Goal: Task Accomplishment & Management: Use online tool/utility

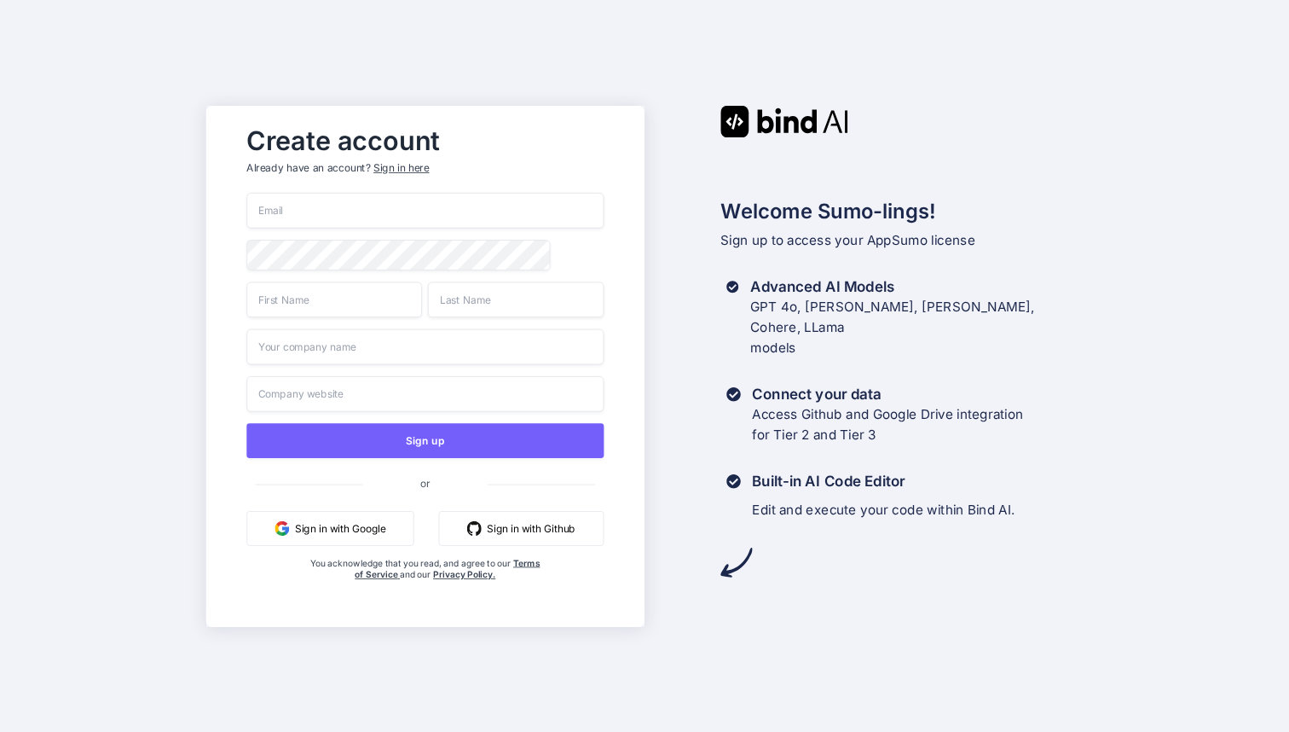
click at [311, 535] on button "Sign in with Google" at bounding box center [330, 527] width 167 height 35
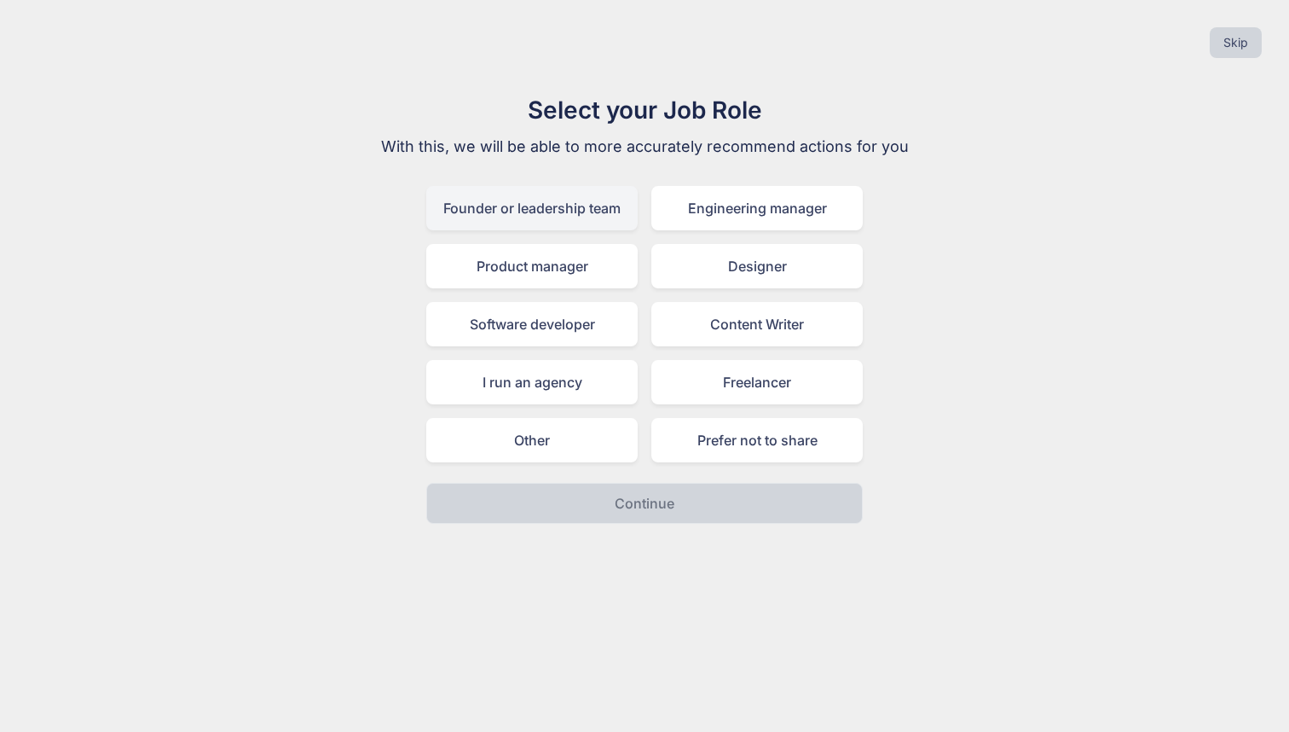
click at [541, 216] on div "Founder or leadership team" at bounding box center [531, 208] width 211 height 44
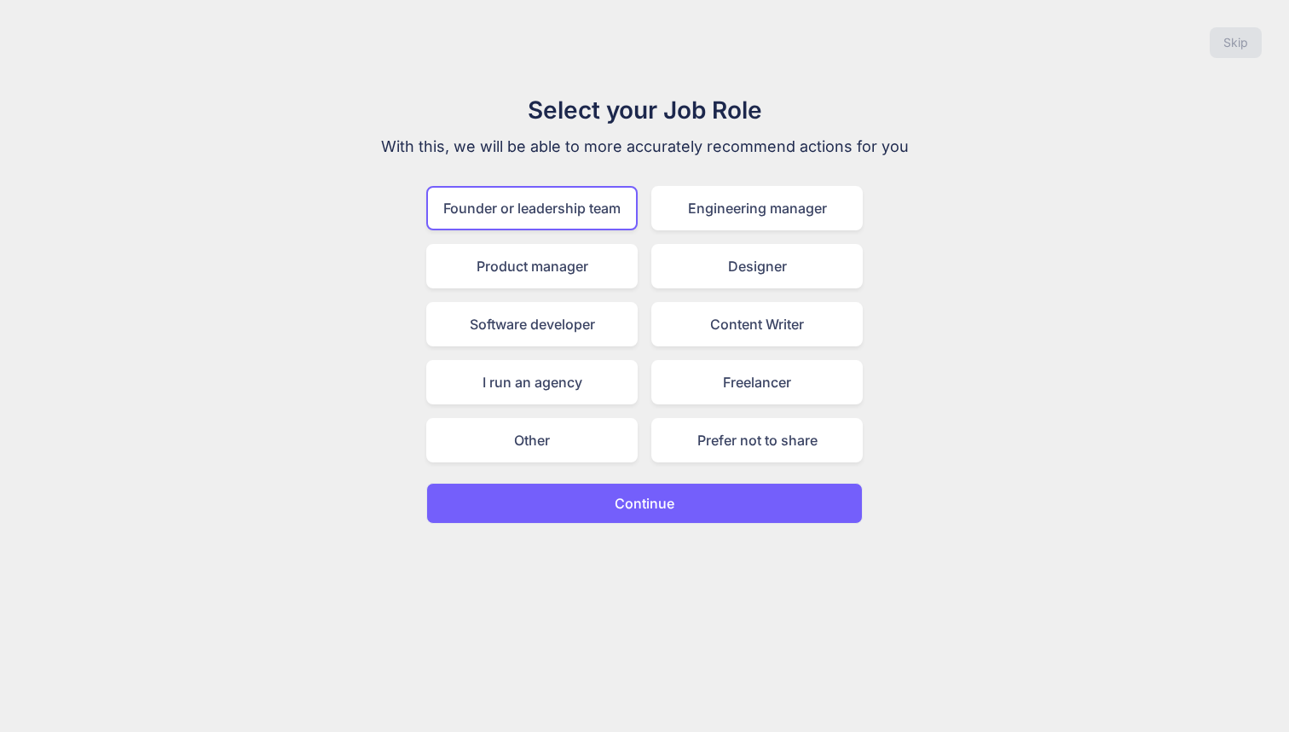
click at [629, 501] on p "Continue" at bounding box center [645, 503] width 60 height 20
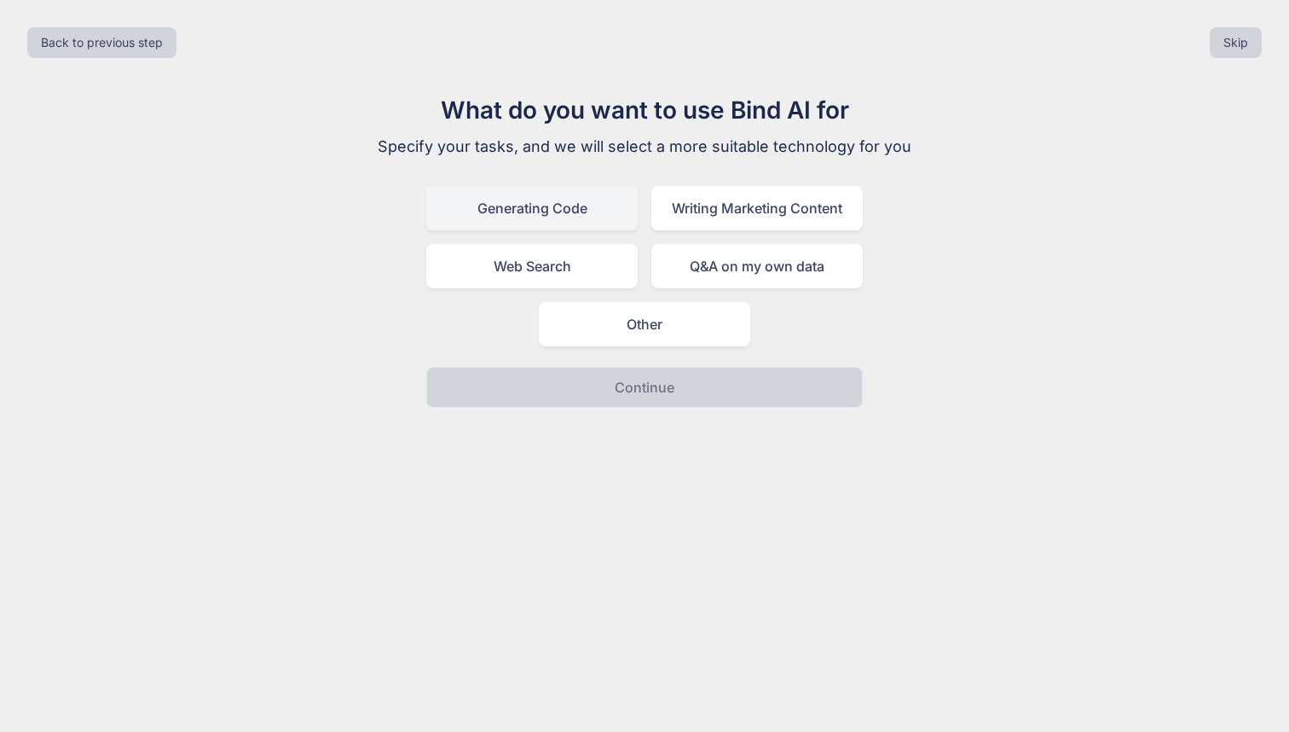
click at [561, 210] on div "Generating Code" at bounding box center [531, 208] width 211 height 44
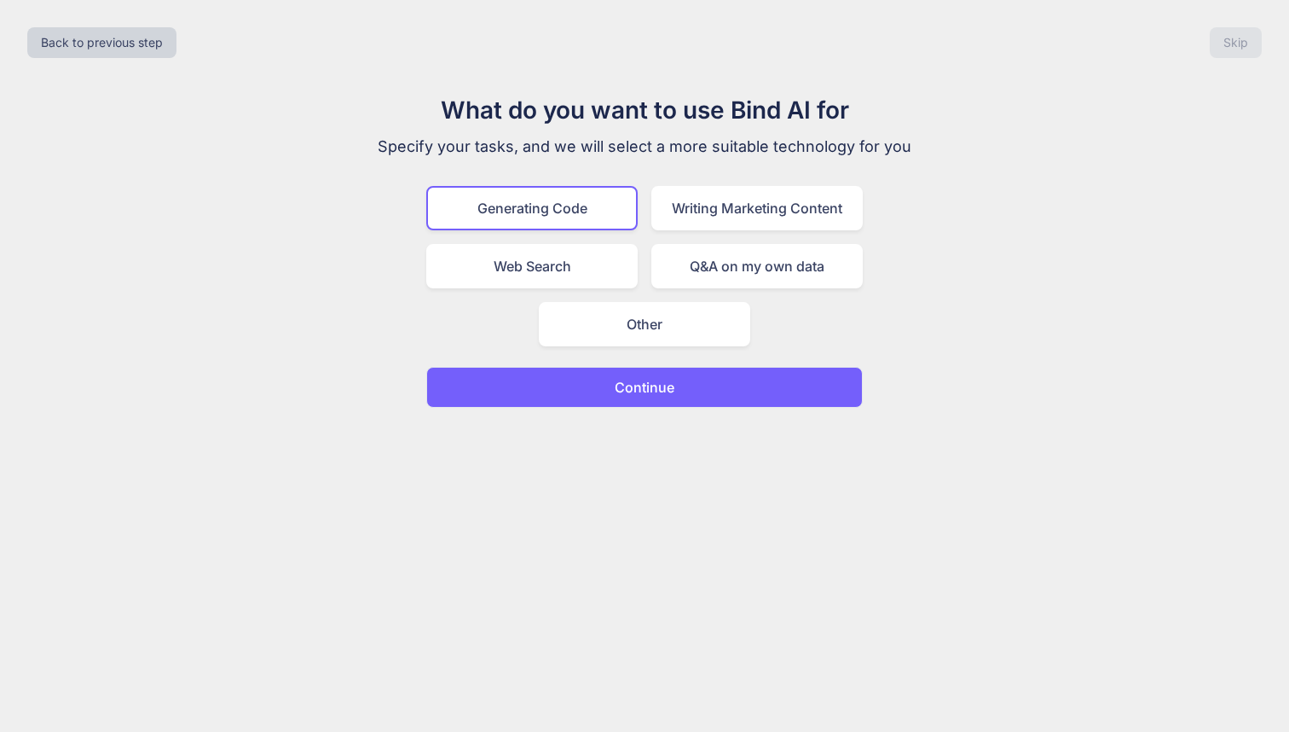
click at [645, 386] on p "Continue" at bounding box center [645, 387] width 60 height 20
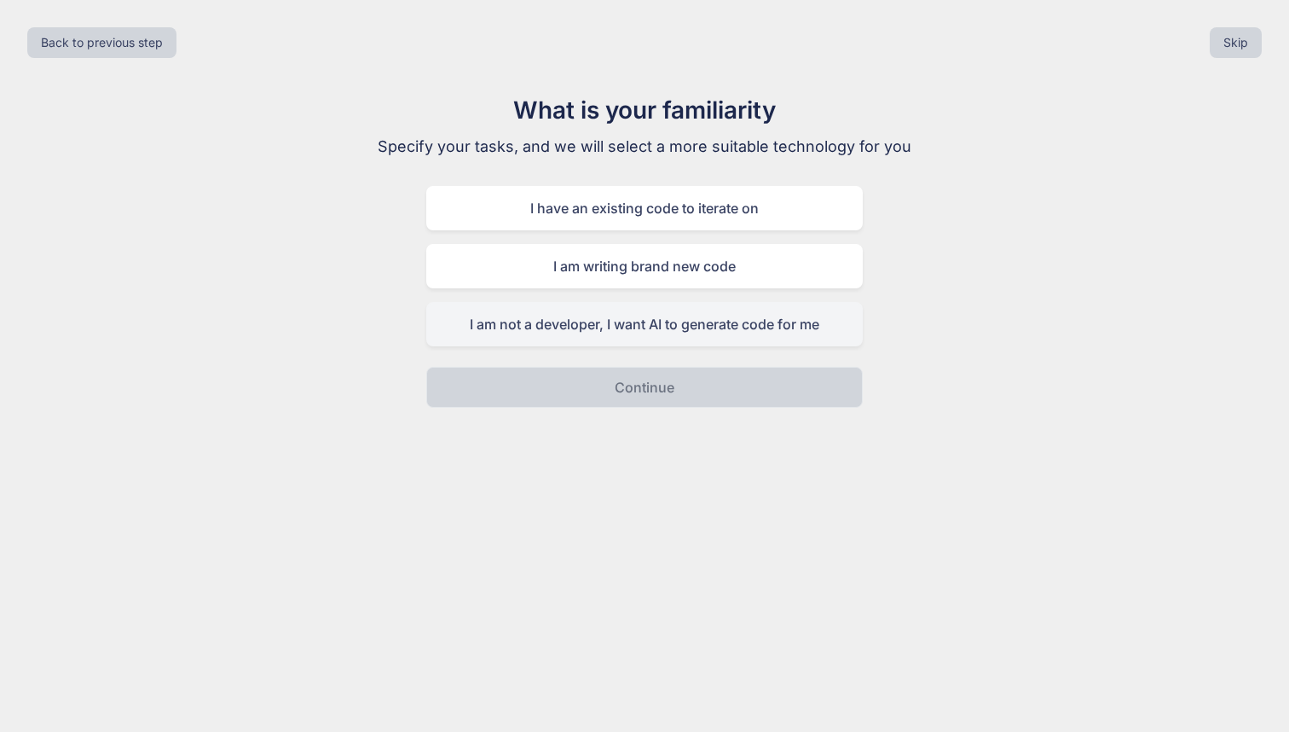
click at [584, 324] on div "I am not a developer, I want AI to generate code for me" at bounding box center [644, 324] width 437 height 44
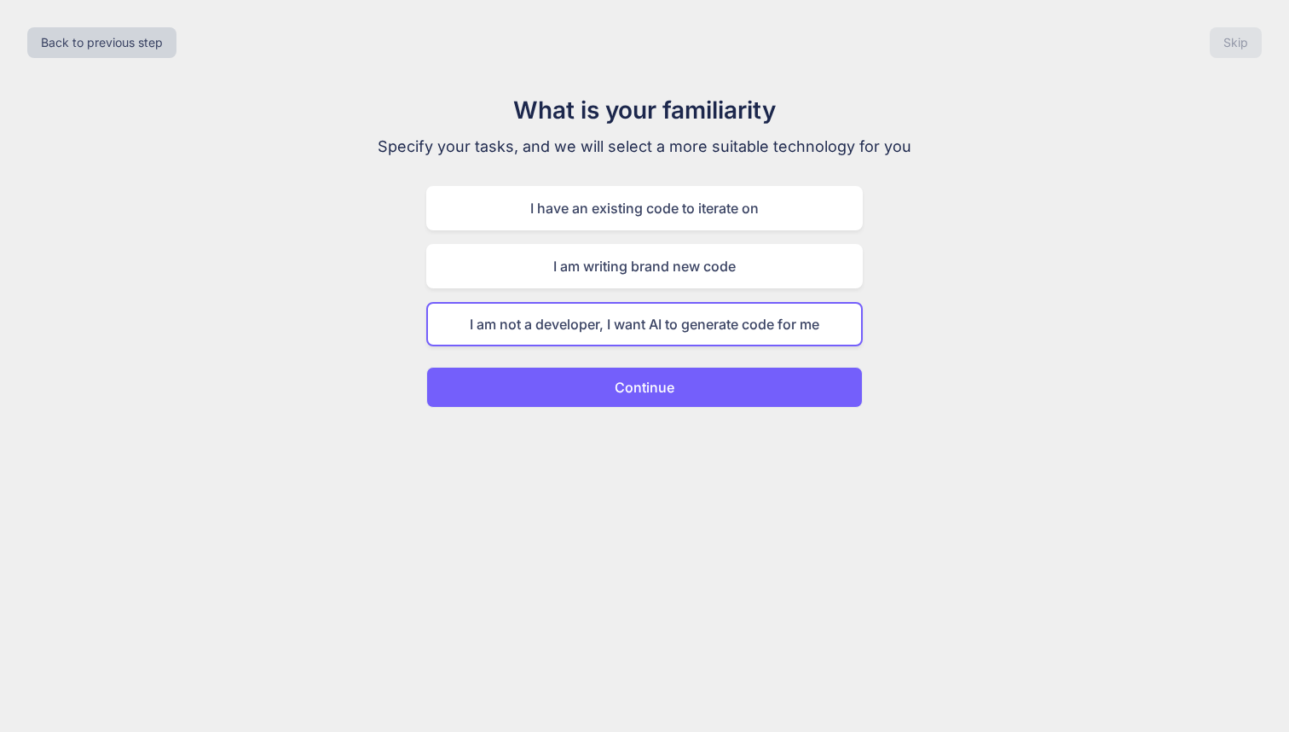
click at [660, 385] on p "Continue" at bounding box center [645, 387] width 60 height 20
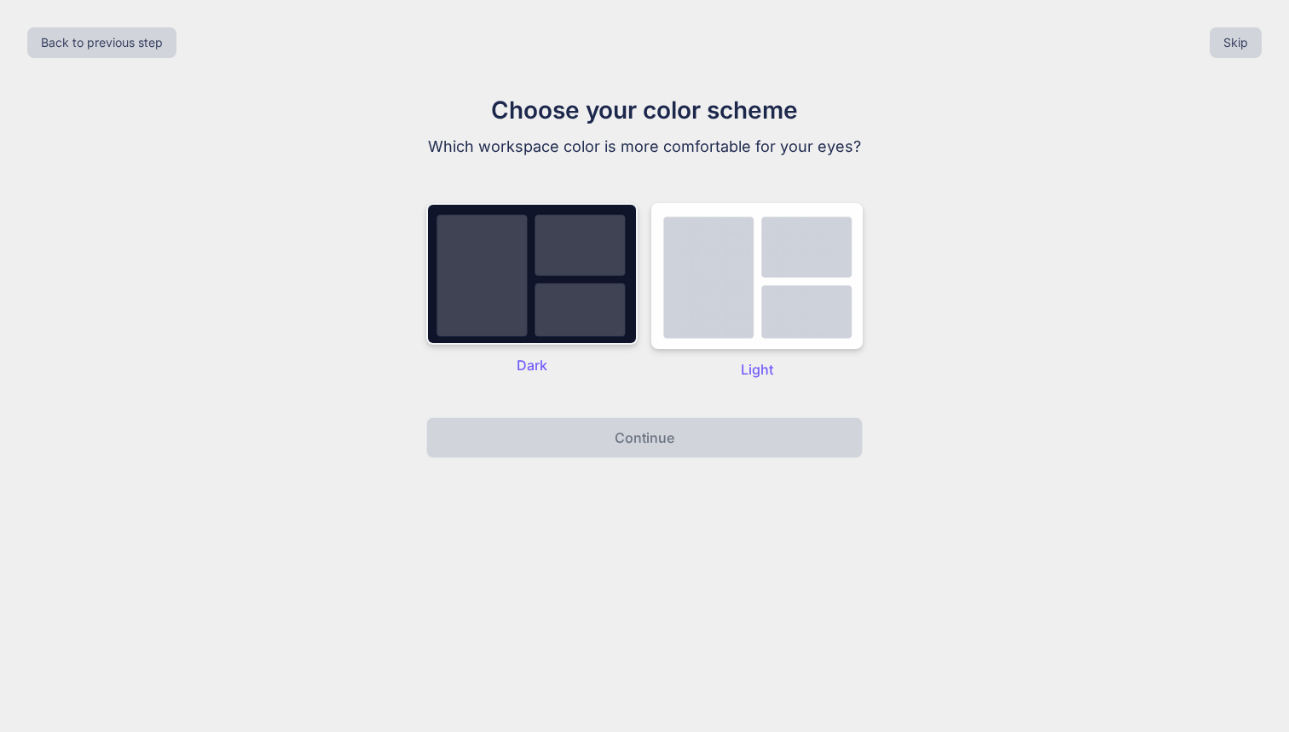
click at [537, 309] on img at bounding box center [531, 274] width 211 height 142
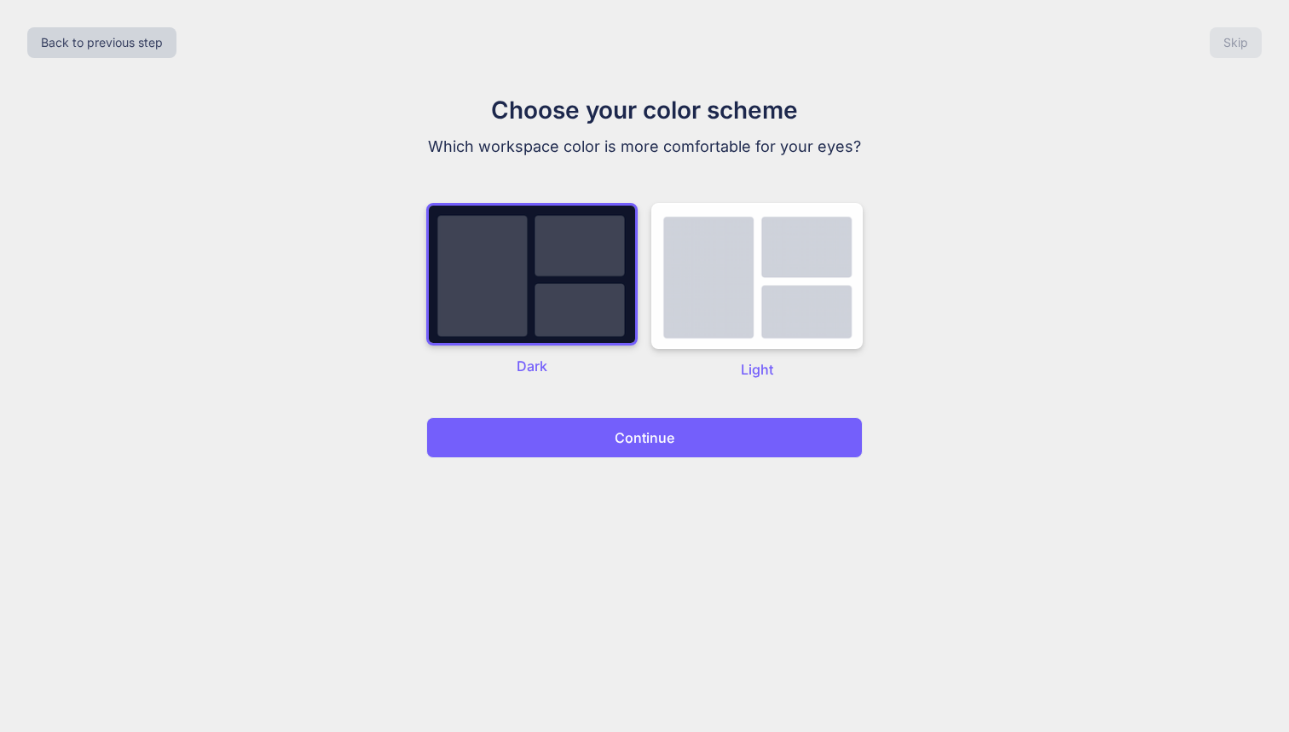
click at [651, 431] on p "Continue" at bounding box center [645, 437] width 60 height 20
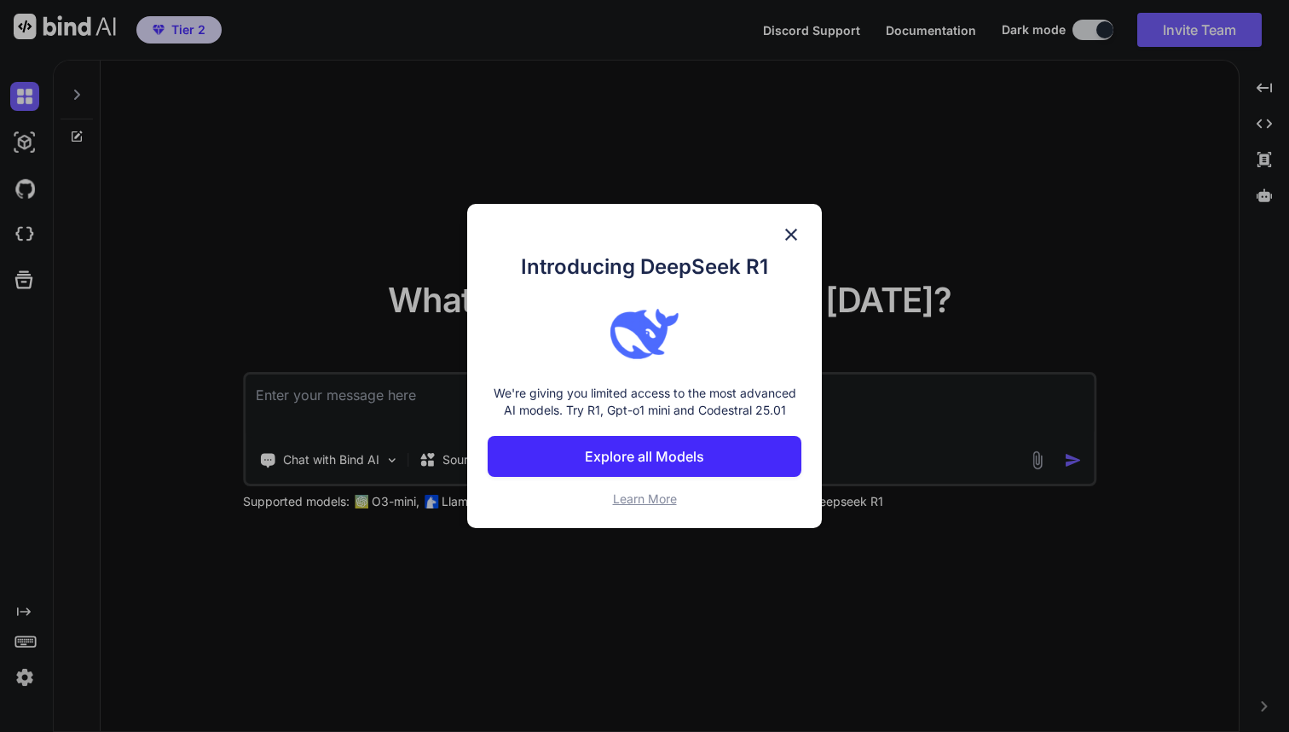
click at [629, 458] on p "Explore all Models" at bounding box center [644, 456] width 119 height 20
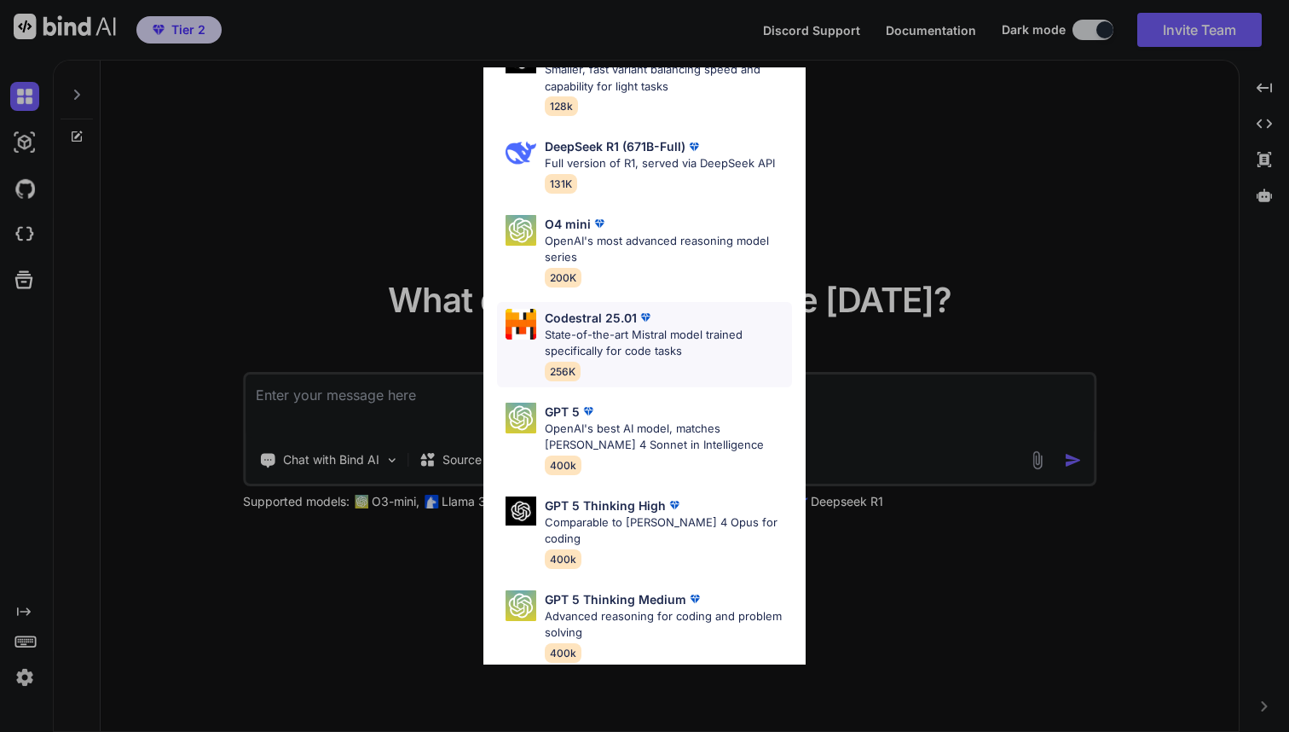
scroll to position [128, 0]
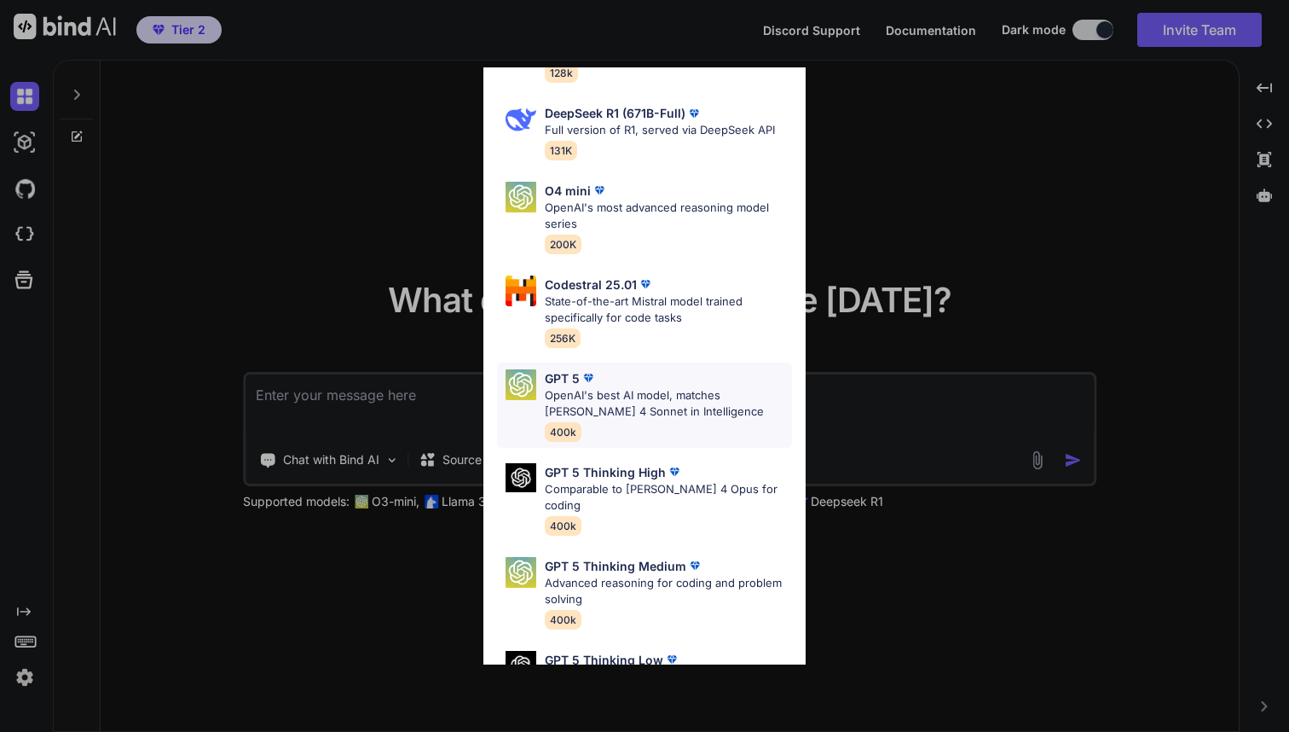
click at [692, 423] on div "GPT 5 OpenAI's best AI model, matches [PERSON_NAME] 4 Sonnet in Intelligence 40…" at bounding box center [668, 405] width 247 height 72
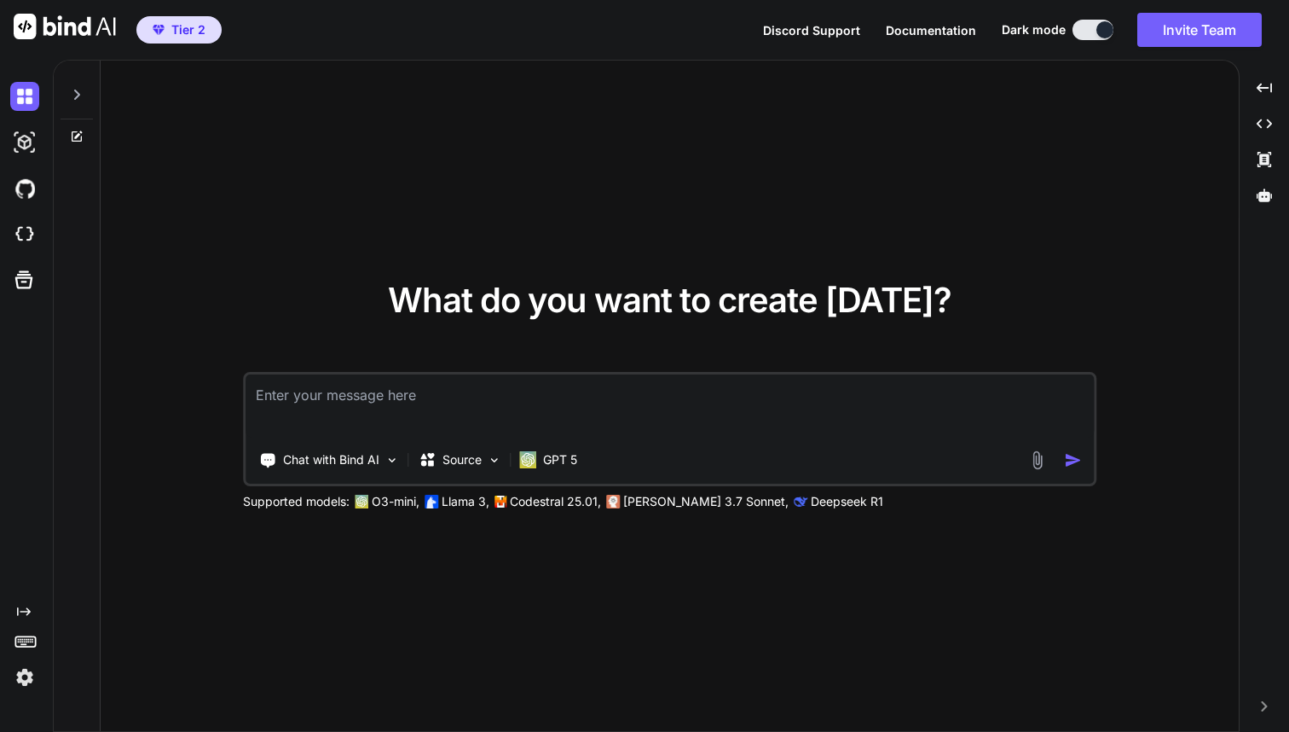
click at [338, 400] on textarea at bounding box center [670, 405] width 849 height 63
paste textarea "Build an **Expo (React Native) TypeScript** app named **Andelige SelfCare**. Re…"
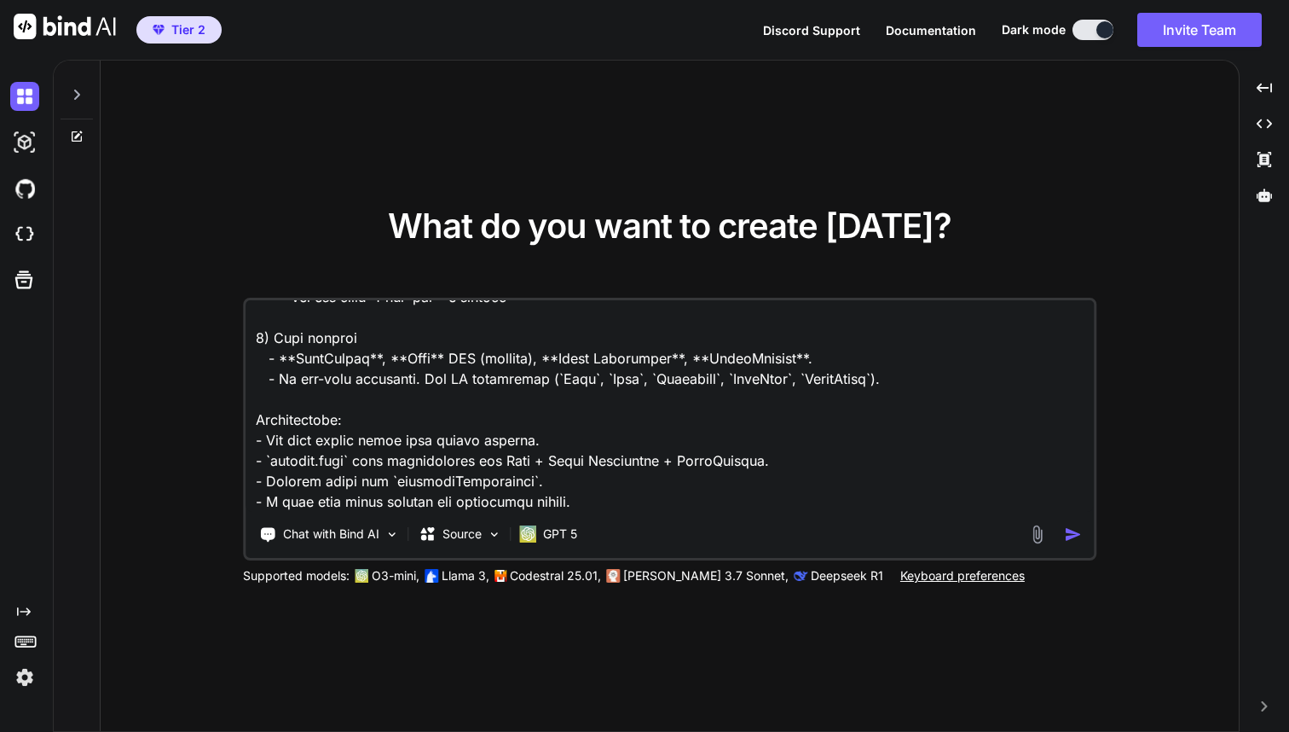
scroll to position [0, 0]
type textarea "Build an **Expo (React Native) TypeScript** app named **Andelige SelfCare**. Re…"
click at [391, 534] on img at bounding box center [392, 534] width 14 height 14
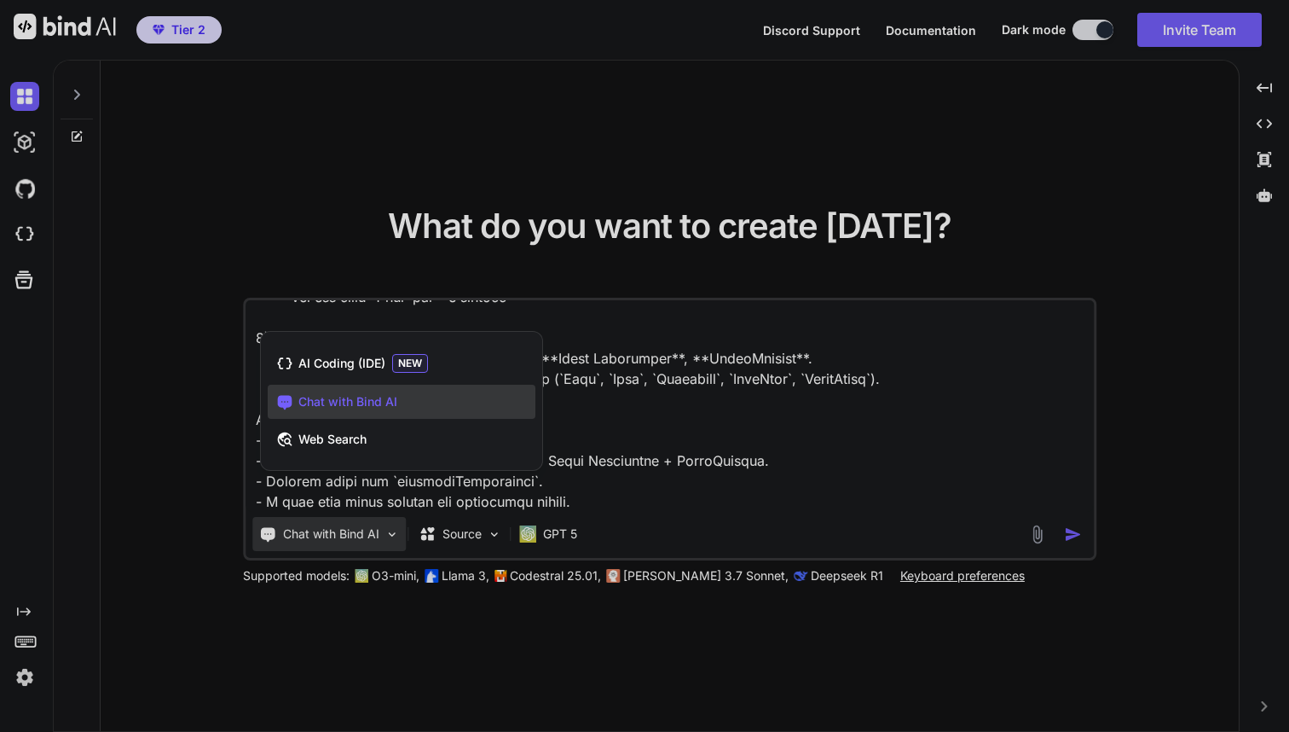
click at [392, 534] on div at bounding box center [644, 366] width 1289 height 732
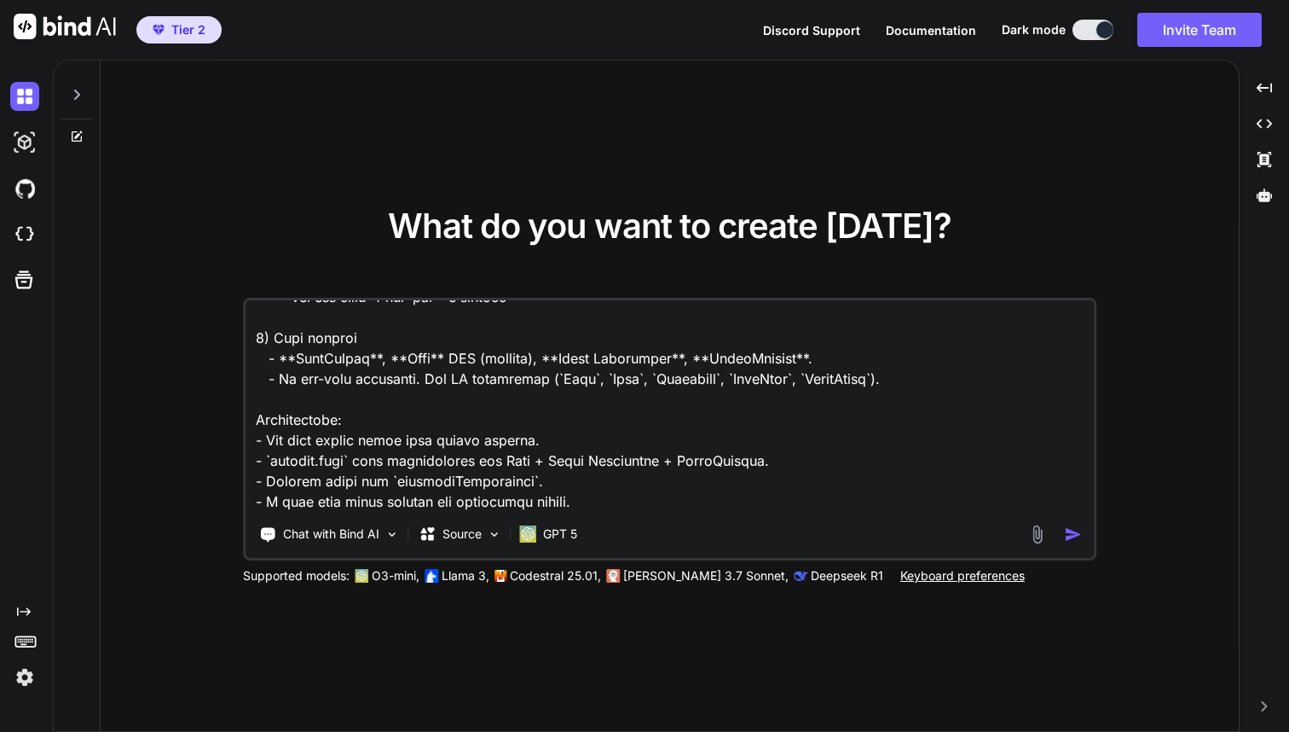
click at [1073, 535] on img "button" at bounding box center [1073, 534] width 18 height 18
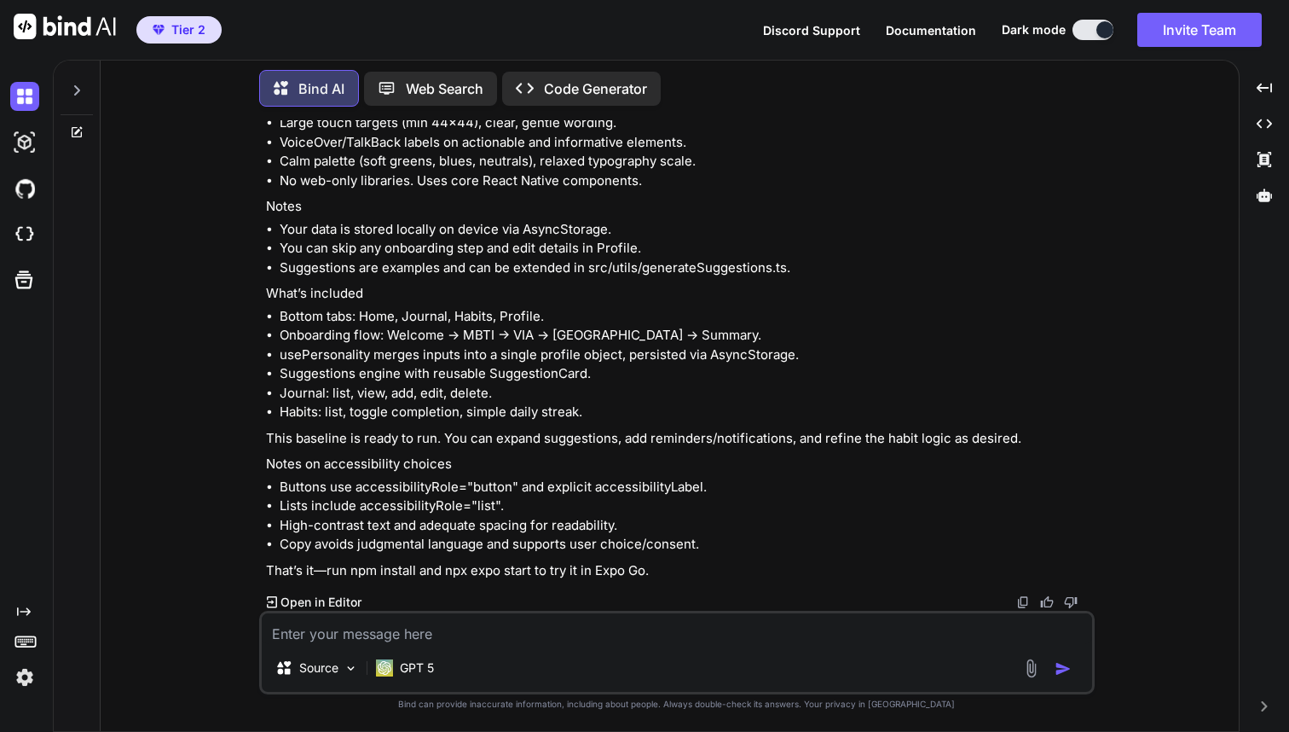
scroll to position [27907, 0]
click at [1028, 603] on img at bounding box center [1024, 602] width 14 height 14
click at [352, 669] on img at bounding box center [351, 668] width 14 height 14
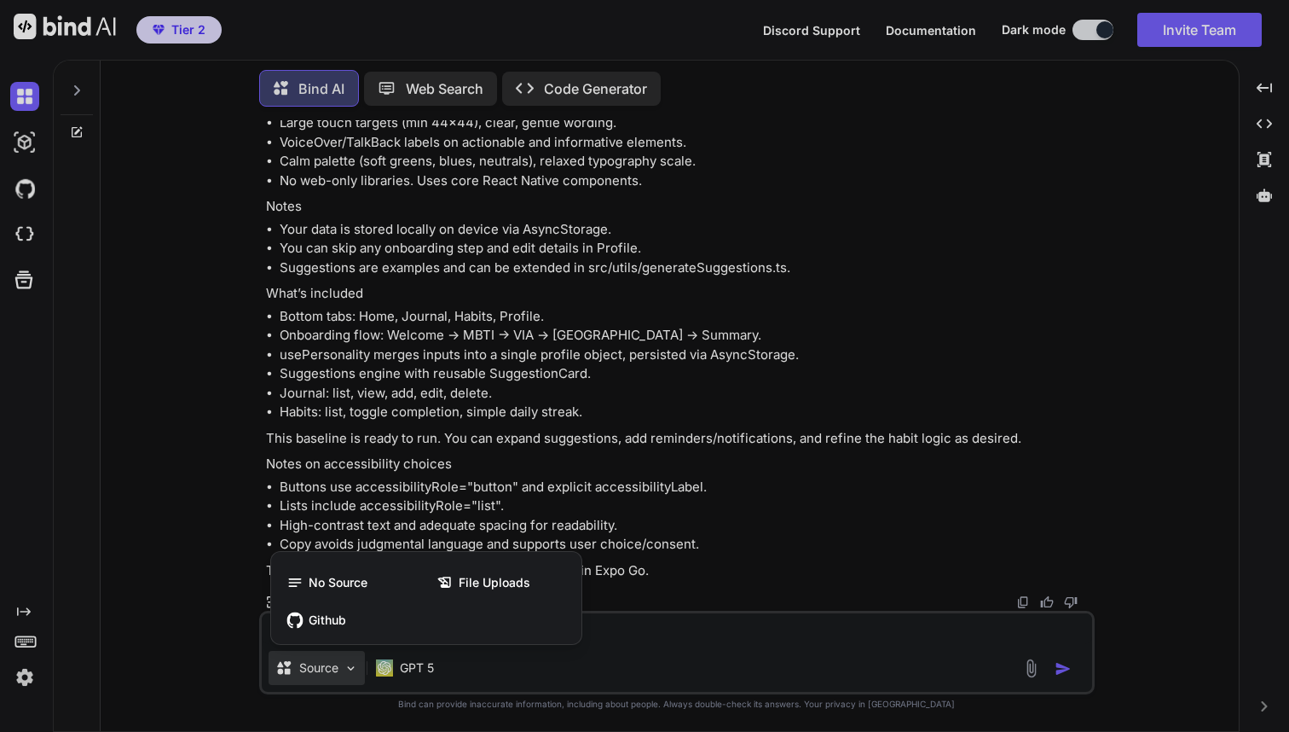
click at [352, 669] on div at bounding box center [644, 366] width 1289 height 732
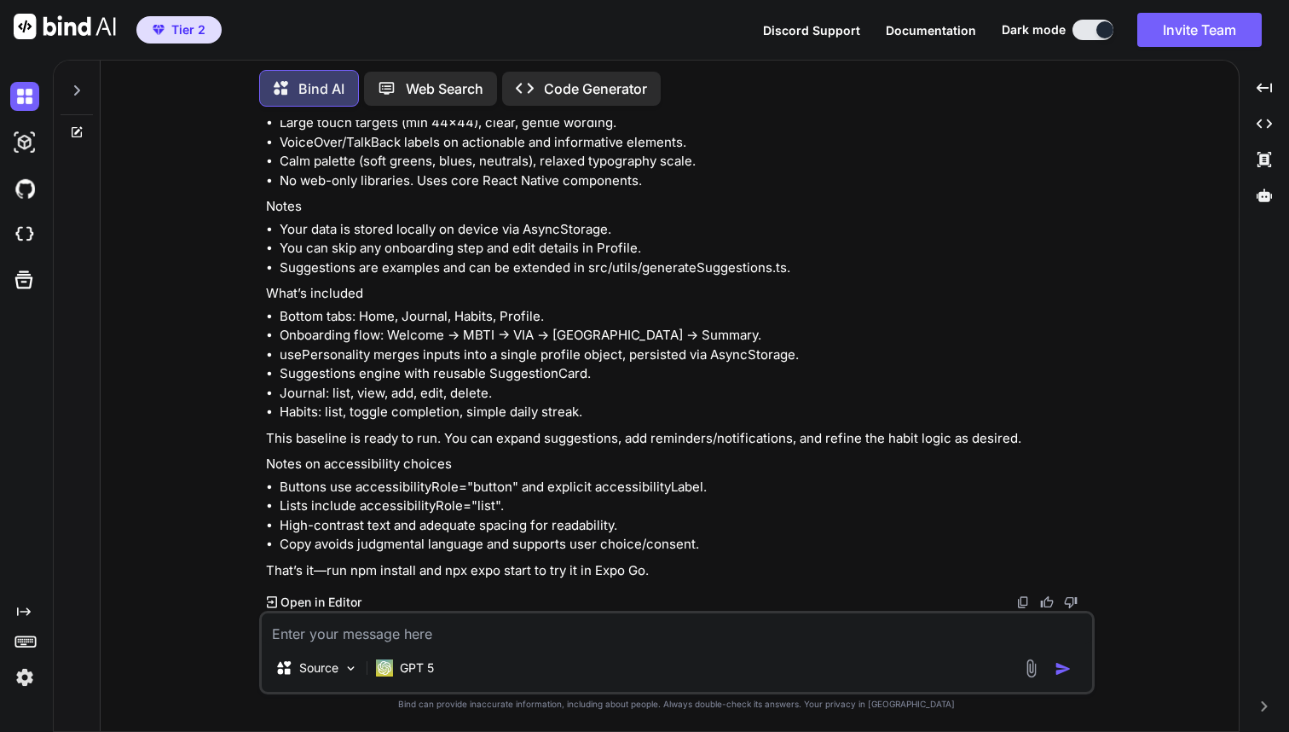
click at [1077, 29] on button at bounding box center [1093, 30] width 41 height 20
click at [1085, 36] on button at bounding box center [1093, 30] width 41 height 20
click at [1082, 31] on button at bounding box center [1093, 30] width 41 height 20
click at [76, 91] on icon at bounding box center [77, 91] width 14 height 14
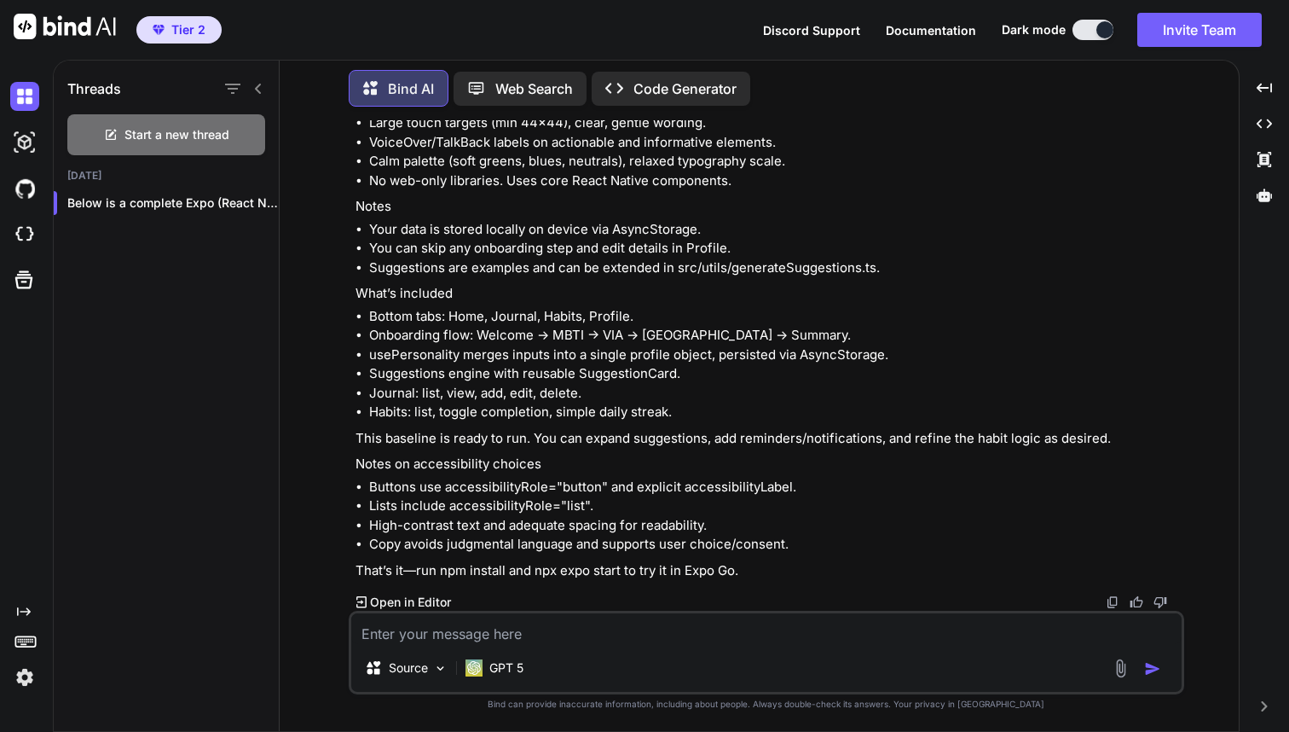
click at [262, 83] on icon at bounding box center [259, 89] width 14 height 14
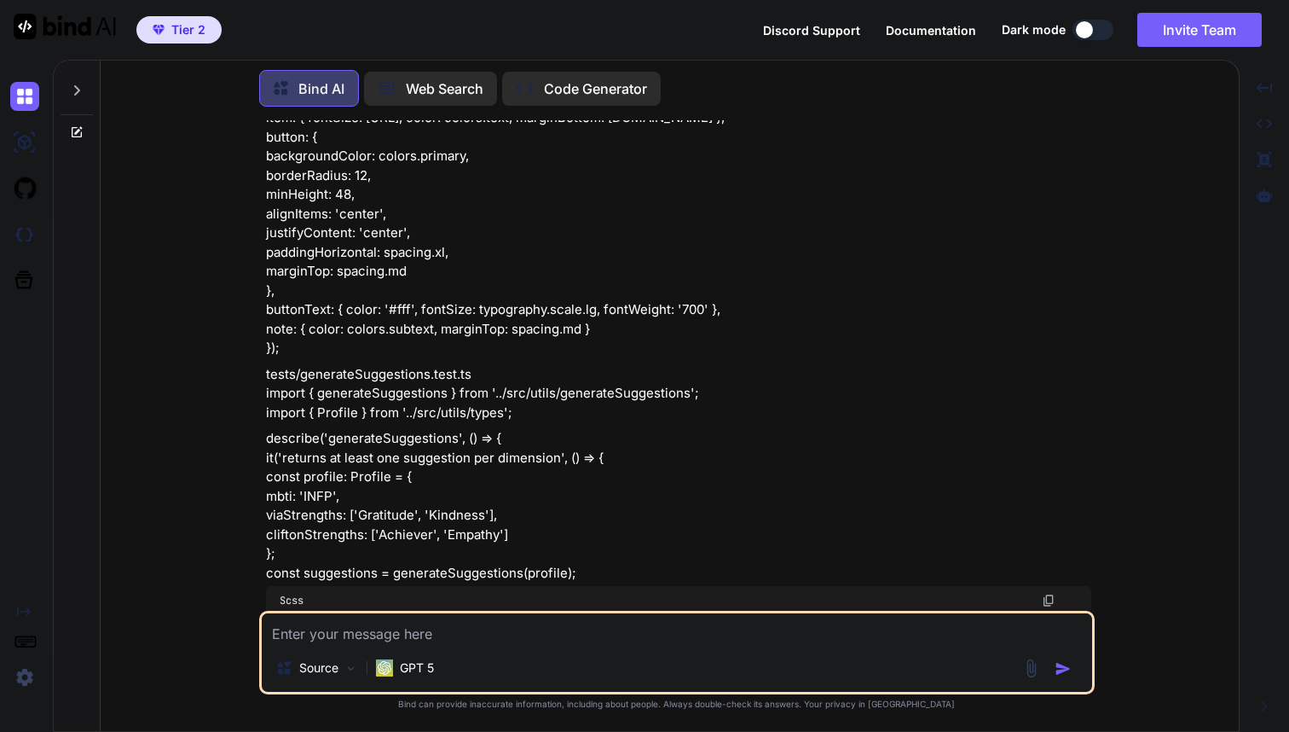
scroll to position [25544, 0]
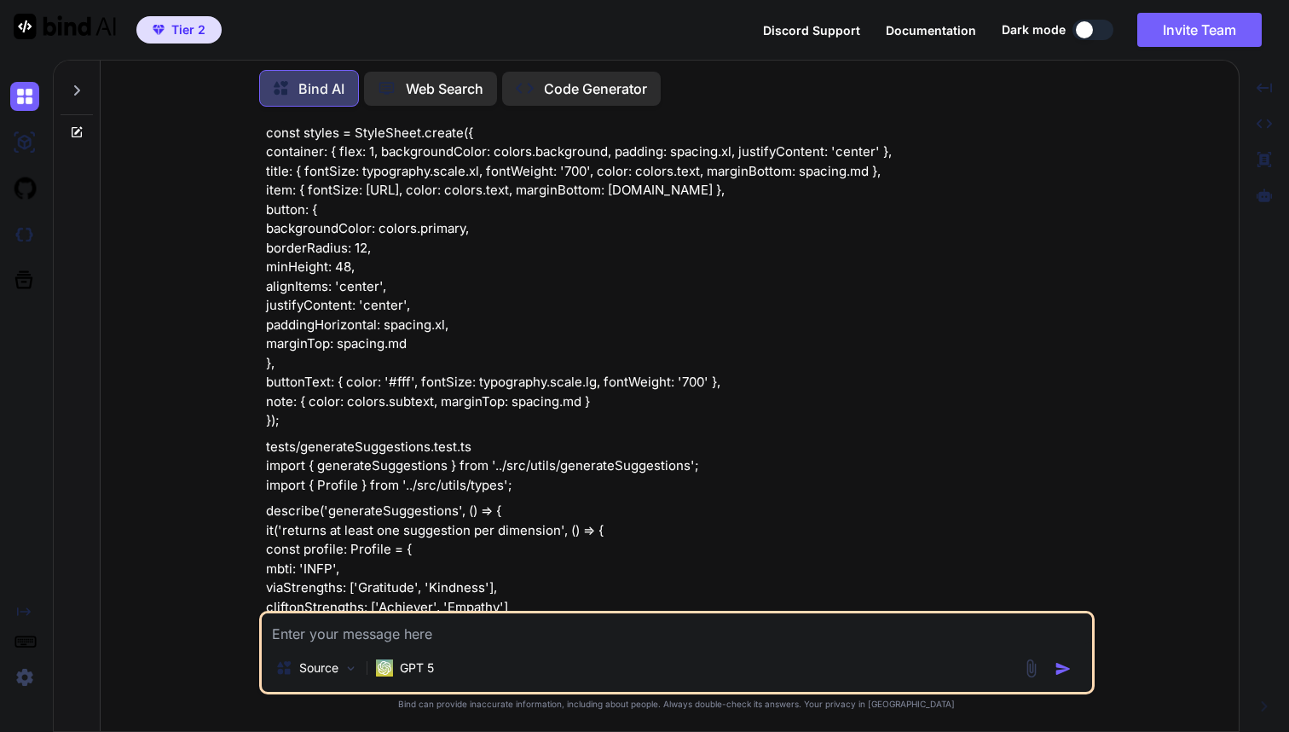
click at [85, 86] on div at bounding box center [77, 85] width 32 height 59
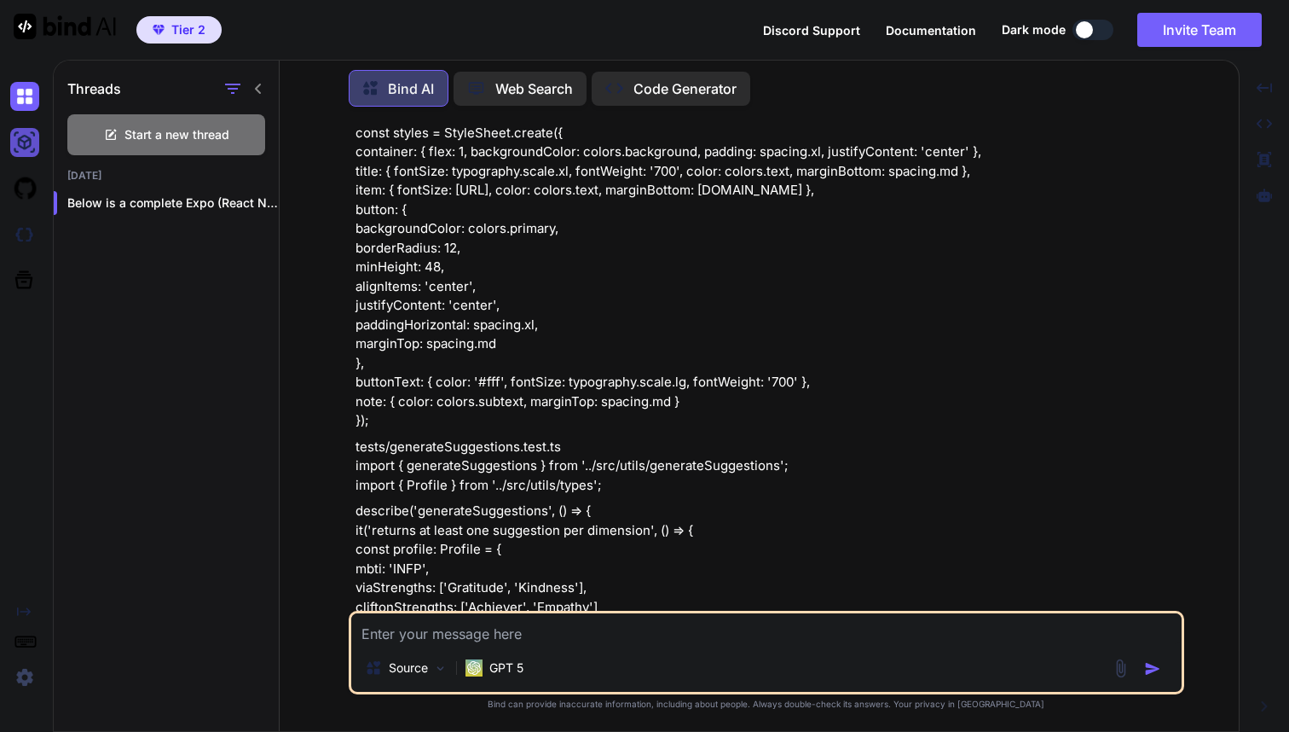
click at [22, 148] on img at bounding box center [24, 142] width 29 height 29
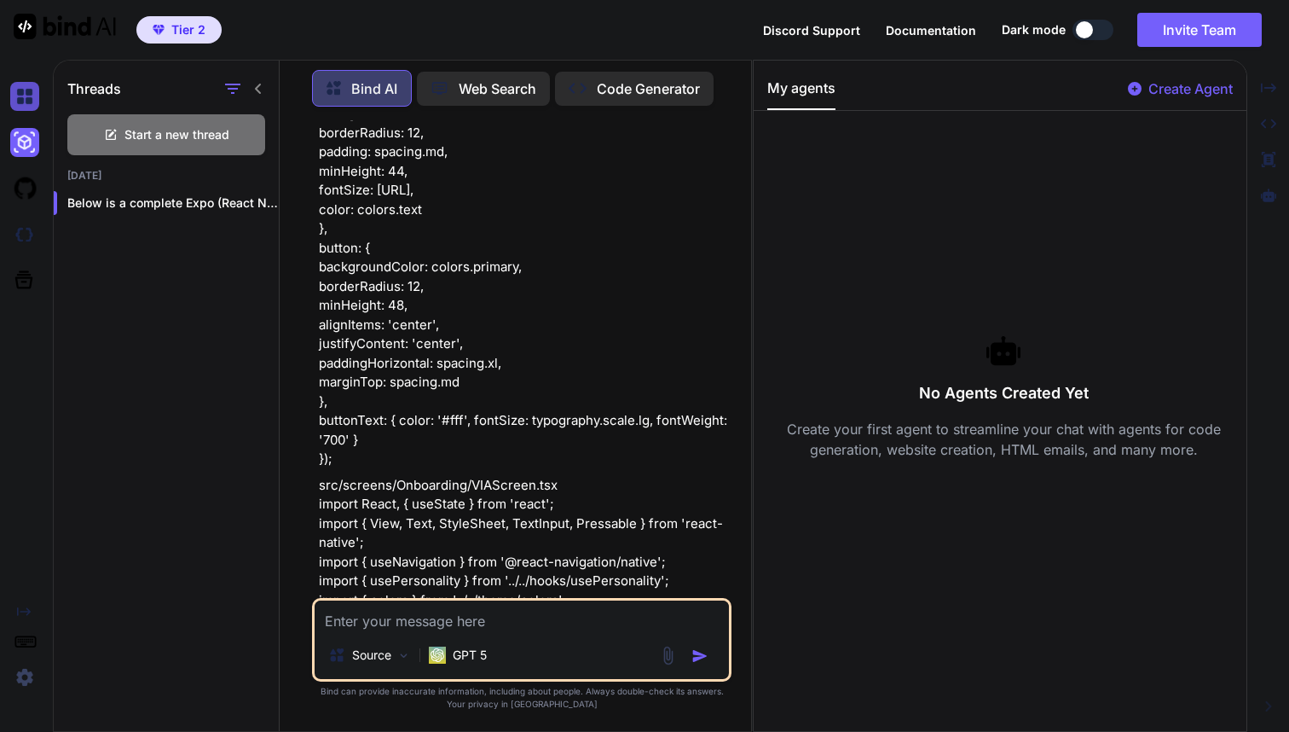
click at [34, 90] on img at bounding box center [24, 96] width 29 height 29
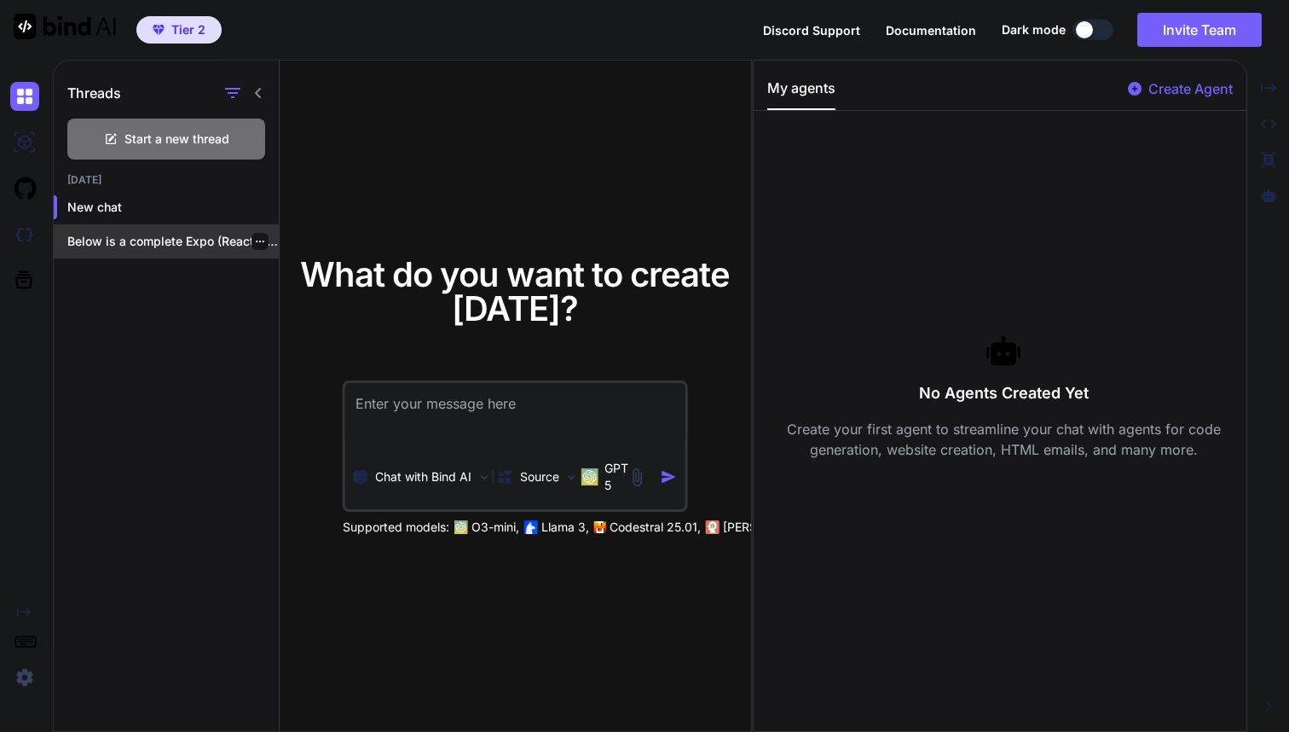
click at [110, 235] on p "Below is a complete Expo (React Native)..." at bounding box center [172, 241] width 211 height 17
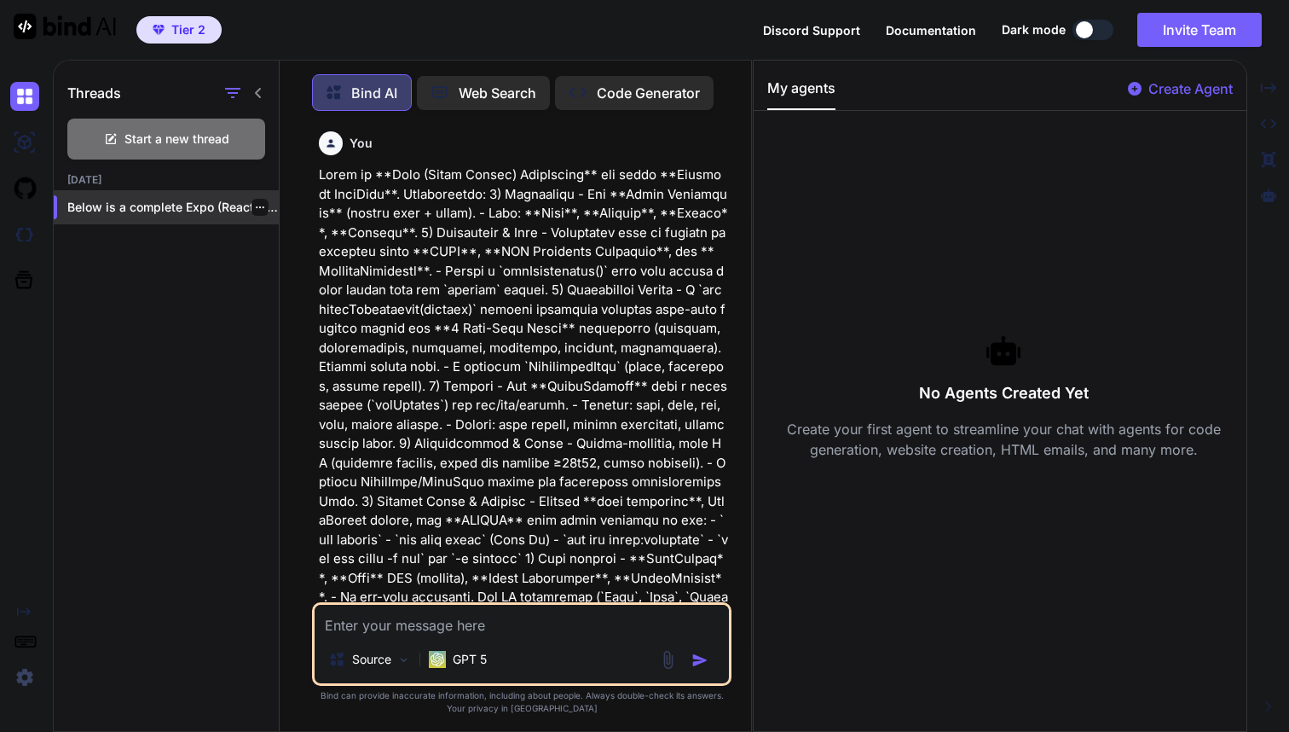
click at [125, 205] on p "Below is a complete Expo (React Native)..." at bounding box center [172, 207] width 211 height 17
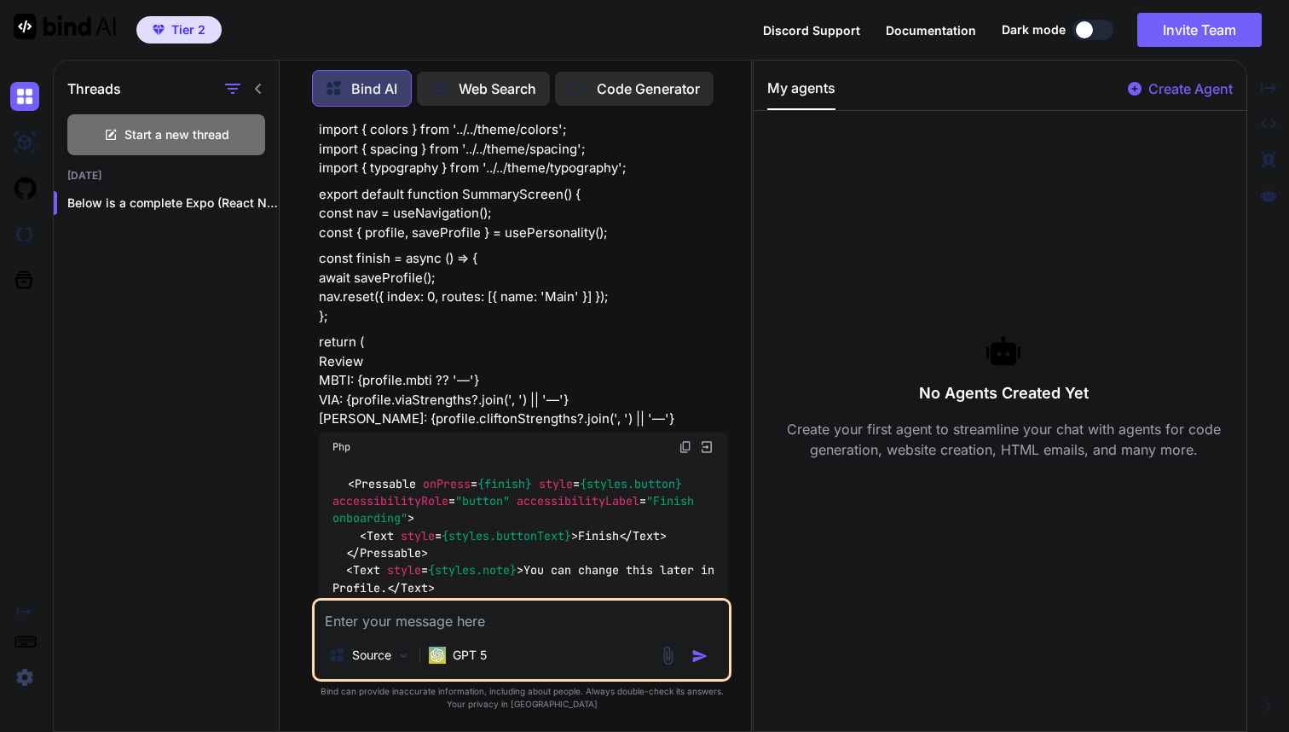
scroll to position [28161, 0]
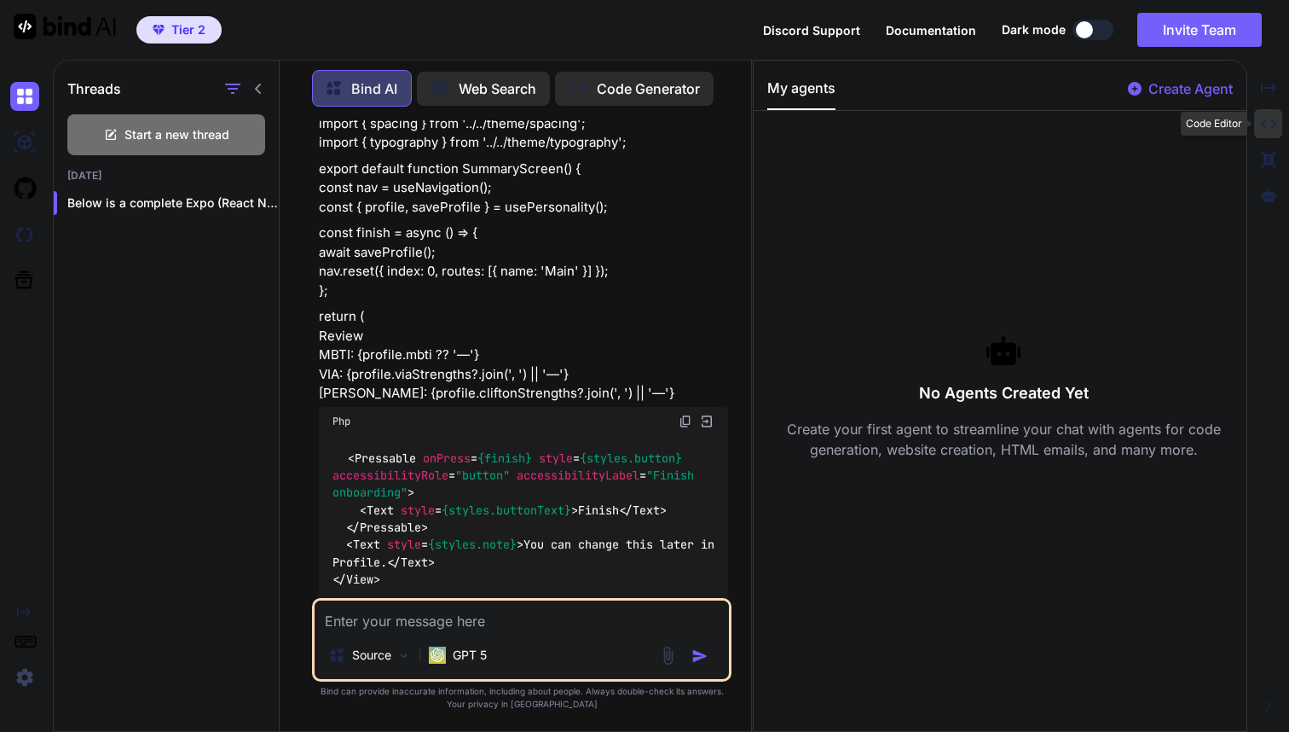
click at [1268, 129] on icon "Created with Pixso." at bounding box center [1268, 123] width 15 height 15
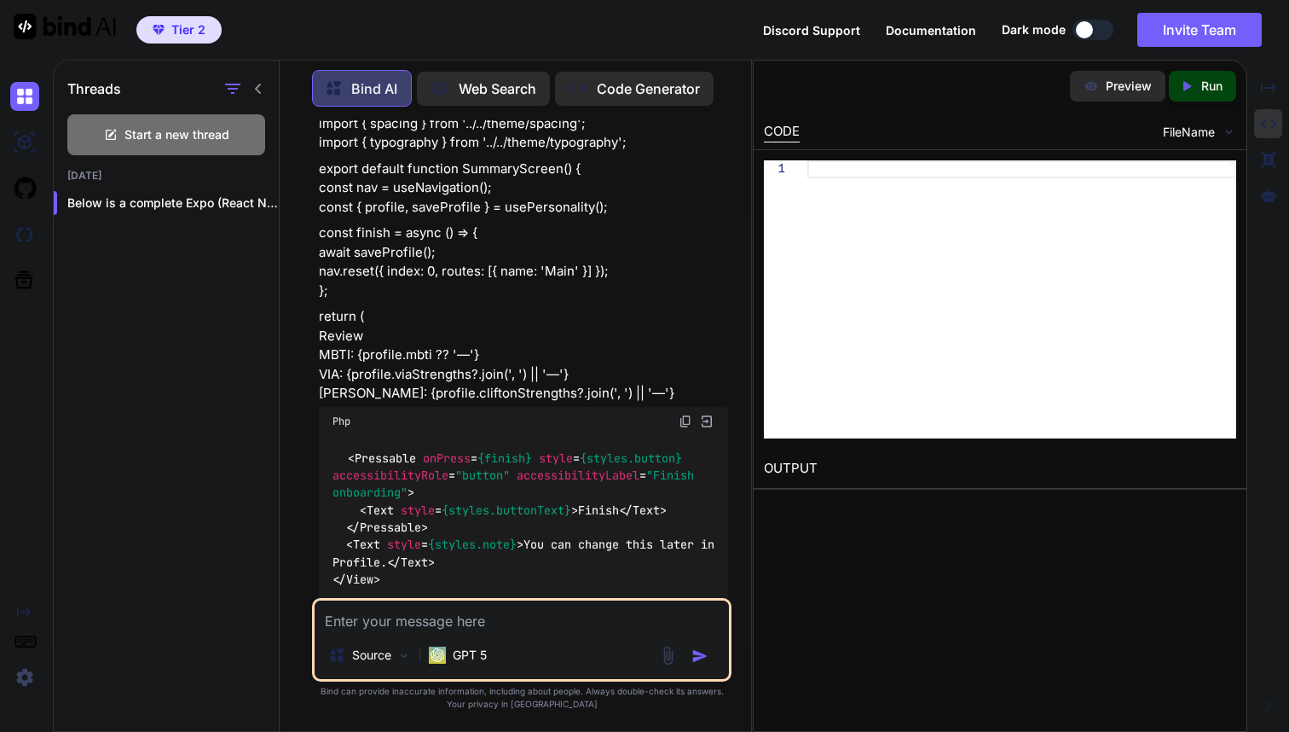
click at [1124, 81] on p "Preview" at bounding box center [1129, 86] width 46 height 17
click at [1122, 99] on div "Preview" at bounding box center [1118, 86] width 96 height 31
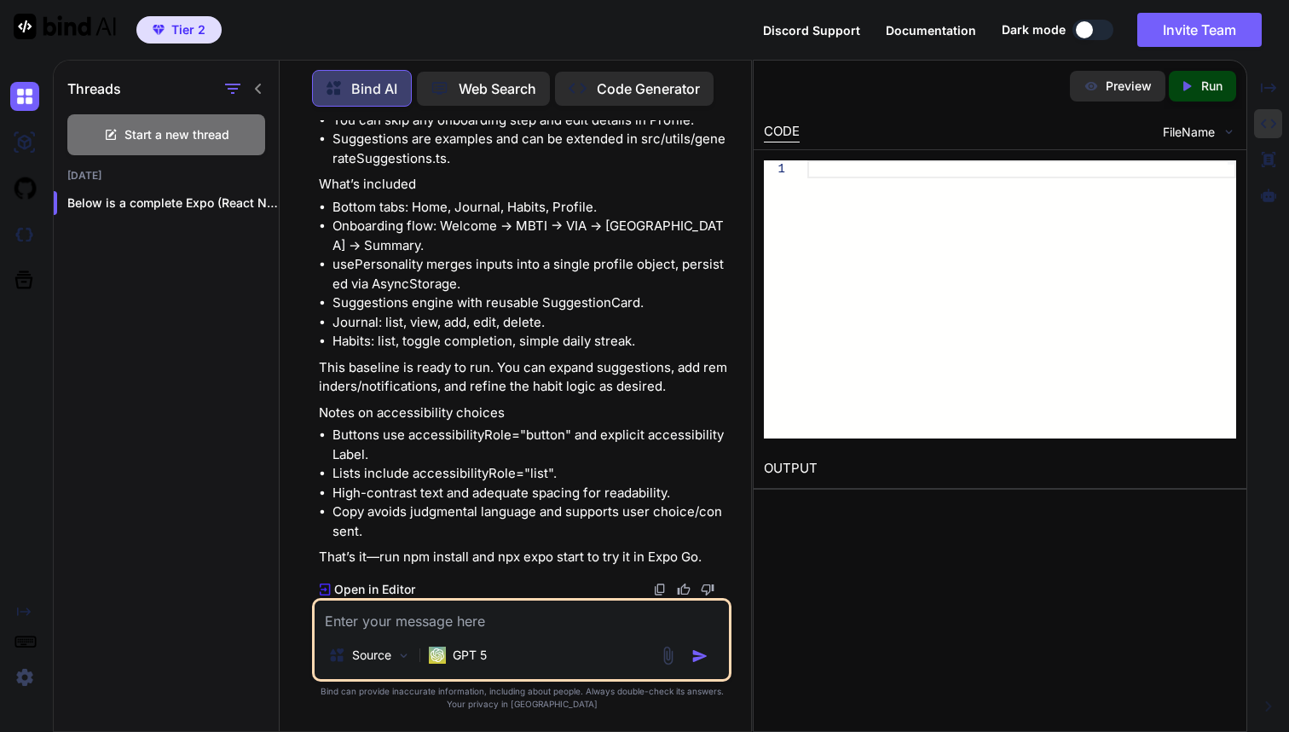
scroll to position [0, 0]
click at [381, 591] on p "Open in Editor" at bounding box center [374, 589] width 81 height 17
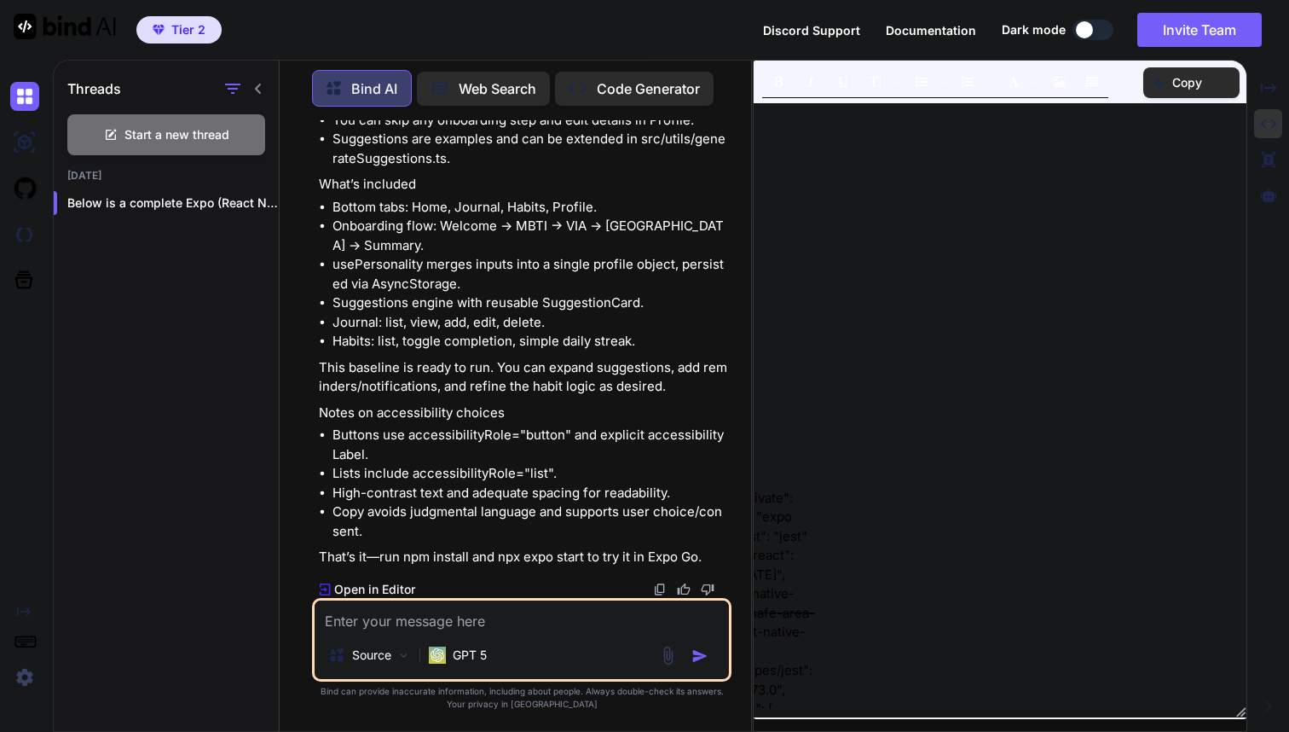
scroll to position [455, 0]
click at [12, 144] on img at bounding box center [24, 142] width 29 height 29
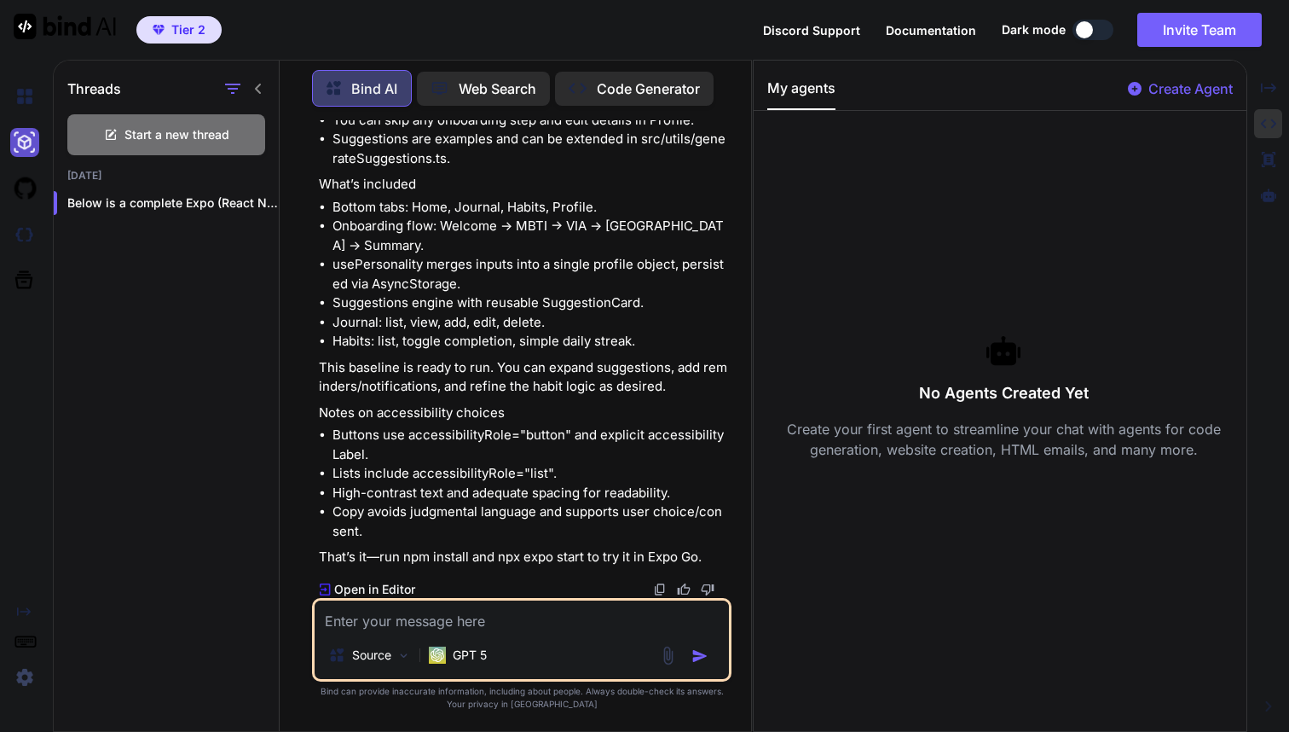
click at [20, 145] on img at bounding box center [24, 142] width 29 height 29
click at [25, 199] on img at bounding box center [24, 188] width 29 height 29
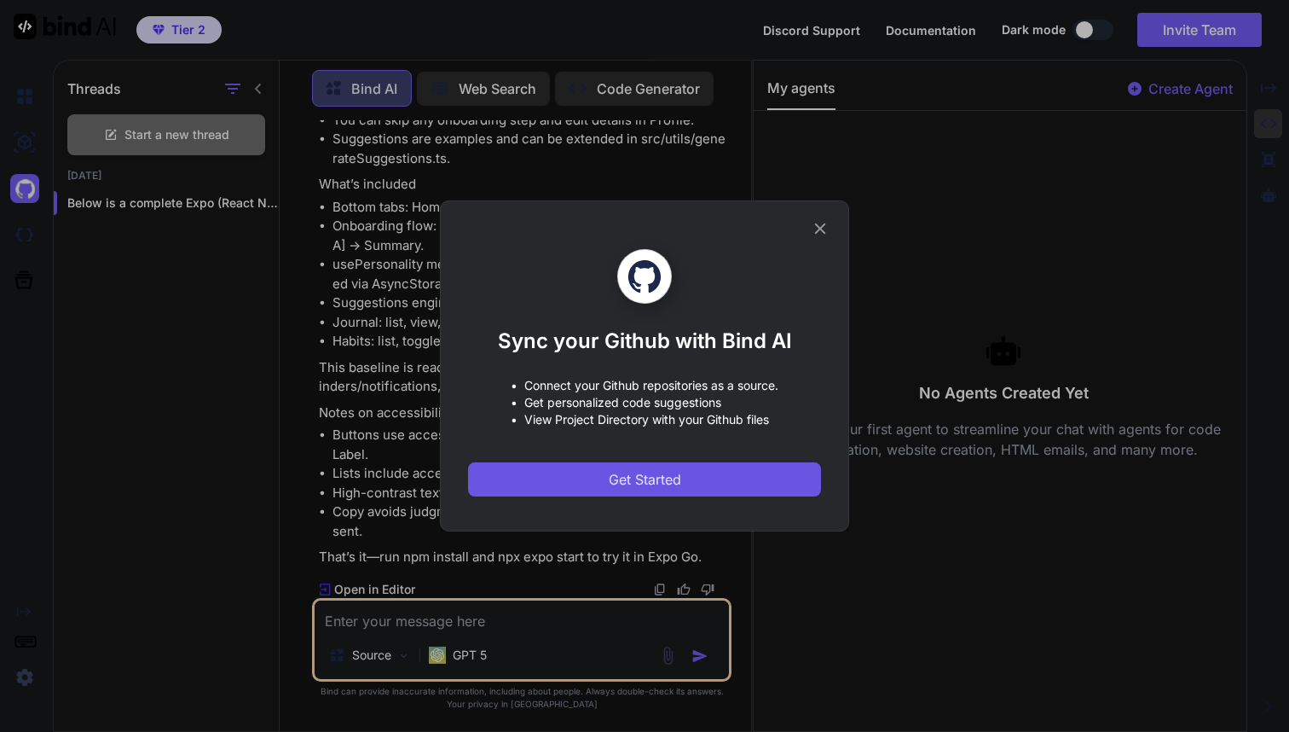
click at [638, 478] on span "Get Started" at bounding box center [645, 479] width 72 height 20
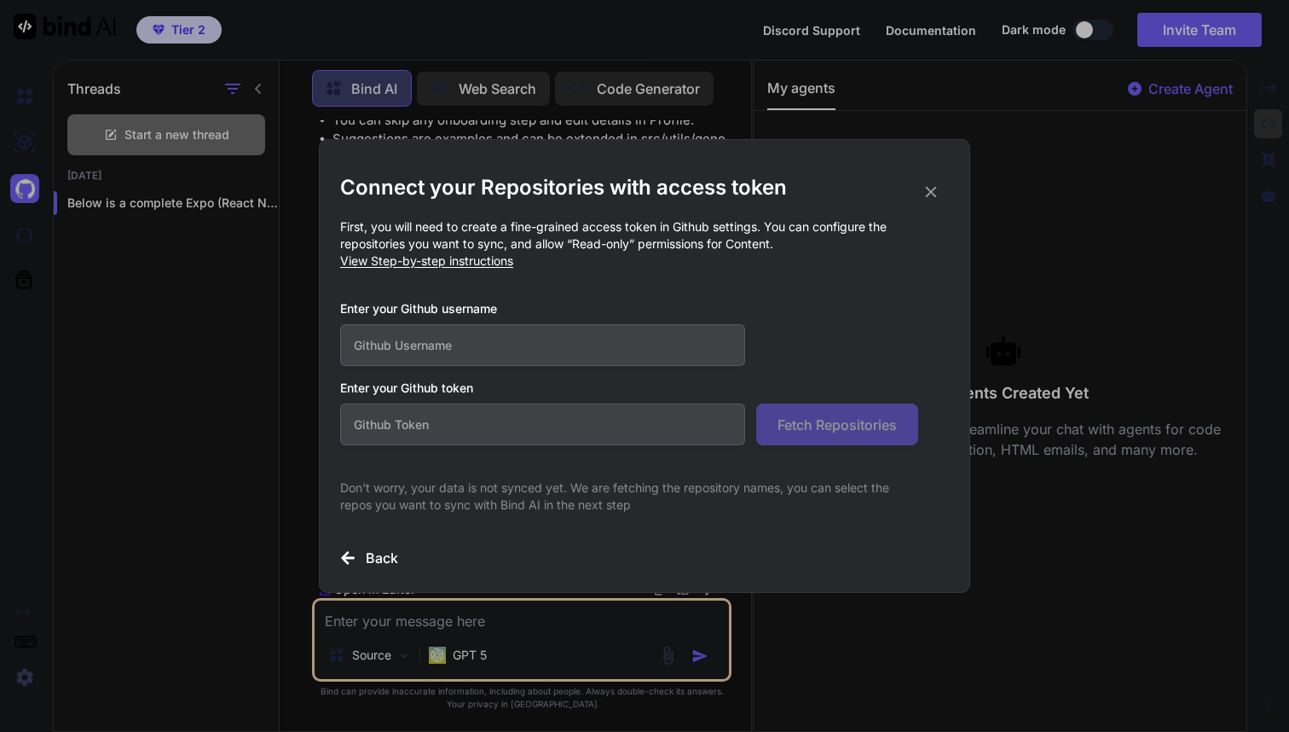
click at [937, 191] on icon at bounding box center [931, 192] width 19 height 19
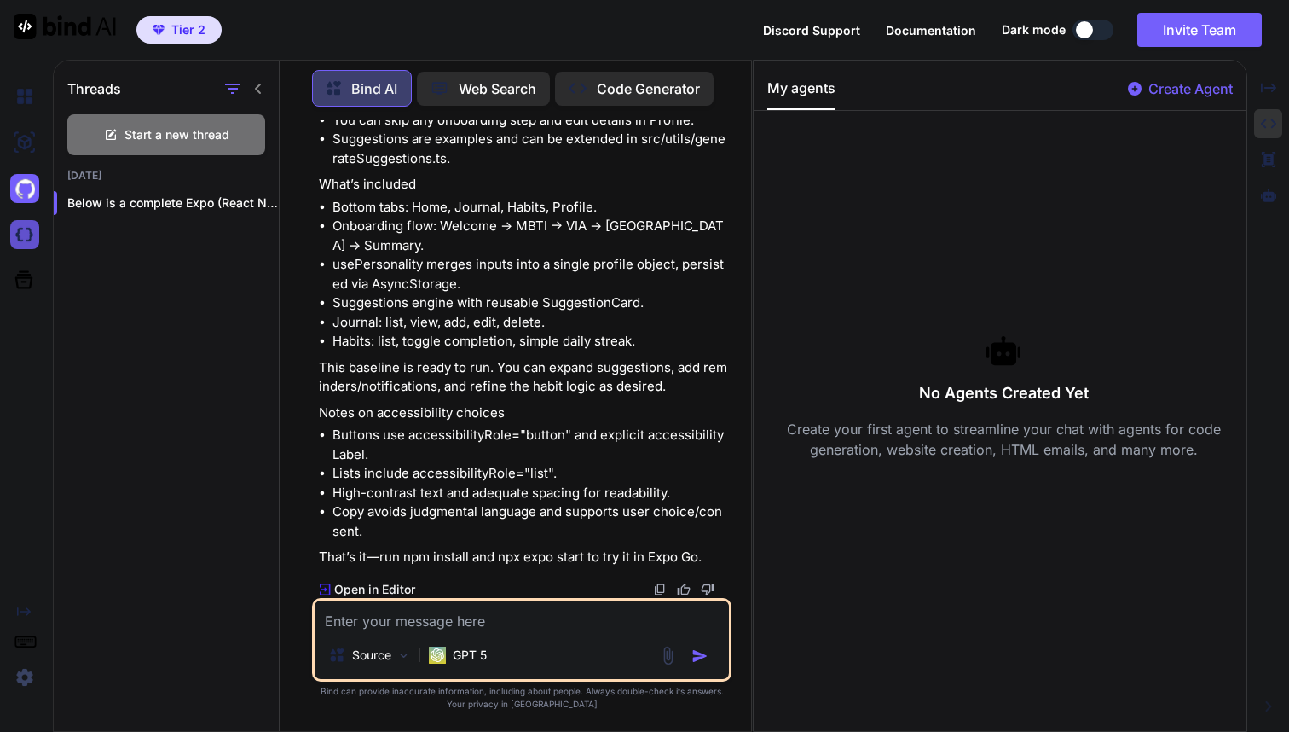
click at [24, 236] on img at bounding box center [24, 234] width 29 height 29
click at [24, 277] on icon at bounding box center [24, 280] width 18 height 18
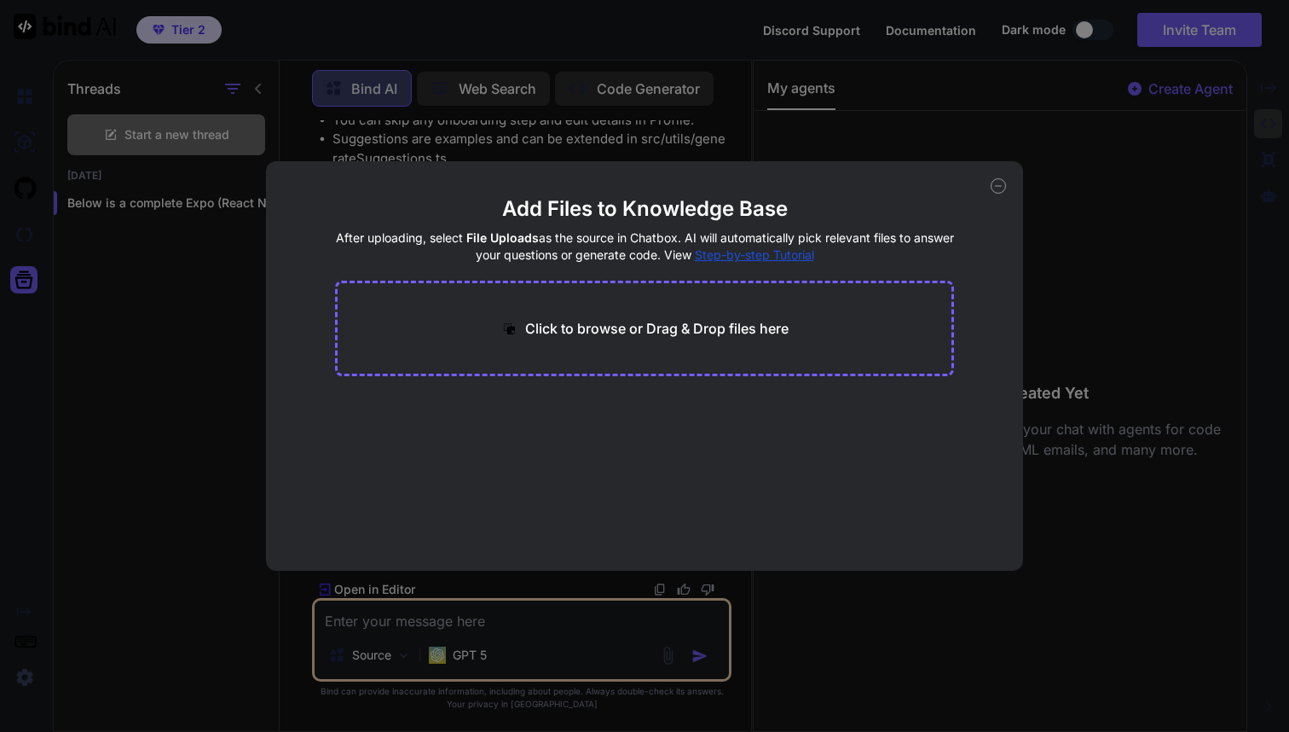
click at [996, 183] on icon at bounding box center [998, 185] width 15 height 15
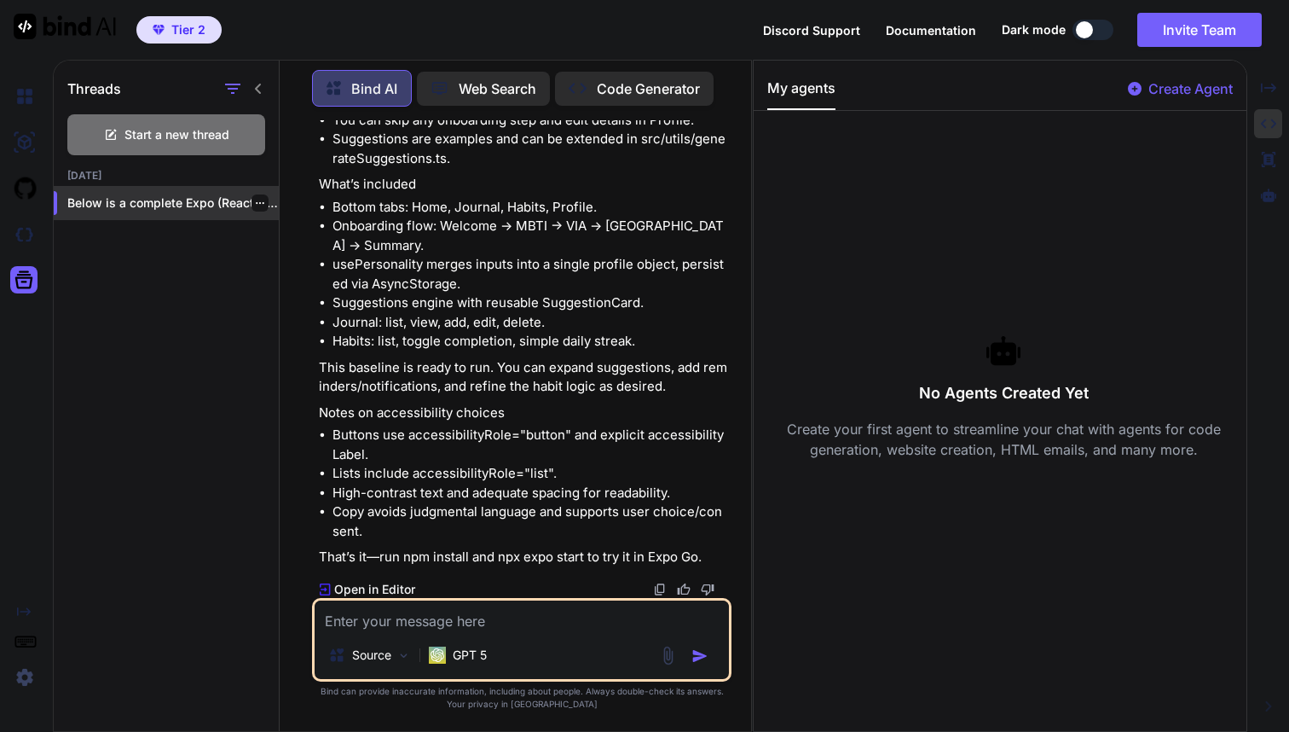
click at [91, 195] on p "Below is a complete Expo (React Native)..." at bounding box center [172, 202] width 211 height 17
click at [23, 89] on img at bounding box center [24, 96] width 29 height 29
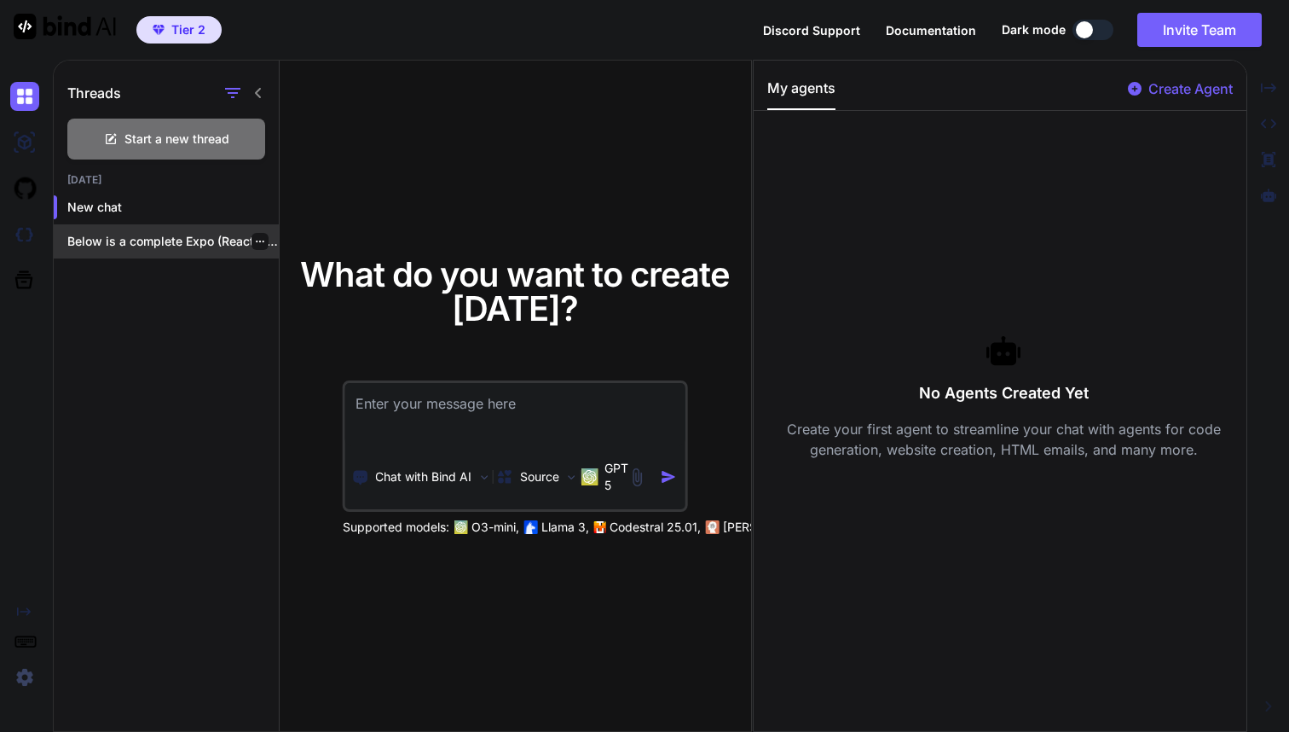
click at [119, 238] on p "Below is a complete Expo (React Native)..." at bounding box center [172, 241] width 211 height 17
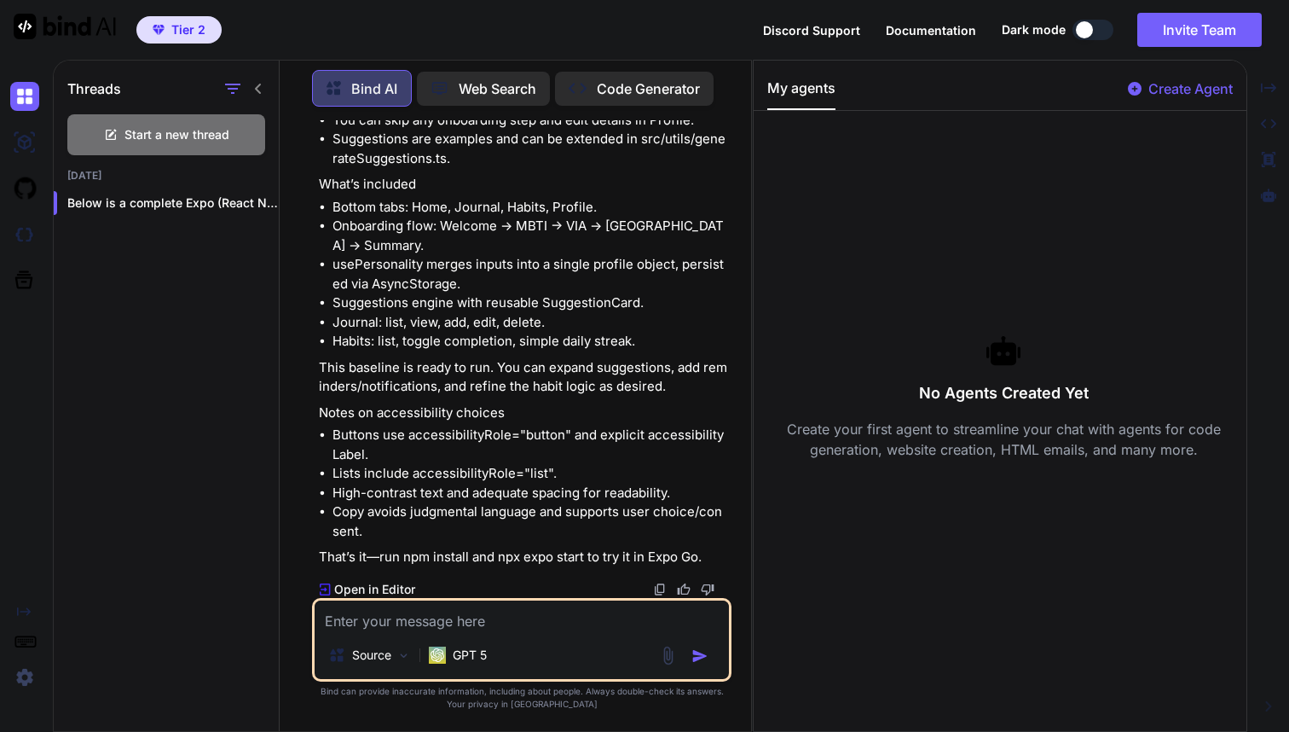
click at [663, 586] on img at bounding box center [660, 589] width 14 height 14
click at [941, 32] on span "Documentation" at bounding box center [931, 30] width 90 height 14
click at [141, 205] on p "Below is a complete Expo (React Native)..." at bounding box center [172, 202] width 211 height 17
click at [32, 238] on img at bounding box center [24, 234] width 29 height 29
click at [129, 202] on p "Below is a complete Expo (React Native)..." at bounding box center [172, 202] width 211 height 17
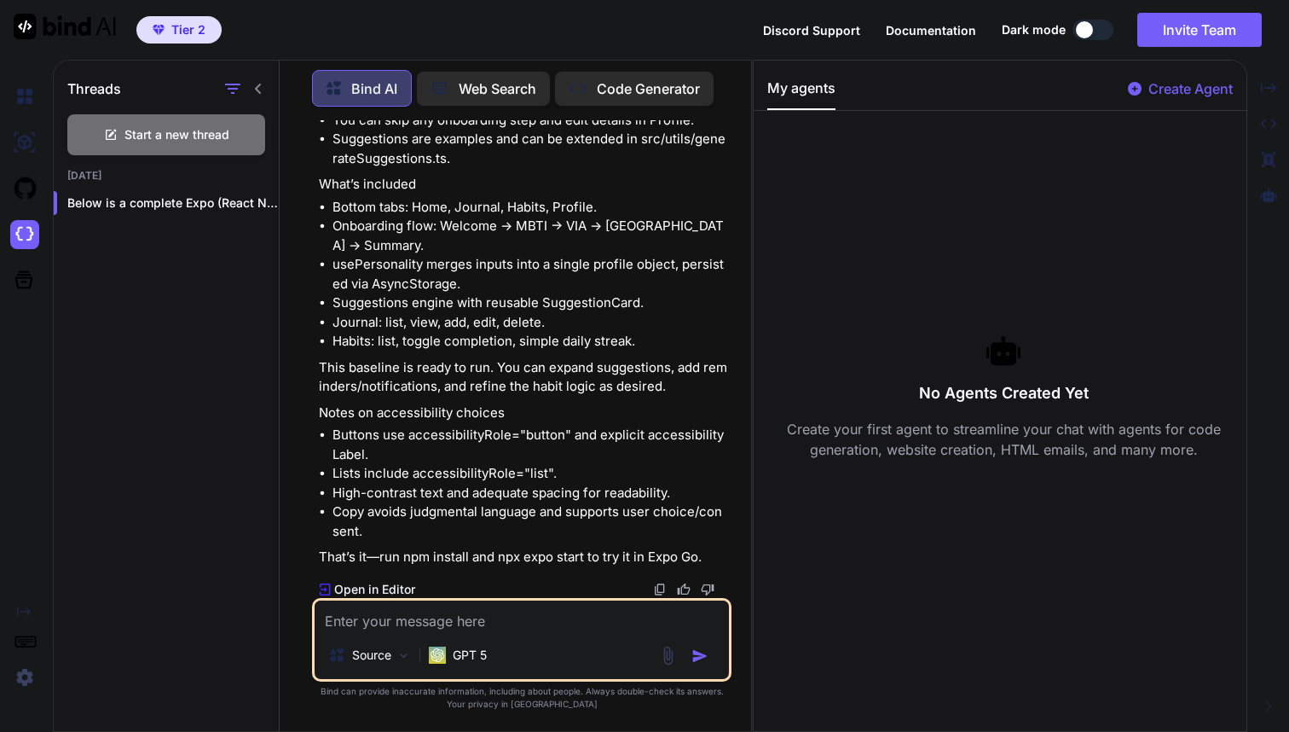
click at [651, 89] on p "Code Generator" at bounding box center [648, 88] width 103 height 20
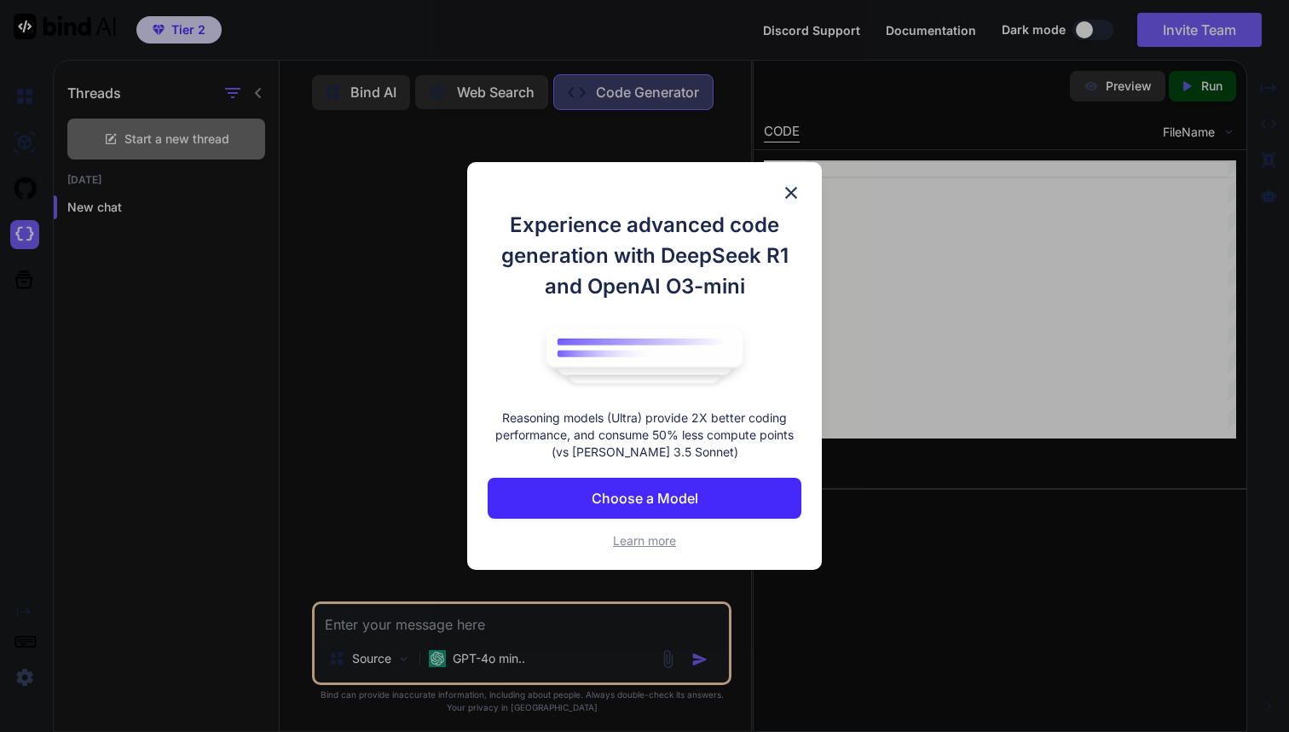
click at [787, 191] on img at bounding box center [791, 193] width 20 height 20
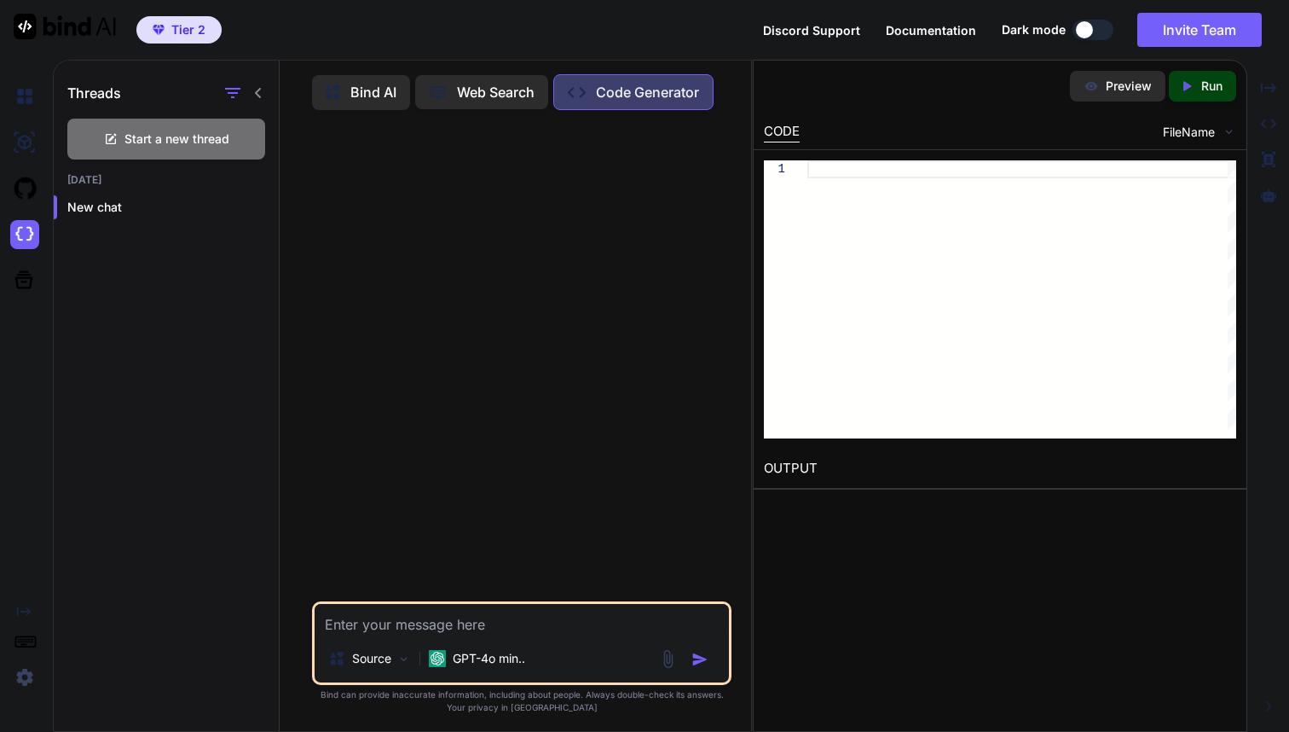
click at [376, 93] on p "Bind AI" at bounding box center [374, 92] width 46 height 20
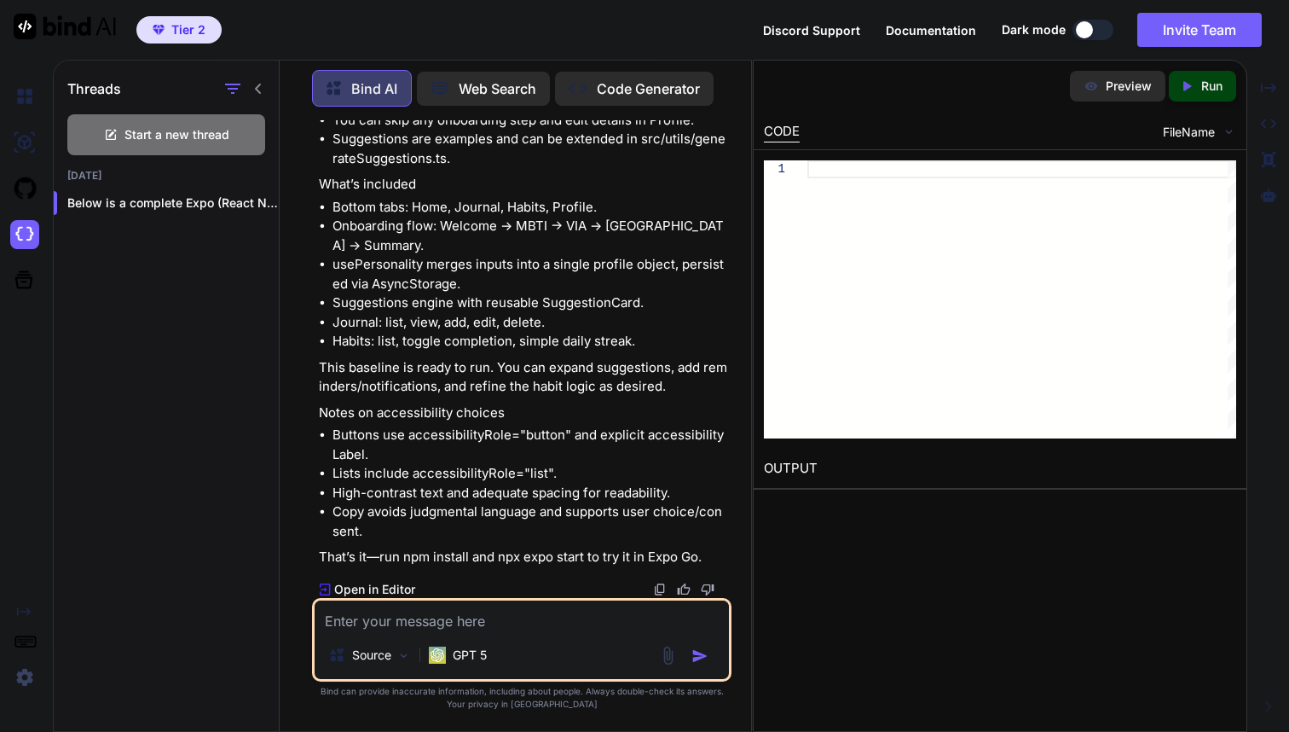
scroll to position [31534, 0]
click at [452, 629] on textarea at bounding box center [522, 615] width 414 height 31
click at [452, 621] on textarea at bounding box center [522, 615] width 414 height 31
click at [378, 594] on p "Open in Editor" at bounding box center [374, 589] width 81 height 17
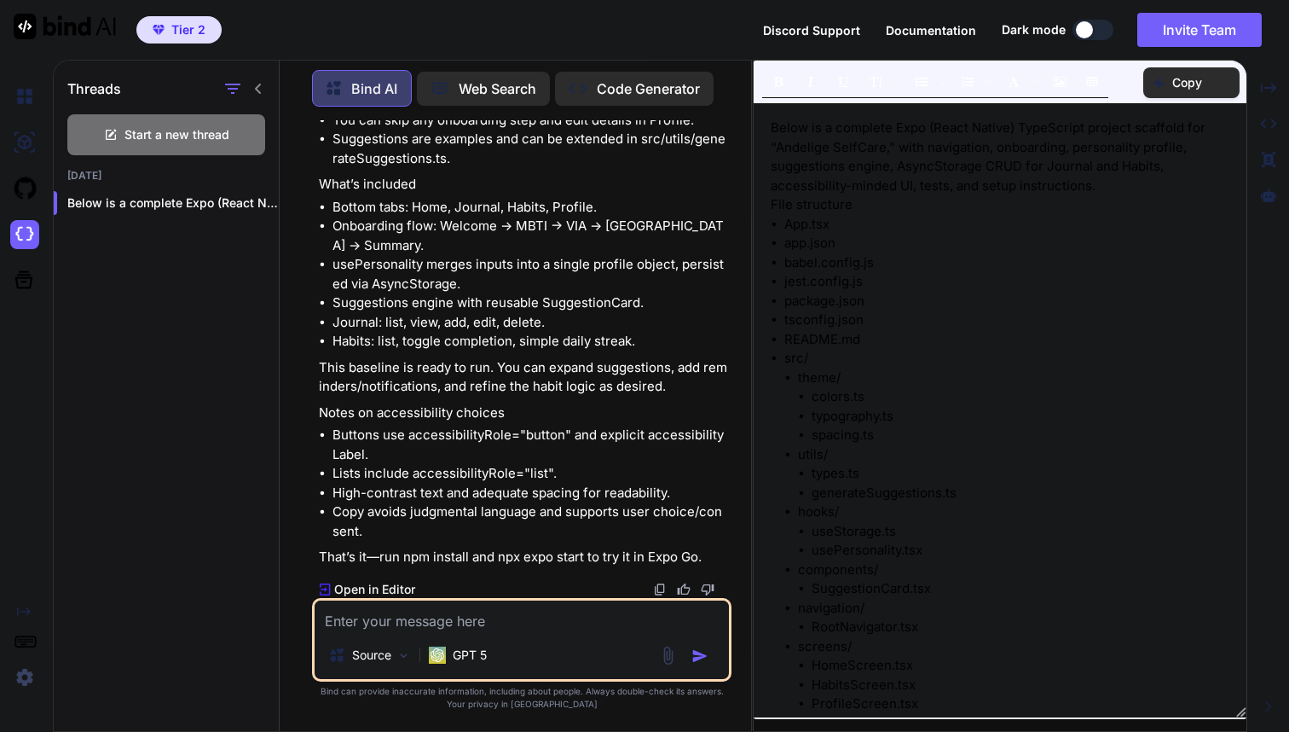
click at [378, 588] on p "Open in Editor" at bounding box center [374, 589] width 81 height 17
click at [1082, 170] on p "Below is a complete Expo (React Native) TypeScript project scaffold for “Andeli…" at bounding box center [1000, 157] width 459 height 77
click at [1075, 202] on p "File structure" at bounding box center [1000, 205] width 459 height 20
click at [976, 84] on button "Insert Ordered List" at bounding box center [967, 81] width 29 height 29
click at [458, 624] on textarea at bounding box center [522, 615] width 414 height 31
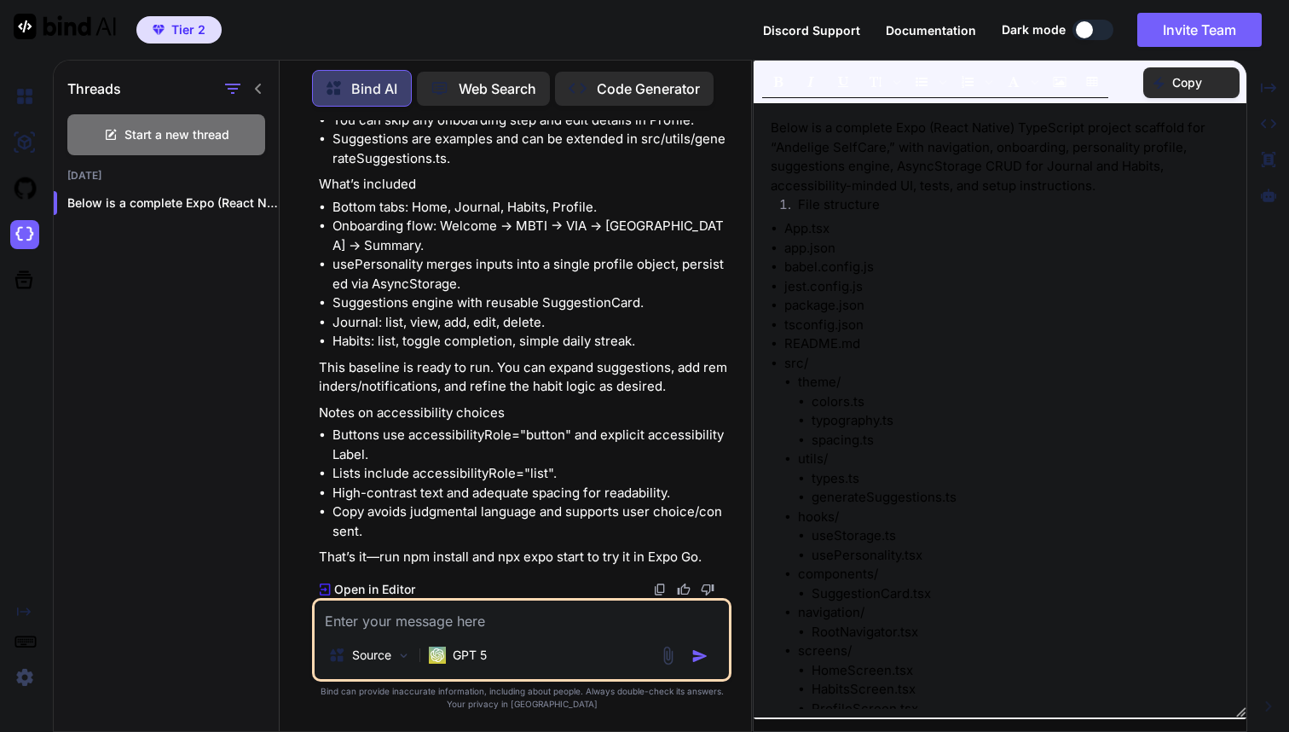
paste textarea "You are a senior React [DEMOGRAPHIC_DATA] engineer. Create a brand-new **Expo (…"
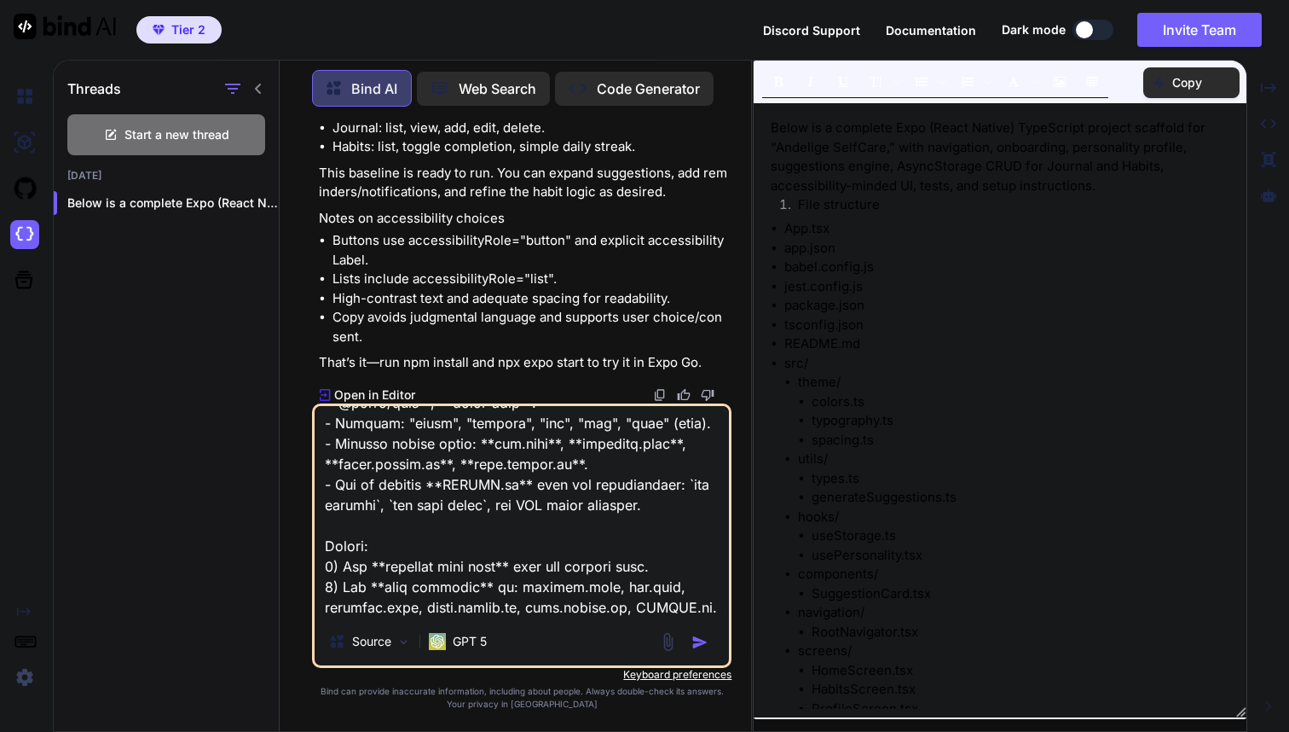
scroll to position [351, 0]
type textarea "You are a senior React [DEMOGRAPHIC_DATA] engineer. Create a brand-new **Expo (…"
click at [21, 235] on img at bounding box center [24, 234] width 29 height 29
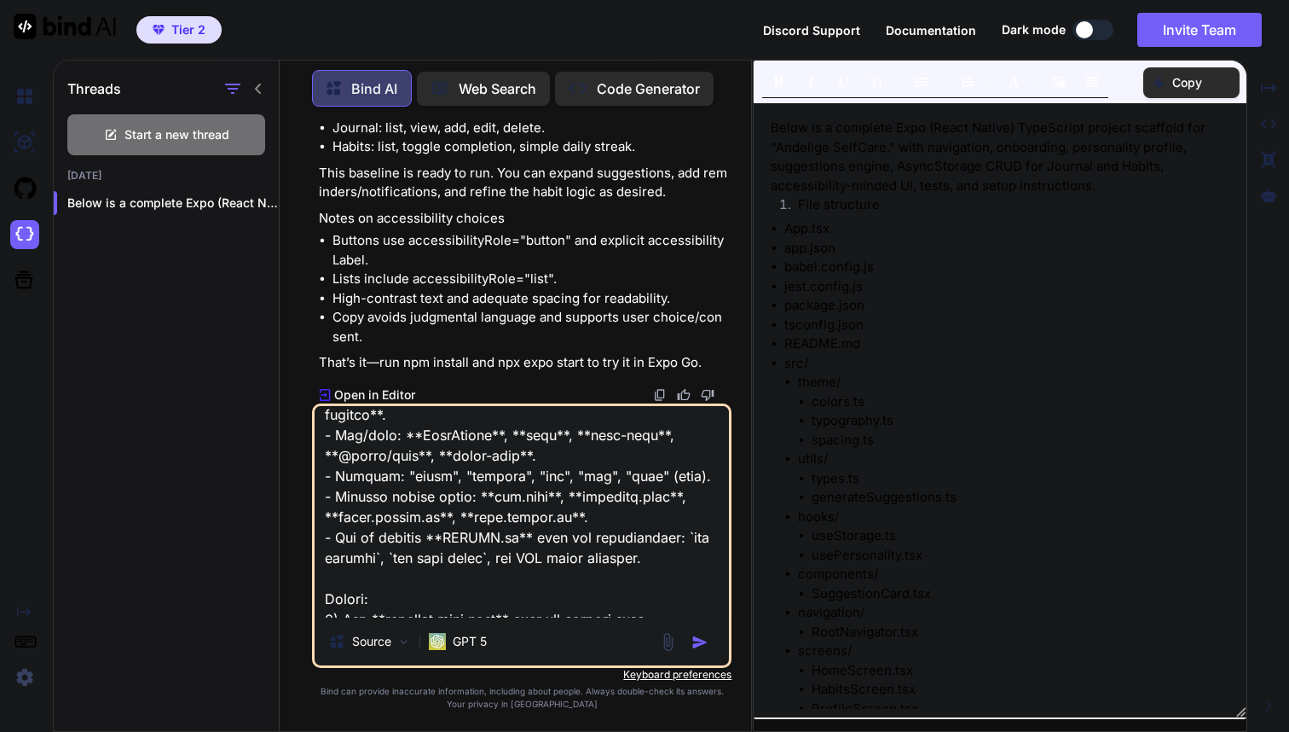
scroll to position [301, 0]
click at [629, 85] on p "Code Generator" at bounding box center [648, 88] width 103 height 20
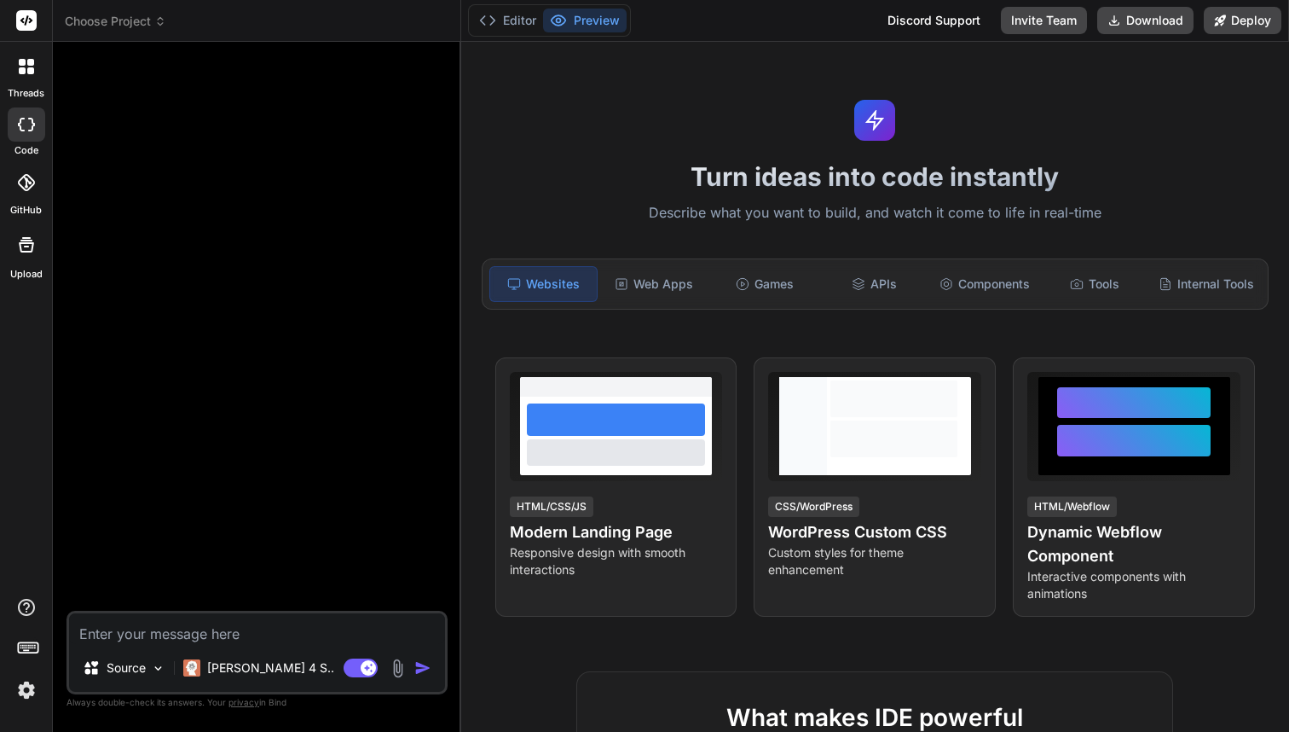
click at [37, 70] on div at bounding box center [27, 67] width 36 height 36
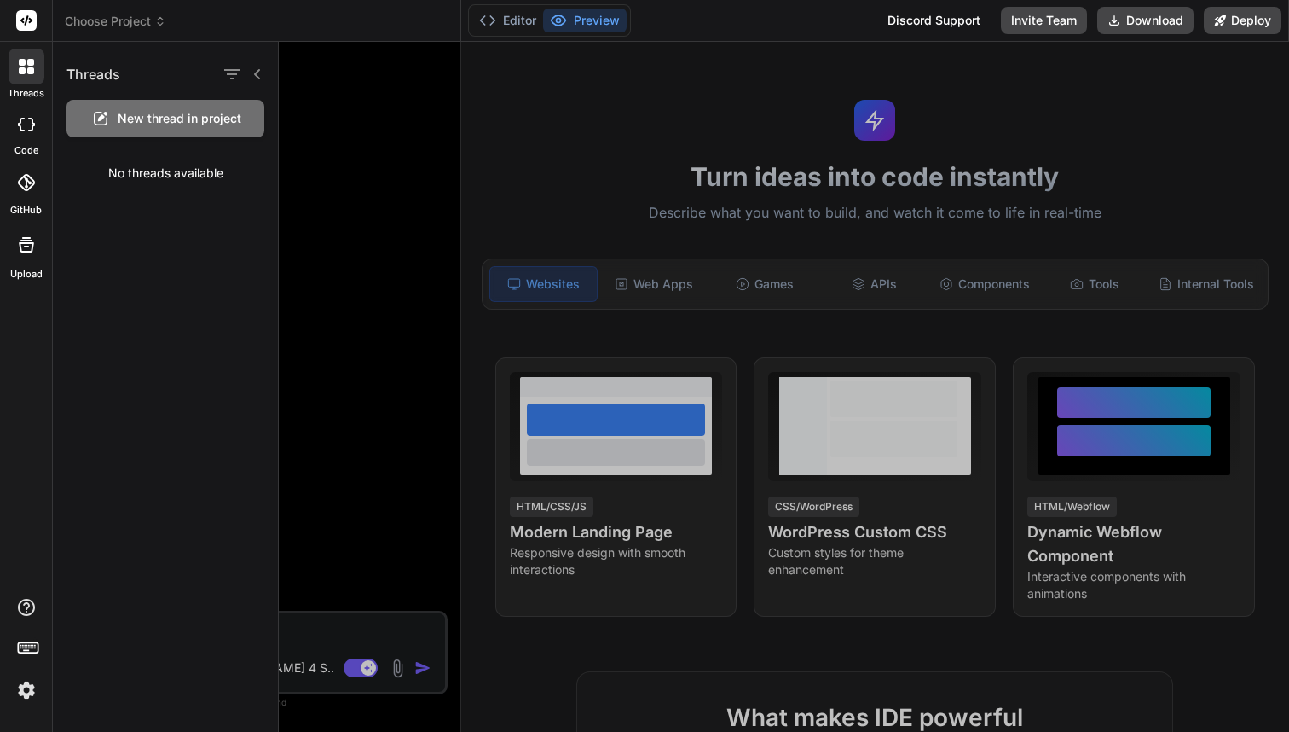
click at [22, 129] on icon at bounding box center [21, 125] width 7 height 14
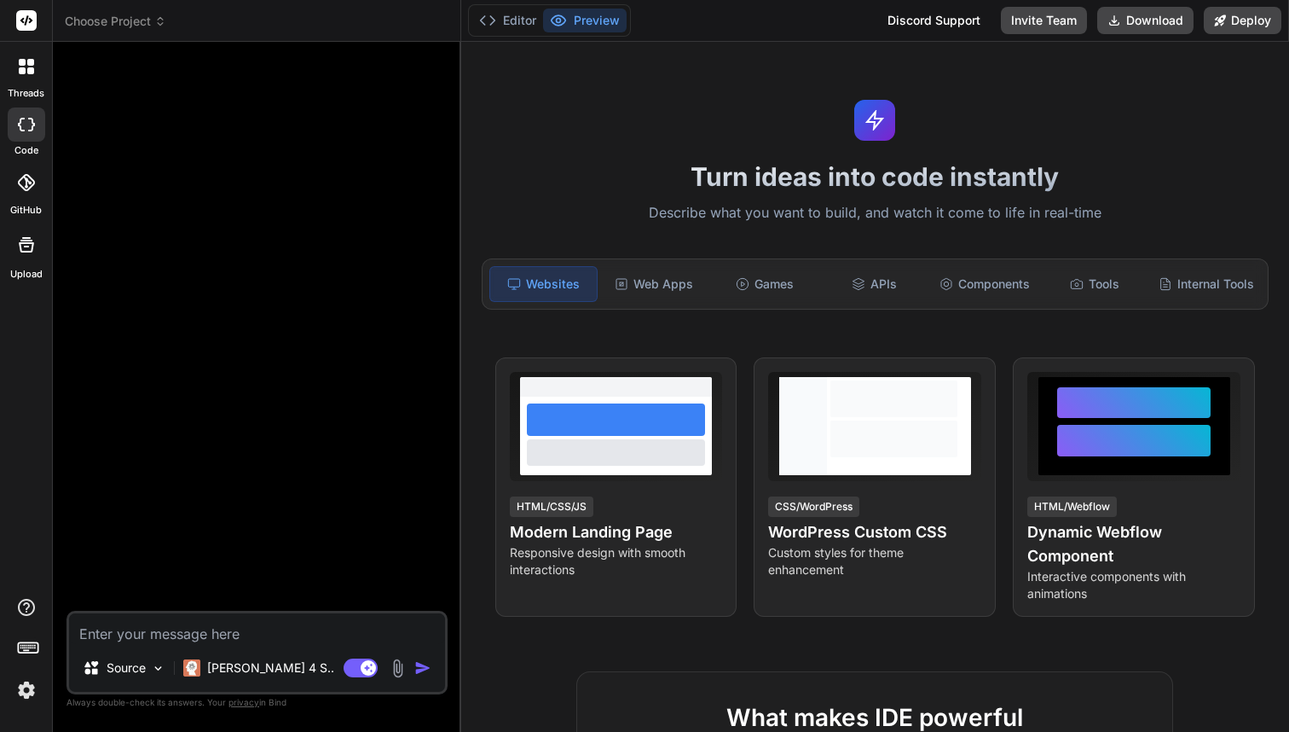
click at [22, 129] on icon at bounding box center [21, 125] width 7 height 14
click at [158, 667] on img at bounding box center [158, 668] width 14 height 14
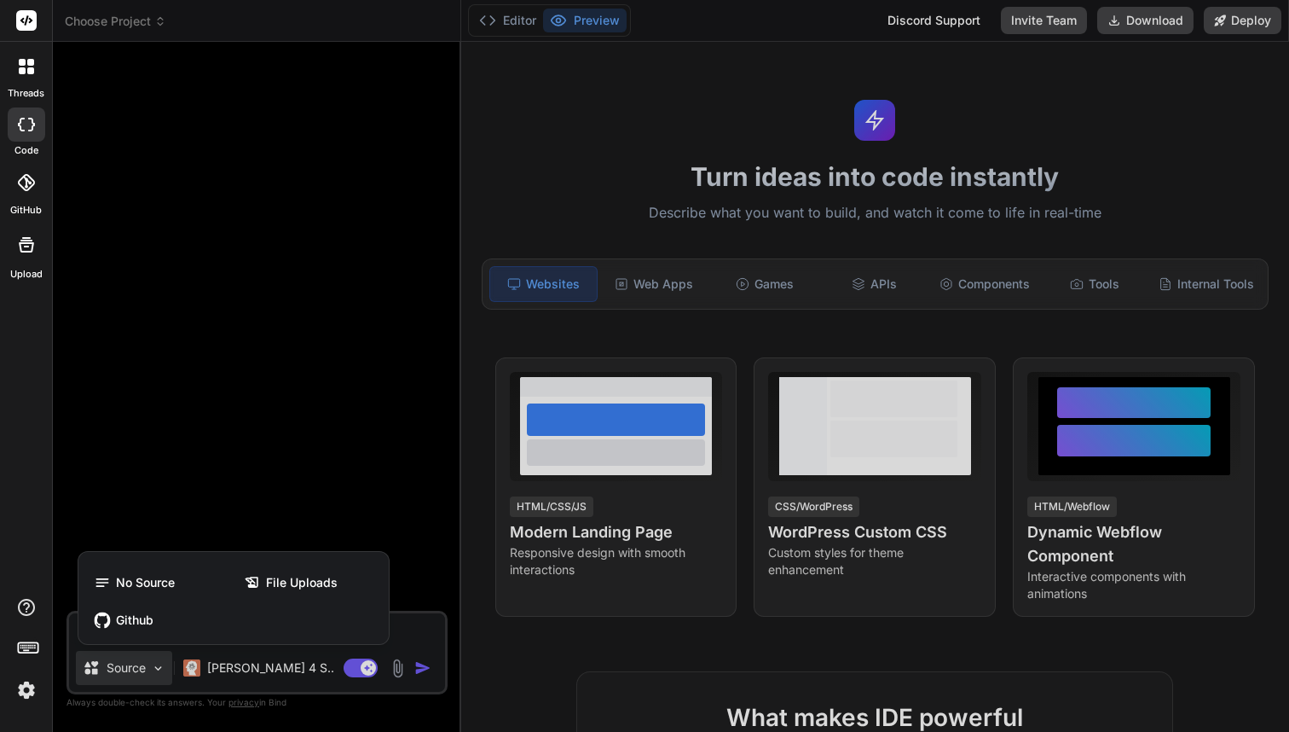
click at [158, 667] on div at bounding box center [644, 366] width 1289 height 732
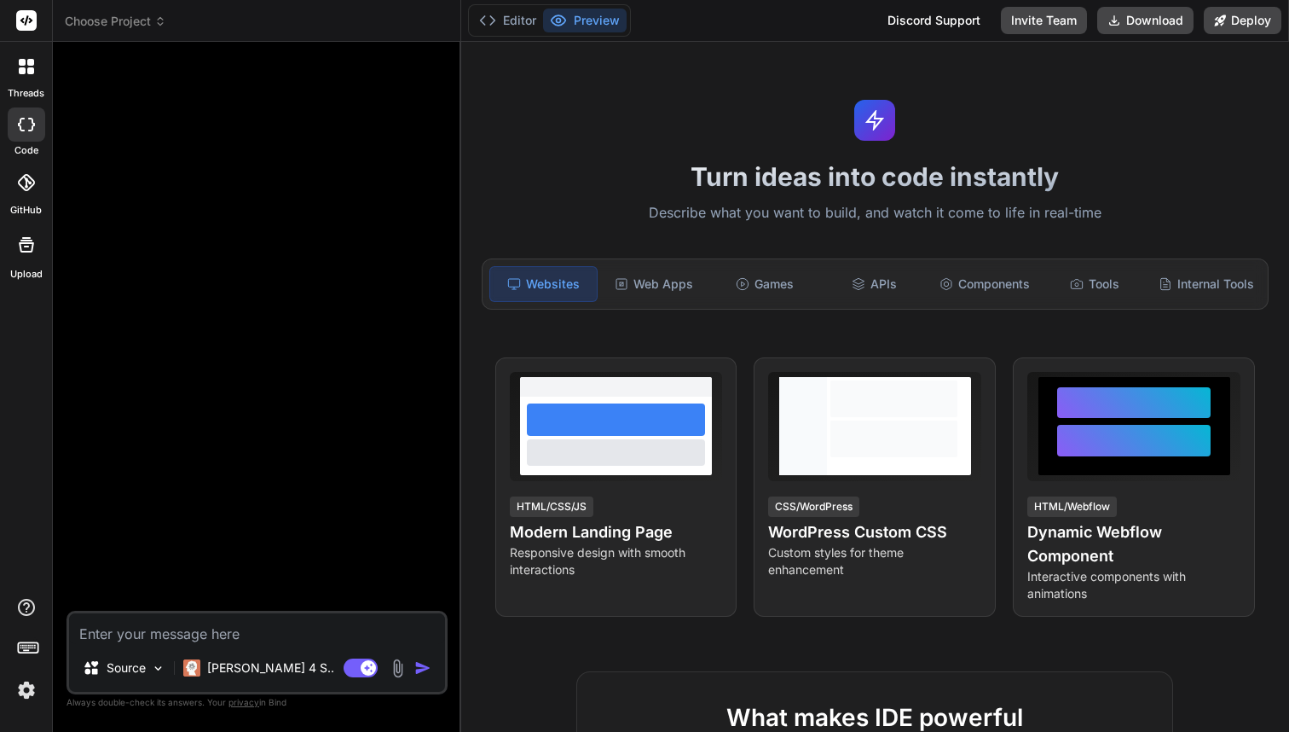
click at [35, 131] on div at bounding box center [27, 124] width 38 height 34
click at [27, 79] on div at bounding box center [27, 67] width 36 height 36
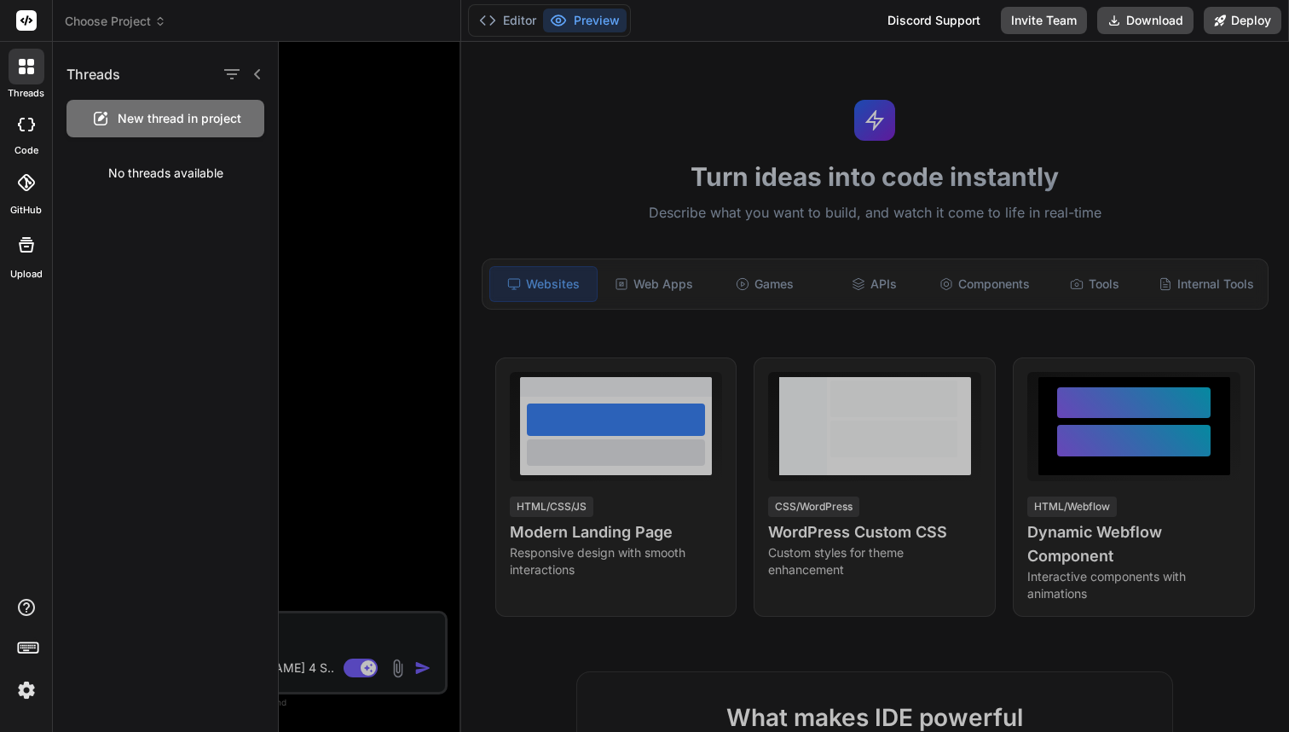
click at [26, 79] on div at bounding box center [27, 67] width 36 height 36
click at [149, 26] on span "Choose Project" at bounding box center [115, 21] width 101 height 17
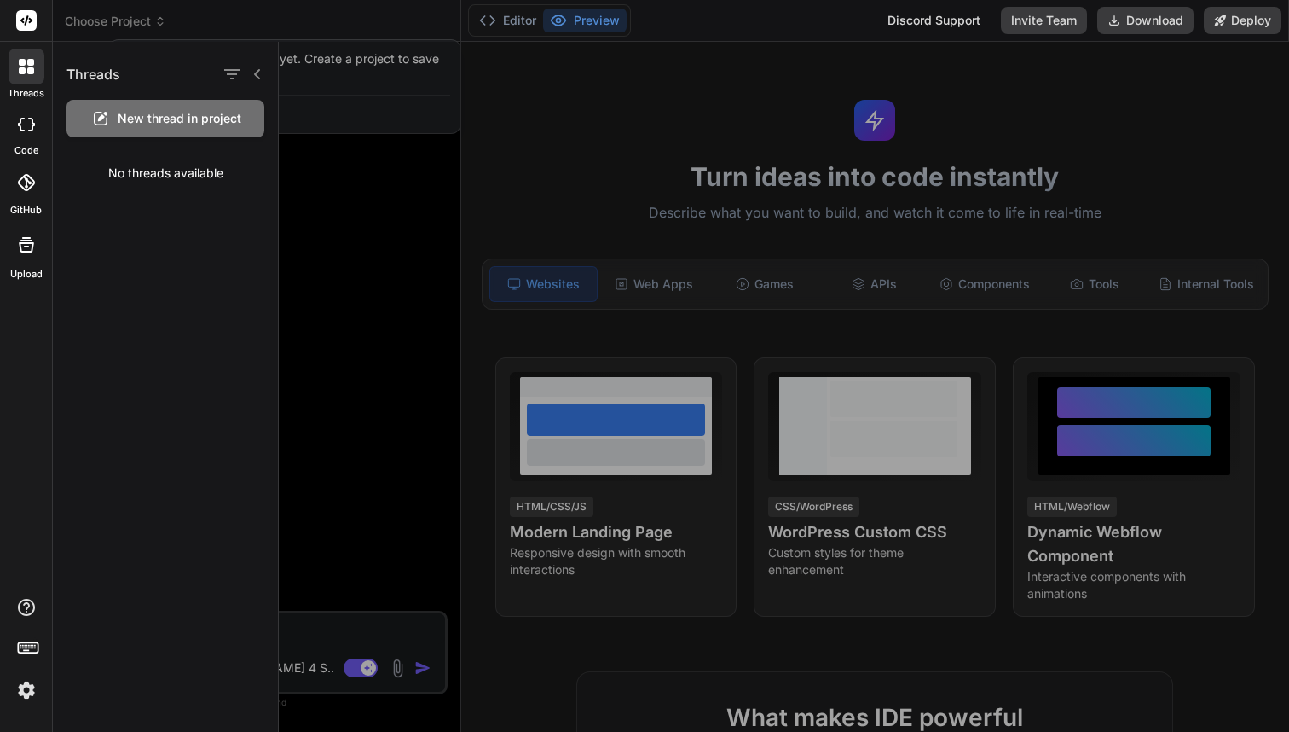
click at [159, 22] on div at bounding box center [644, 366] width 1289 height 732
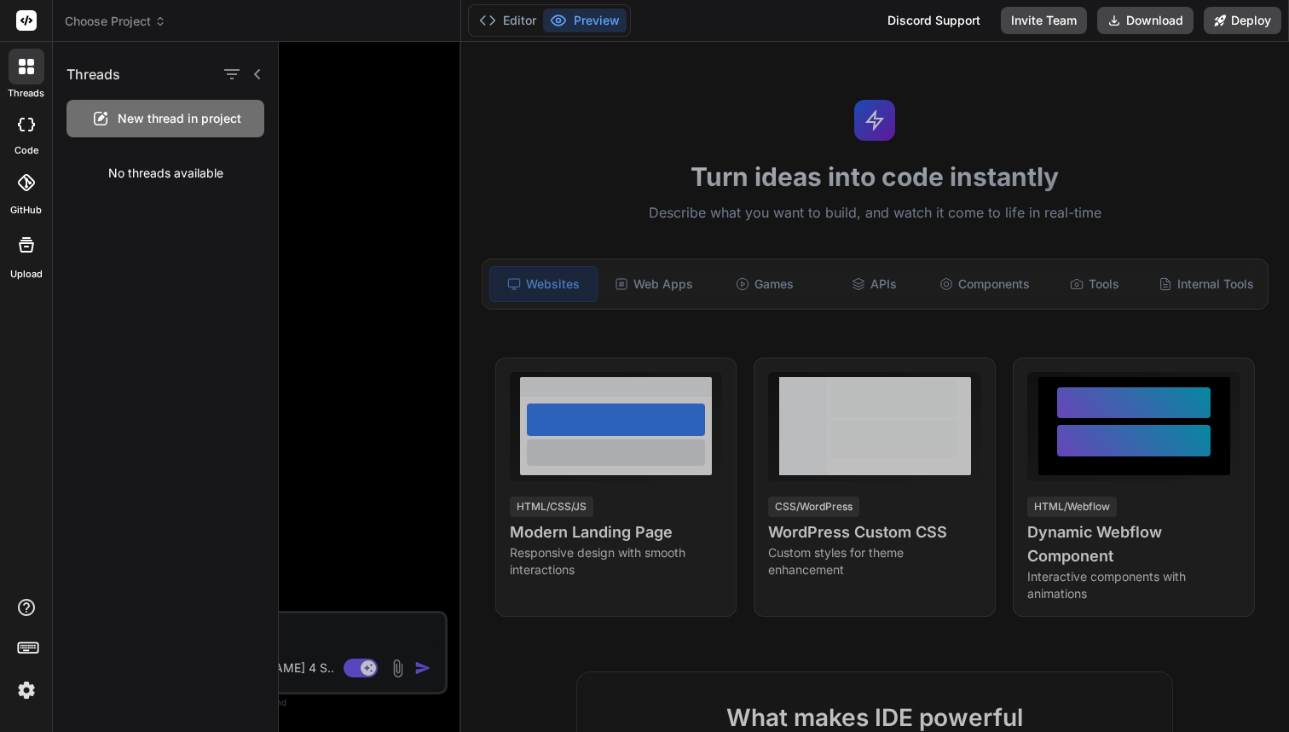
click at [363, 437] on div at bounding box center [784, 387] width 1011 height 690
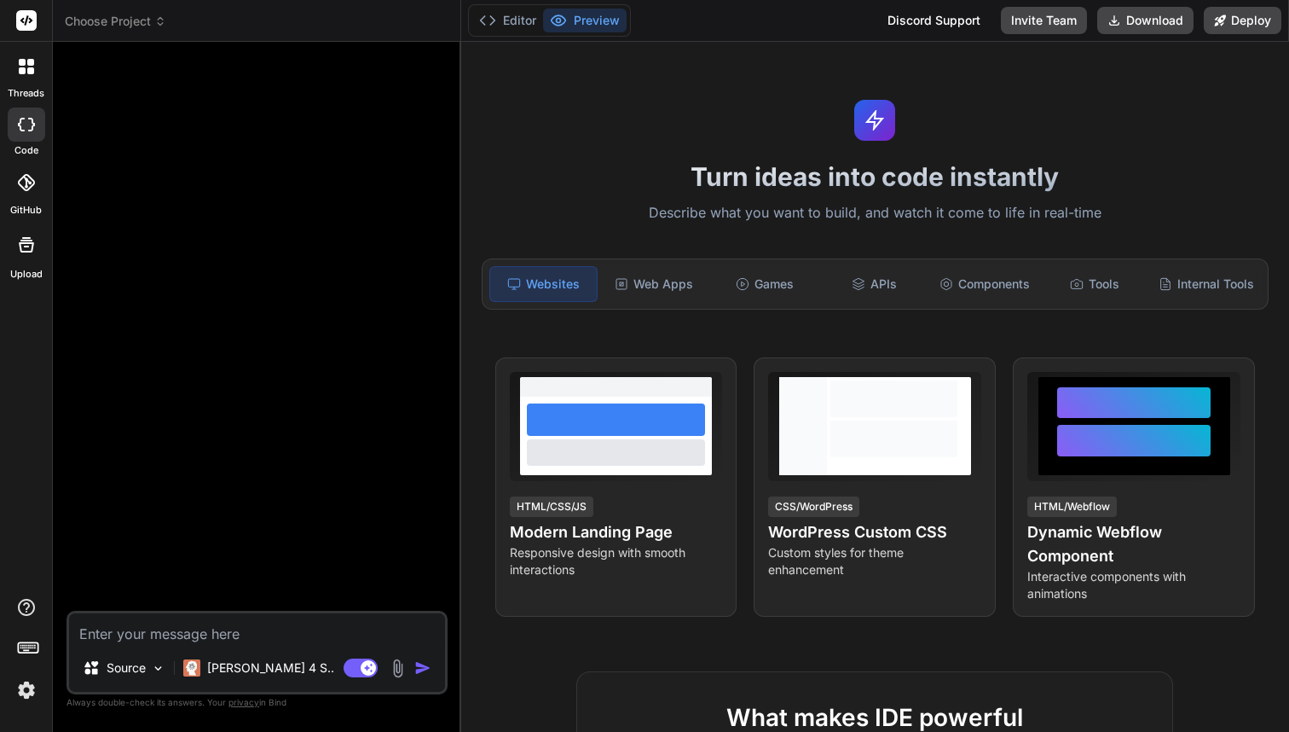
click at [142, 633] on textarea at bounding box center [257, 628] width 376 height 31
paste textarea "You are a senior React [DEMOGRAPHIC_DATA] engineer. Create a brand-new **Expo (…"
type textarea "x"
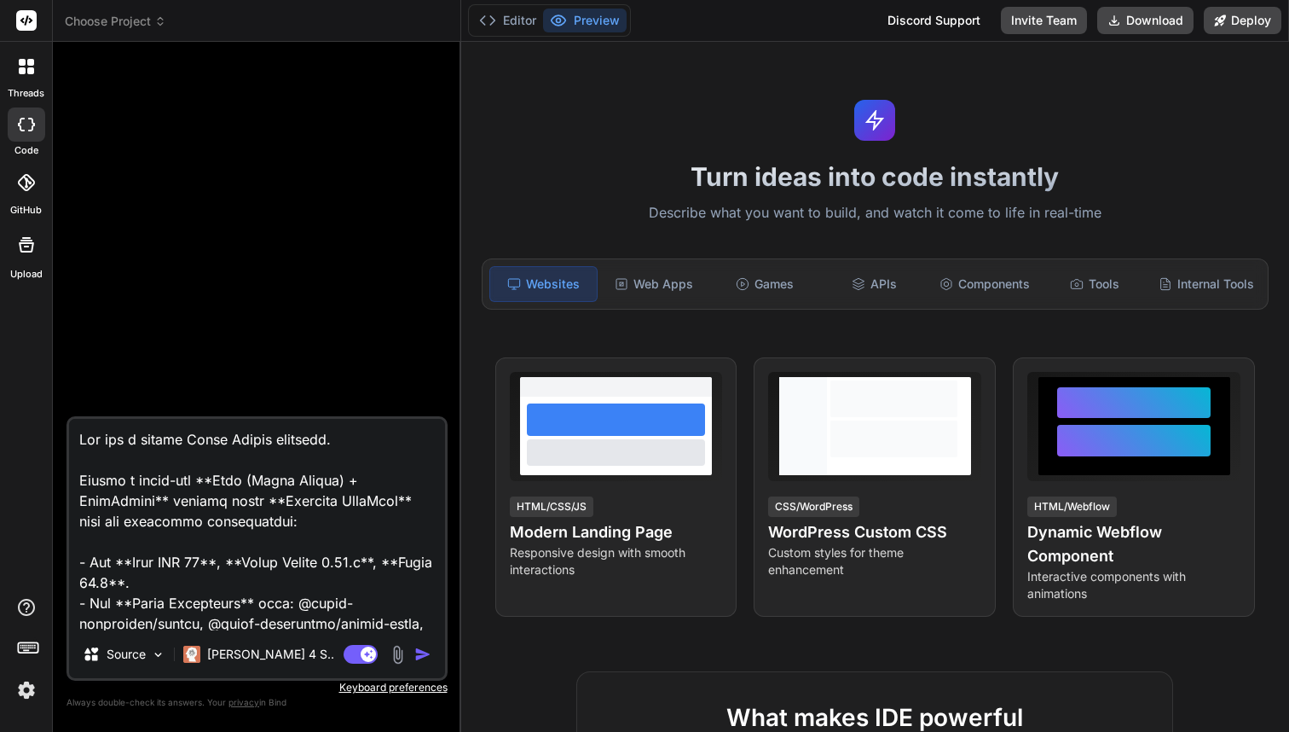
scroll to position [413, 0]
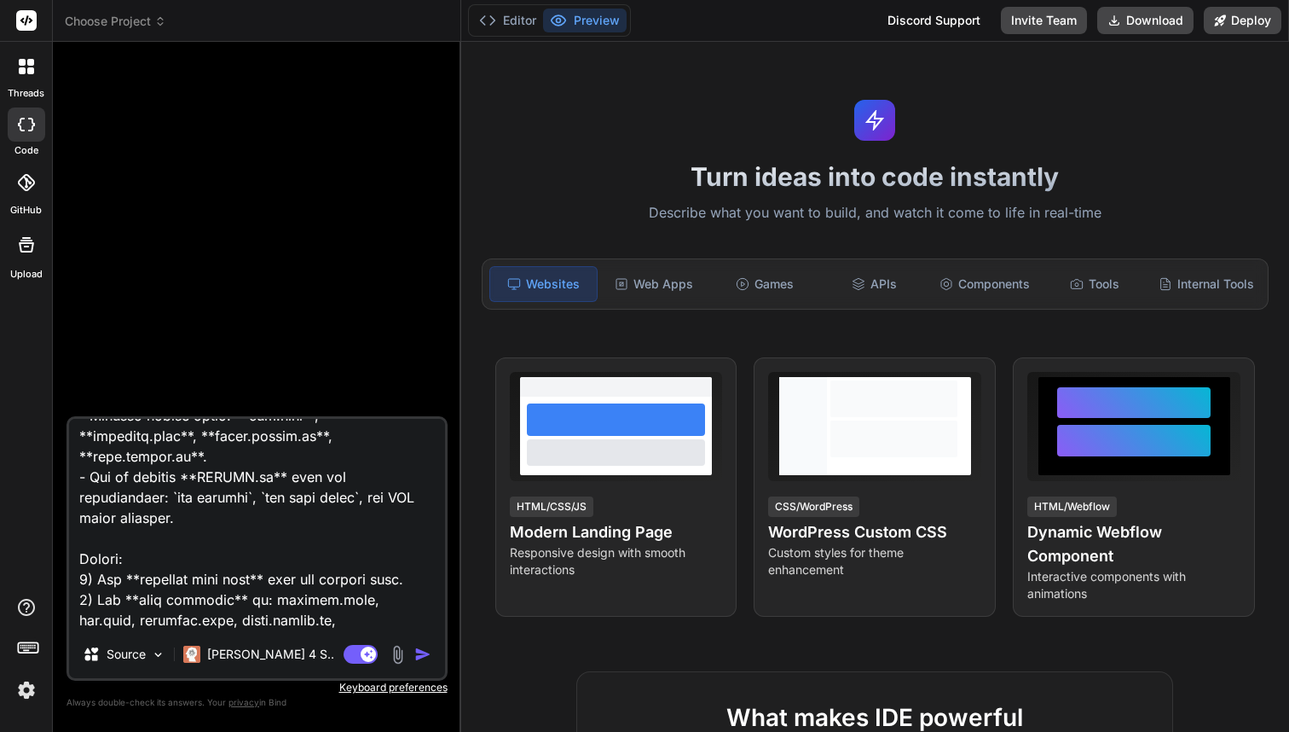
type textarea "You are a senior React [DEMOGRAPHIC_DATA] engineer. Create a brand-new **Expo (…"
click at [133, 11] on header "Choose Project Created with Pixso." at bounding box center [257, 21] width 408 height 42
click at [133, 24] on span "Choose Project" at bounding box center [115, 21] width 101 height 17
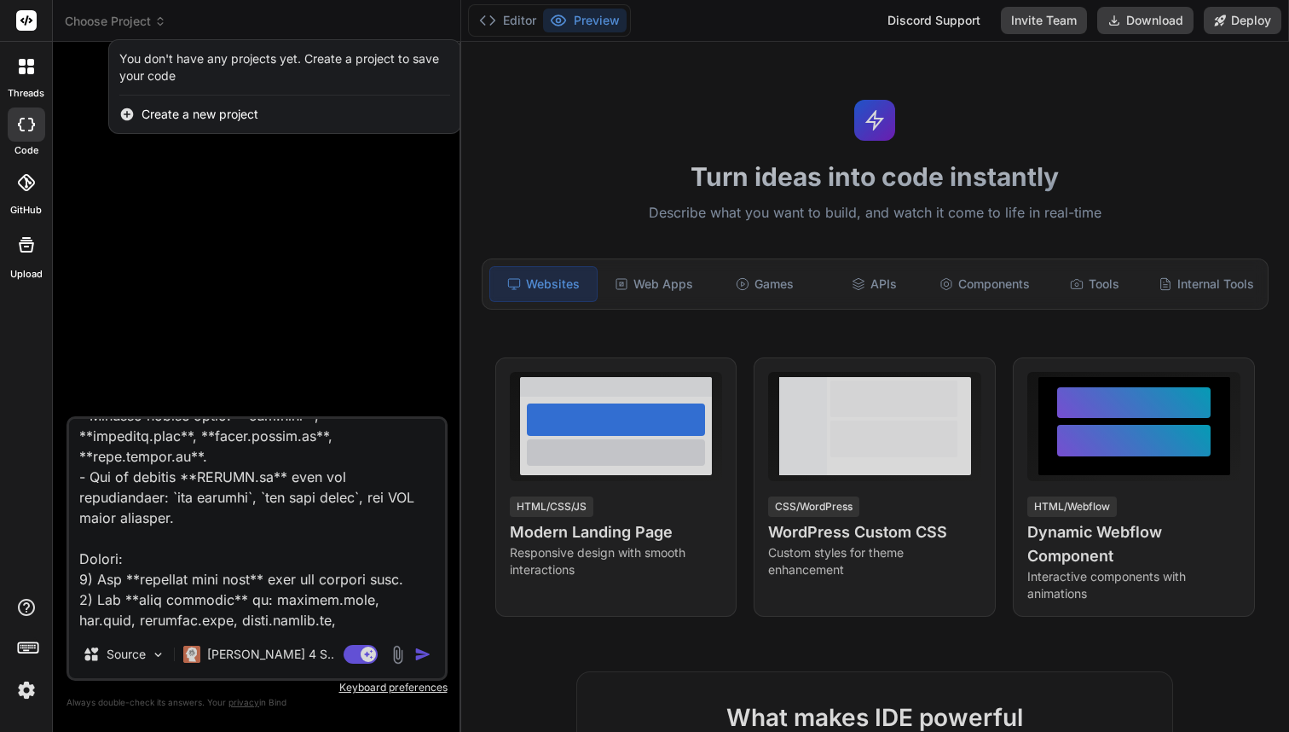
click at [179, 116] on span "Create a new project" at bounding box center [200, 114] width 117 height 17
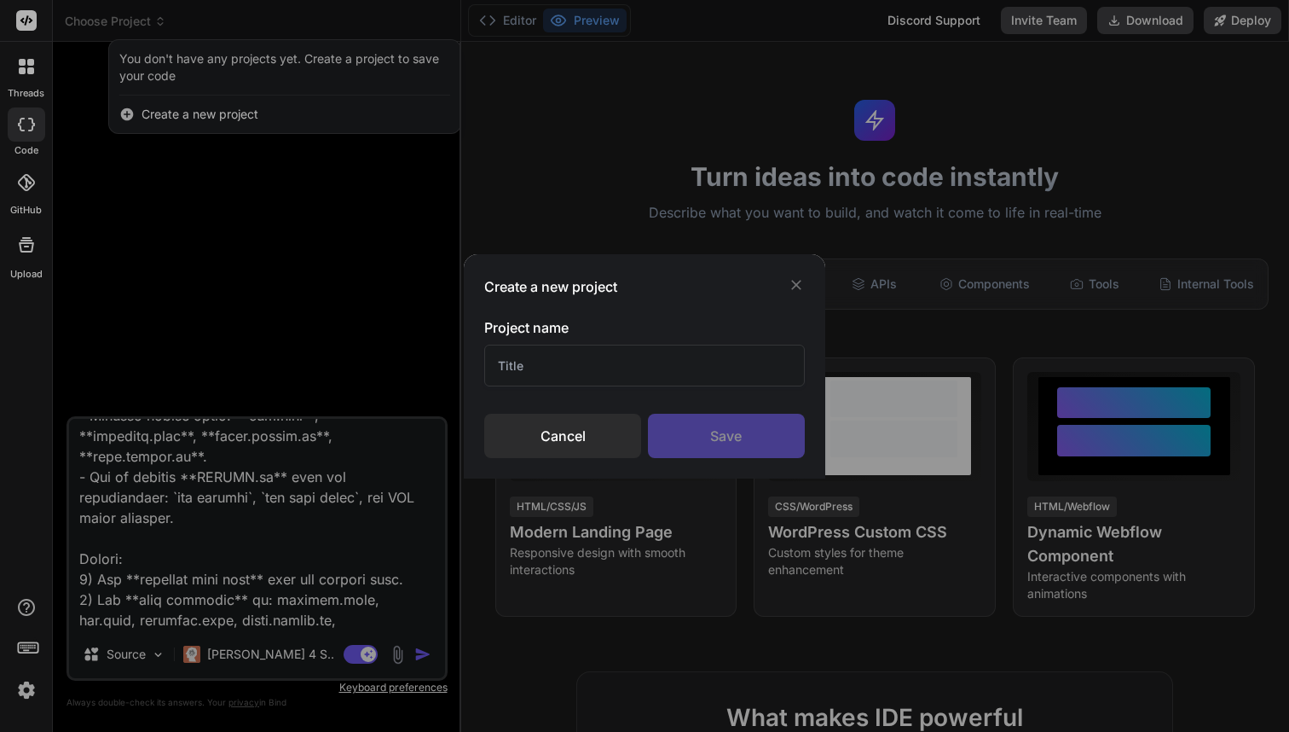
click at [517, 362] on input "text" at bounding box center [644, 366] width 320 height 42
type input "Self Care App"
click at [706, 434] on div "Save" at bounding box center [726, 436] width 157 height 44
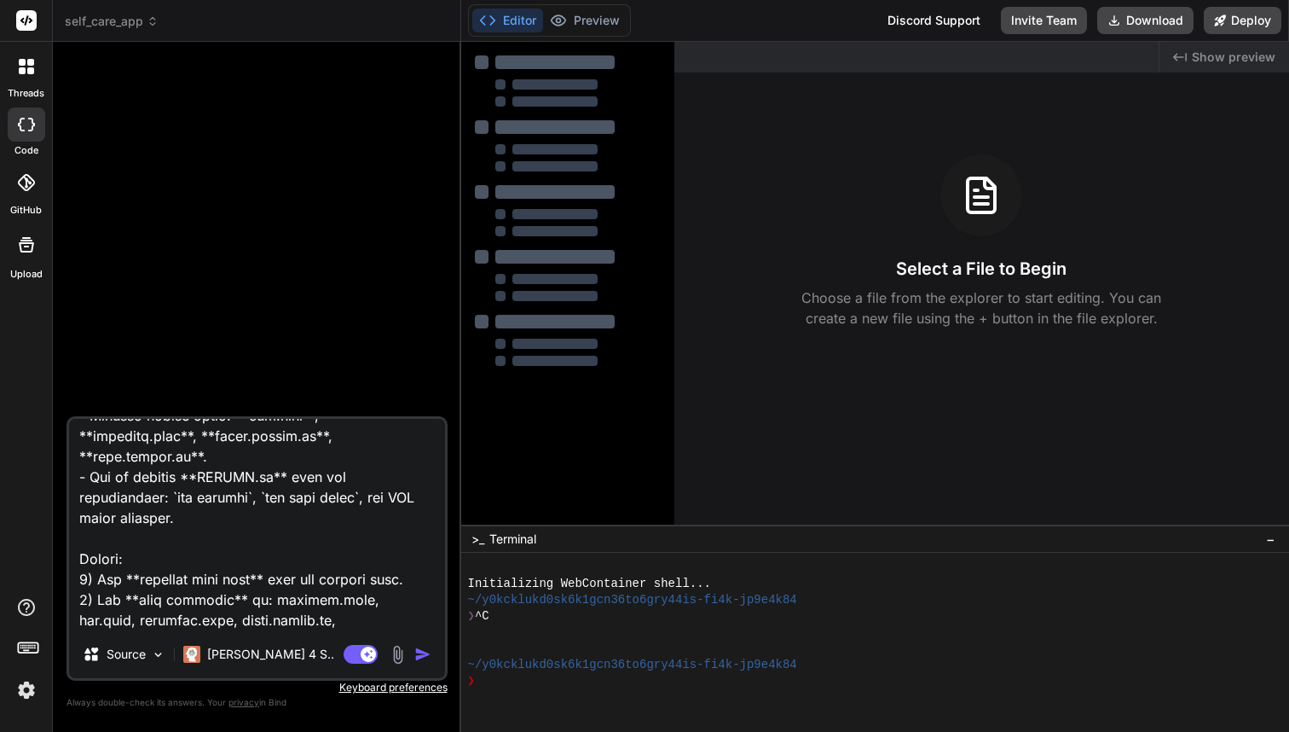
click at [928, 303] on p "Choose a file from the explorer to start editing. You can create a new file usi…" at bounding box center [982, 307] width 382 height 41
click at [815, 254] on div "Select a File to Begin Choose a file from the explorer to start editing. You ca…" at bounding box center [983, 241] width 616 height 174
click at [18, 83] on div at bounding box center [27, 67] width 36 height 36
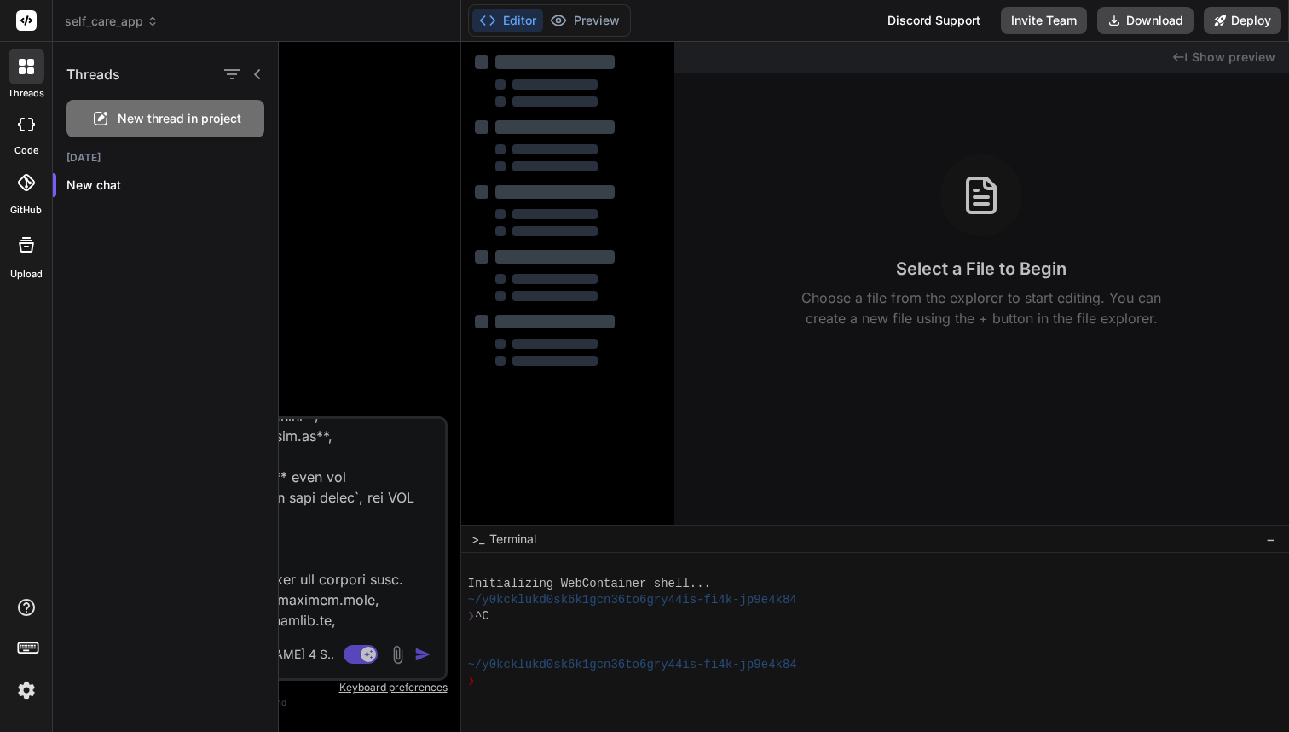
click at [25, 78] on div at bounding box center [27, 67] width 36 height 36
click at [318, 608] on div at bounding box center [784, 387] width 1011 height 690
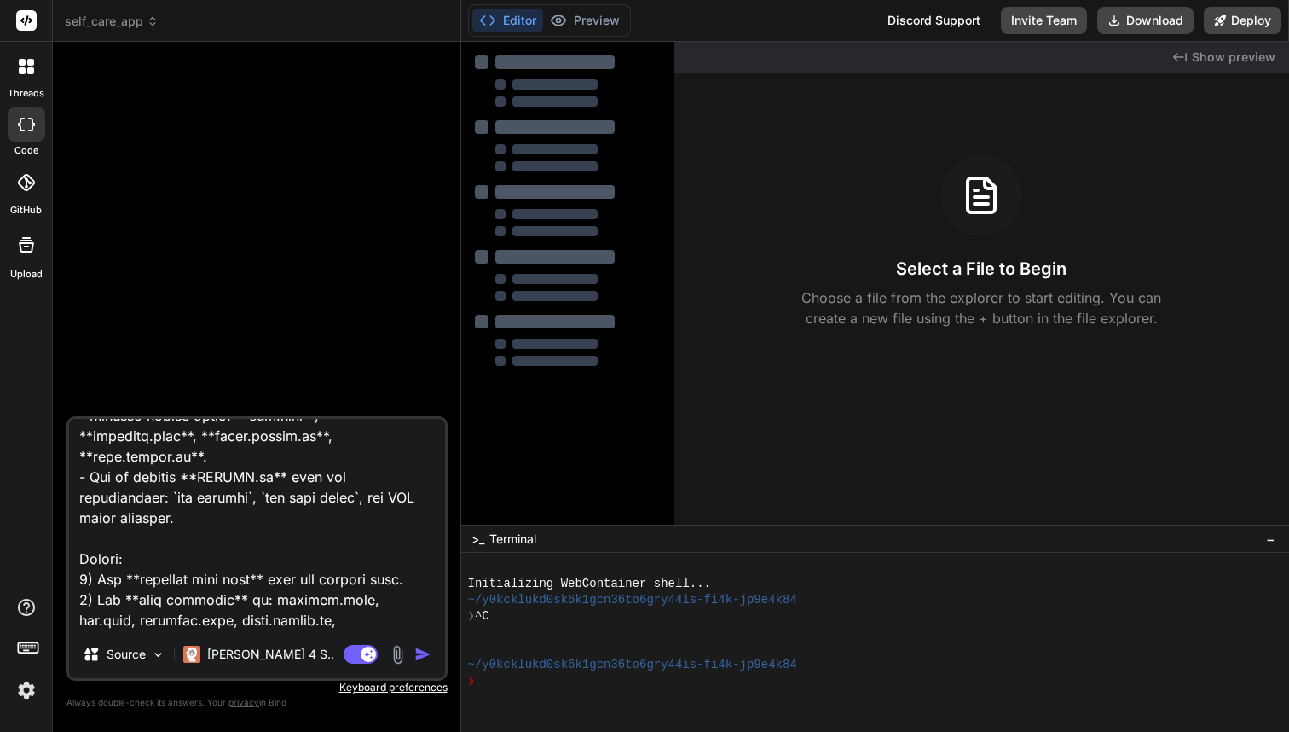
click at [291, 350] on div at bounding box center [259, 235] width 378 height 361
click at [31, 81] on div at bounding box center [27, 67] width 36 height 36
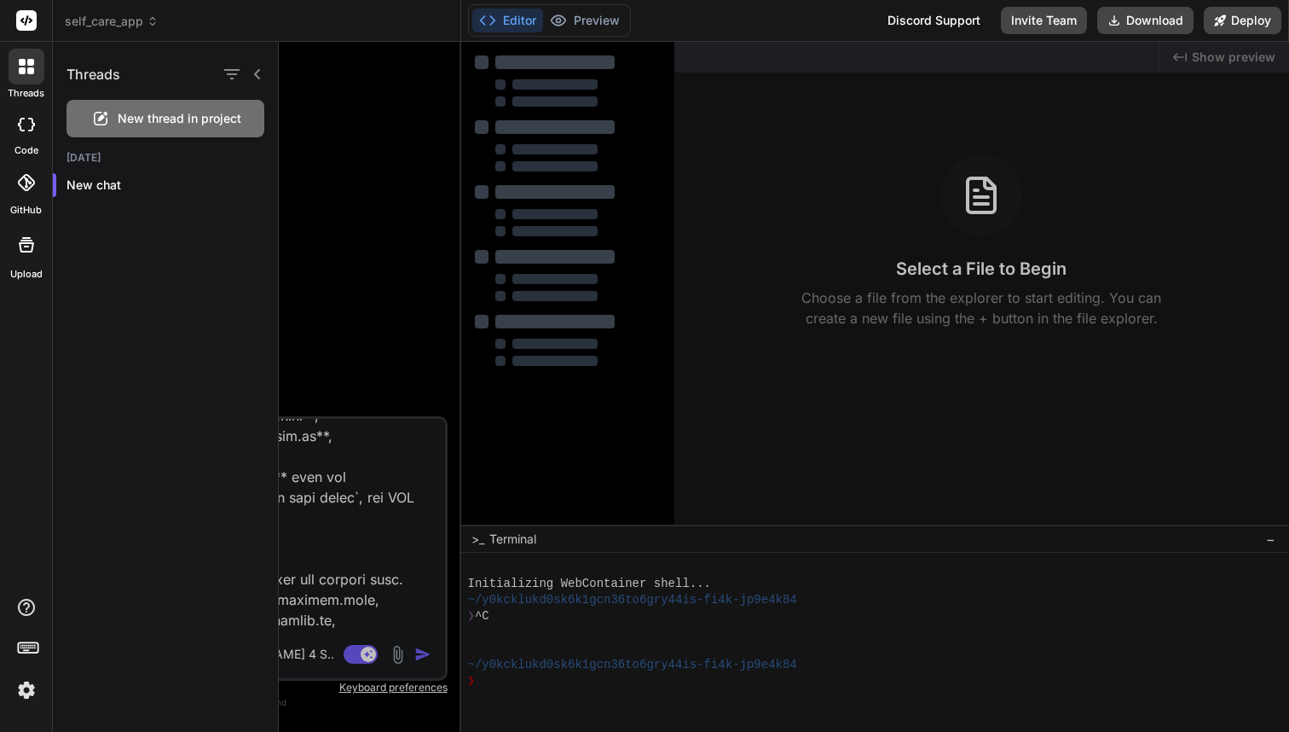
click at [381, 594] on div at bounding box center [784, 387] width 1011 height 690
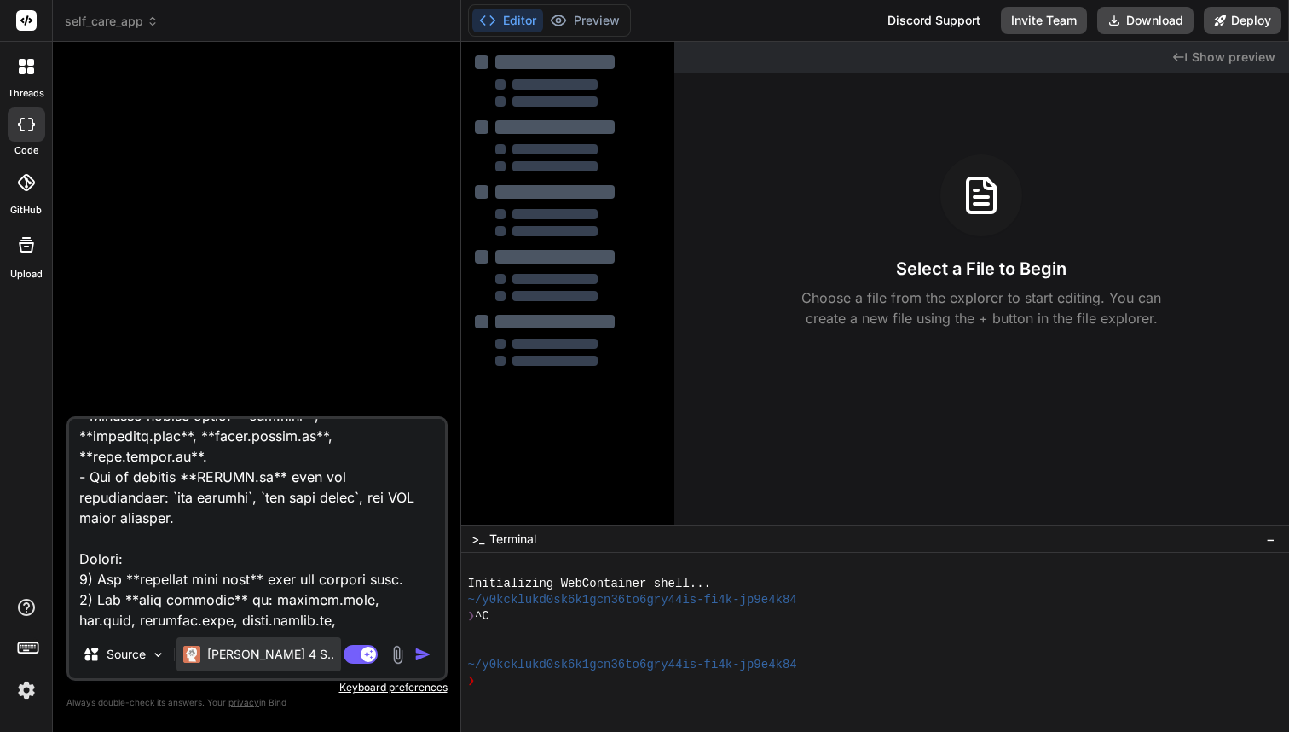
click at [220, 655] on p "[PERSON_NAME] 4 S.." at bounding box center [270, 654] width 127 height 17
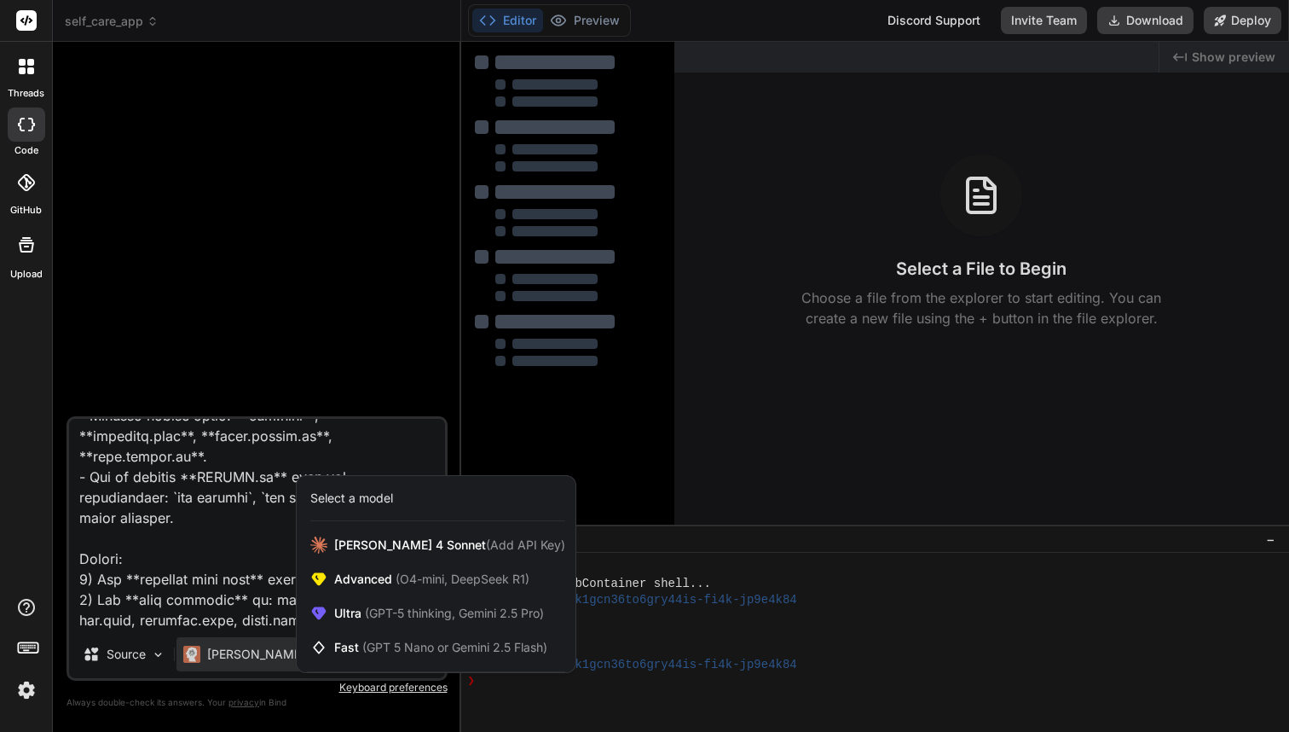
click at [223, 270] on div at bounding box center [644, 366] width 1289 height 732
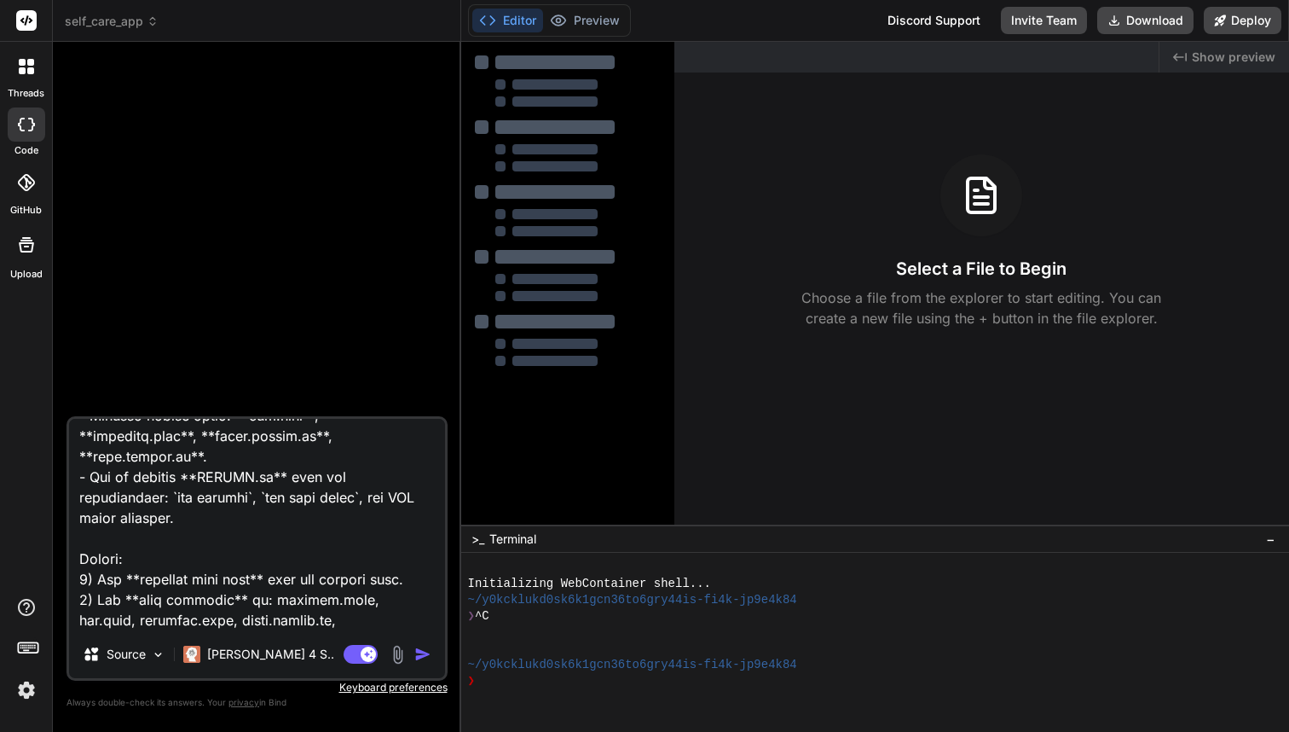
click at [418, 657] on img "button" at bounding box center [422, 654] width 17 height 17
type textarea "x"
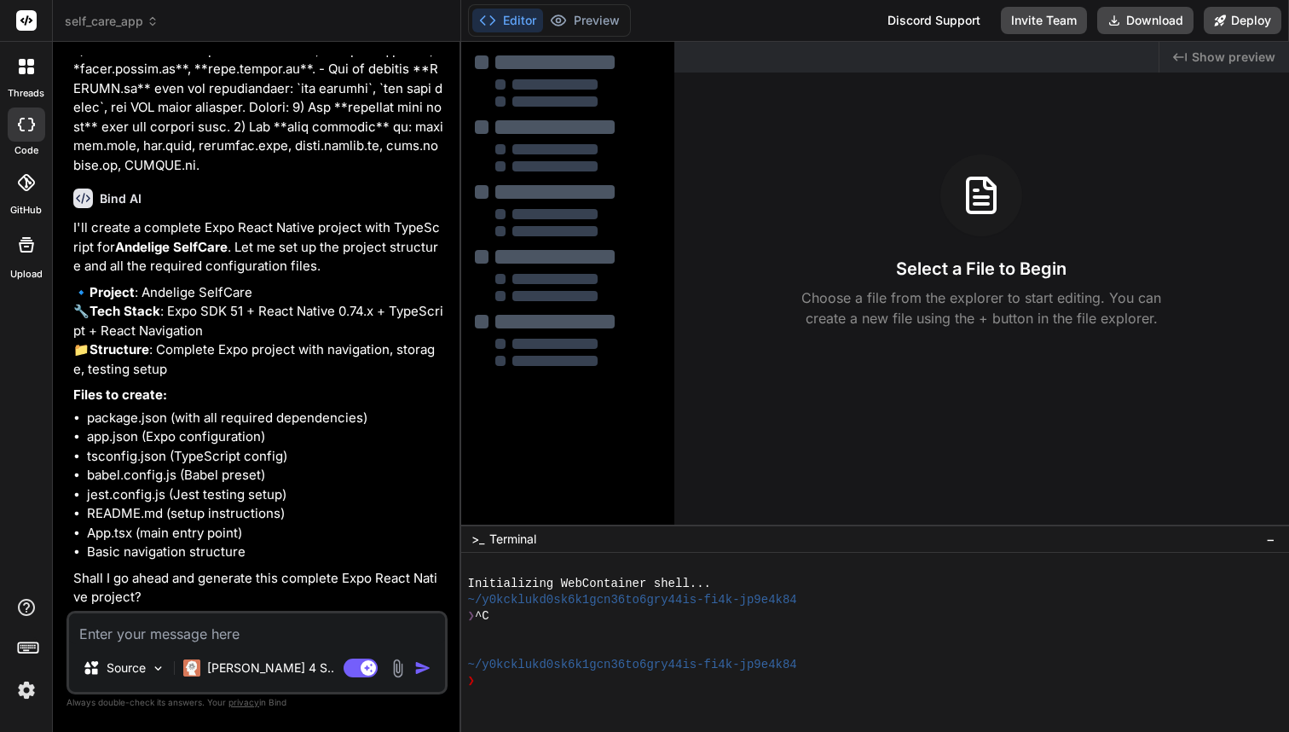
scroll to position [266, 0]
click at [137, 642] on textarea at bounding box center [257, 628] width 376 height 31
type textarea "x"
type textarea "y"
type textarea "x"
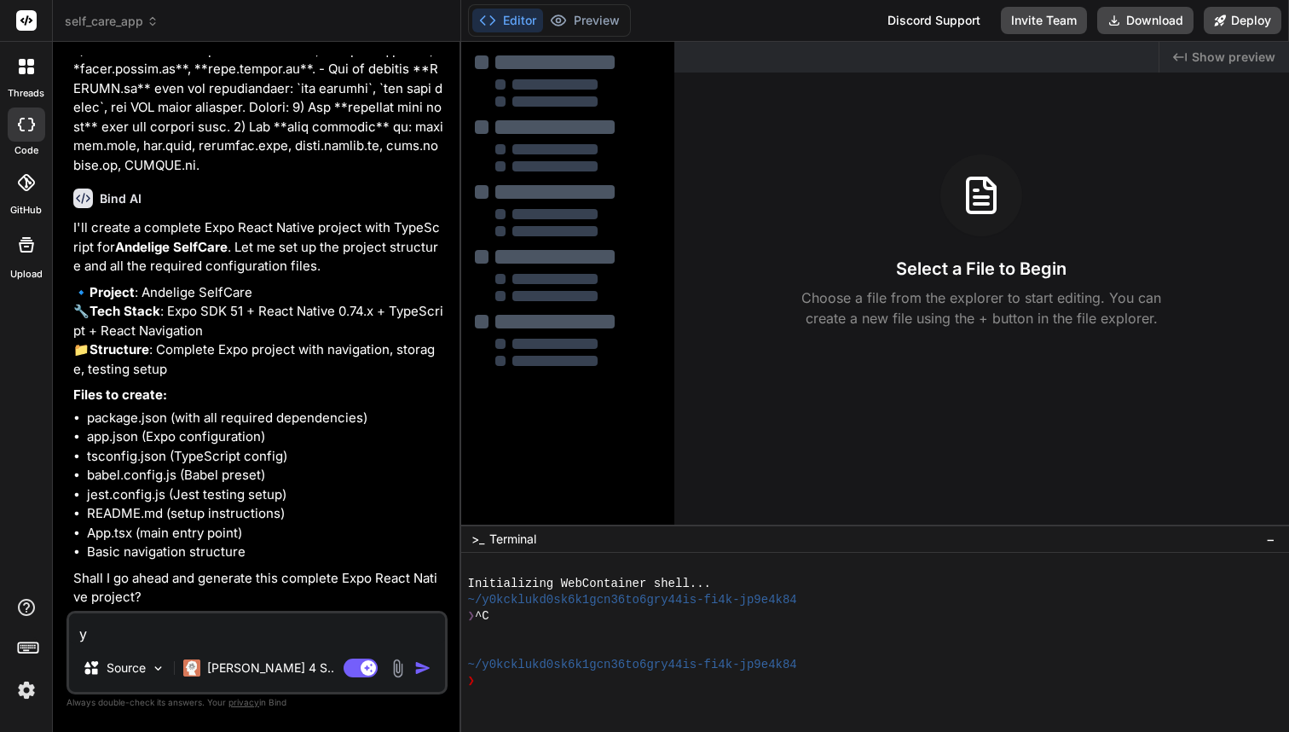
type textarea "ye"
type textarea "x"
type textarea "yes"
type textarea "x"
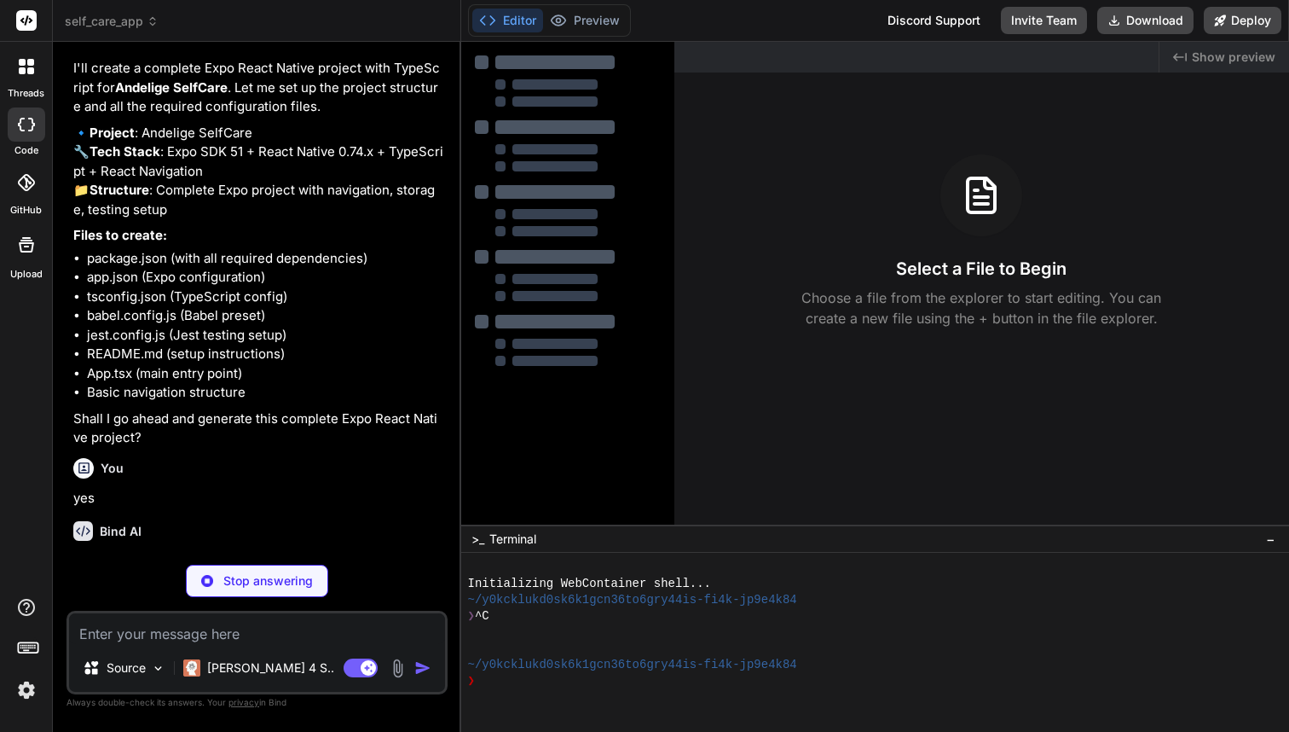
scroll to position [426, 0]
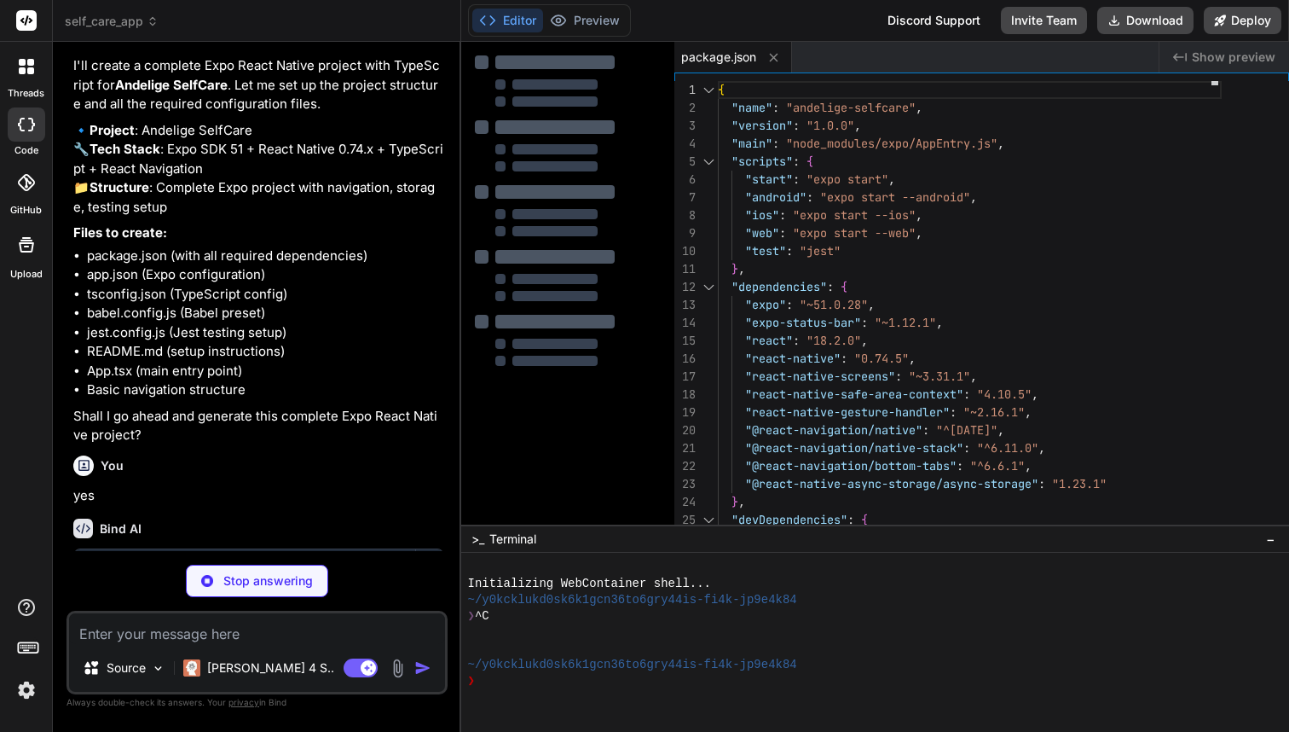
type textarea "x"
type textarea ""plugins": [ "expo-router" ], "scheme": "andelige-selfcare" } }"
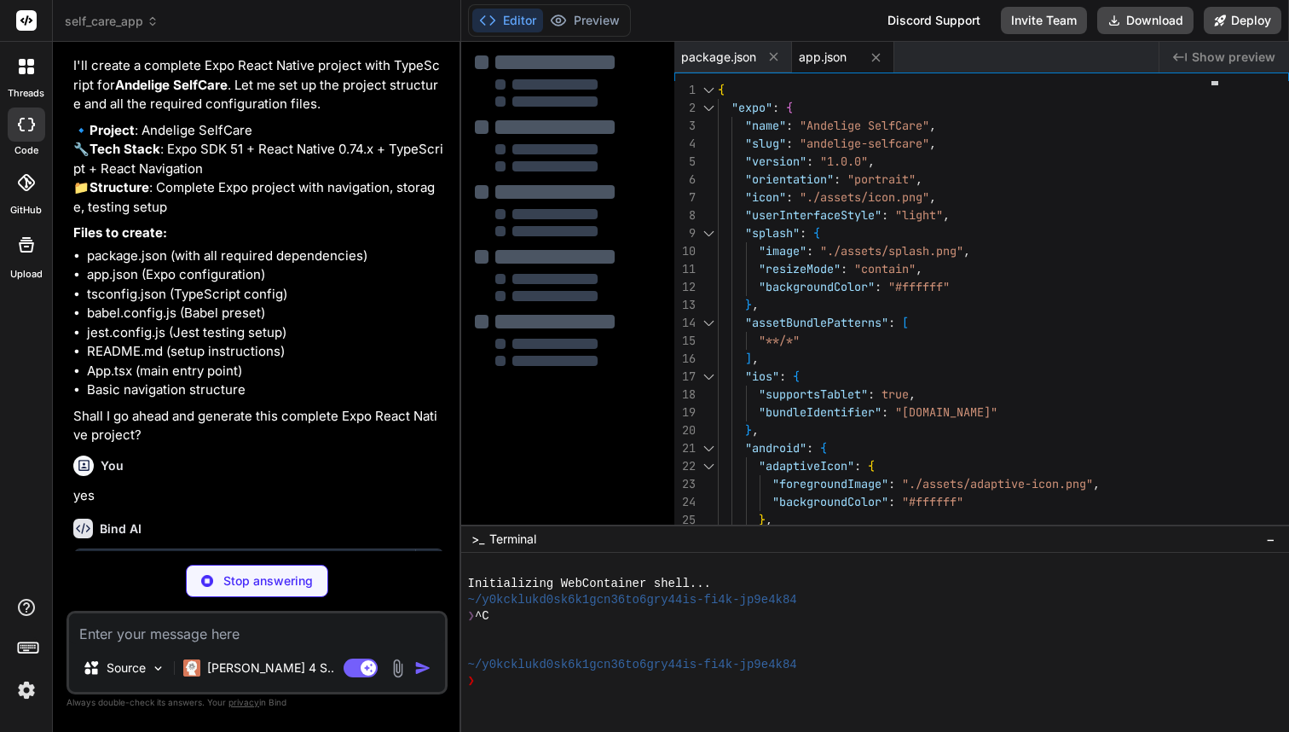
type textarea "x"
type textarea ""**/*.tsx", ".expo/types/**/*.ts", "expo-env.d.ts" ], "exclude": [ "node_module…"
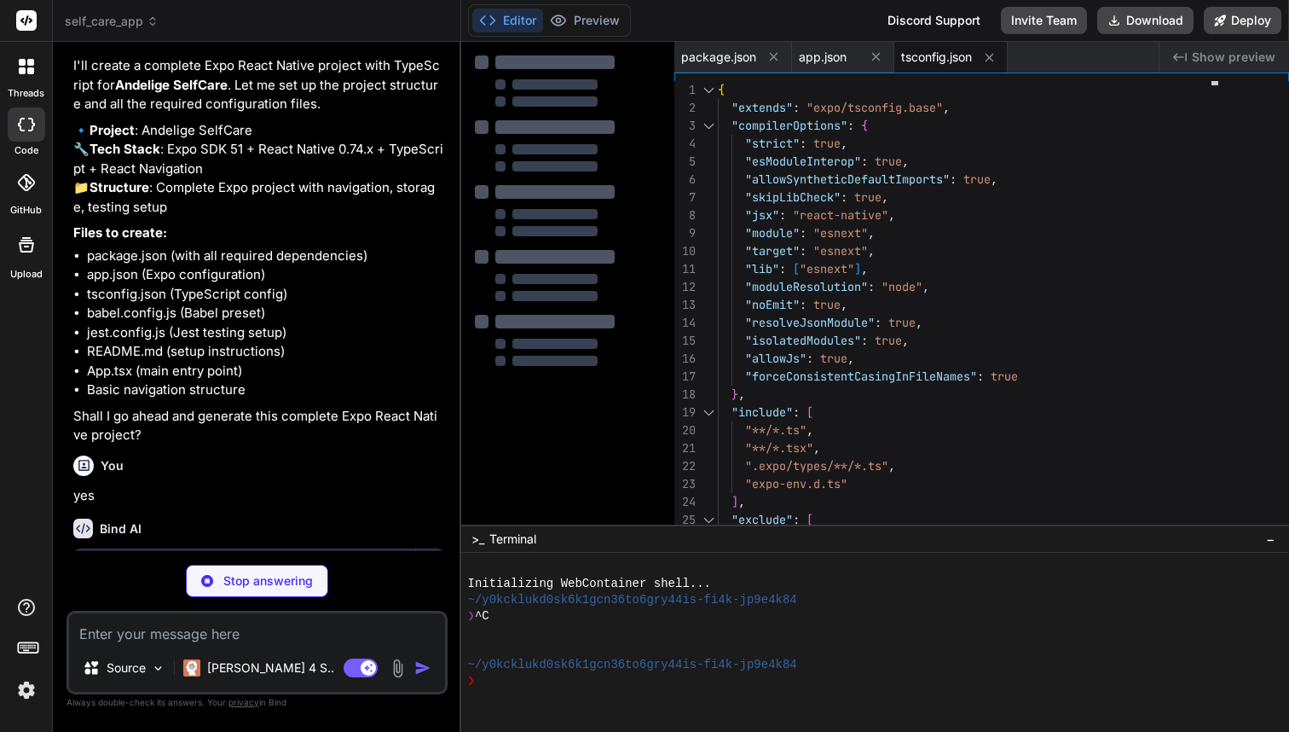
type textarea "x"
type textarea "module.exports = function(api) { api.cache(true); return { presets: ['babel-pre…"
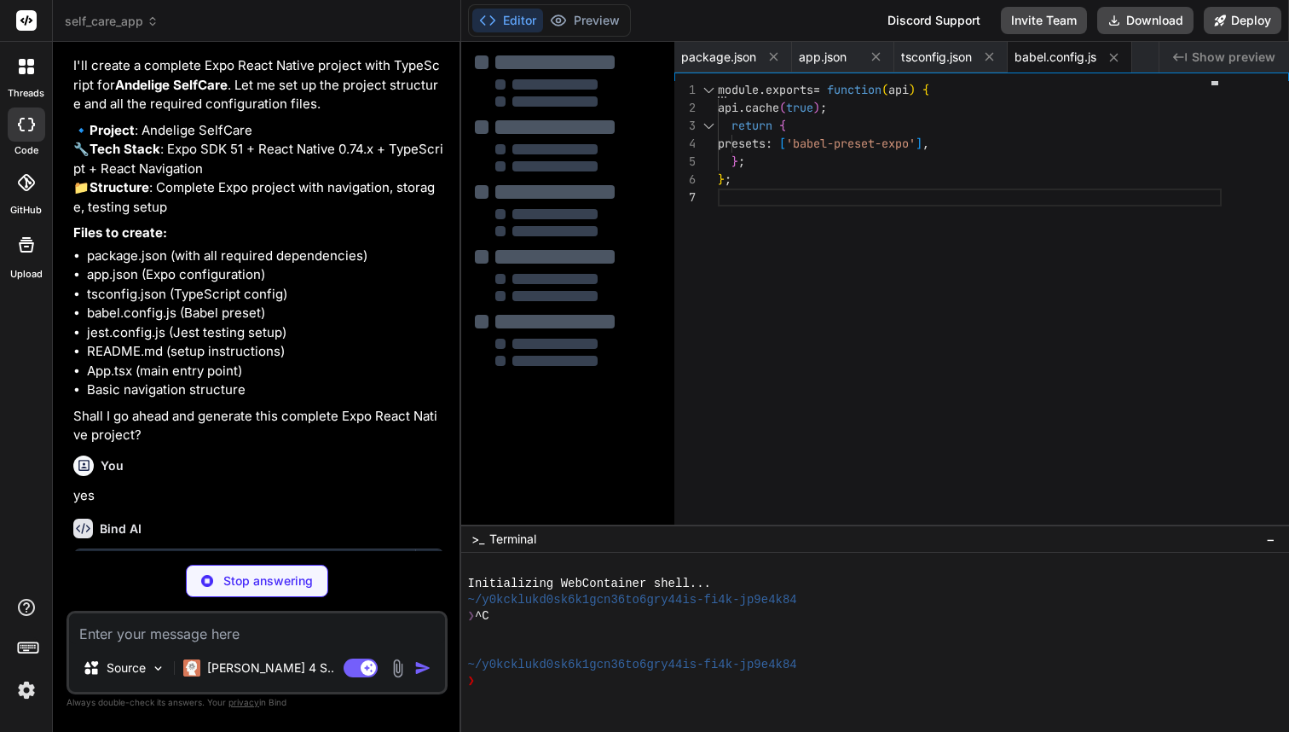
type textarea "x"
type textarea "'**/*.(test|spec).(ts|tsx|js)' ], moduleFileExtensions: ['ts', 'tsx', 'js', 'js…"
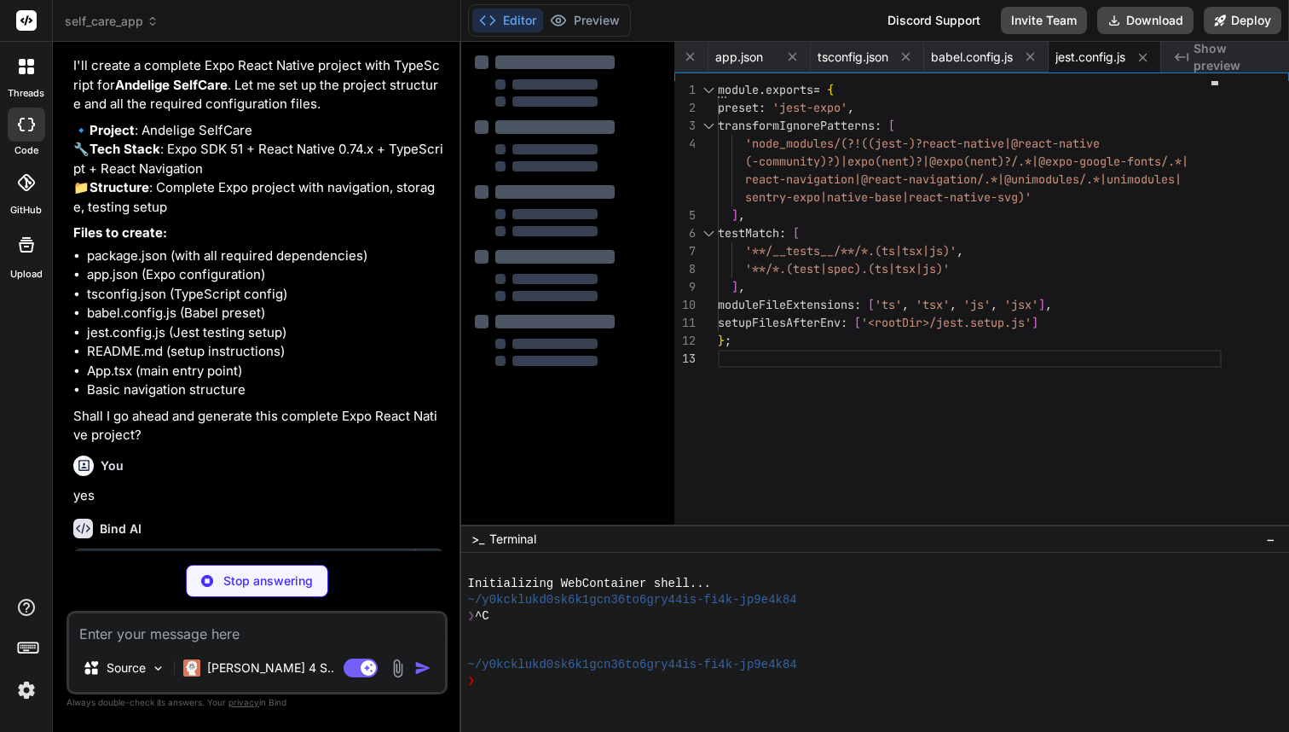
type textarea "x"
type textarea "import 'react-native-gesture-handler/jestSetup'; jest.mock('react-native-reanim…"
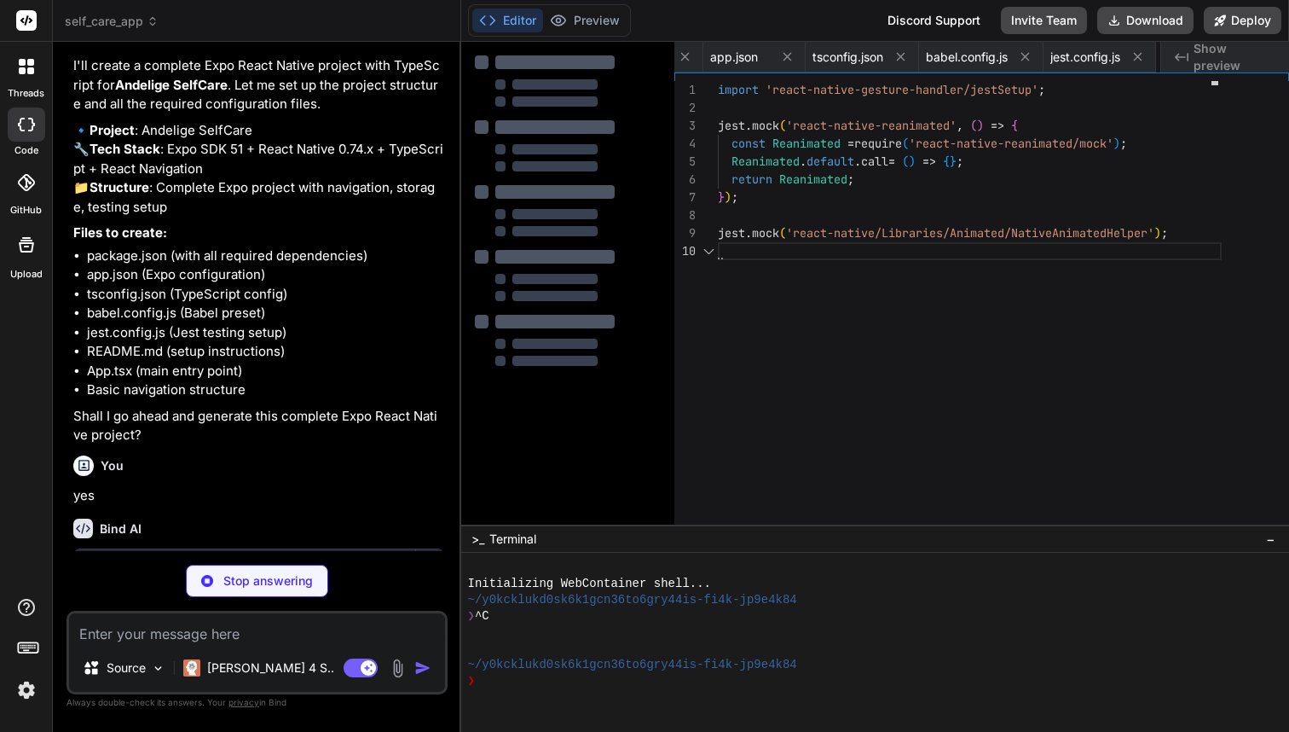
scroll to position [161, 0]
type textarea "x"
type textarea "This project is licensed under the MIT License. ## Support For support and ques…"
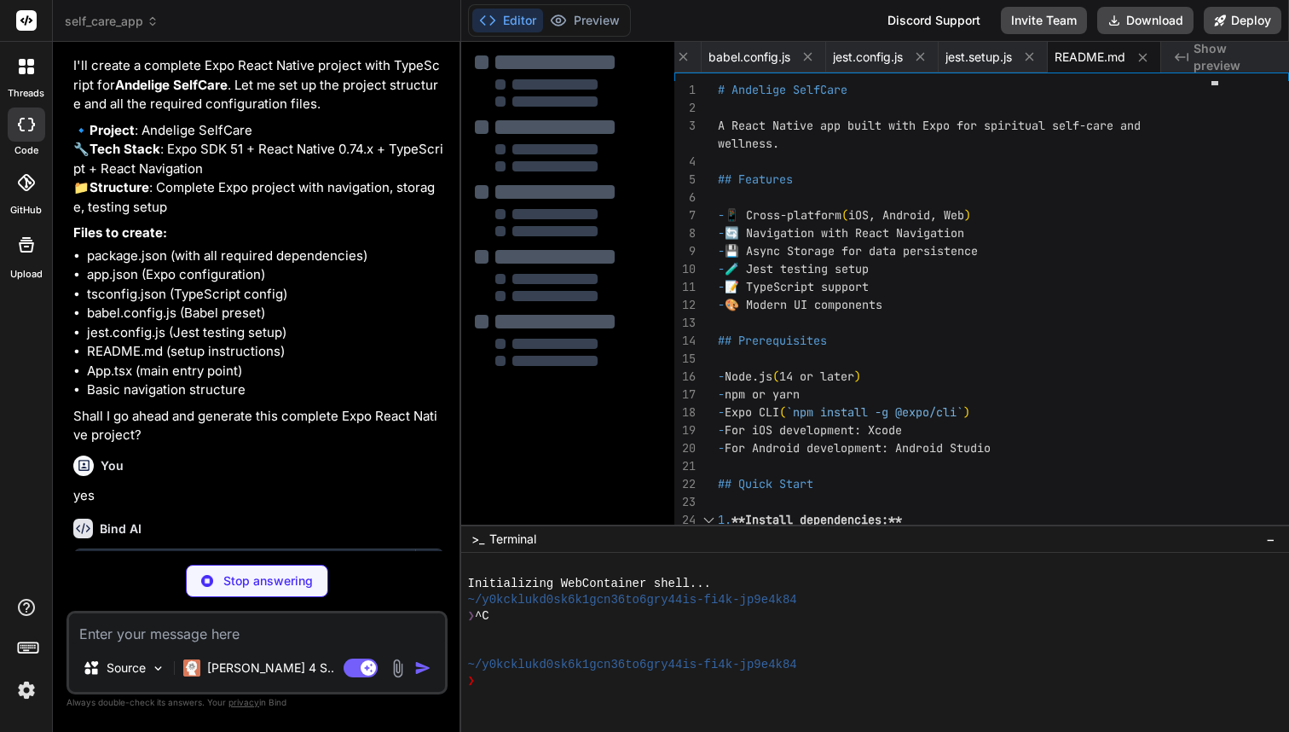
type textarea "x"
type textarea "marginBottom: 10, }, subtitle: { fontSize: 16, color: '#6B7280', textAlign: 'ce…"
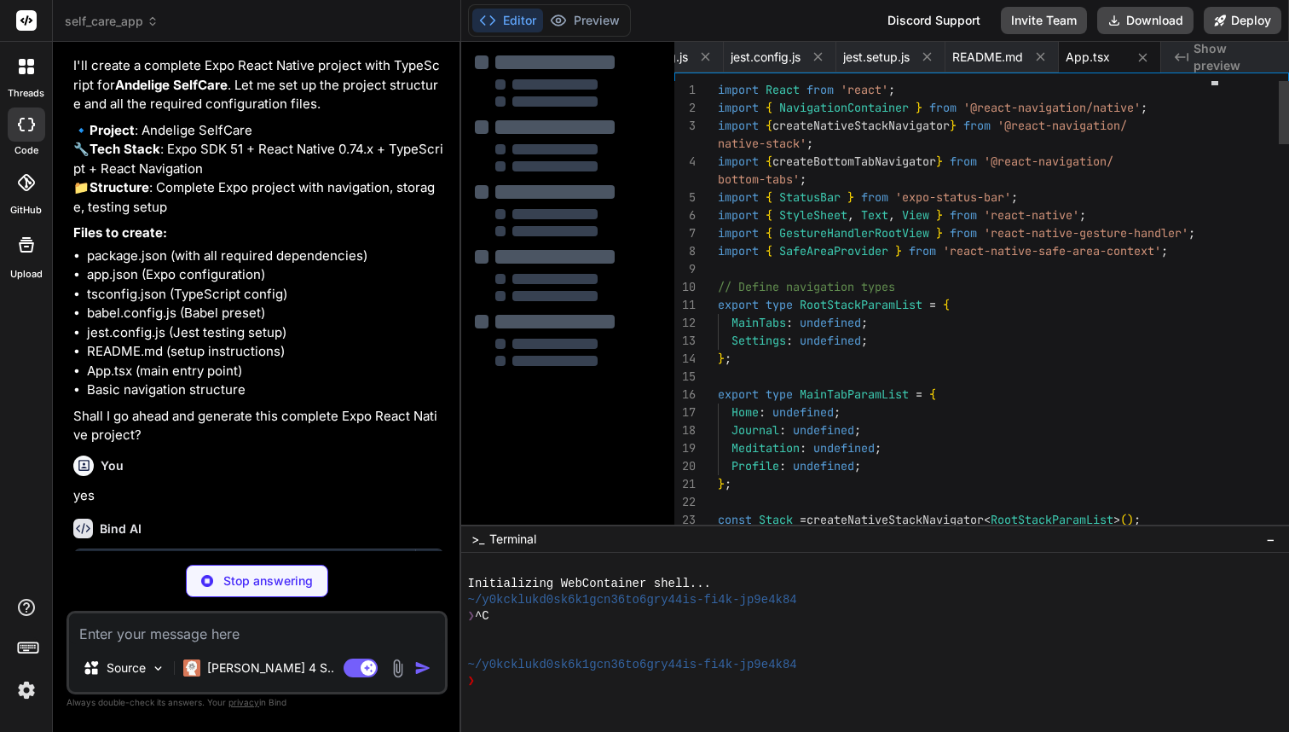
type textarea "x"
type textarea "/// <reference types="expo/types" />"
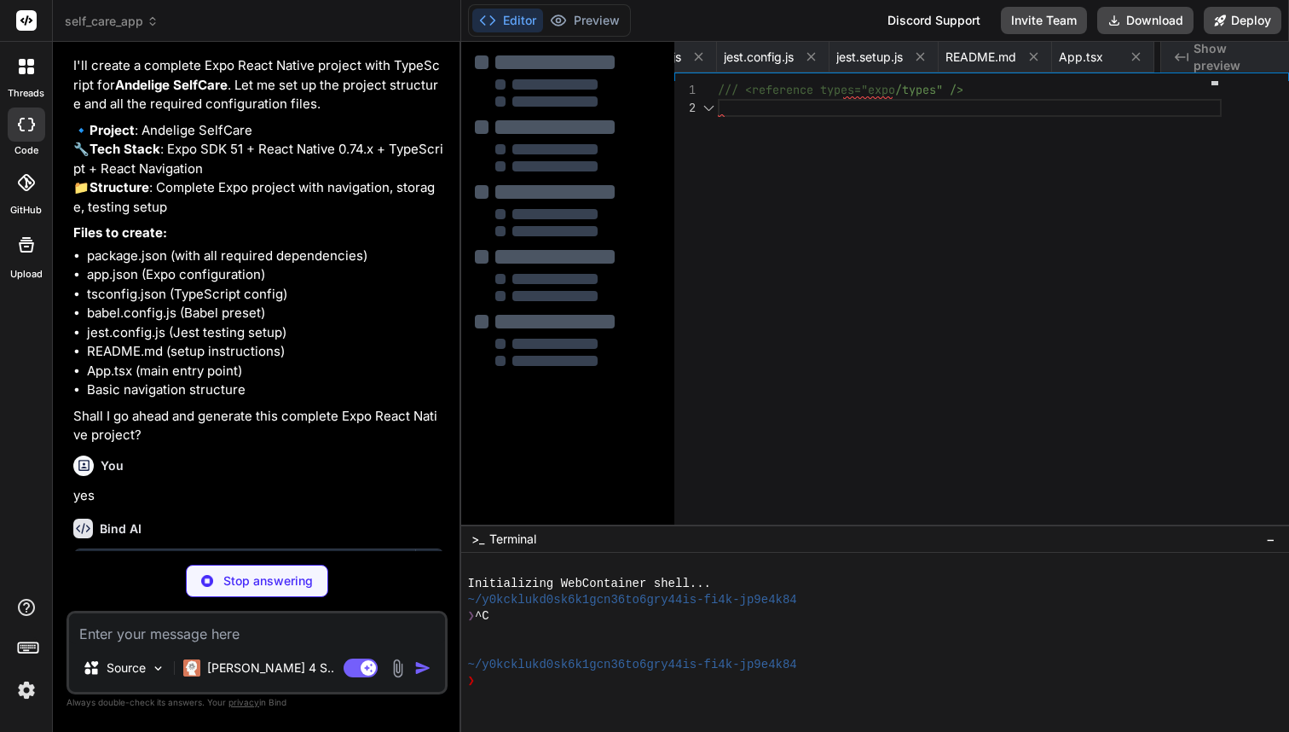
scroll to position [18, 0]
type textarea "x"
type textarea "# Assets directory Place your images, fonts, and other static assets here."
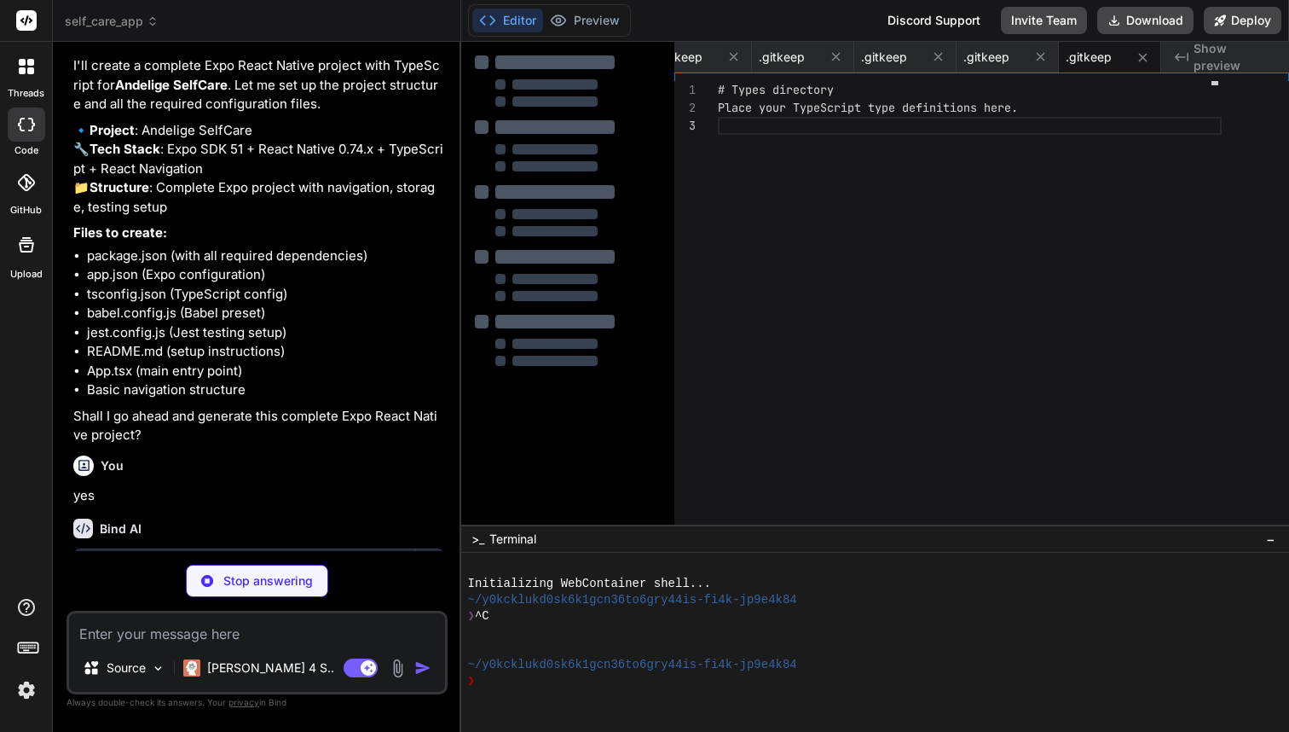
scroll to position [0, 1353]
type textarea "x"
type textarea "const { getByText } = render(<App />); expect(getByText('Welcome to Andelige Se…"
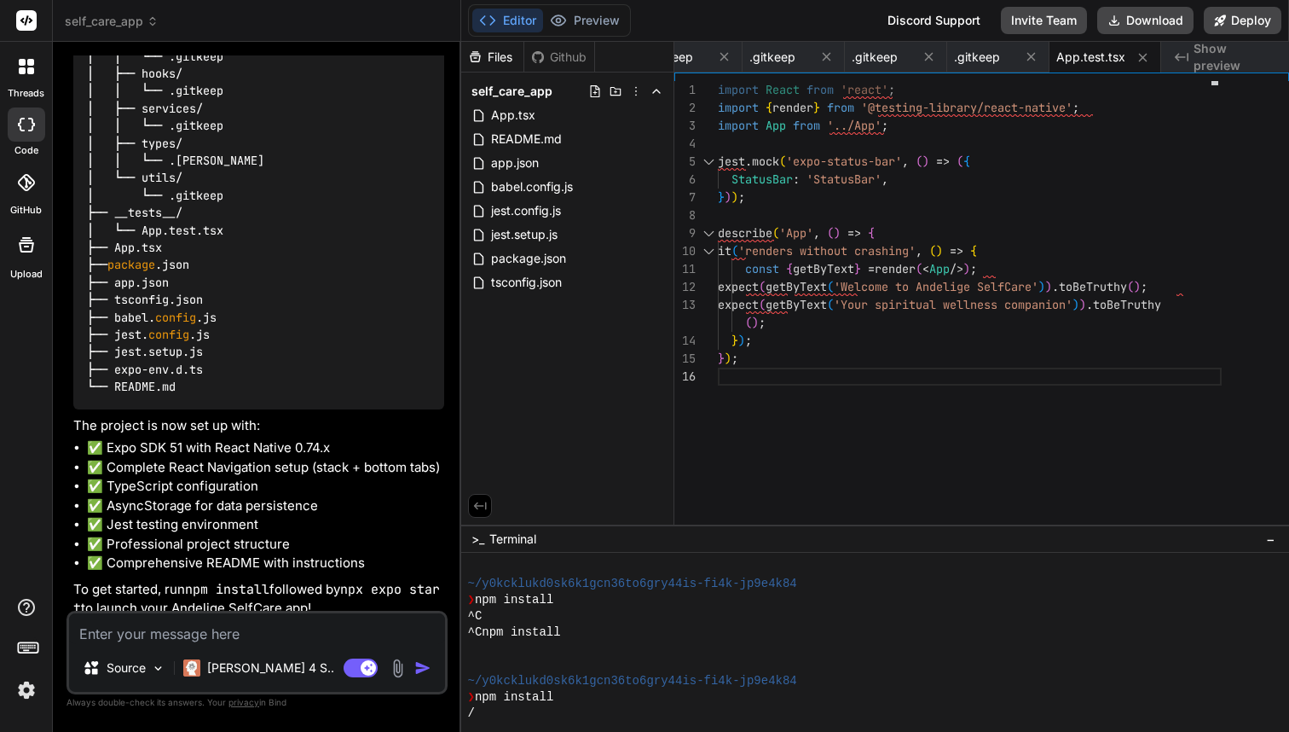
scroll to position [1801, 0]
click at [260, 640] on textarea at bounding box center [257, 628] width 376 height 31
paste textarea "Add a `src/theme` folder with these files and calm, trauma-informed defaults: -…"
type textarea "x"
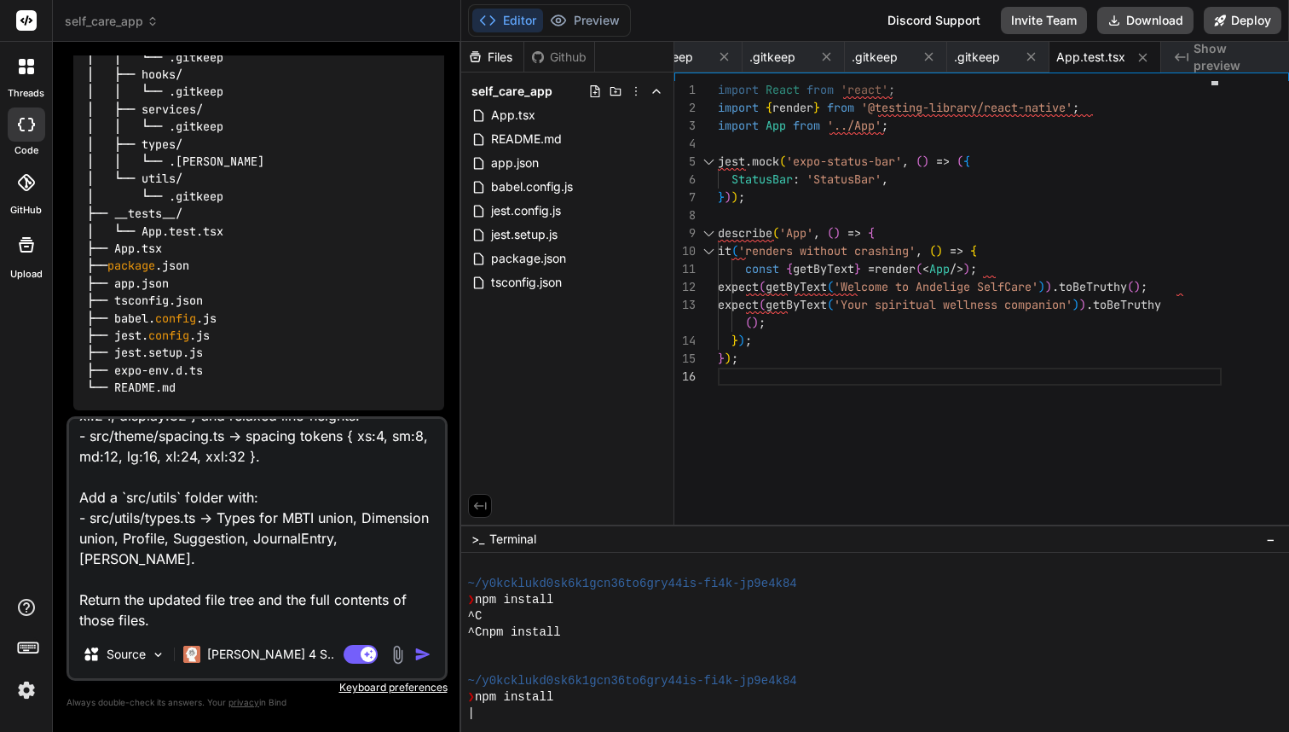
type textarea "Add a `src/theme` folder with these files and calm, trauma-informed defaults: -…"
click at [418, 659] on img "button" at bounding box center [422, 654] width 17 height 17
type textarea "x"
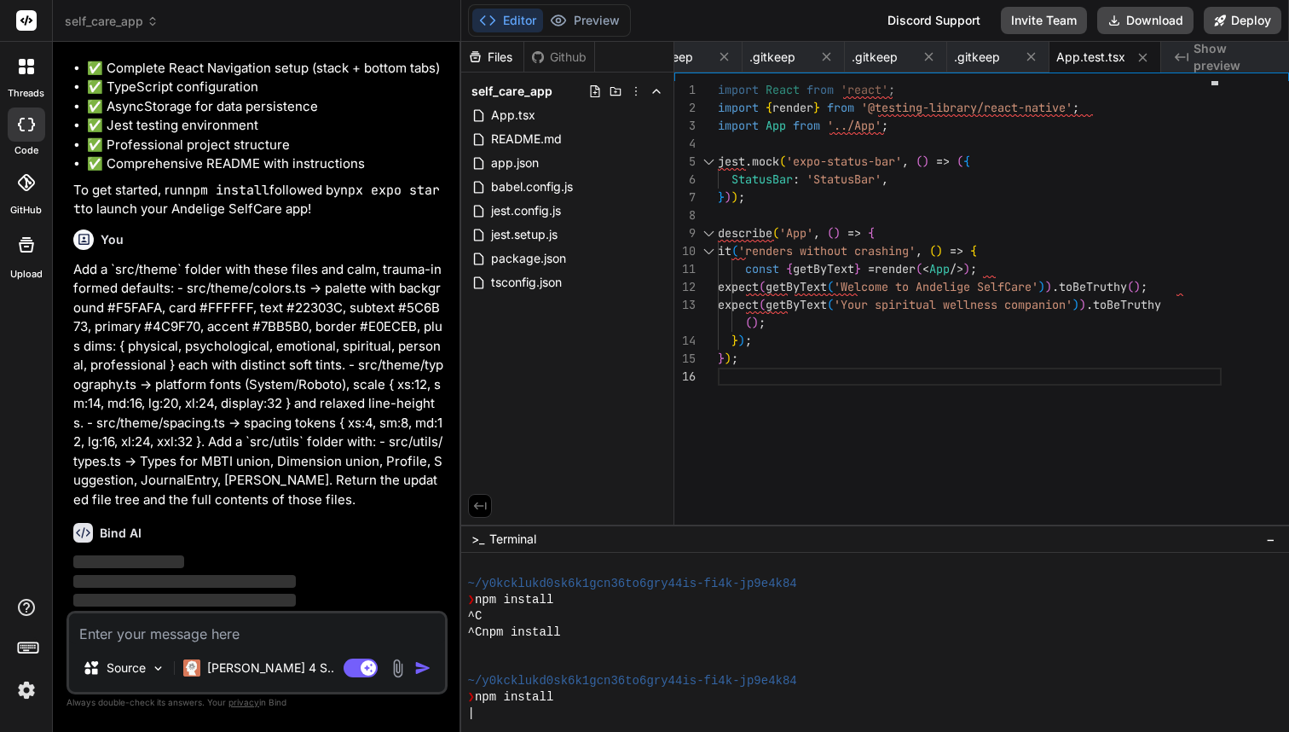
scroll to position [2186, 0]
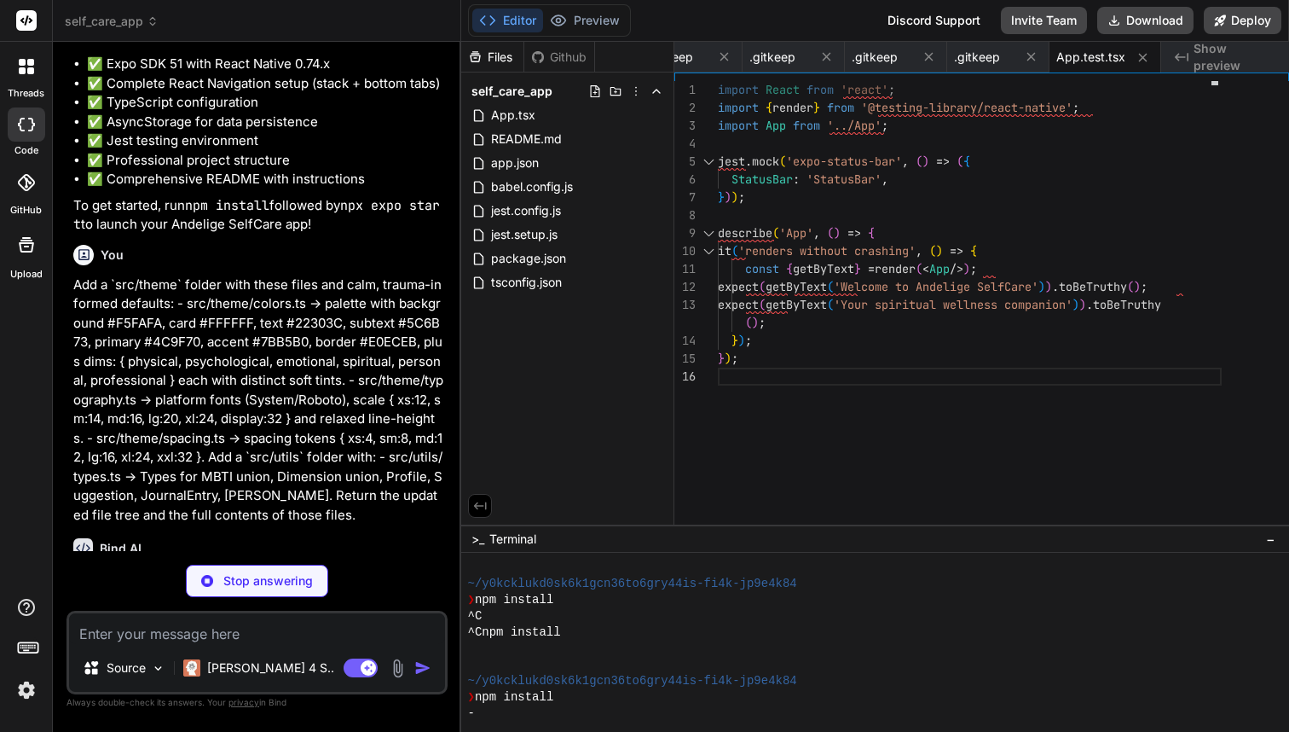
type textarea "x"
type textarea "}; export type Colors = typeof colors;"
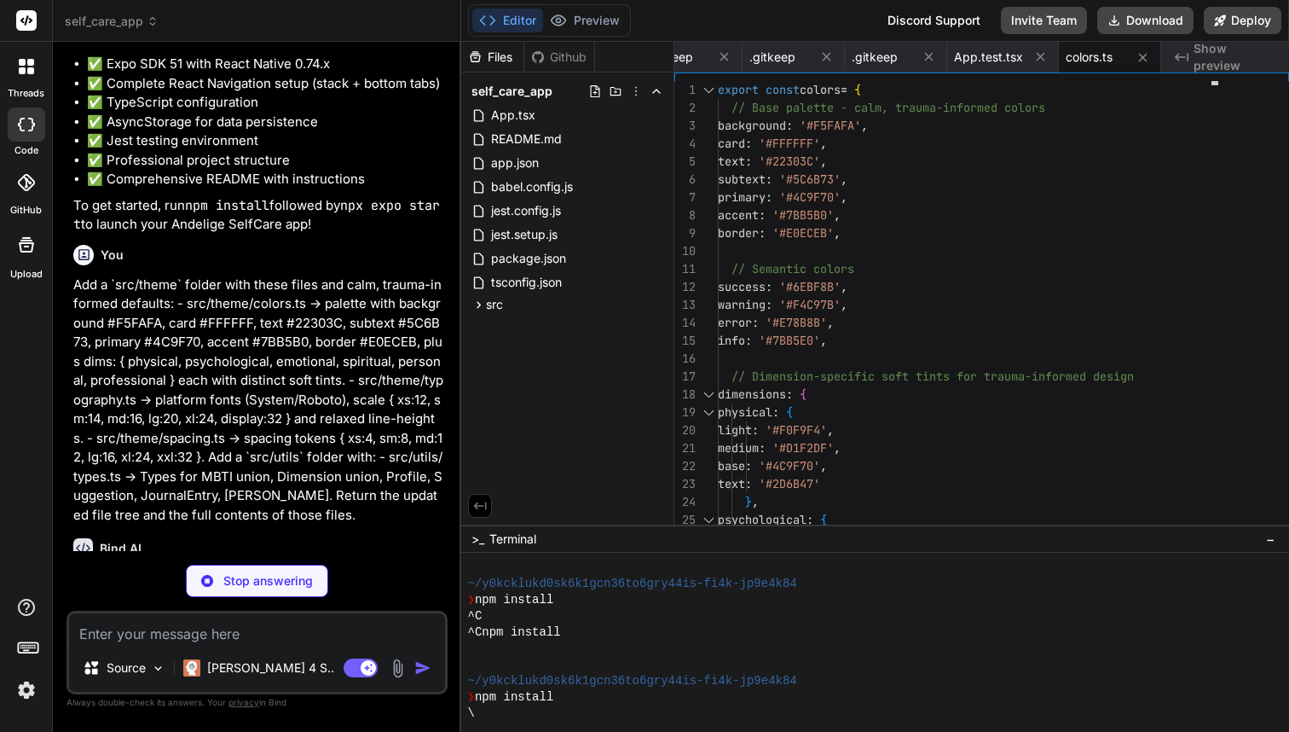
type textarea "x"
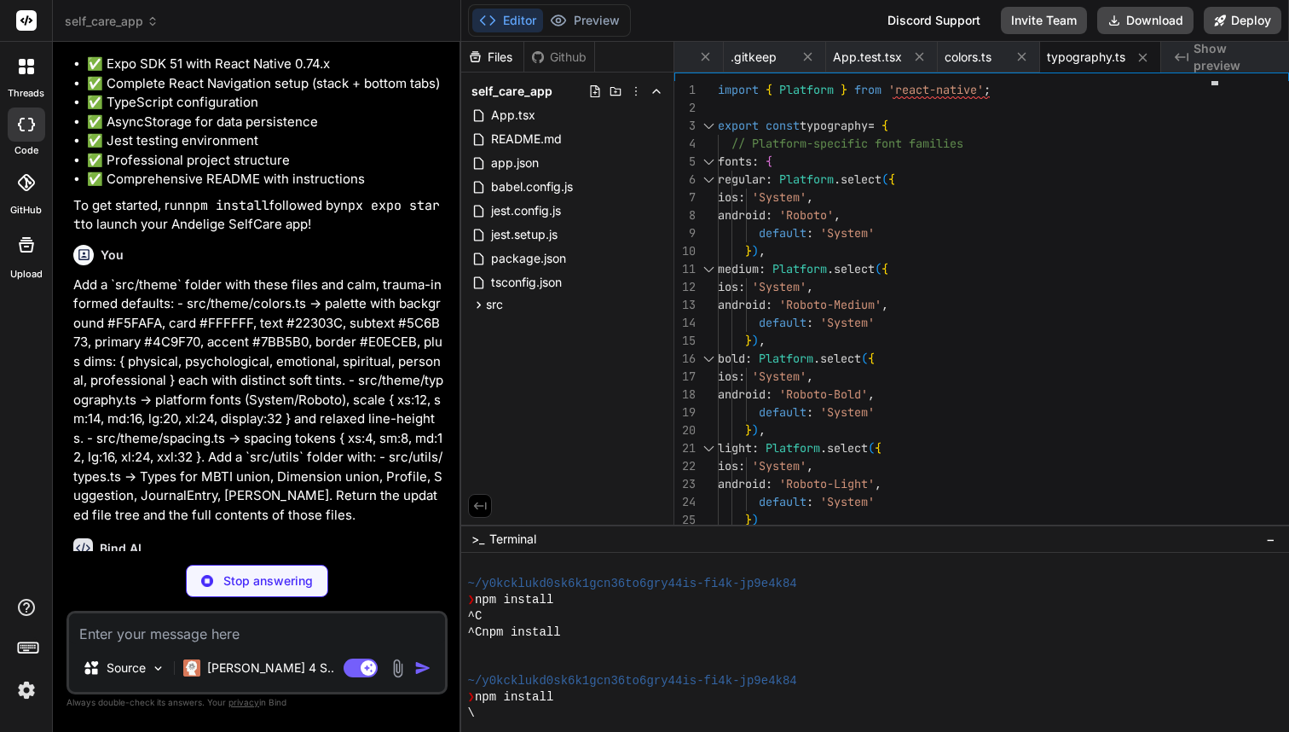
type textarea "x"
type textarea "}; export type Spacing = typeof spacing;"
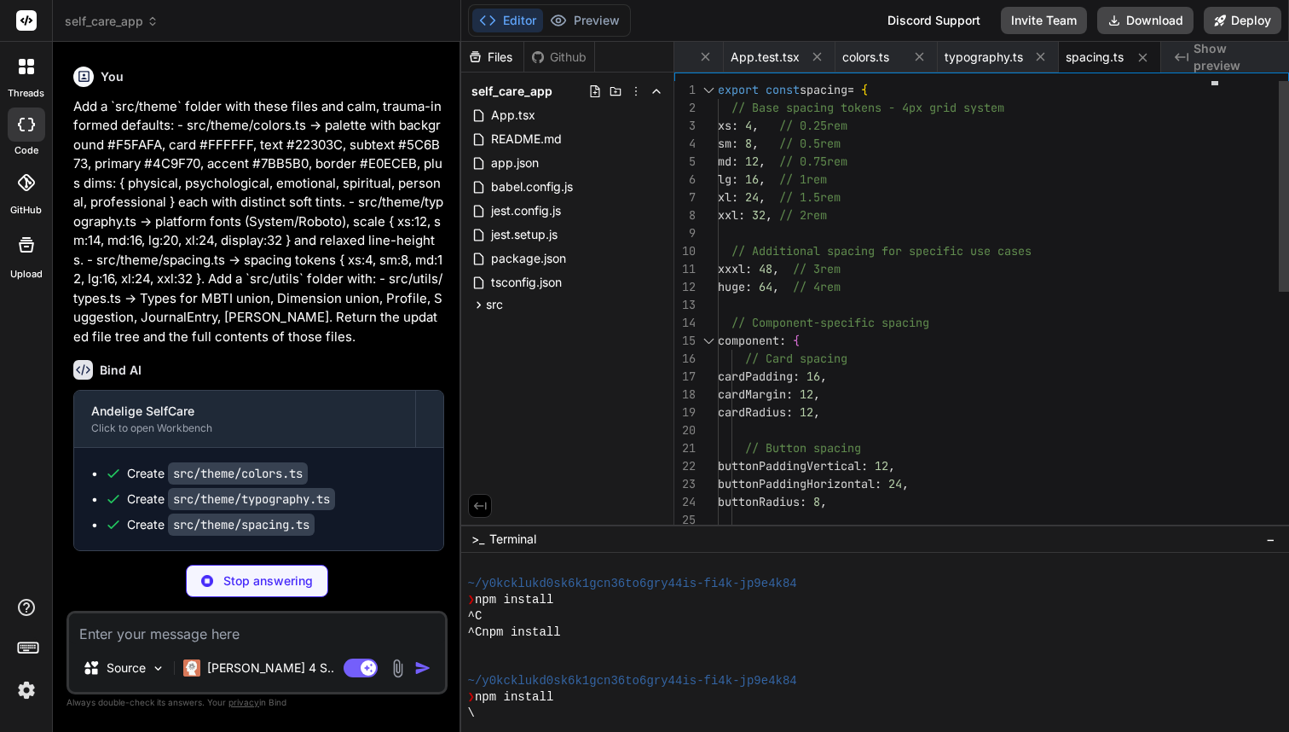
type textarea "x"
type textarea "typography, spacing }; export type Theme = typeof theme;"
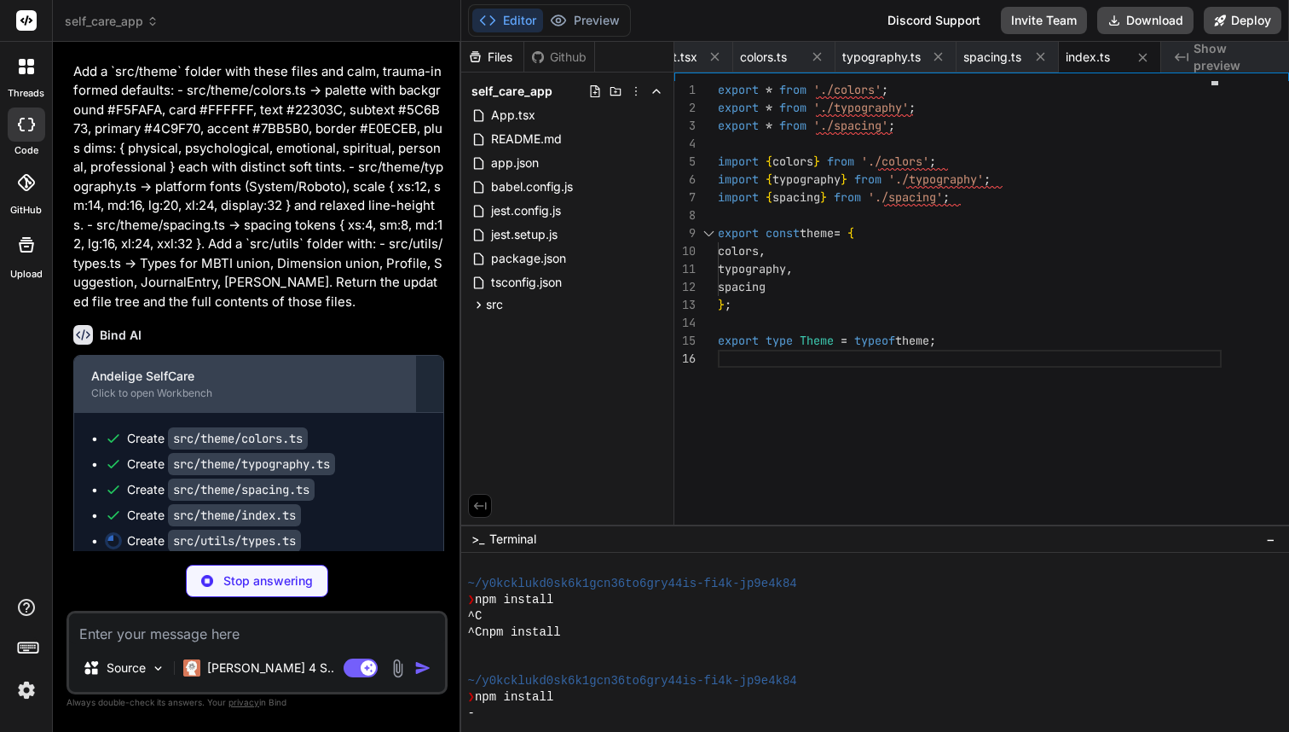
scroll to position [2398, 0]
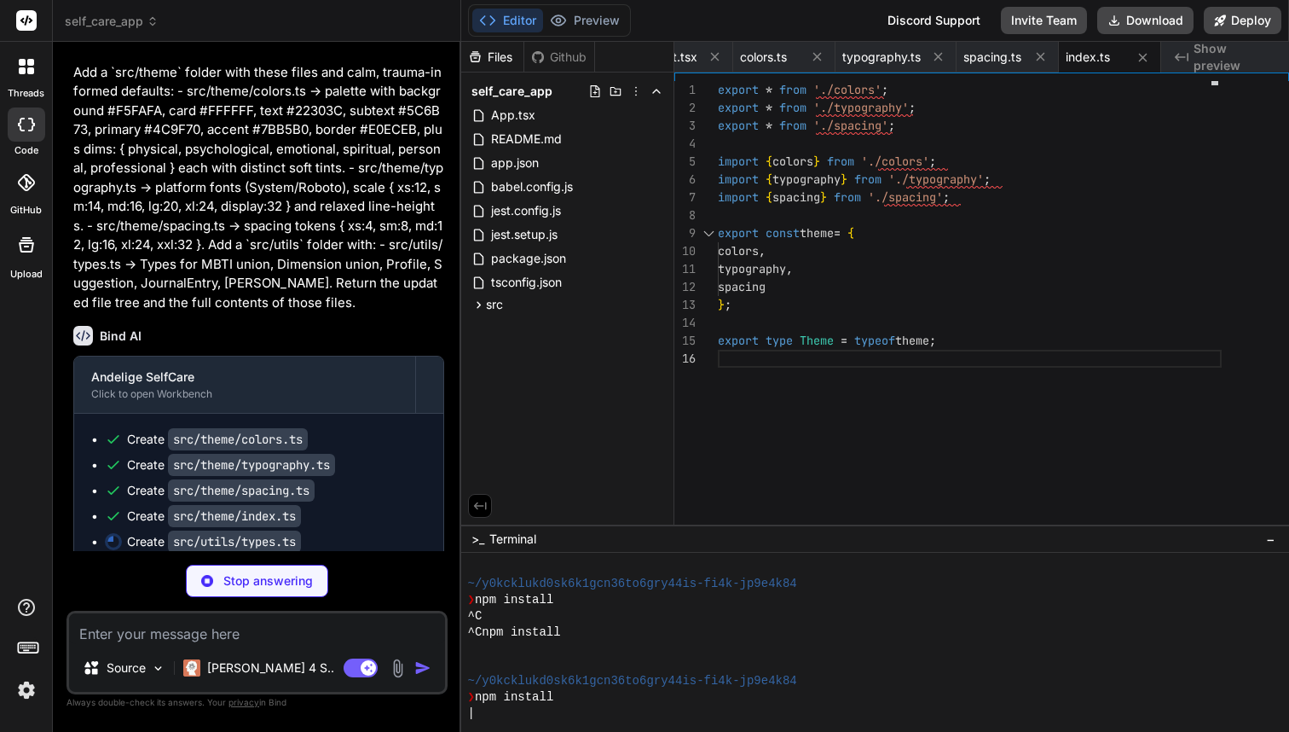
type textarea "x"
type textarea "Meditation: undefined; Profile: undefined; };"
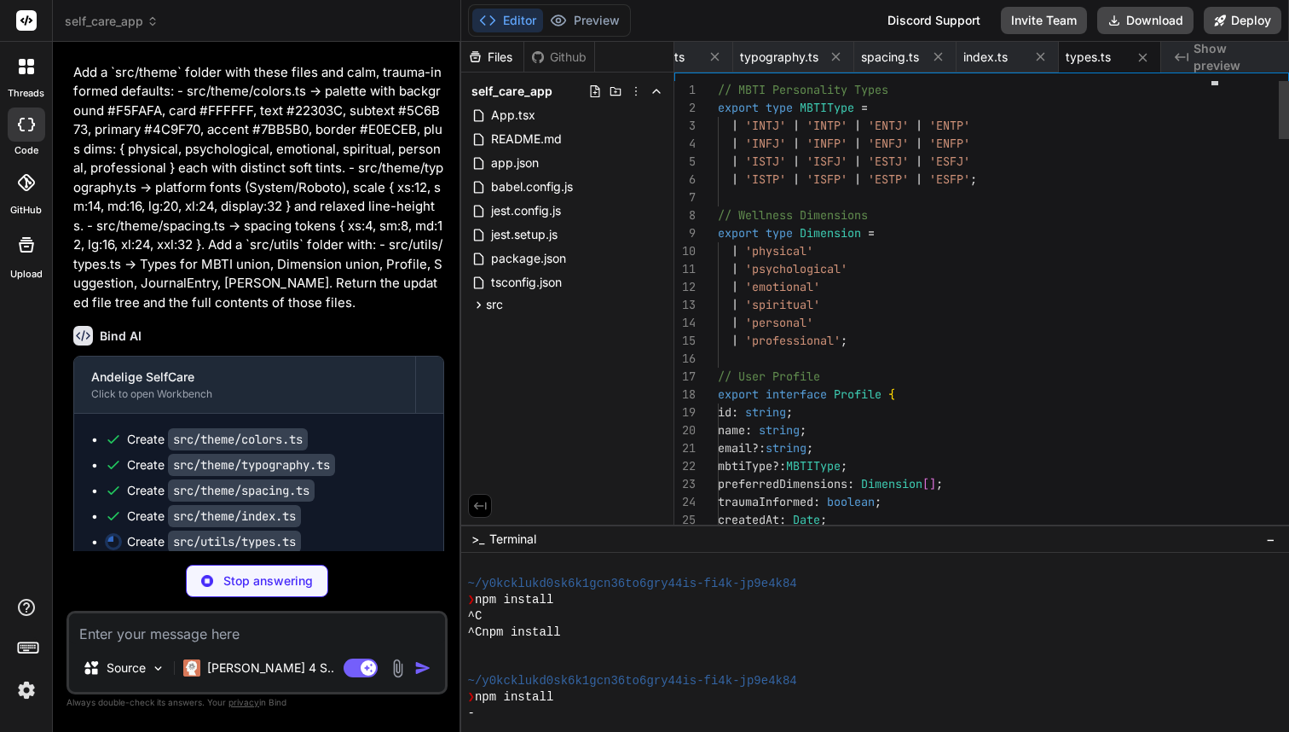
type textarea "x"
type textarea "export * from './types';"
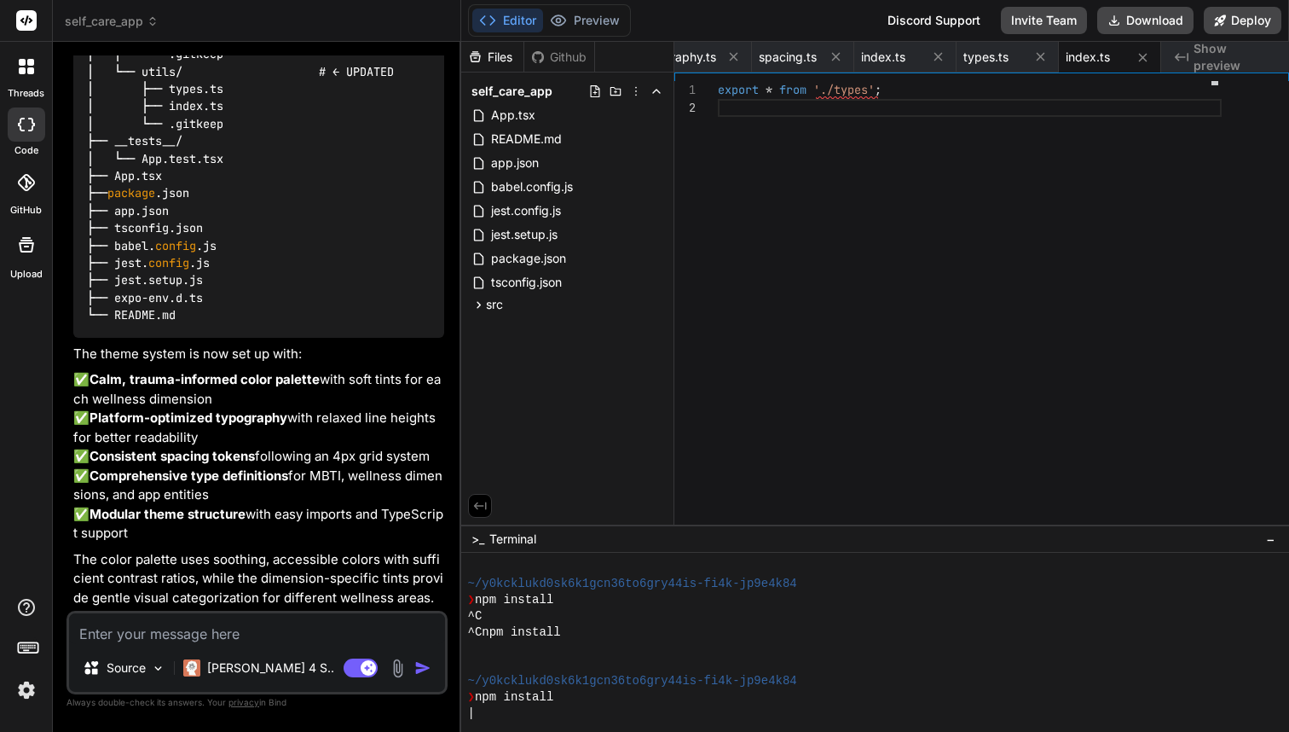
scroll to position [3445, 0]
click at [150, 642] on textarea at bounding box center [257, 628] width 376 height 31
click at [141, 636] on textarea at bounding box center [257, 628] width 376 height 31
paste textarea "Create `src/utils/generateSuggestions.ts` that exports `generateSuggestions(pro…"
type textarea "x"
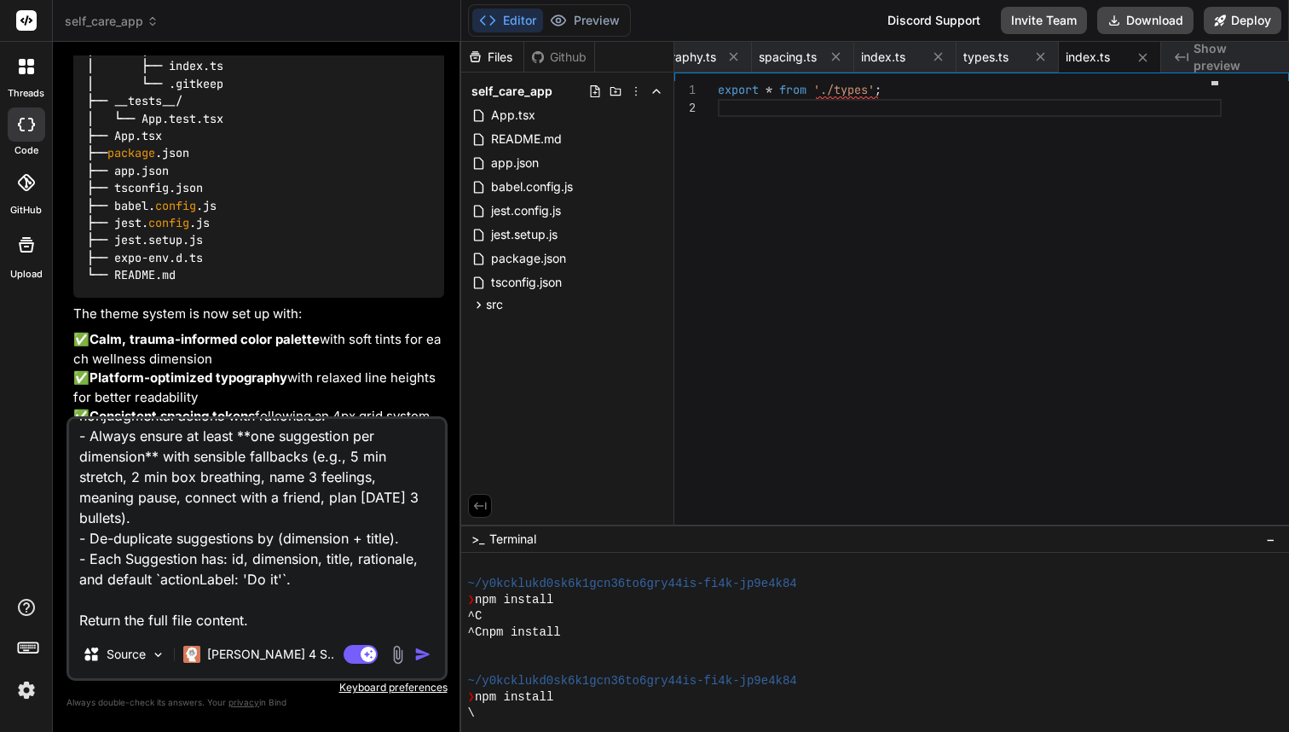
scroll to position [188, 0]
type textarea "Create `src/utils/generateSuggestions.ts` that exports `generateSuggestions(pro…"
click at [426, 657] on img "button" at bounding box center [422, 654] width 17 height 17
type textarea "x"
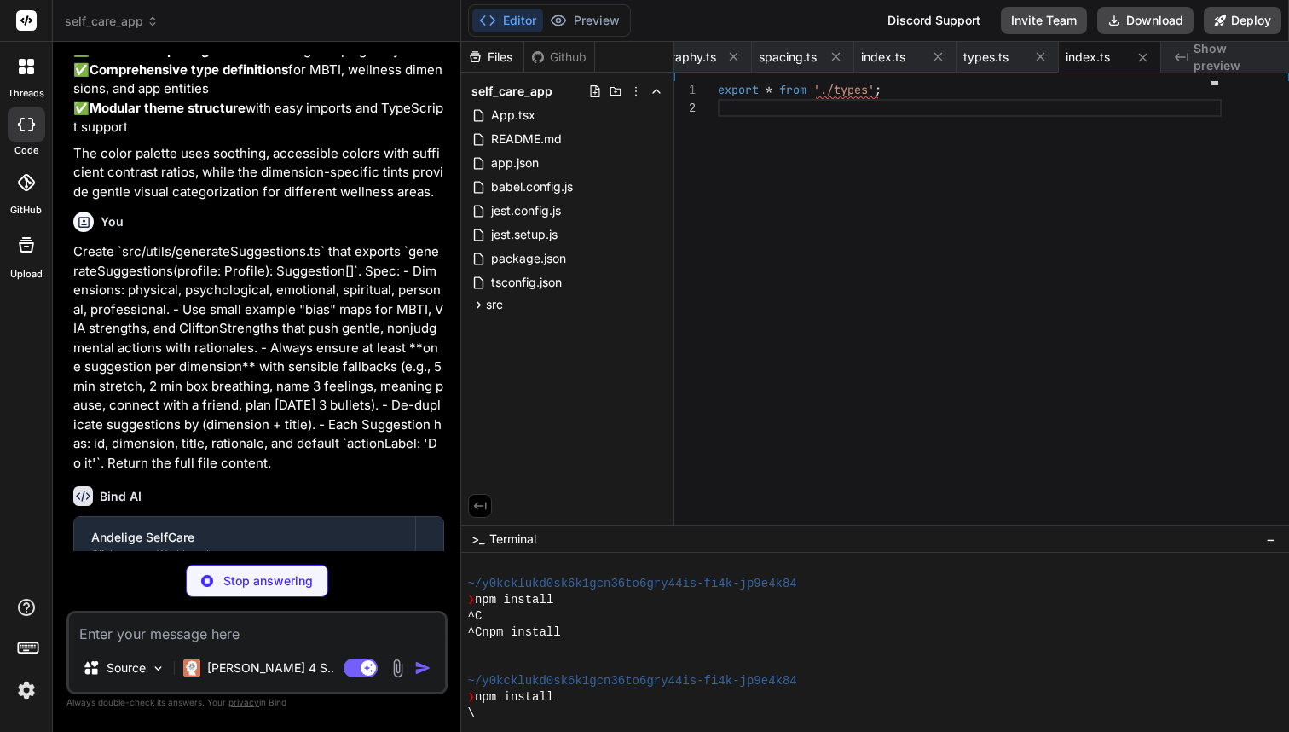
scroll to position [0, 0]
click at [178, 634] on textarea at bounding box center [257, 628] width 376 height 31
paste textarea "Add hooks: 1) `src/hooks/useStorage.ts` - Generic hook wrapping AsyncStorage wi…"
type textarea "x"
type textarea "Add hooks: 1) `src/hooks/useStorage.ts` - Generic hook wrapping AsyncStorage wi…"
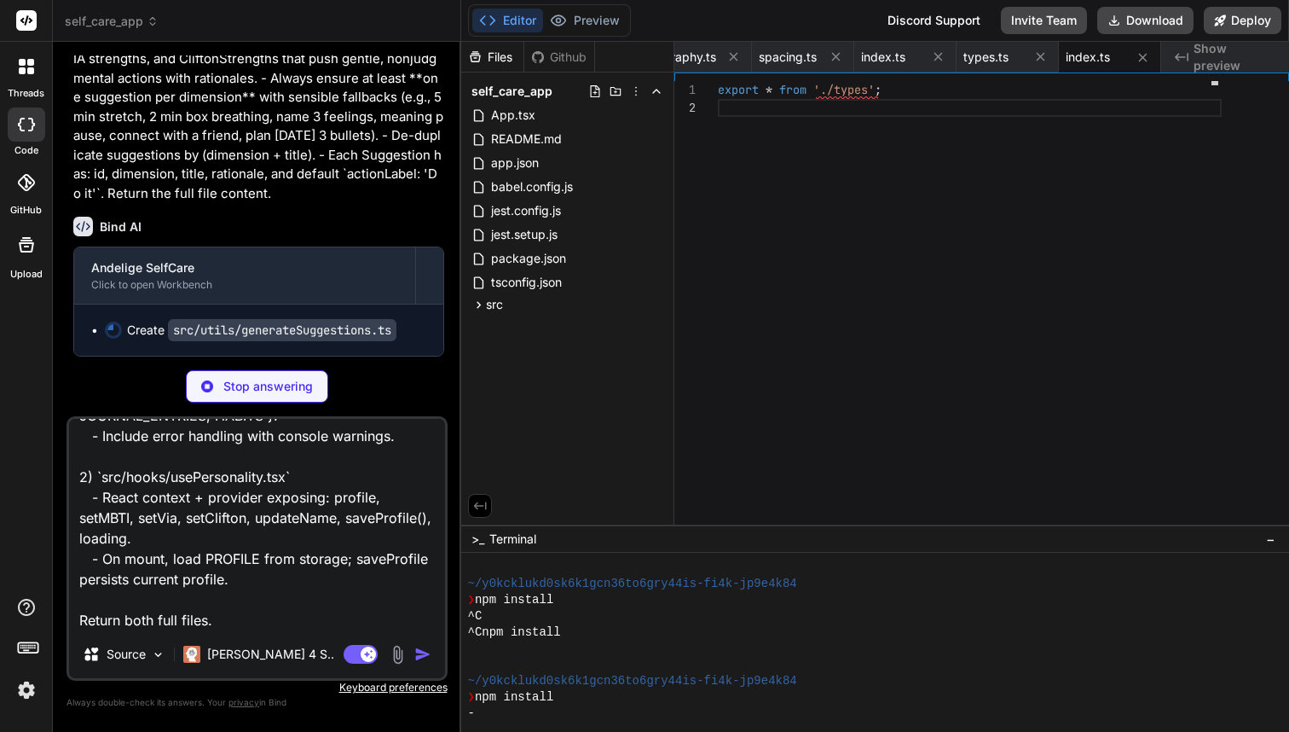
scroll to position [4116, 0]
type textarea "x"
type textarea "// Third priority: shorter duration first return a.duration - b.duration; }); }"
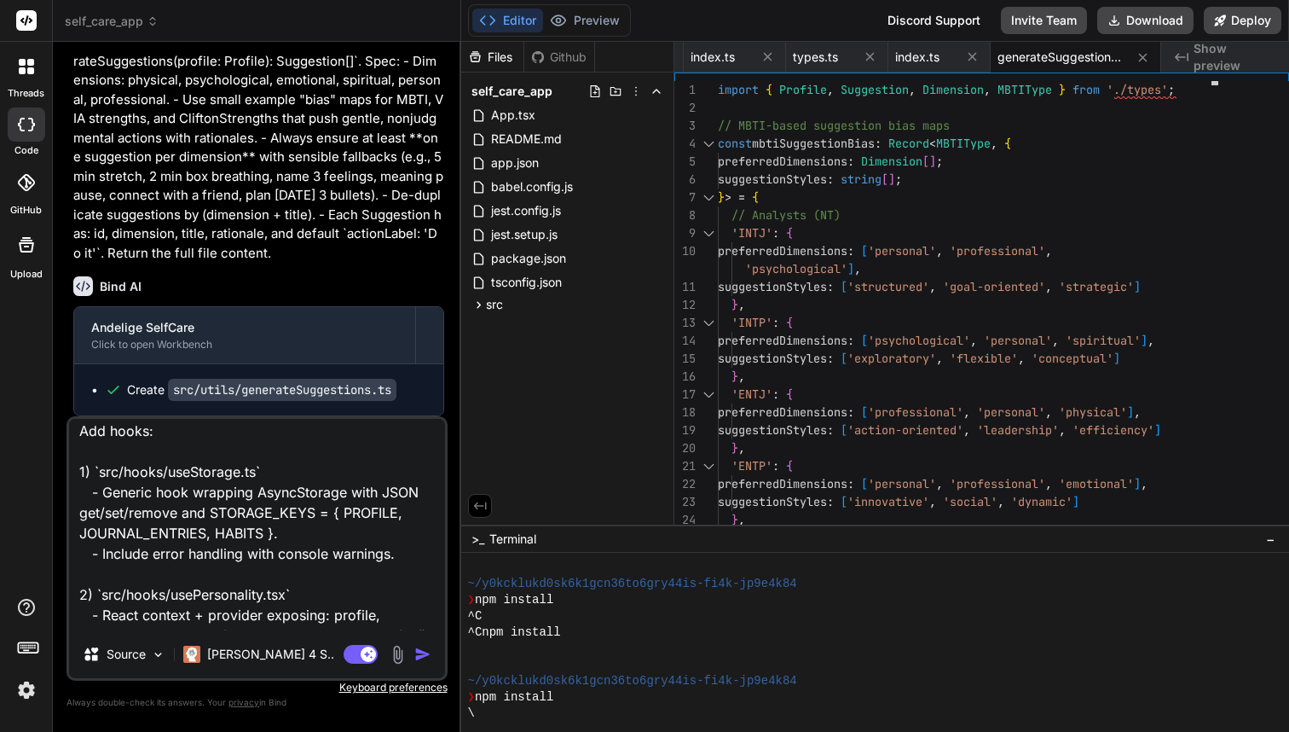
scroll to position [0, 0]
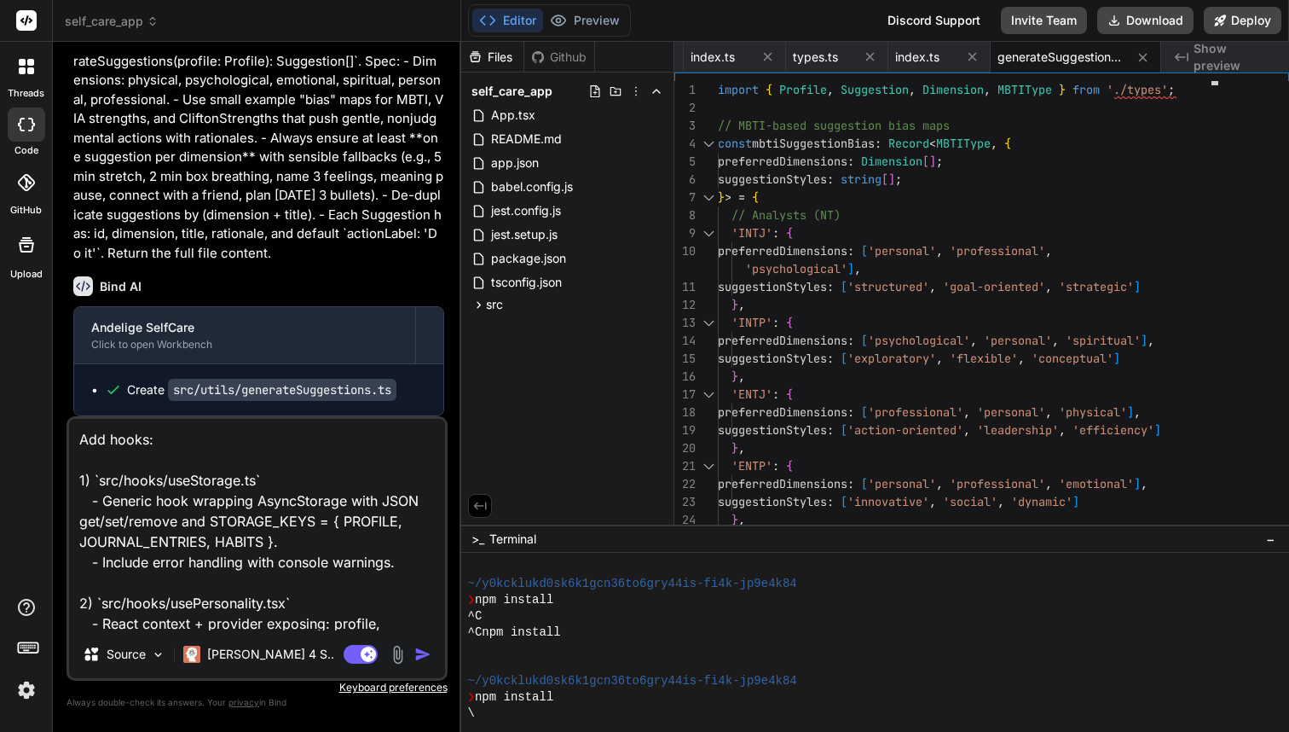
drag, startPoint x: 163, startPoint y: 625, endPoint x: 56, endPoint y: 414, distance: 236.8
click at [56, 414] on div "Bind AI Web Search Created with Pixso. Code Generator You Bind AI I'll create a…" at bounding box center [257, 386] width 408 height 689
type textarea "x"
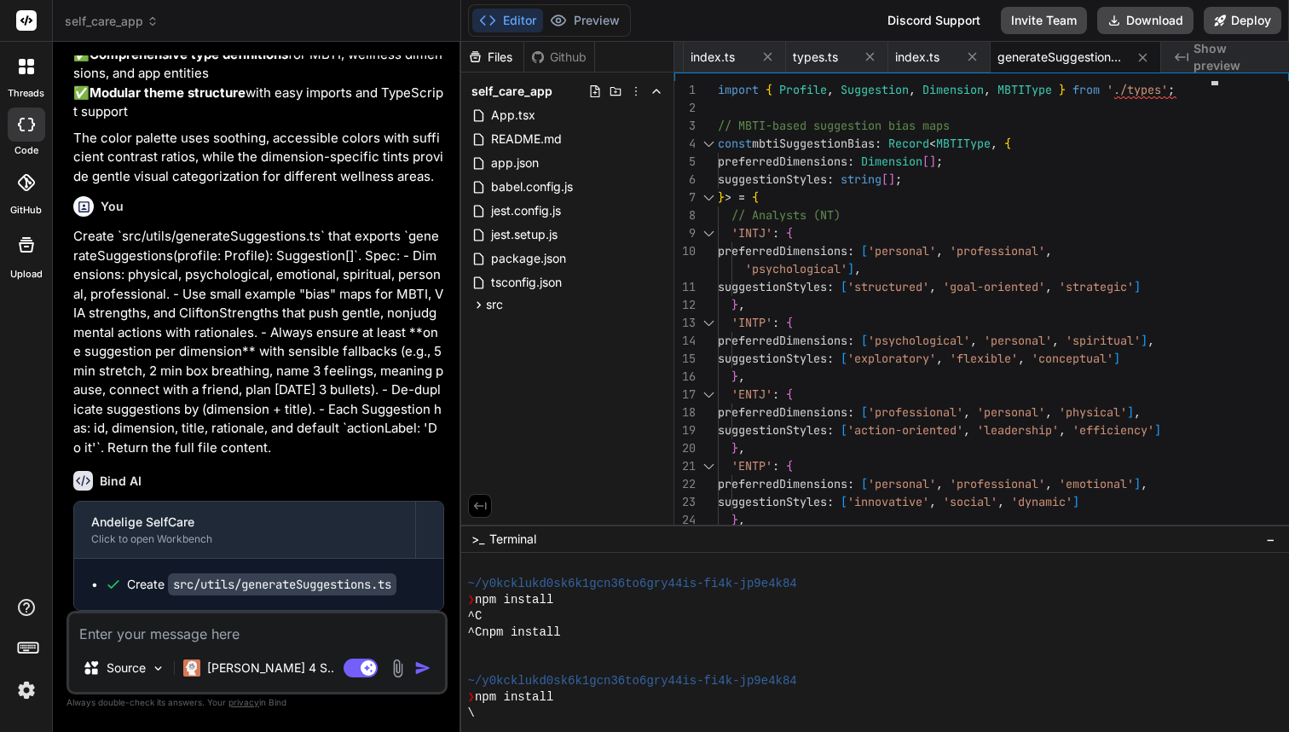
paste textarea "Add hooks: 1) `src/hooks/useStorage.ts` - Generic hook wrapping AsyncStorage wi…"
type textarea "x"
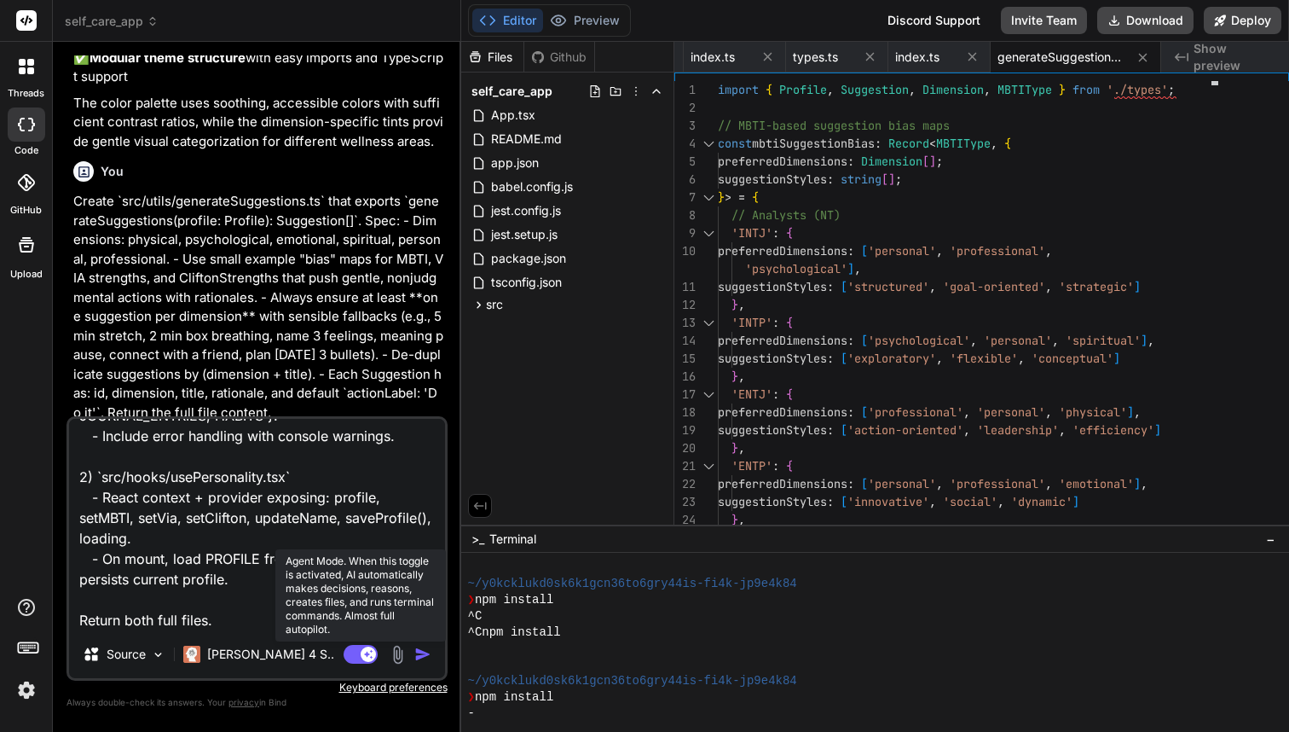
scroll to position [147, 0]
type textarea "Add hooks: 1) `src/hooks/useStorage.ts` - Generic hook wrapping AsyncStorage wi…"
click at [420, 654] on img "button" at bounding box center [422, 654] width 17 height 17
type textarea "x"
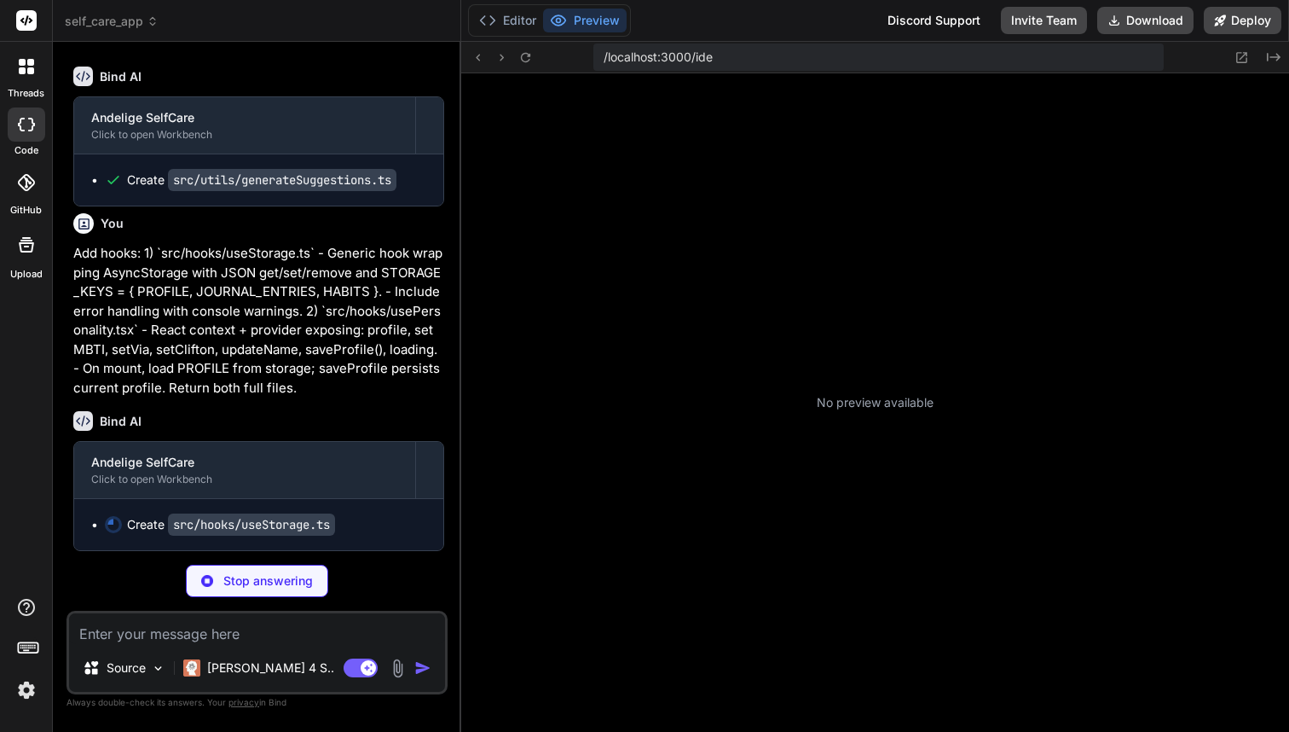
scroll to position [4262, 0]
type textarea "x"
type textarea "clearAll, getAllKeys, hasItem, getStorageInfo, // Export storage keys for conve…"
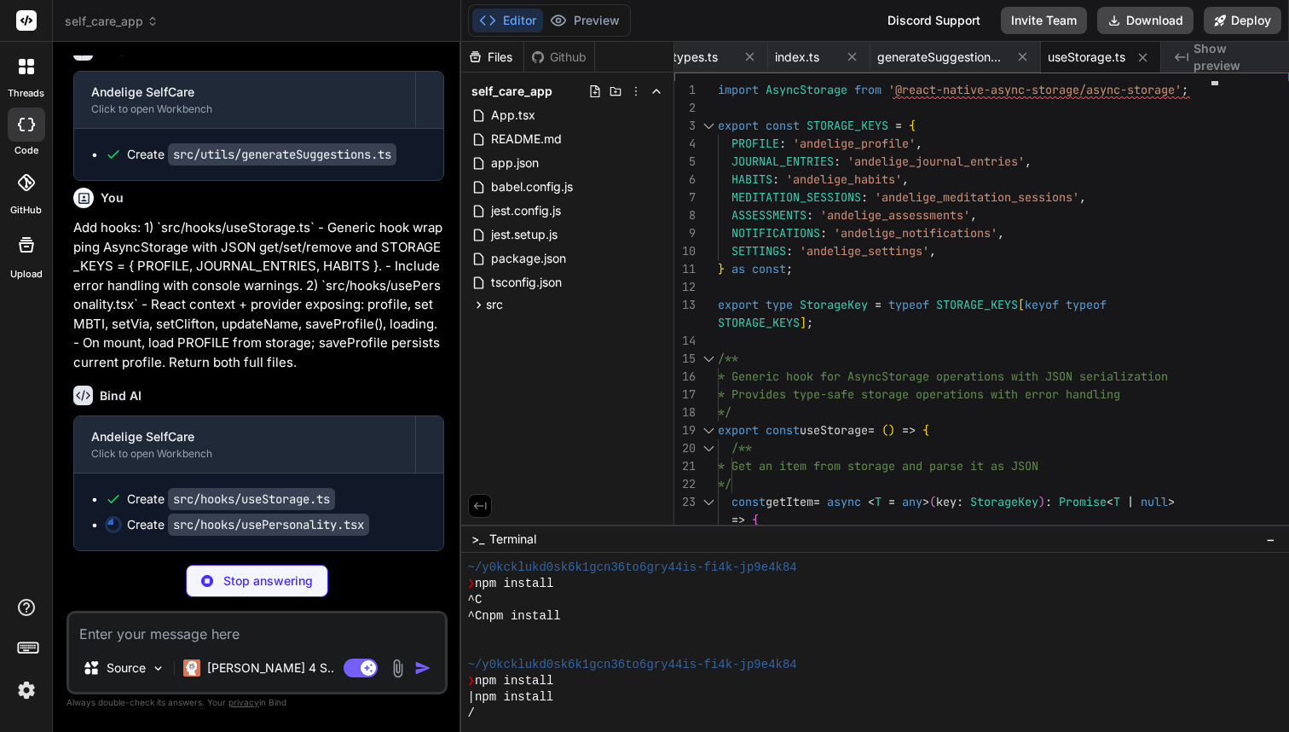
scroll to position [4288, 0]
type textarea "x"
type textarea "// Export types for convenience export type { VIAStrength, CliftonStrength };"
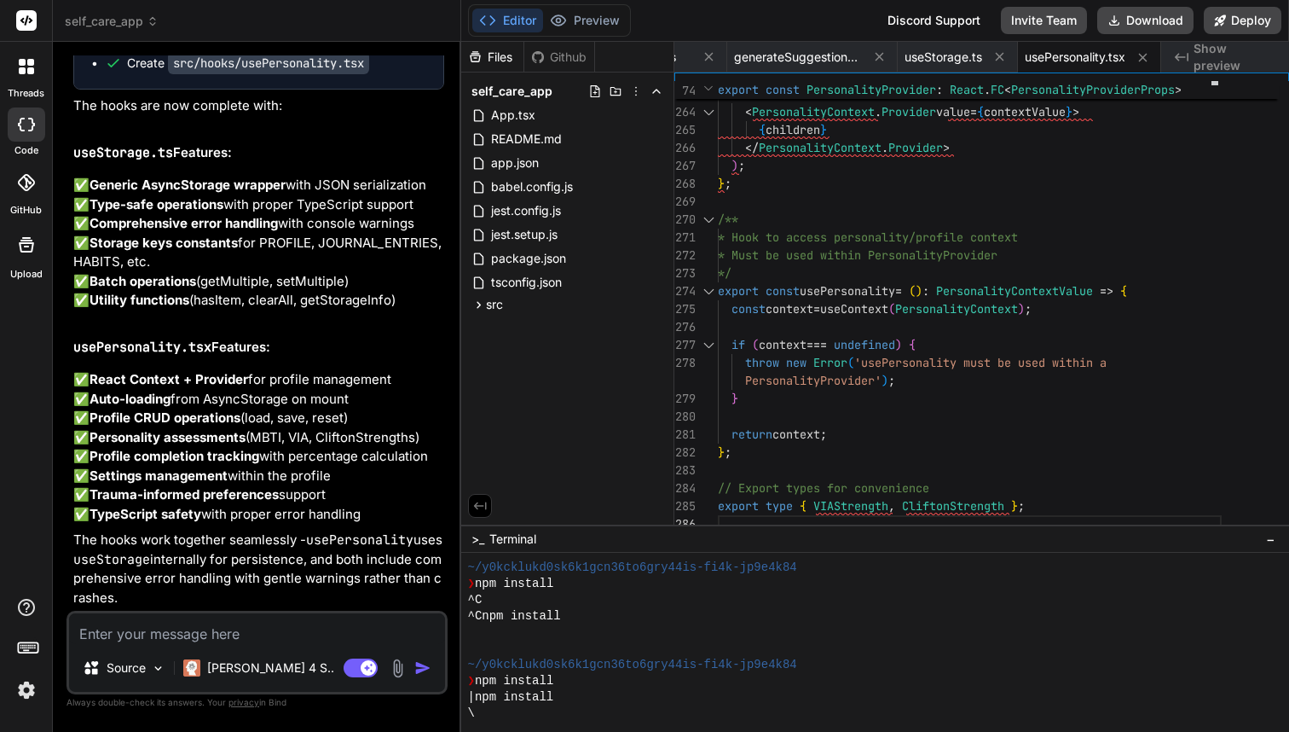
scroll to position [3, -1]
click at [135, 637] on textarea at bounding box center [257, 628] width 376 height 31
paste textarea "Create navigation and wire up the app: 1) Create `src/navigation/RootNavigator.…"
type textarea "x"
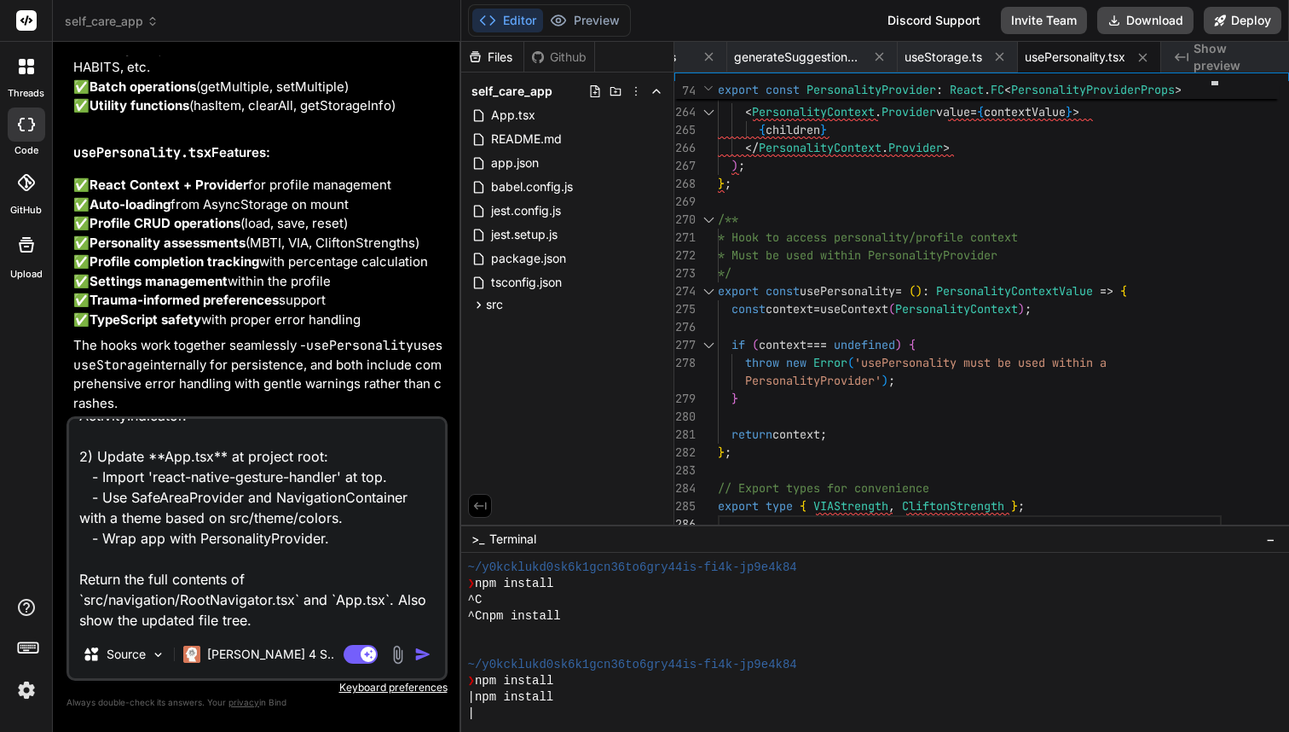
scroll to position [0, 0]
type textarea "Create navigation and wire up the app: 1) Create `src/navigation/RootNavigator.…"
click at [427, 655] on img "button" at bounding box center [422, 654] width 17 height 17
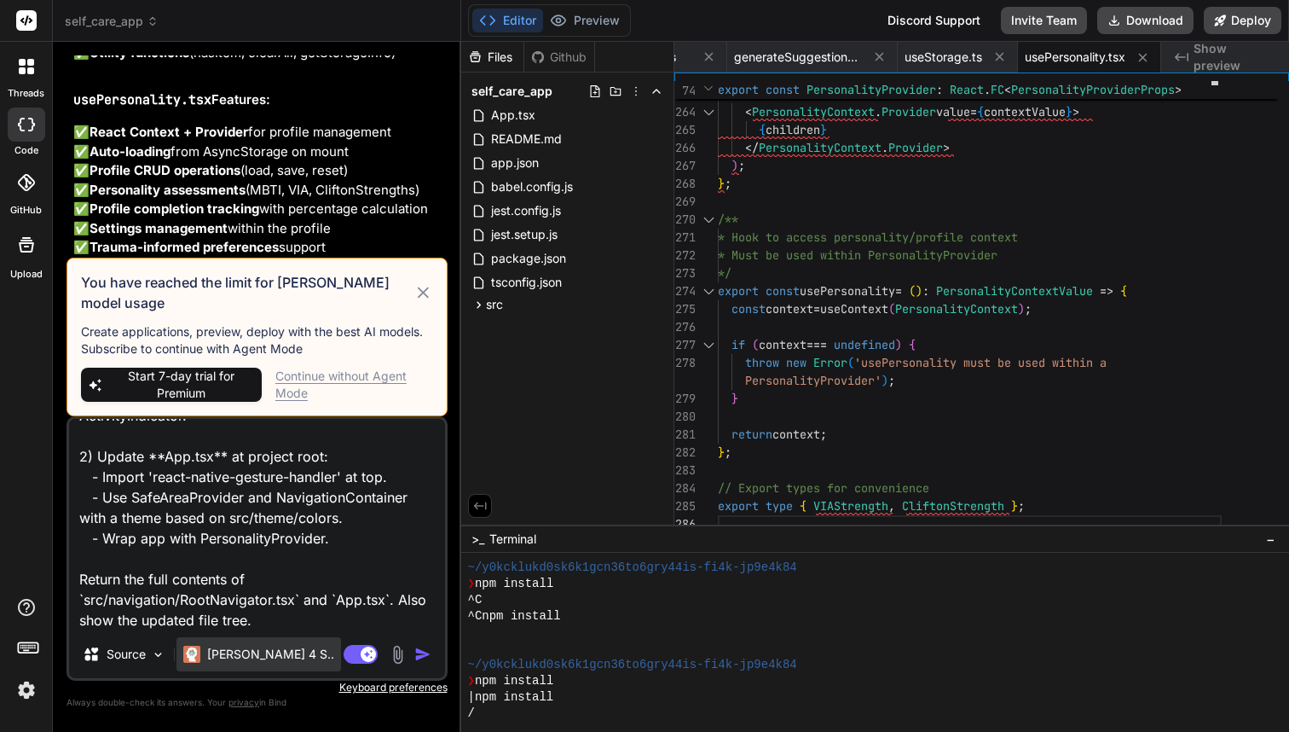
click at [273, 657] on p "[PERSON_NAME] 4 S.." at bounding box center [270, 654] width 127 height 17
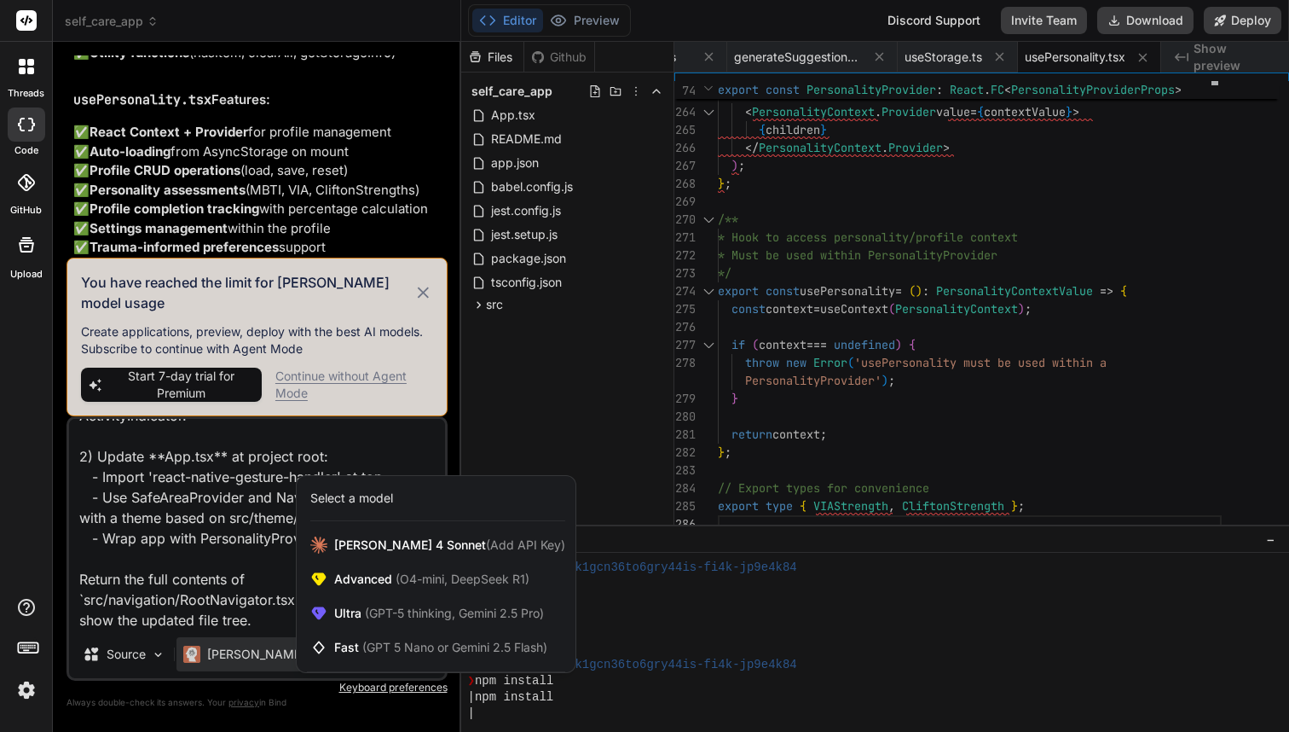
click at [229, 660] on div at bounding box center [644, 366] width 1289 height 732
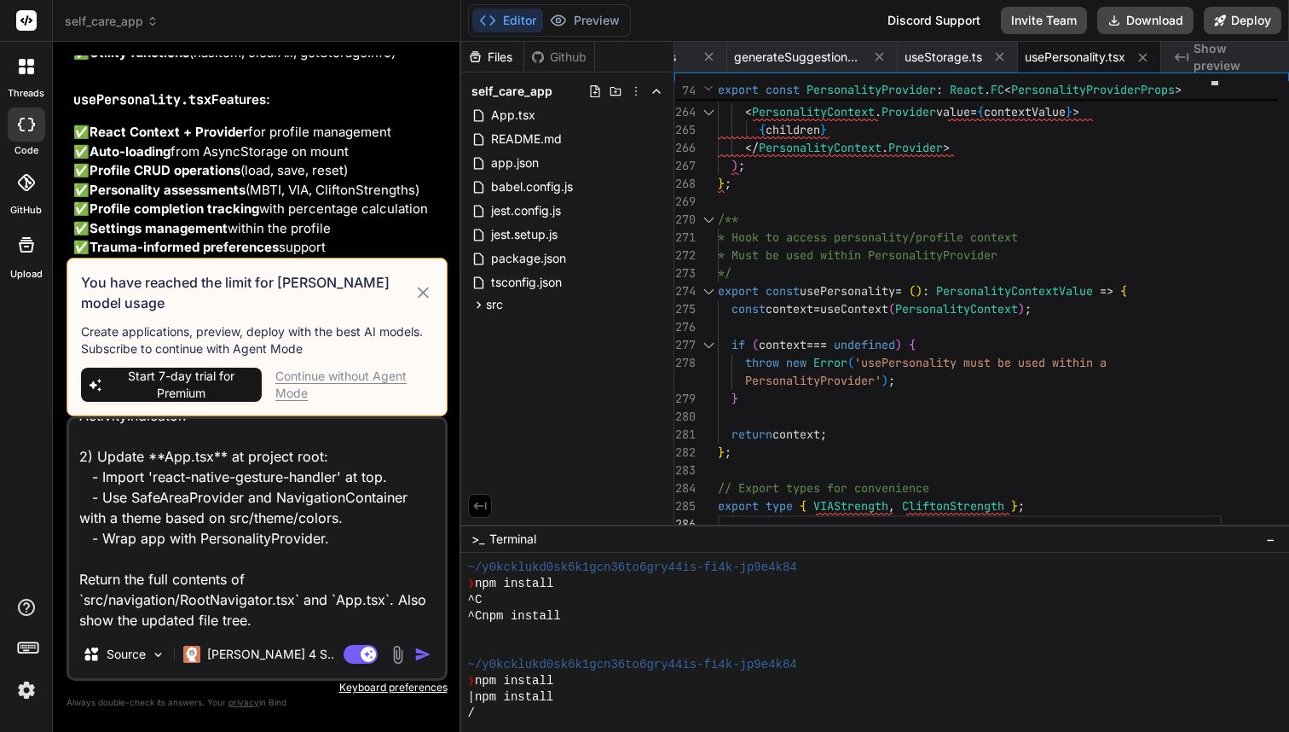
click at [422, 299] on icon at bounding box center [424, 292] width 20 height 20
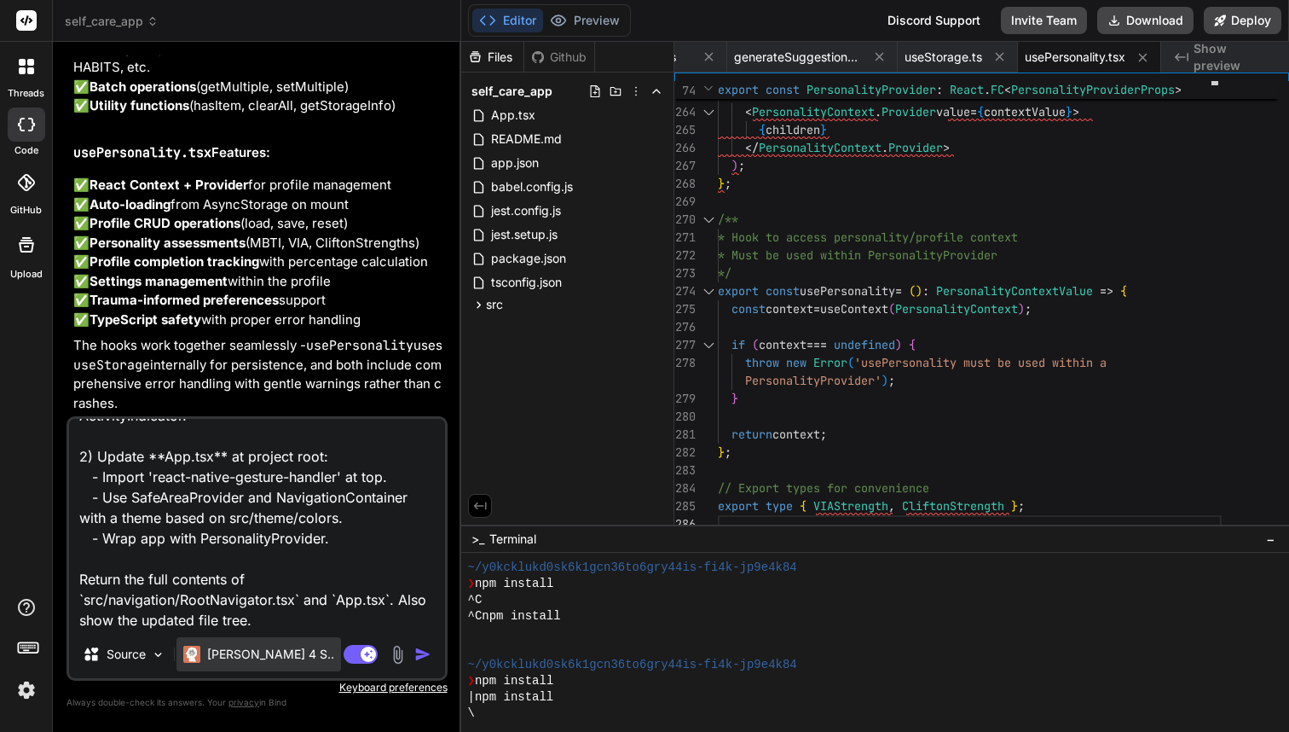
click at [243, 650] on p "[PERSON_NAME] 4 S.." at bounding box center [270, 654] width 127 height 17
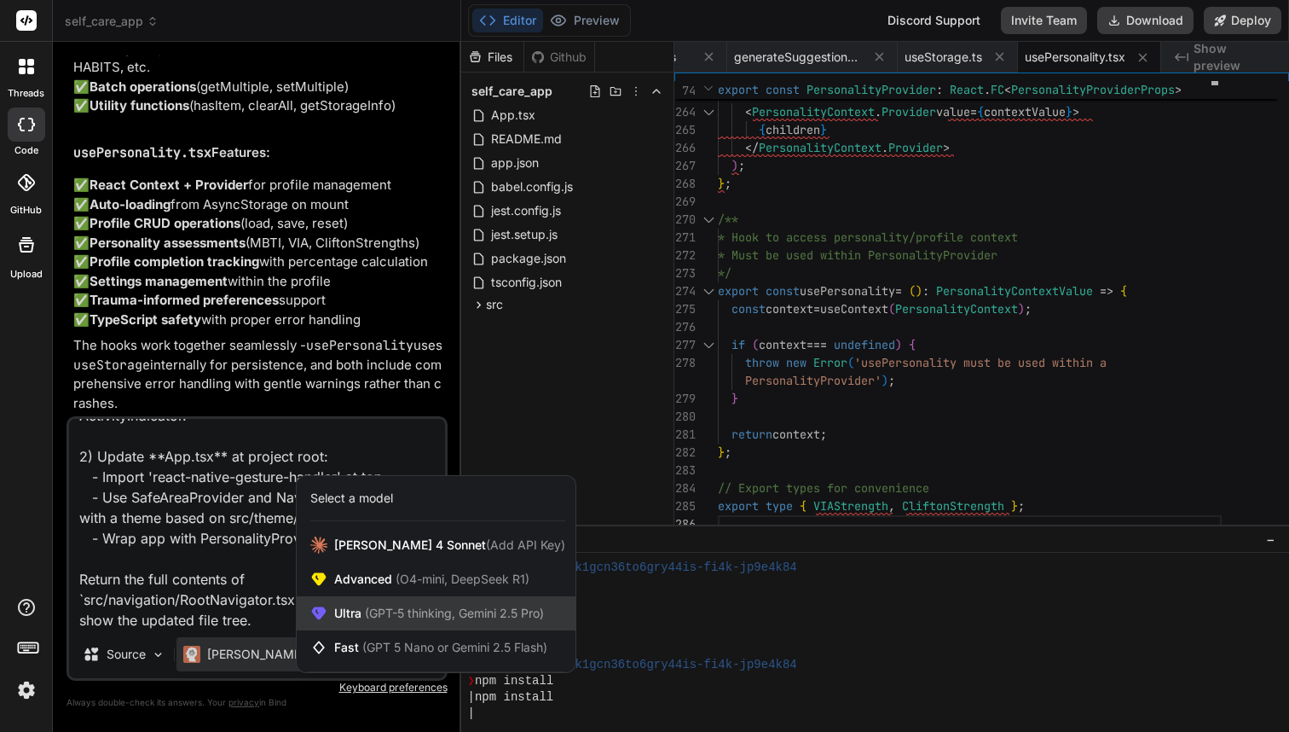
click at [349, 623] on div "Ultra (GPT-5 thinking, Gemini 2.5 Pro)" at bounding box center [436, 613] width 279 height 34
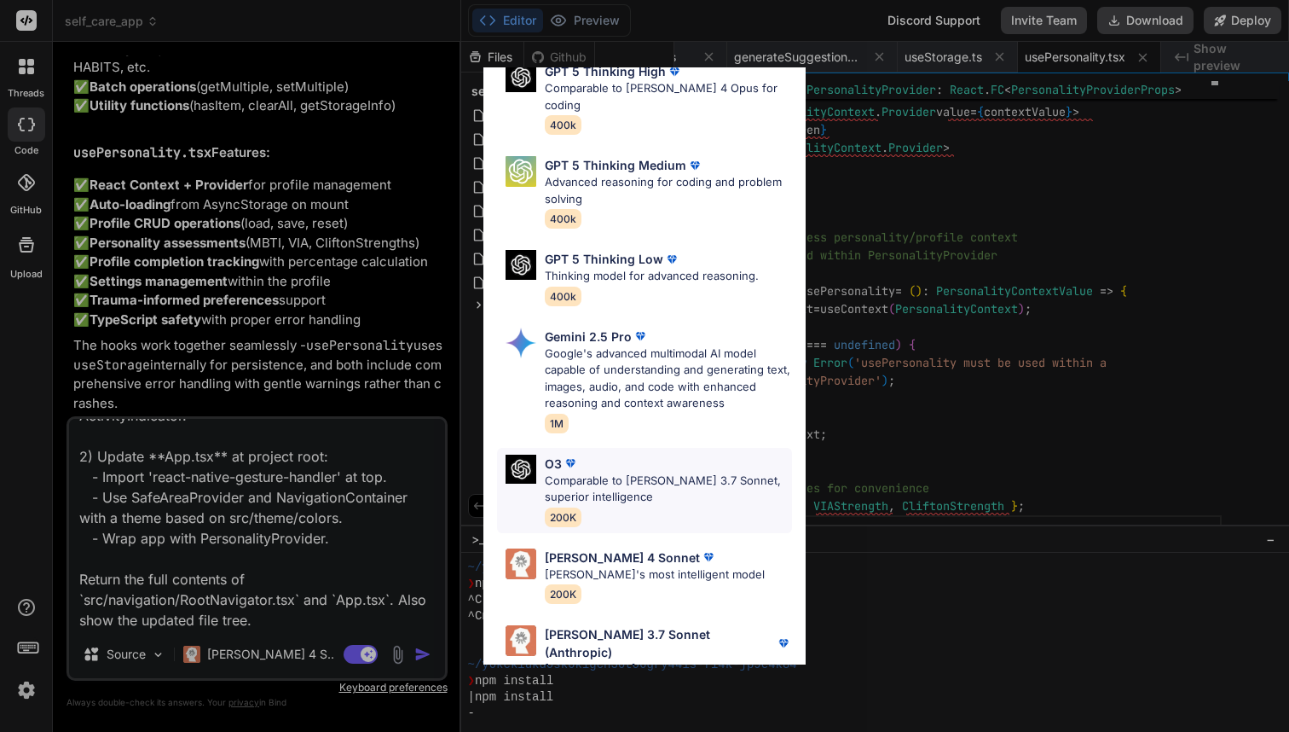
scroll to position [3, 1]
click at [312, 609] on div "Ultra Models GPT 5 OpenAI's best AI model, matches [PERSON_NAME] 4 Sonnet in In…" at bounding box center [644, 366] width 1289 height 732
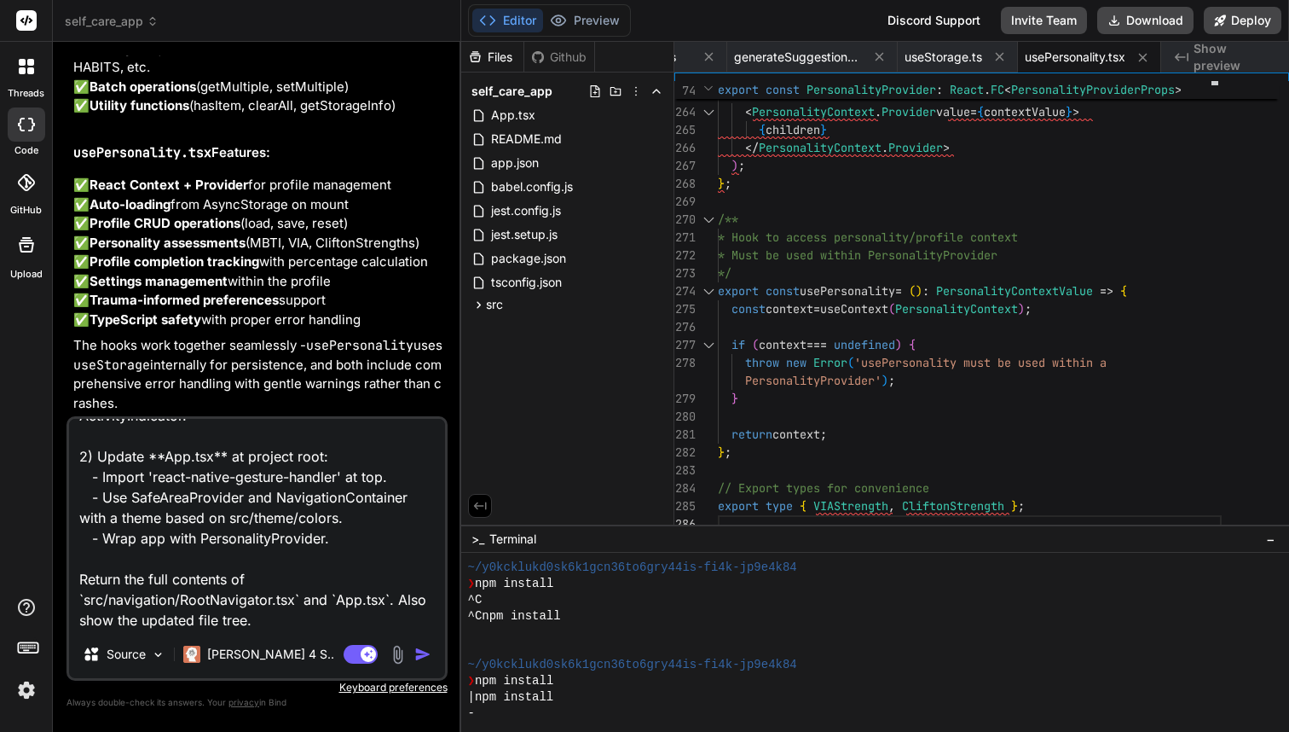
click at [420, 650] on img "button" at bounding box center [422, 654] width 17 height 17
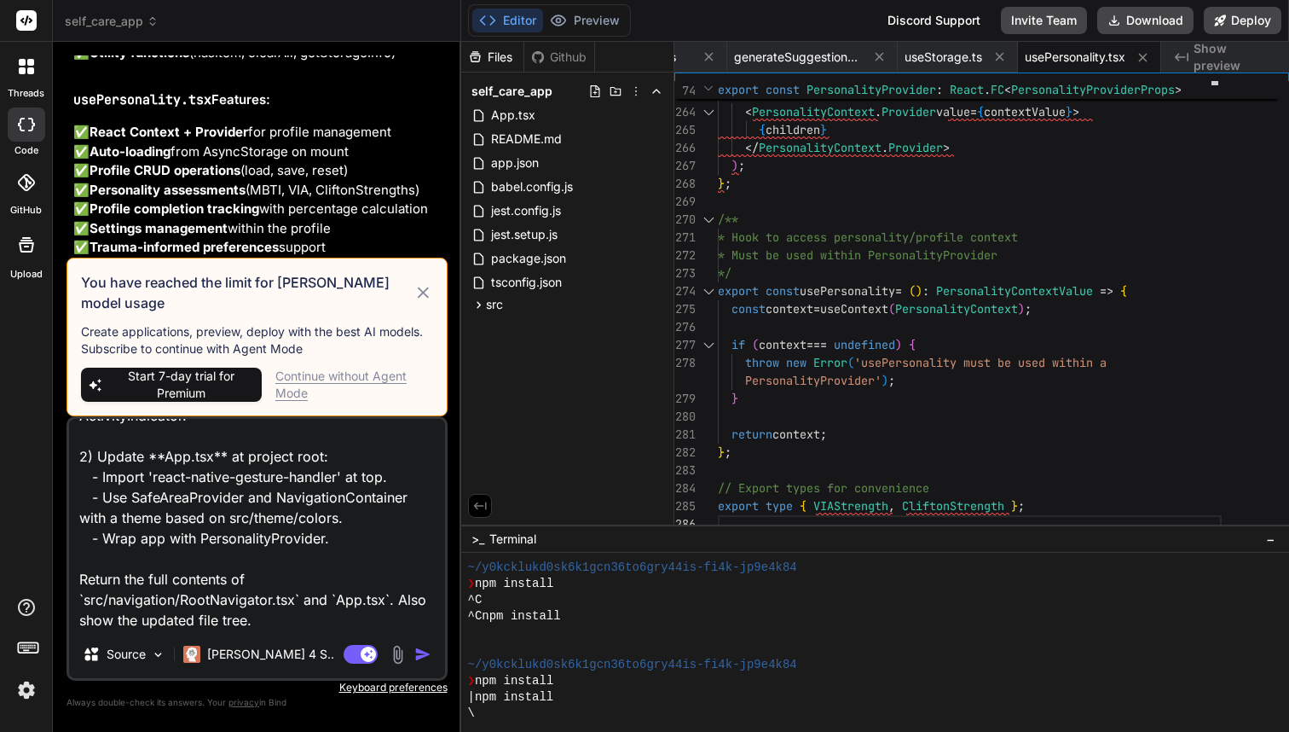
click at [420, 299] on icon at bounding box center [424, 292] width 20 height 20
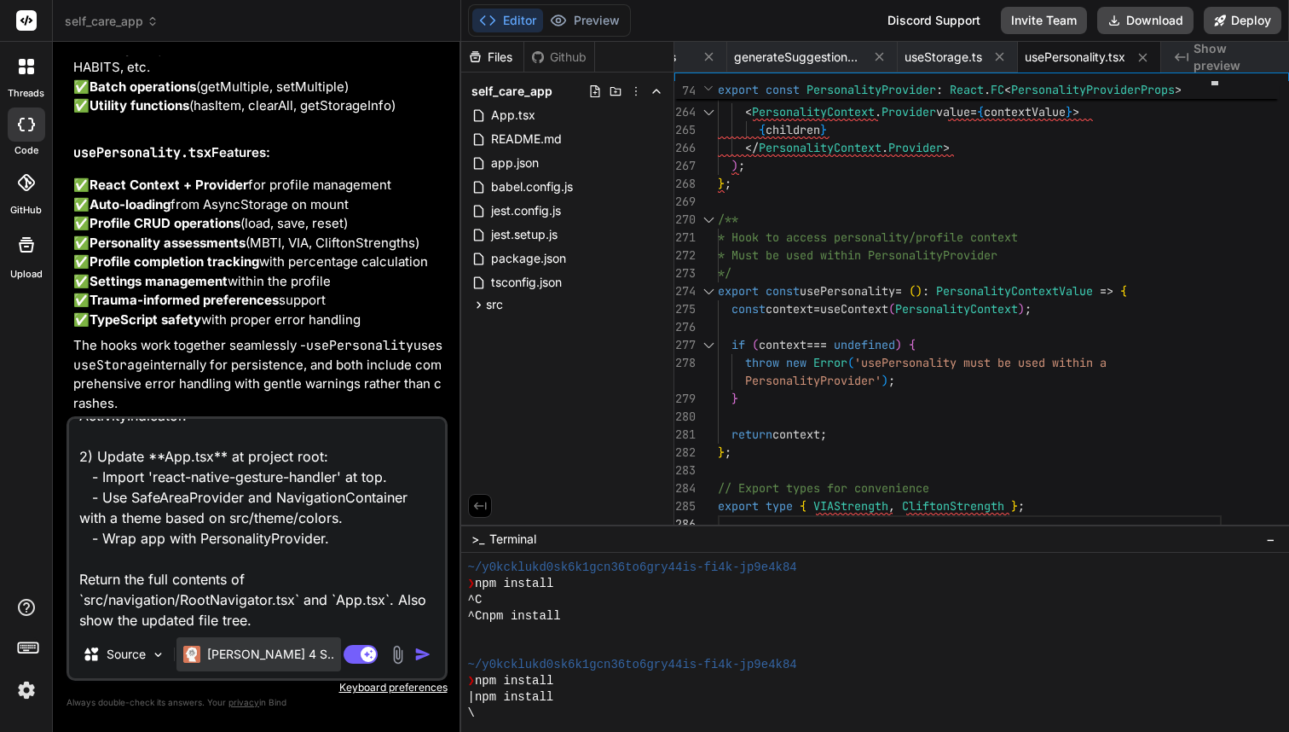
click at [257, 654] on p "[PERSON_NAME] 4 S.." at bounding box center [270, 654] width 127 height 17
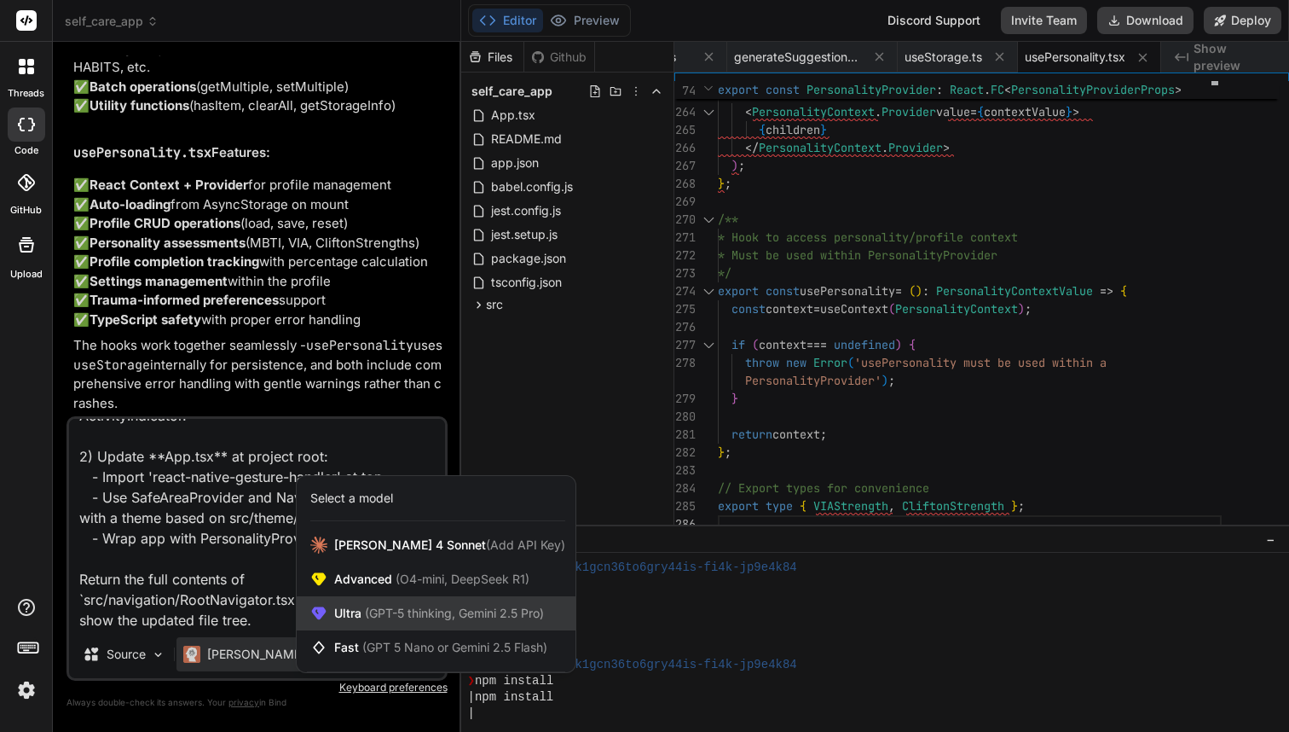
click at [394, 613] on span "(GPT-5 thinking, Gemini 2.5 Pro)" at bounding box center [453, 612] width 183 height 14
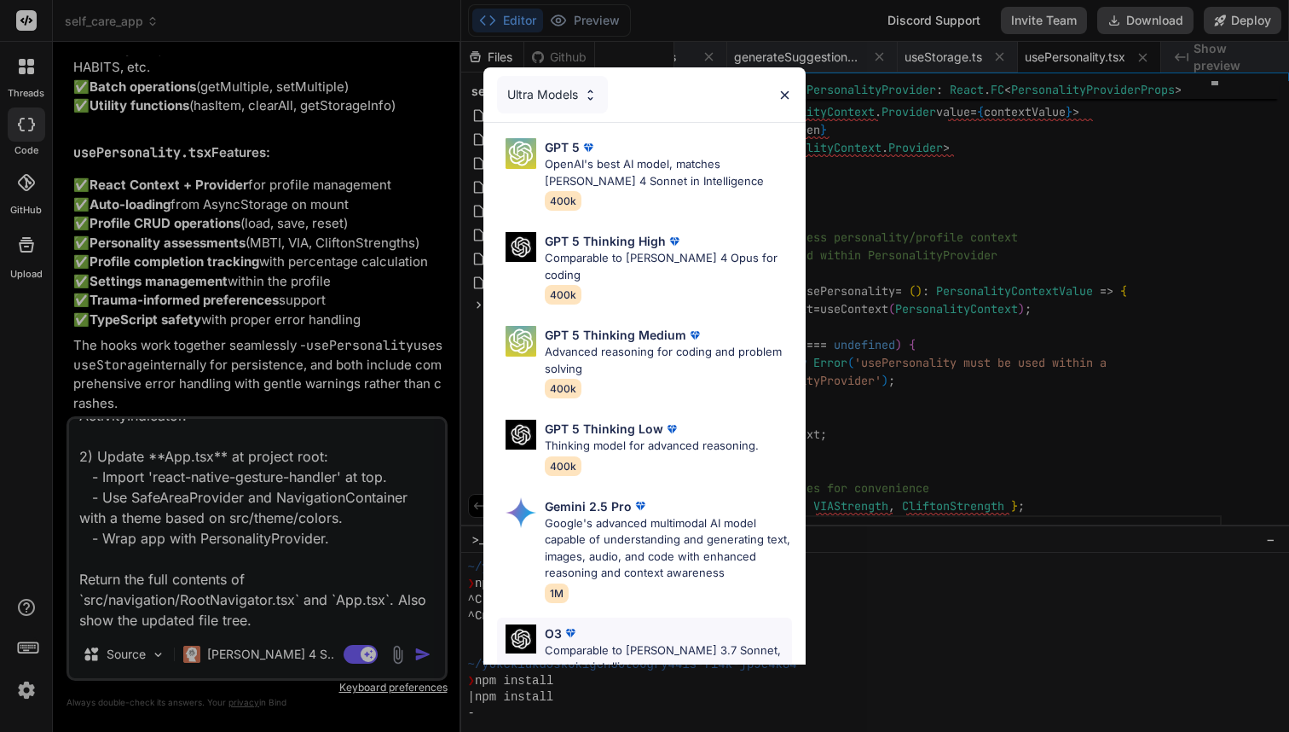
scroll to position [0, 0]
click at [682, 180] on p "OpenAI's best AI model, matches [PERSON_NAME] 4 Sonnet in Intelligence" at bounding box center [668, 172] width 247 height 33
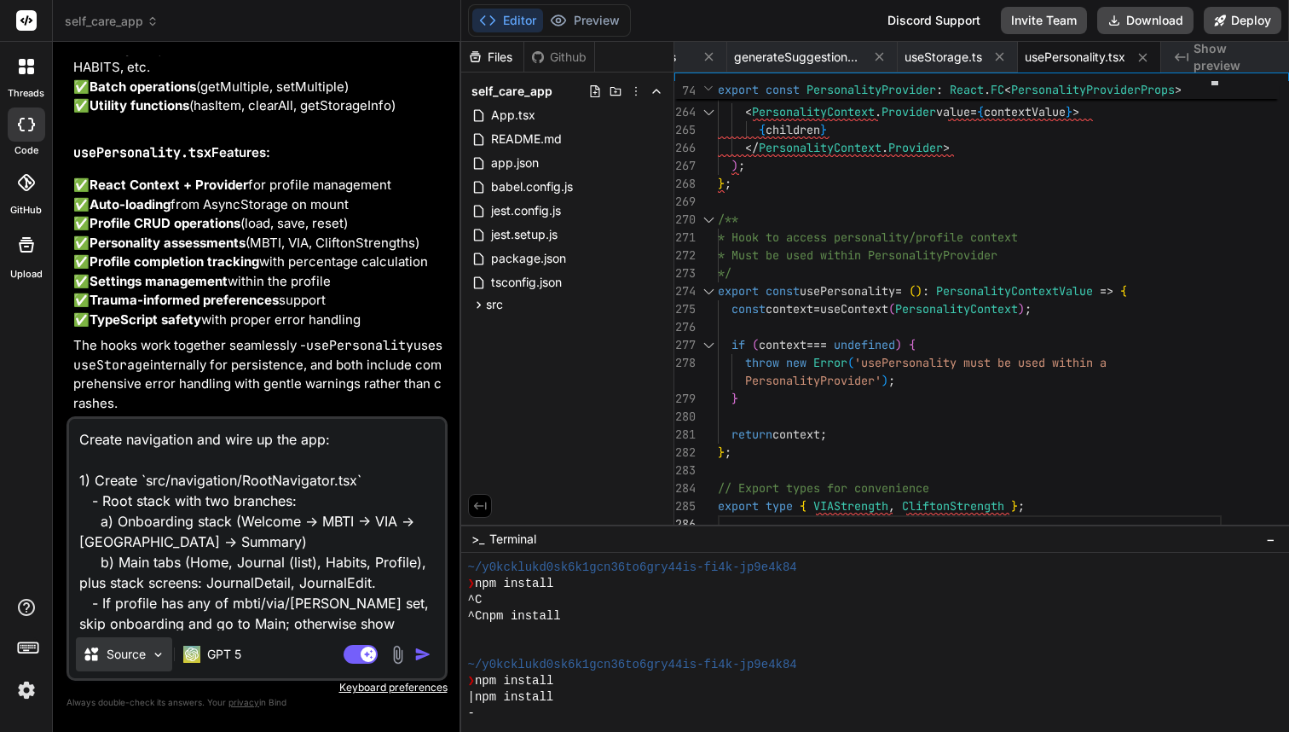
click at [157, 658] on img at bounding box center [158, 654] width 14 height 14
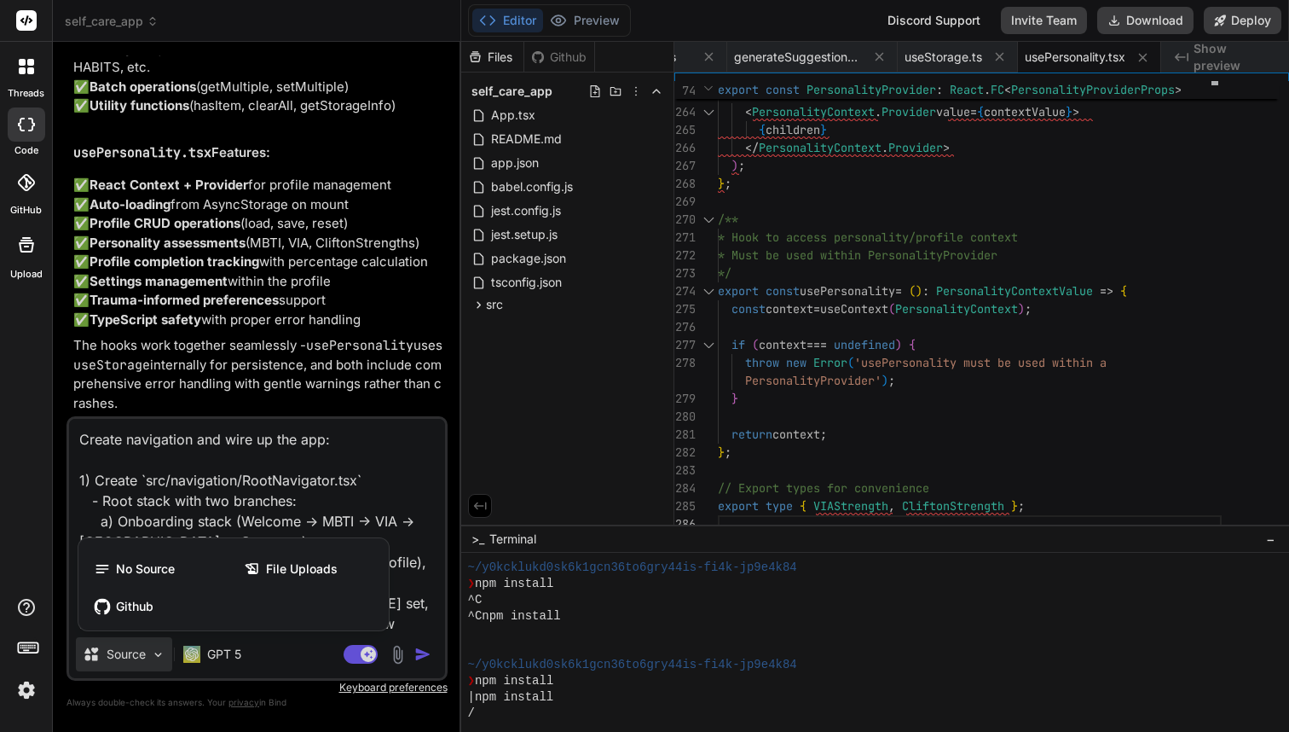
click at [235, 658] on div at bounding box center [644, 366] width 1289 height 732
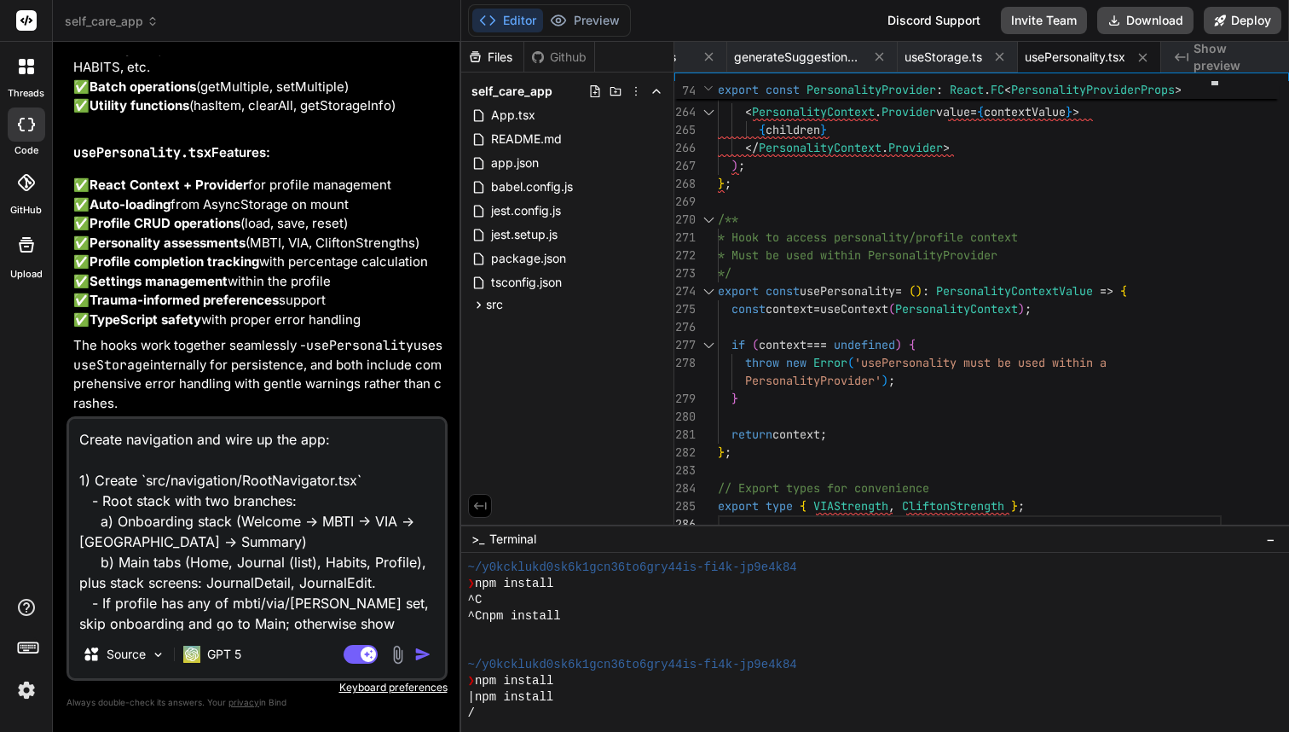
click at [235, 658] on p "GPT 5" at bounding box center [224, 654] width 34 height 17
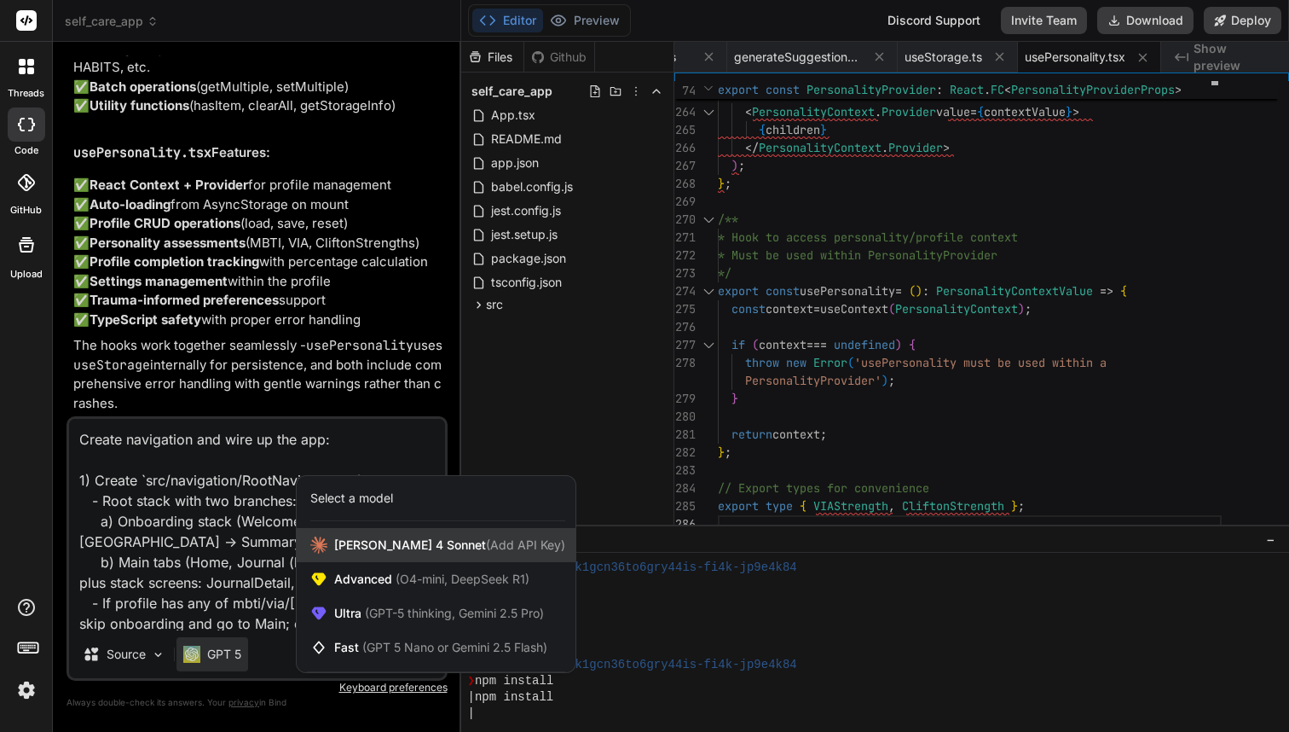
click at [405, 543] on span "[PERSON_NAME] 4 Sonnet (Add API Key)" at bounding box center [449, 544] width 231 height 17
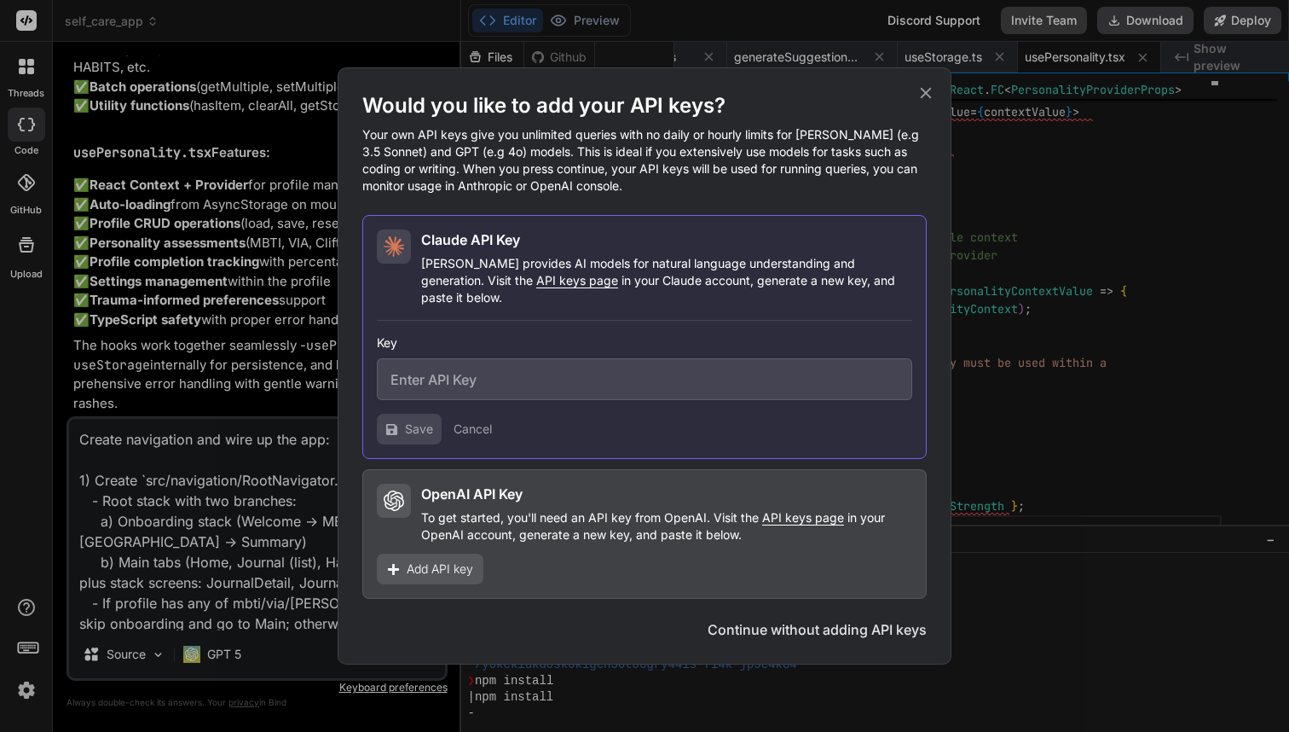
type textarea "x"
click at [800, 513] on span "API keys page" at bounding box center [803, 517] width 82 height 14
click at [422, 376] on input "text" at bounding box center [645, 379] width 536 height 42
paste input "sk-proj-2f9LGtPo8OEe1Z825ulhZ_mIP1VgurErvv00CiMJQk0b1KfMHDQNN5MiYA5iBGBAE1SLdSp…"
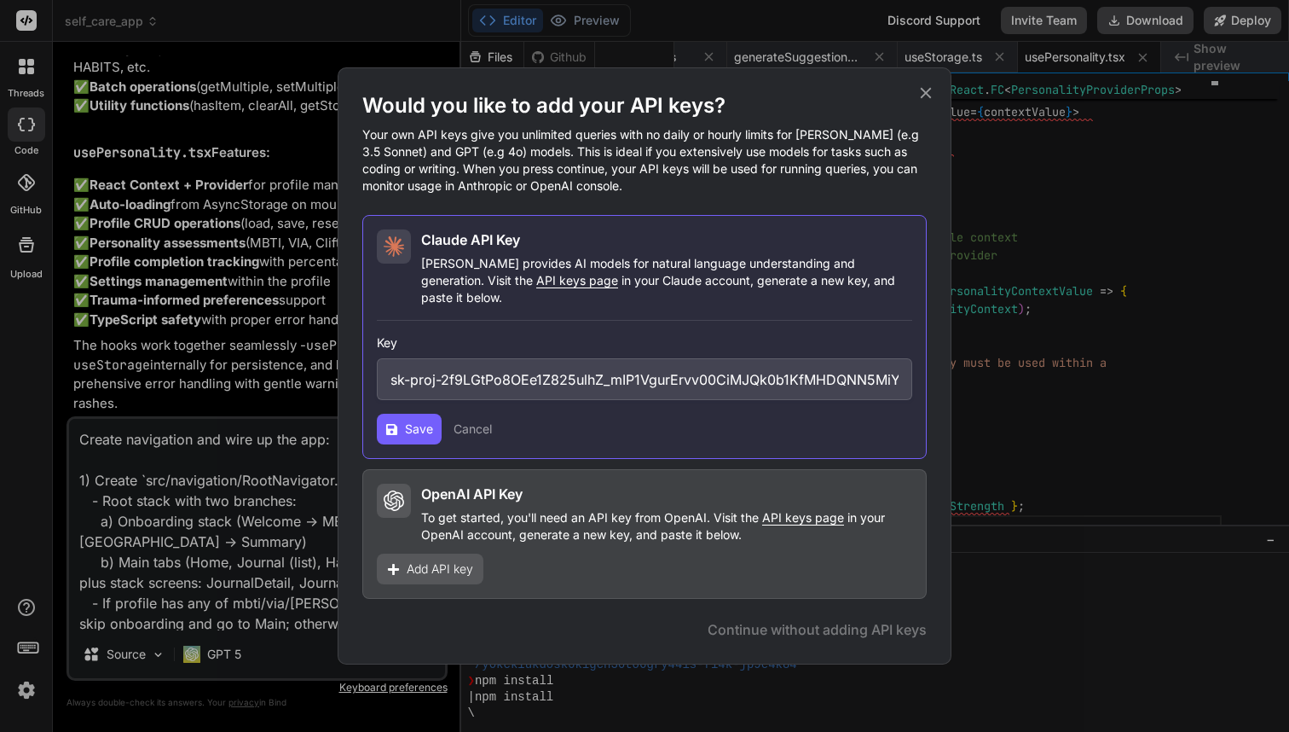
type input "sk-proj-2f9LGtPo8OEe1Z825ulhZ_mIP1VgurErvv00CiMJQk0b1KfMHDQNN5MiYA5iBGBAE1SLdSp…"
click at [402, 426] on button "Save" at bounding box center [409, 429] width 65 height 31
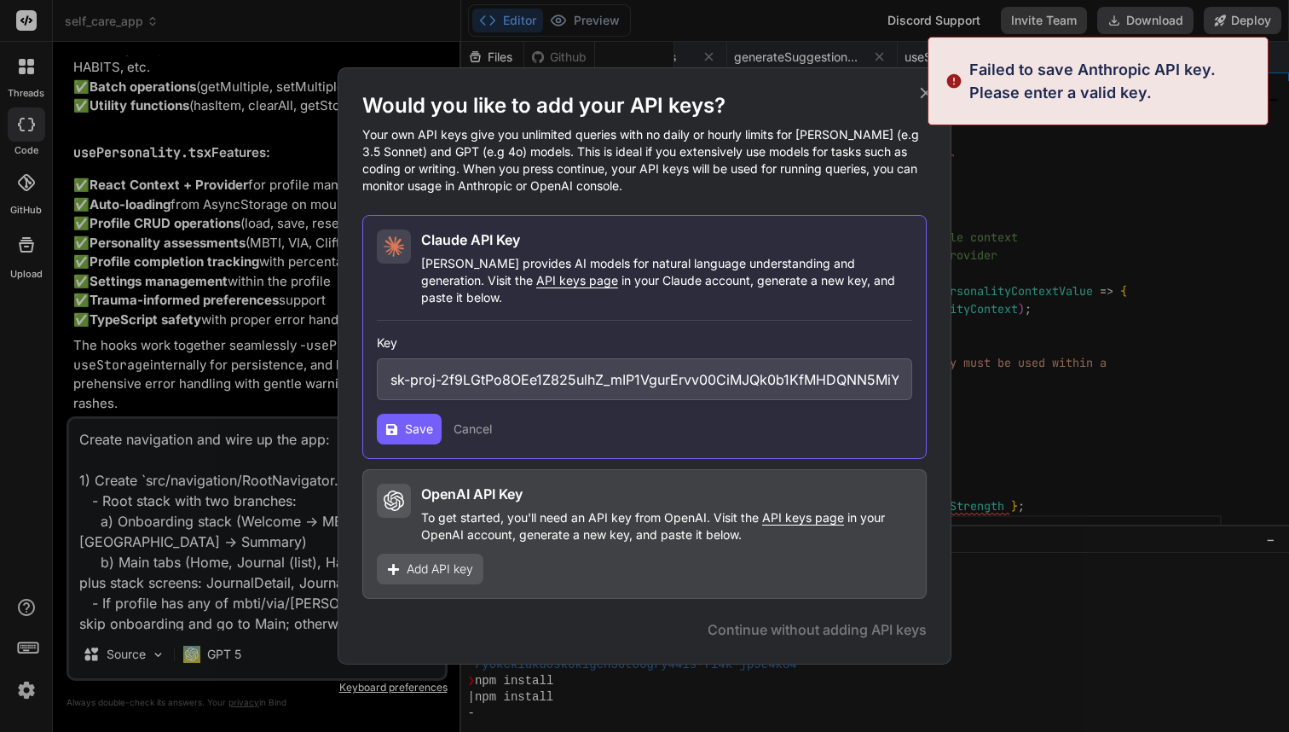
click at [448, 570] on div "Add API key" at bounding box center [430, 568] width 107 height 31
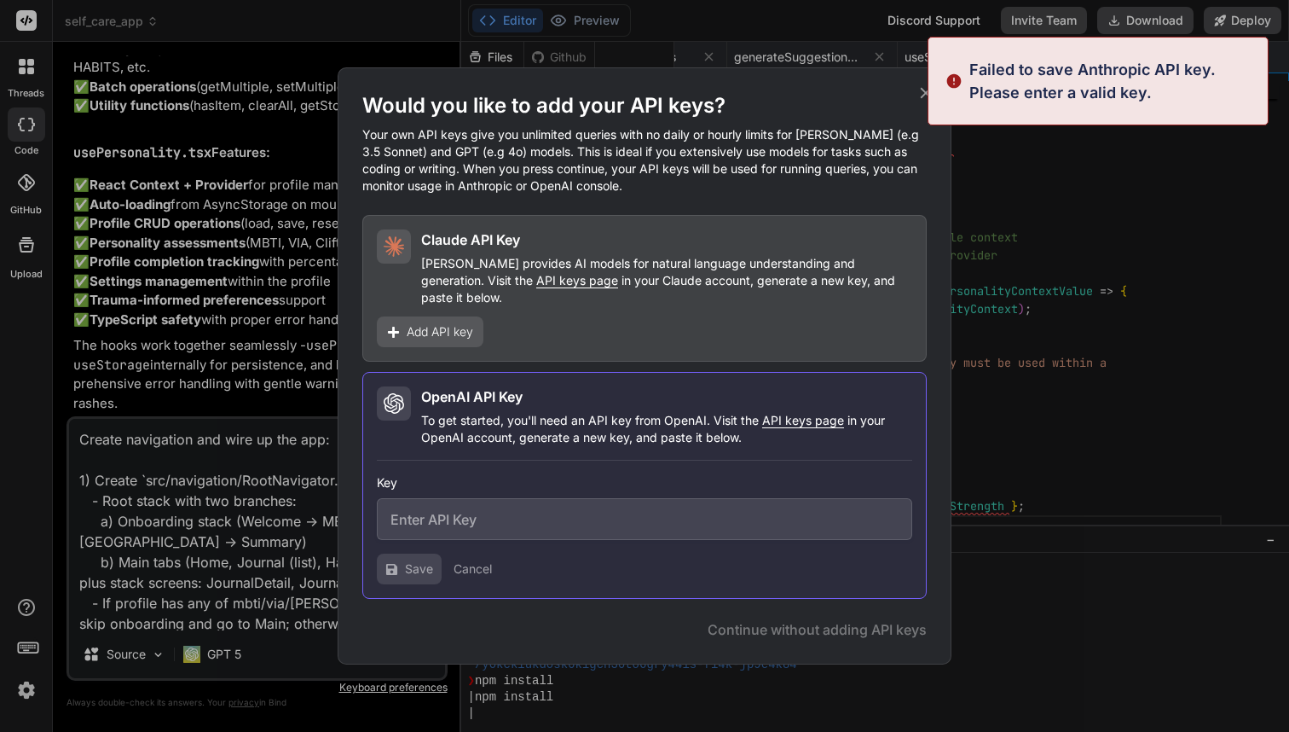
click at [437, 509] on input "text" at bounding box center [645, 519] width 536 height 42
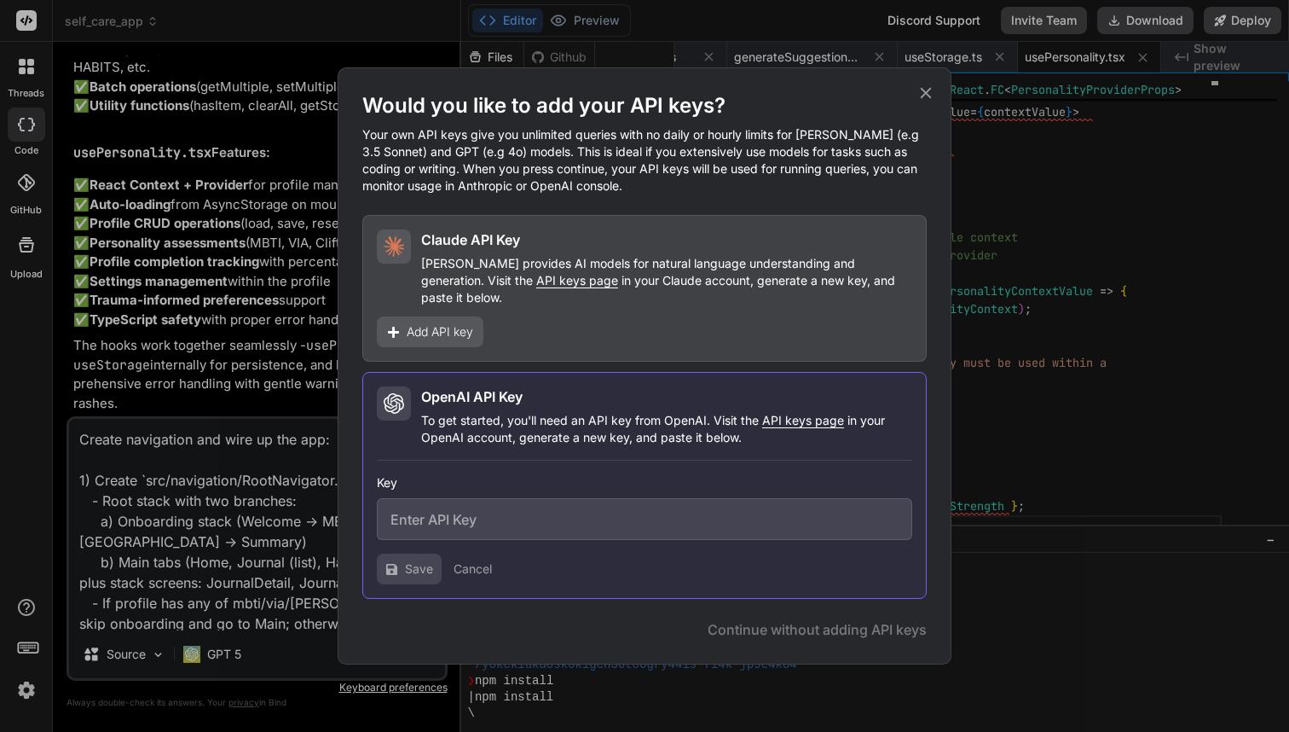
paste input "sk-proj-2f9LGtPo8OEe1Z825ulhZ_mIP1VgurErvv00CiMJQk0b1KfMHDQNN5MiYA5iBGBAE1SLdSp…"
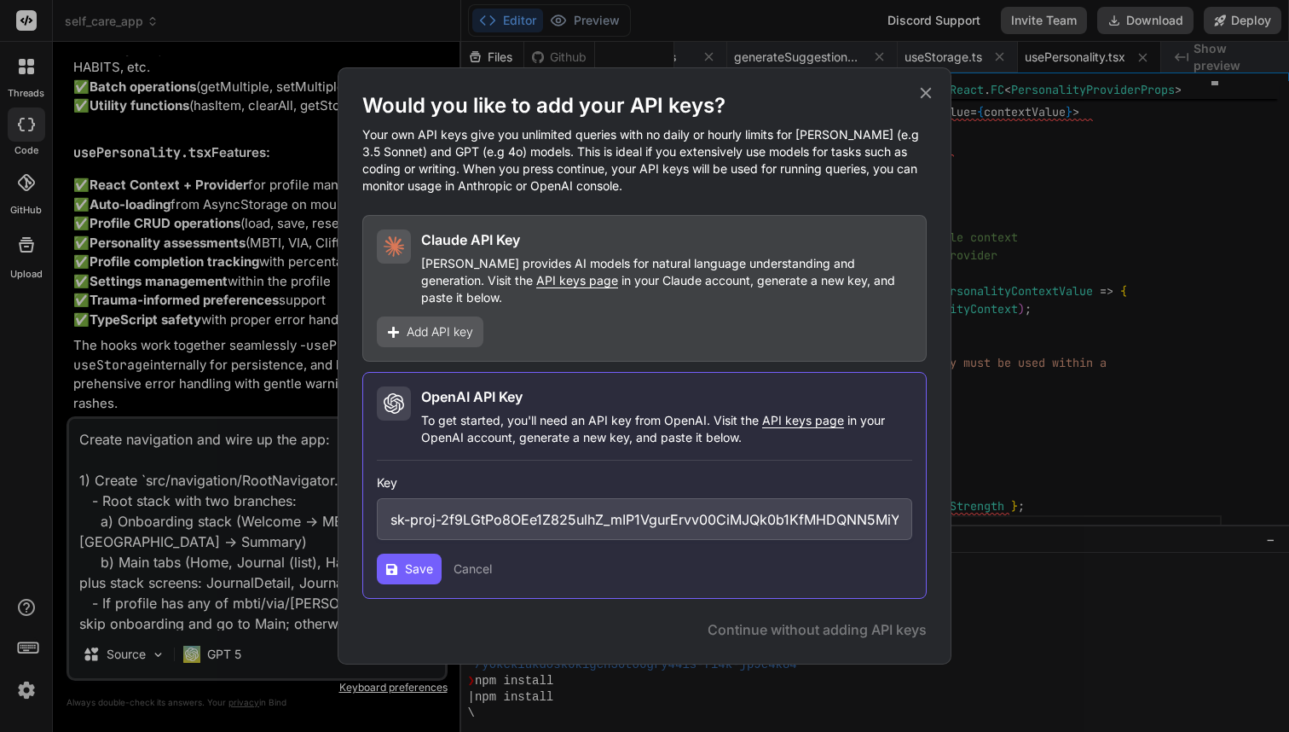
type input "sk-proj-2f9LGtPo8OEe1Z825ulhZ_mIP1VgurErvv00CiMJQk0b1KfMHDQNN5MiYA5iBGBAE1SLdSp…"
click at [419, 565] on span "Save" at bounding box center [419, 568] width 28 height 17
click at [927, 99] on icon at bounding box center [926, 93] width 11 height 11
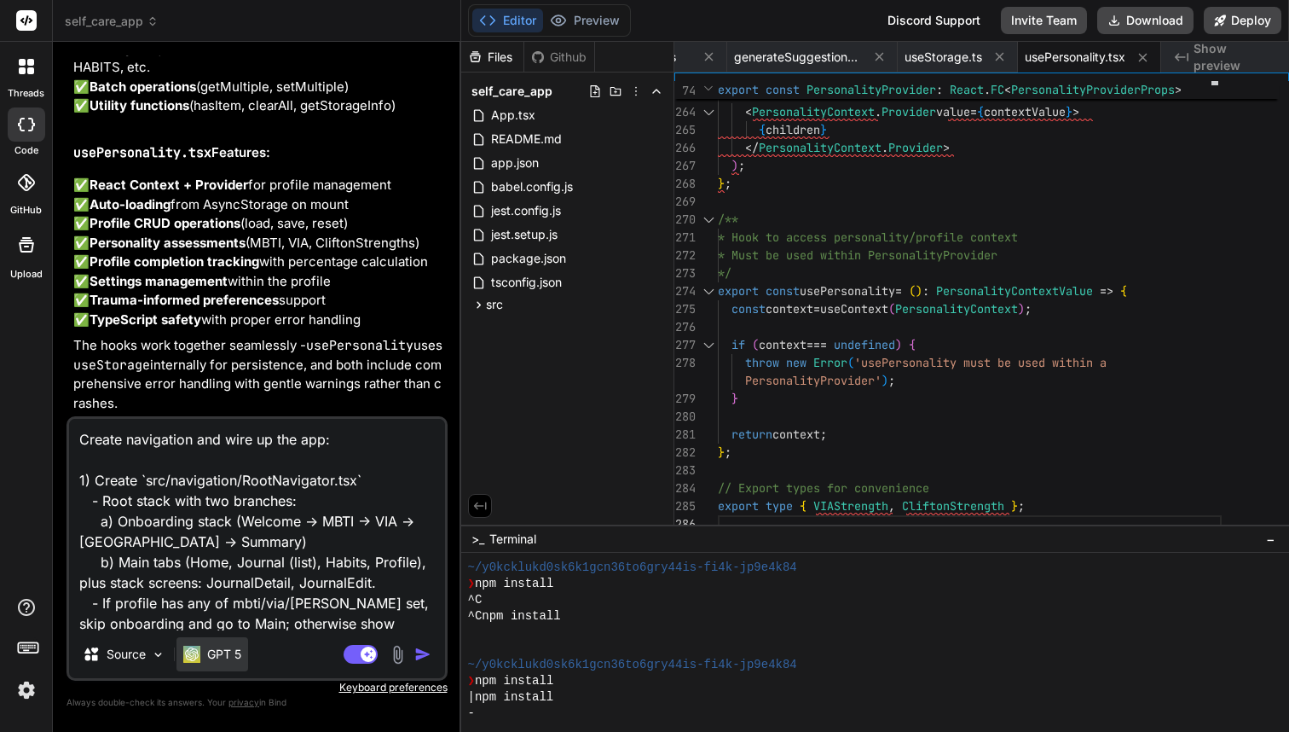
click at [235, 658] on p "GPT 5" at bounding box center [224, 654] width 34 height 17
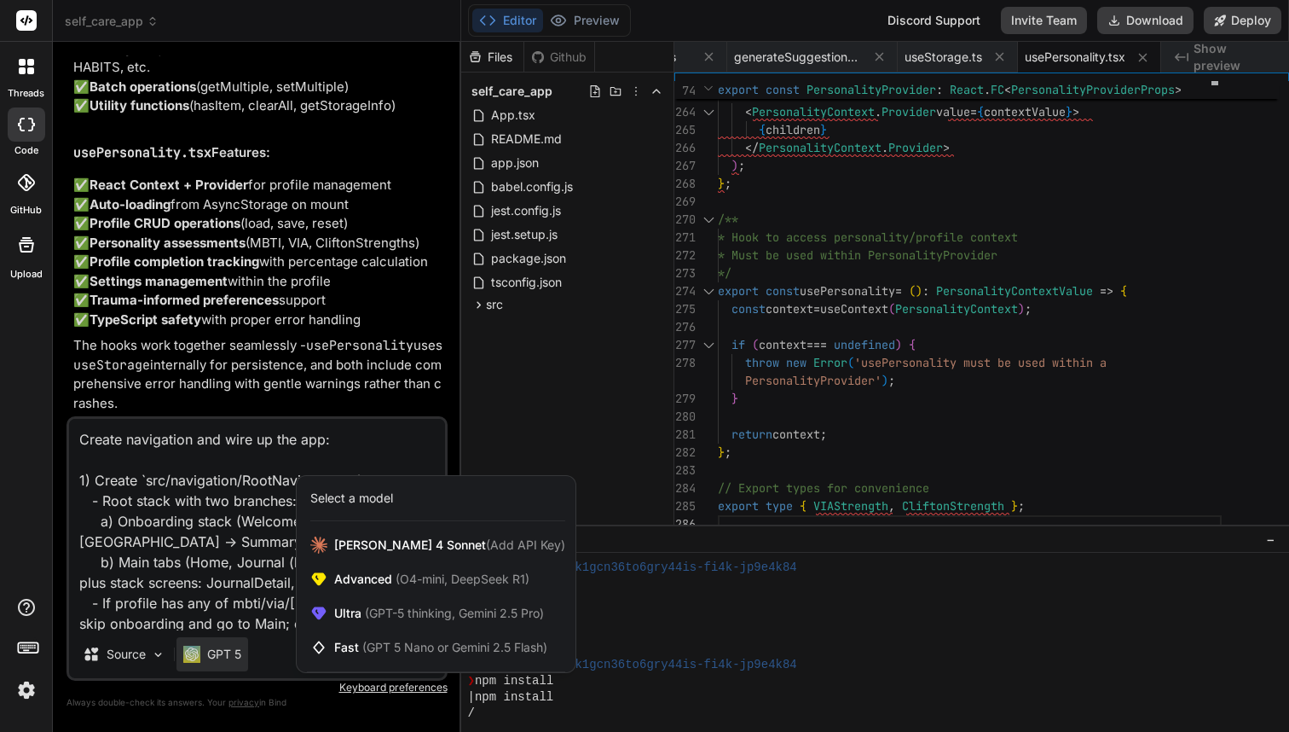
click at [256, 594] on div at bounding box center [644, 366] width 1289 height 732
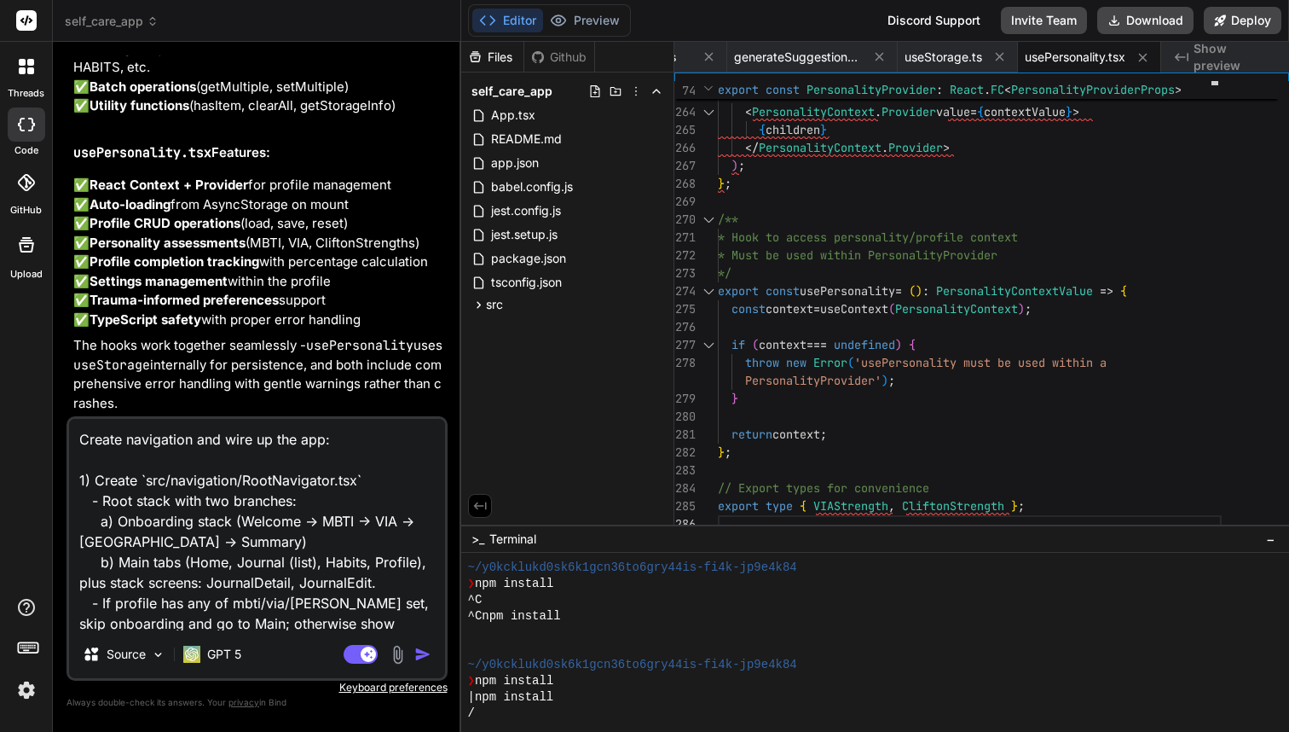
drag, startPoint x: 266, startPoint y: 609, endPoint x: 96, endPoint y: 329, distance: 327.6
click at [96, 329] on div "You Bind AI I'll create a complete Expo React Native project with TypeScript fo…" at bounding box center [257, 392] width 381 height 675
type textarea "x"
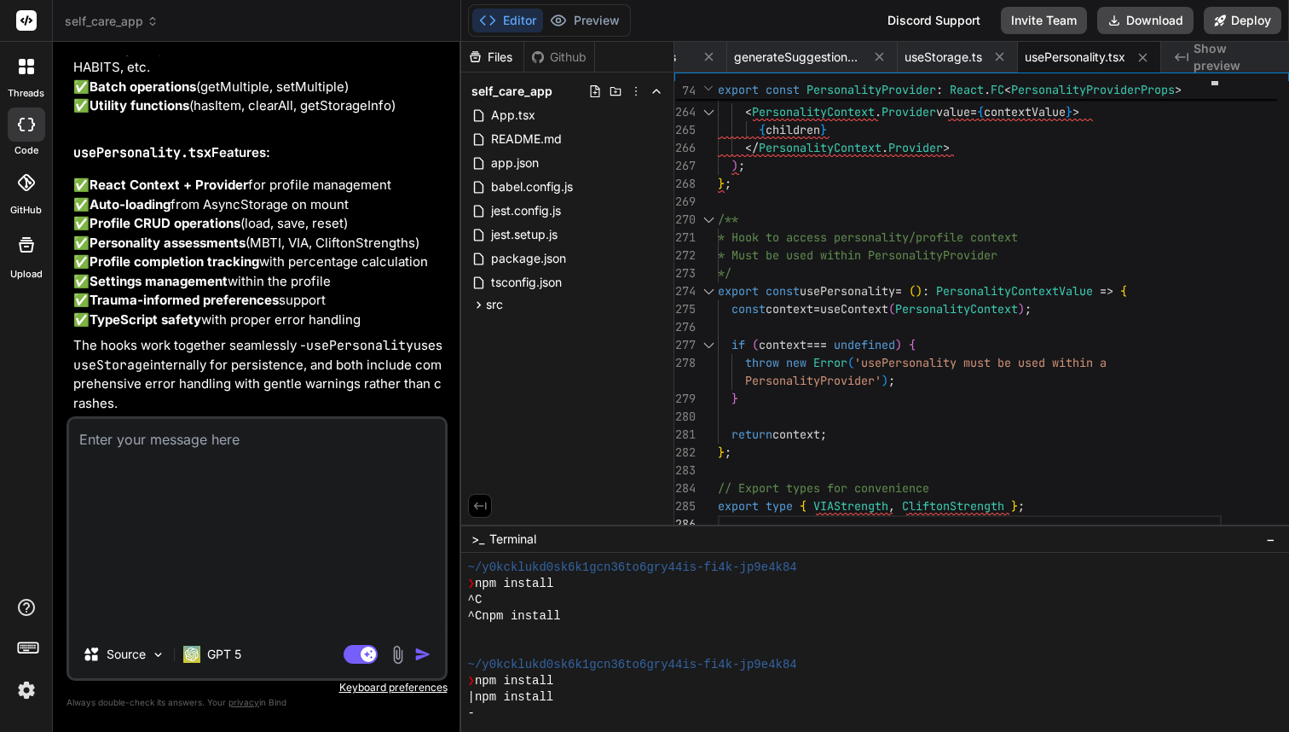
scroll to position [4965, 0]
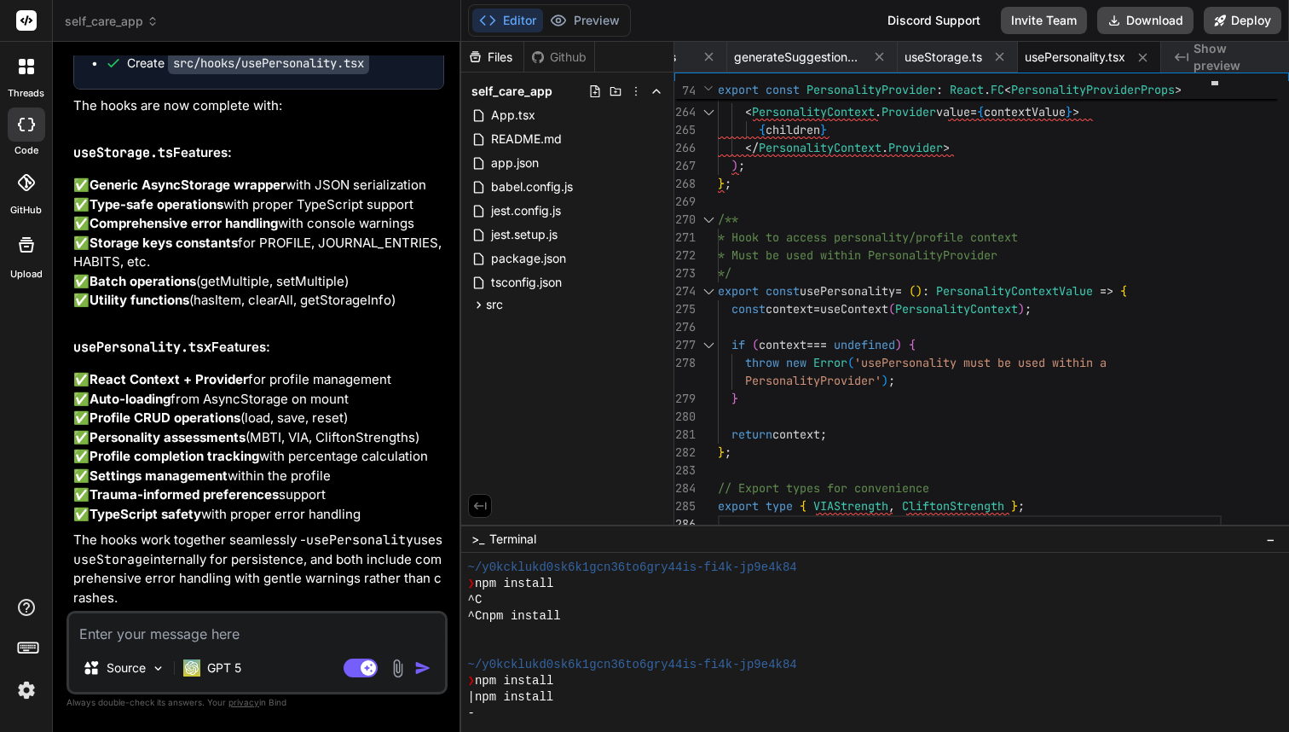
click at [130, 632] on textarea at bounding box center [257, 628] width 376 height 31
paste textarea "Create `src/navigation/RootNavigator.tsx`. Specs: - Use createNativeStackNaviga…"
type textarea "x"
type textarea "Create `src/navigation/RootNavigator.tsx`. Specs: - Use createNativeStackNaviga…"
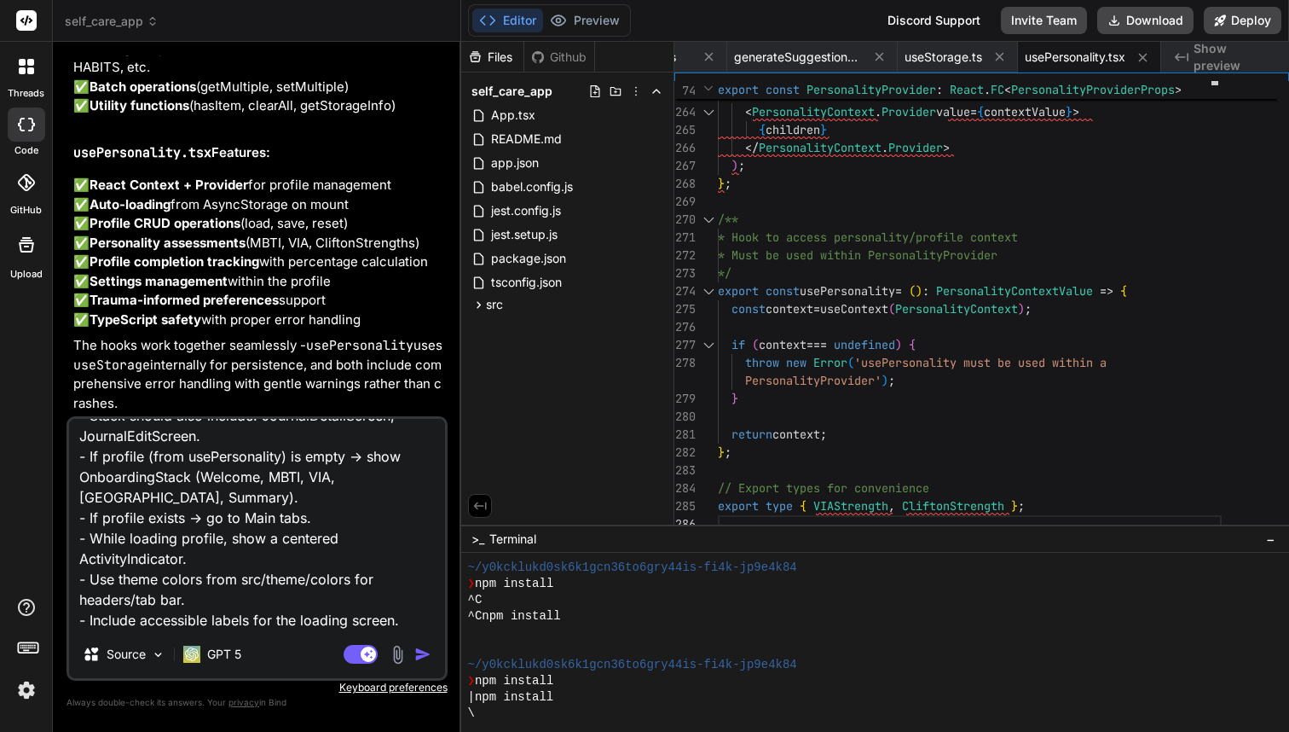
type textarea "x"
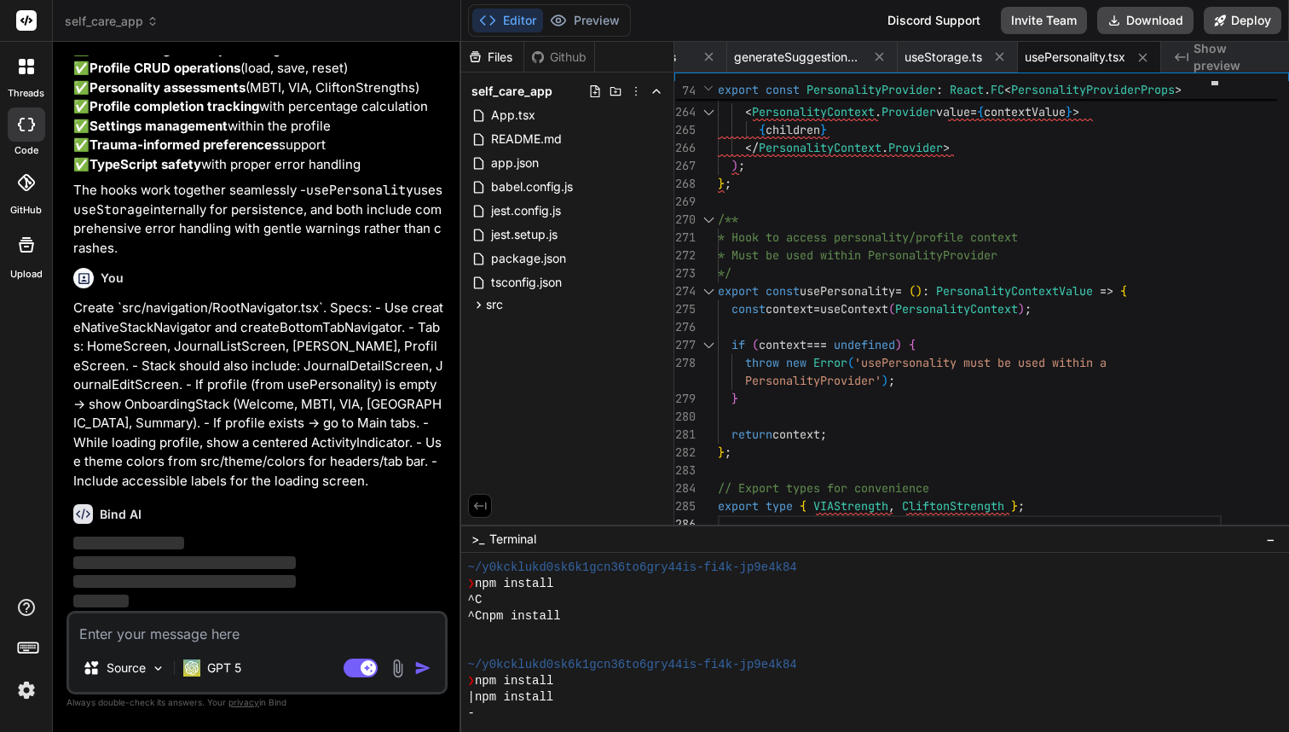
scroll to position [5309, 0]
click at [105, 624] on textarea at bounding box center [257, 628] width 376 height 31
paste textarea "Update App.tsx at project root. Specs: - First import: 'react-native-gesture-ha…"
type textarea "x"
type textarea "Update App.tsx at project root. Specs: - First import: 'react-native-gesture-ha…"
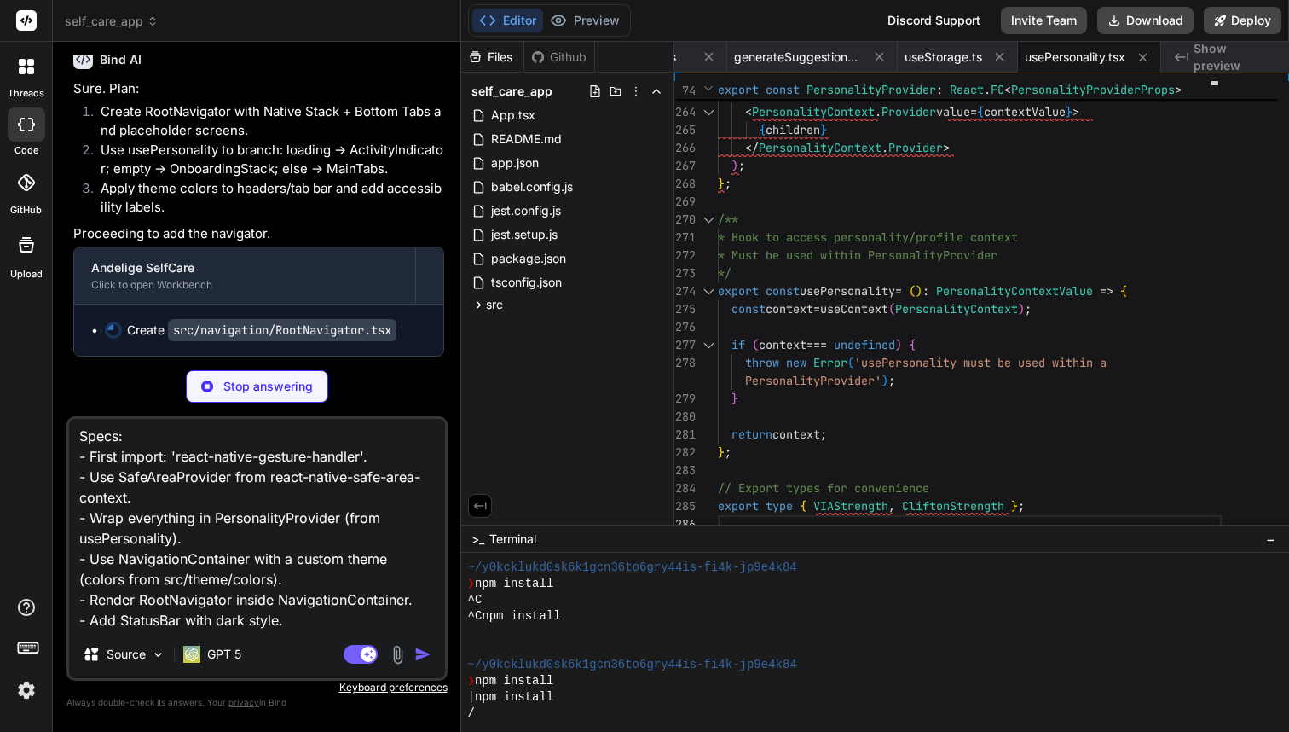
scroll to position [5762, 0]
type textarea "x"
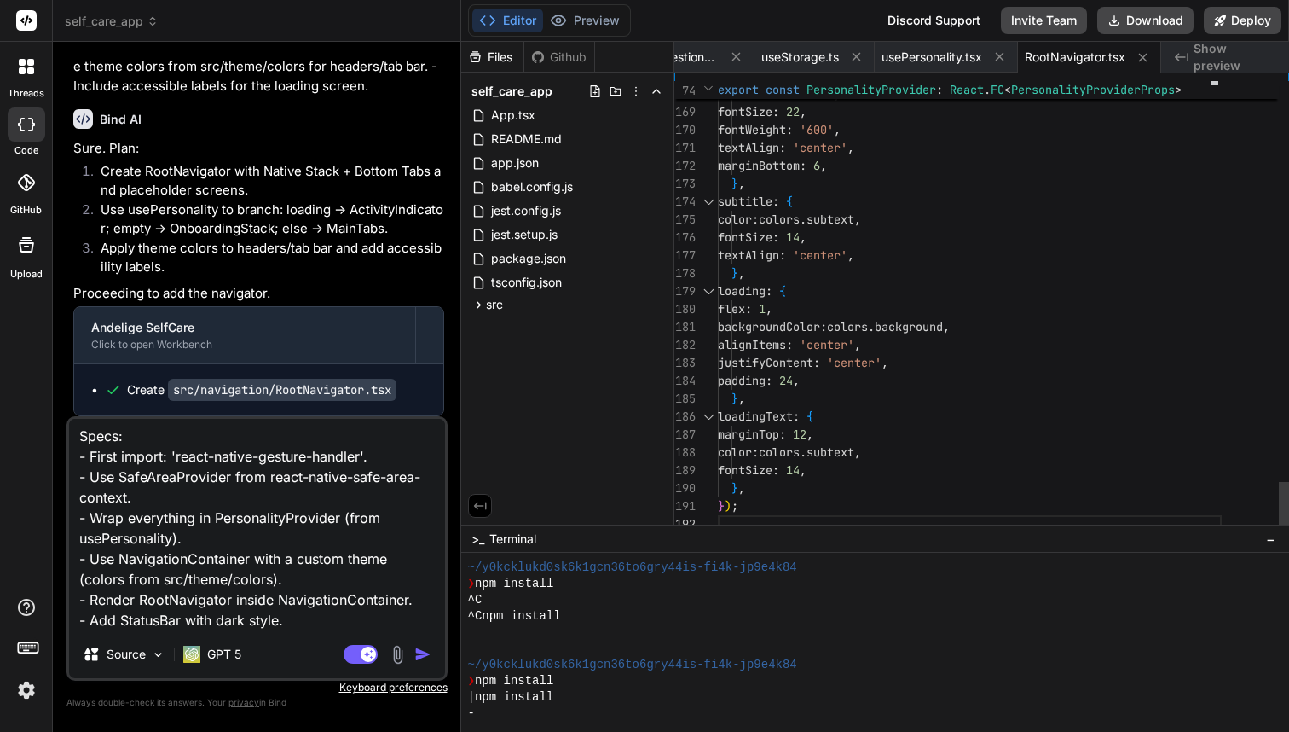
scroll to position [5702, 0]
type textarea "x"
type textarea "Update App.tsx at project root. Specs: - First import: 'react-native-gesture-ha…"
click at [417, 649] on img "button" at bounding box center [422, 654] width 17 height 17
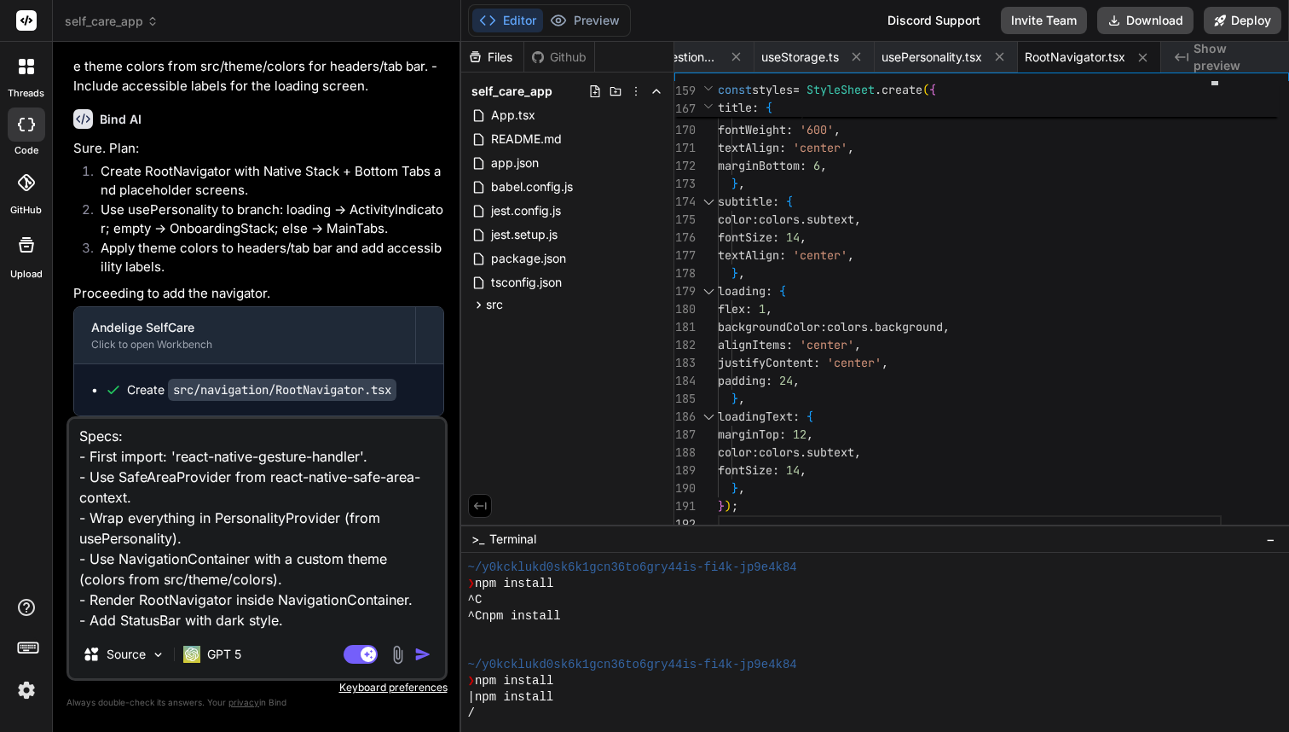
type textarea "x"
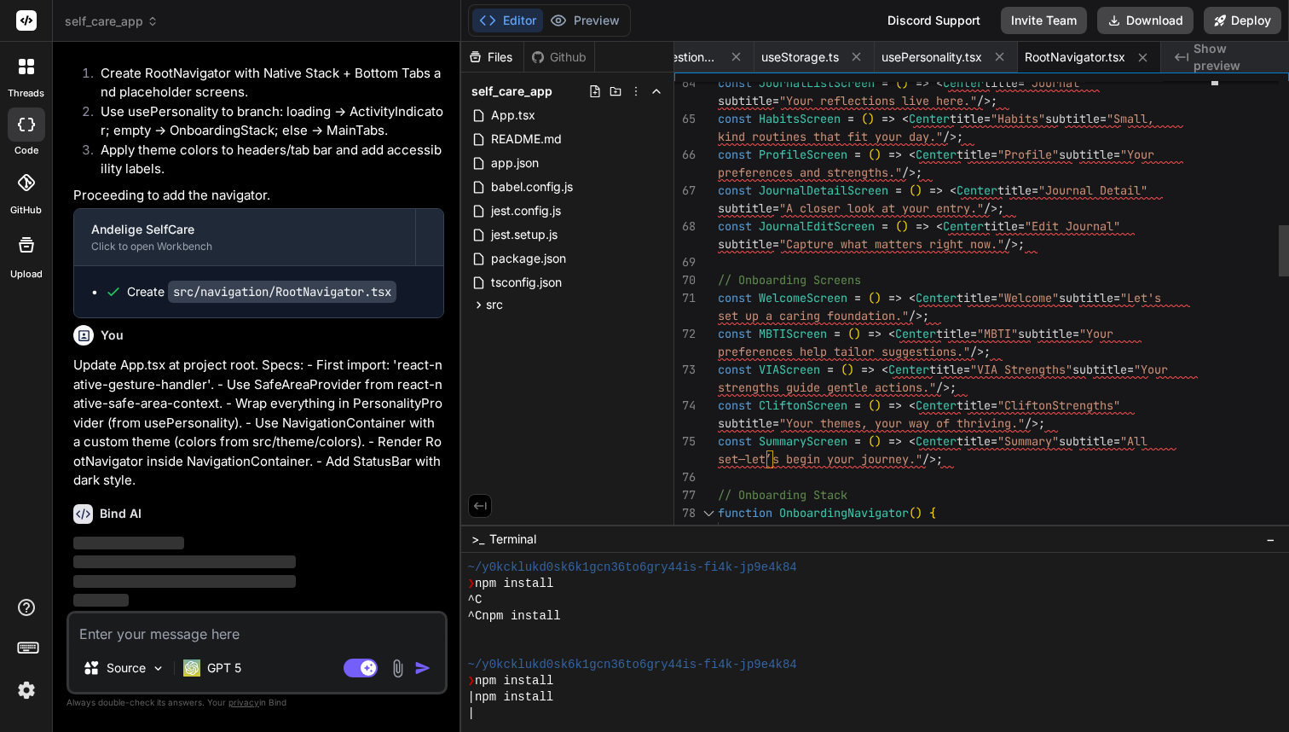
click at [1253, 223] on div at bounding box center [1245, 307] width 67 height 452
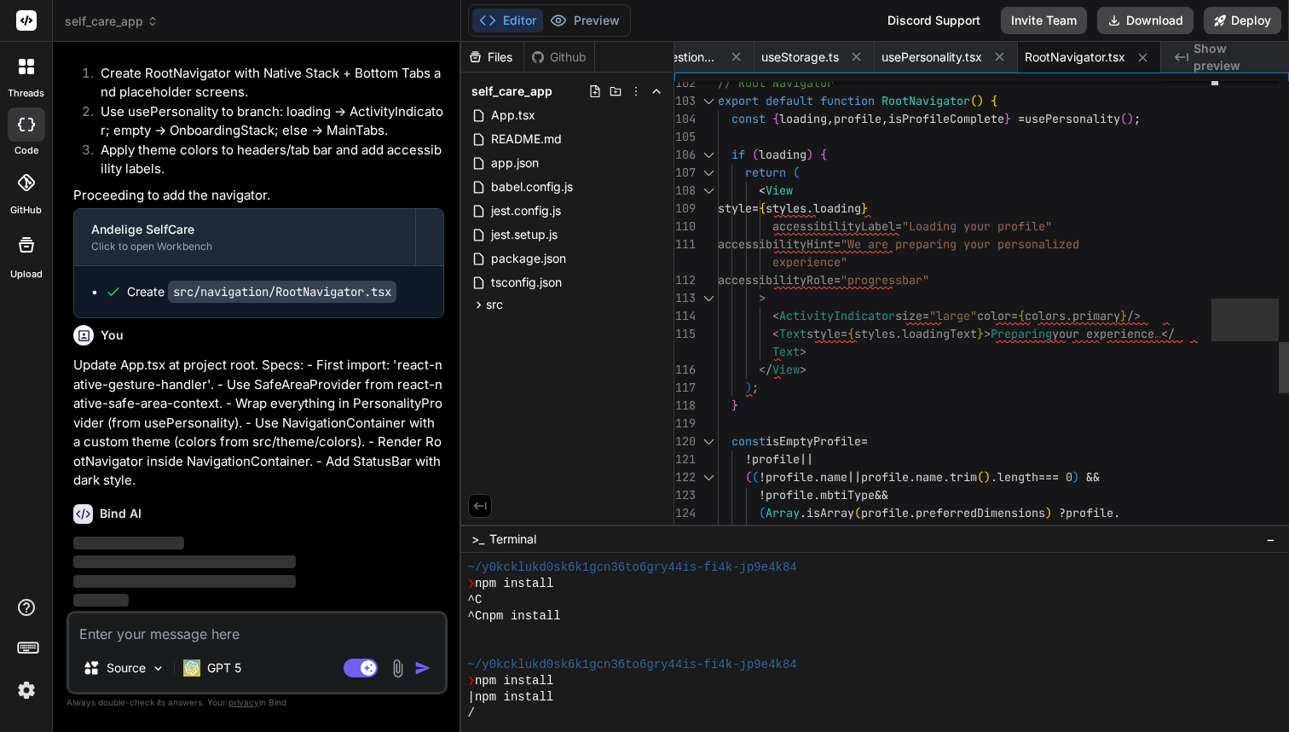
click at [1251, 320] on div at bounding box center [1245, 307] width 67 height 452
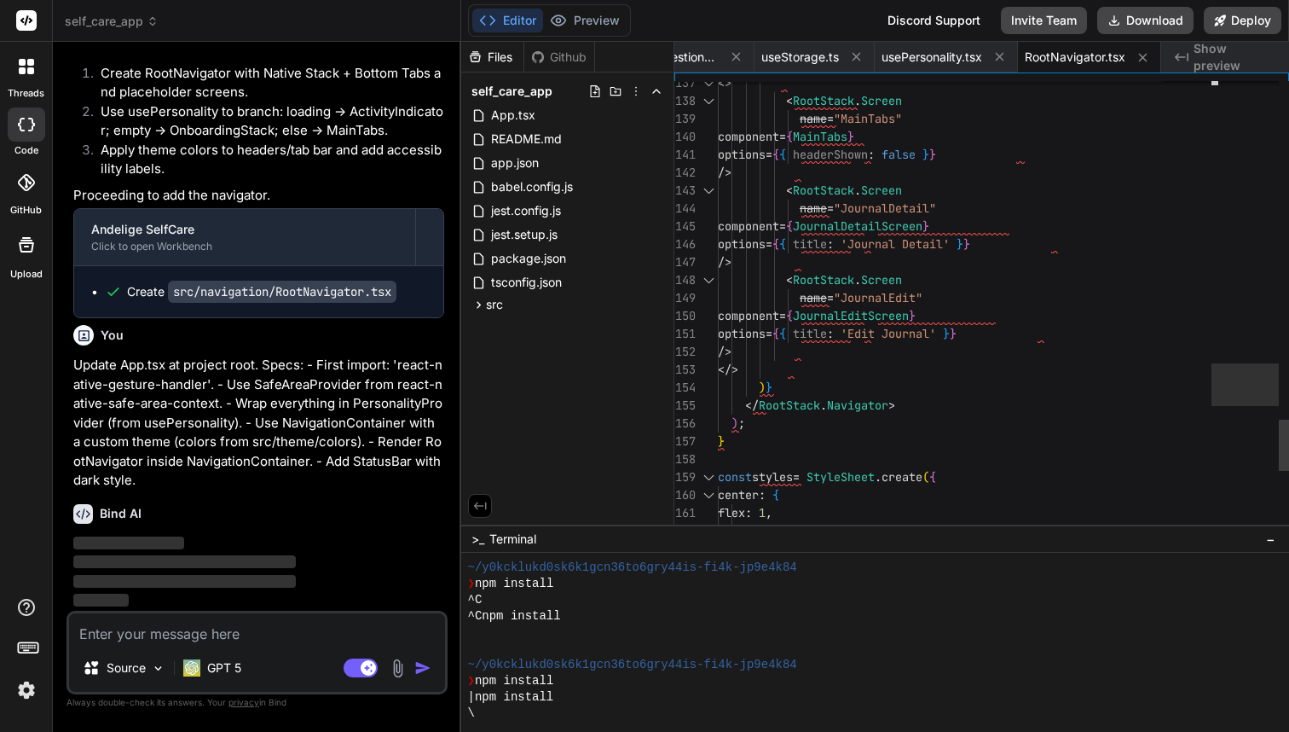
click at [1245, 385] on div at bounding box center [1245, 307] width 67 height 452
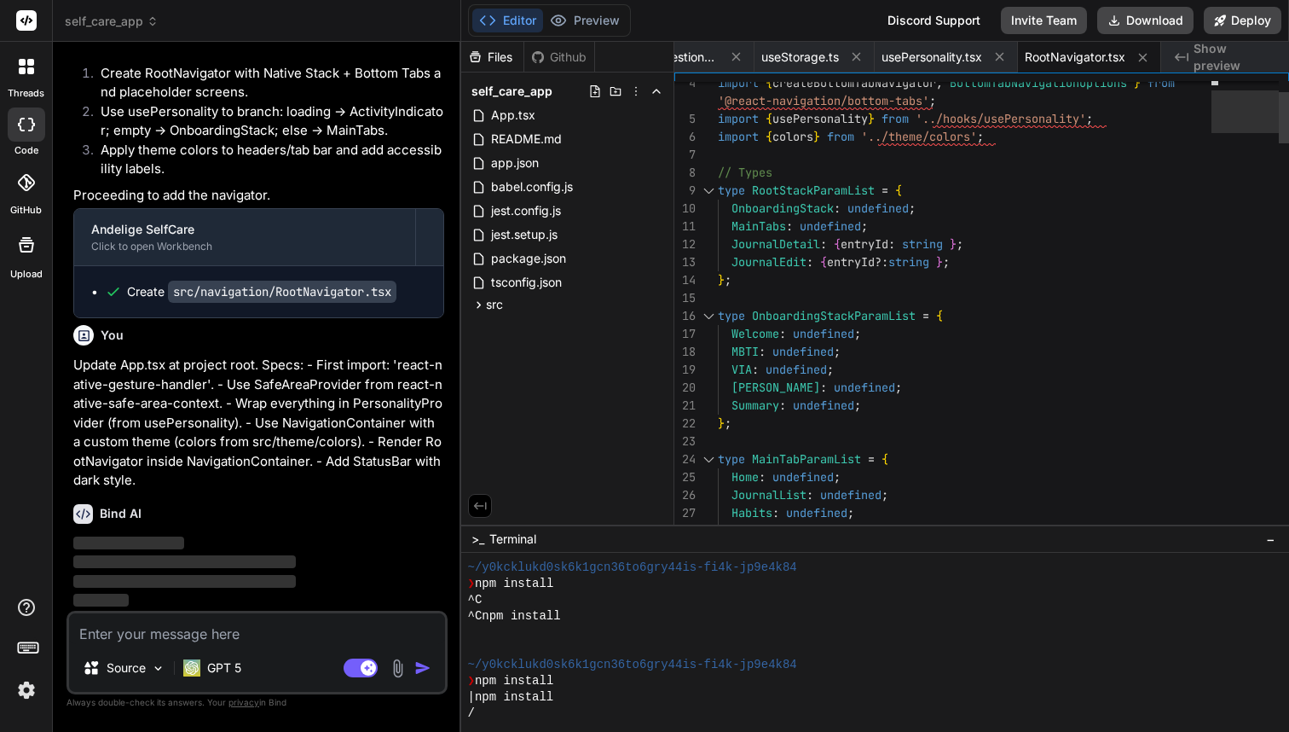
click at [1269, 112] on div at bounding box center [1245, 307] width 67 height 452
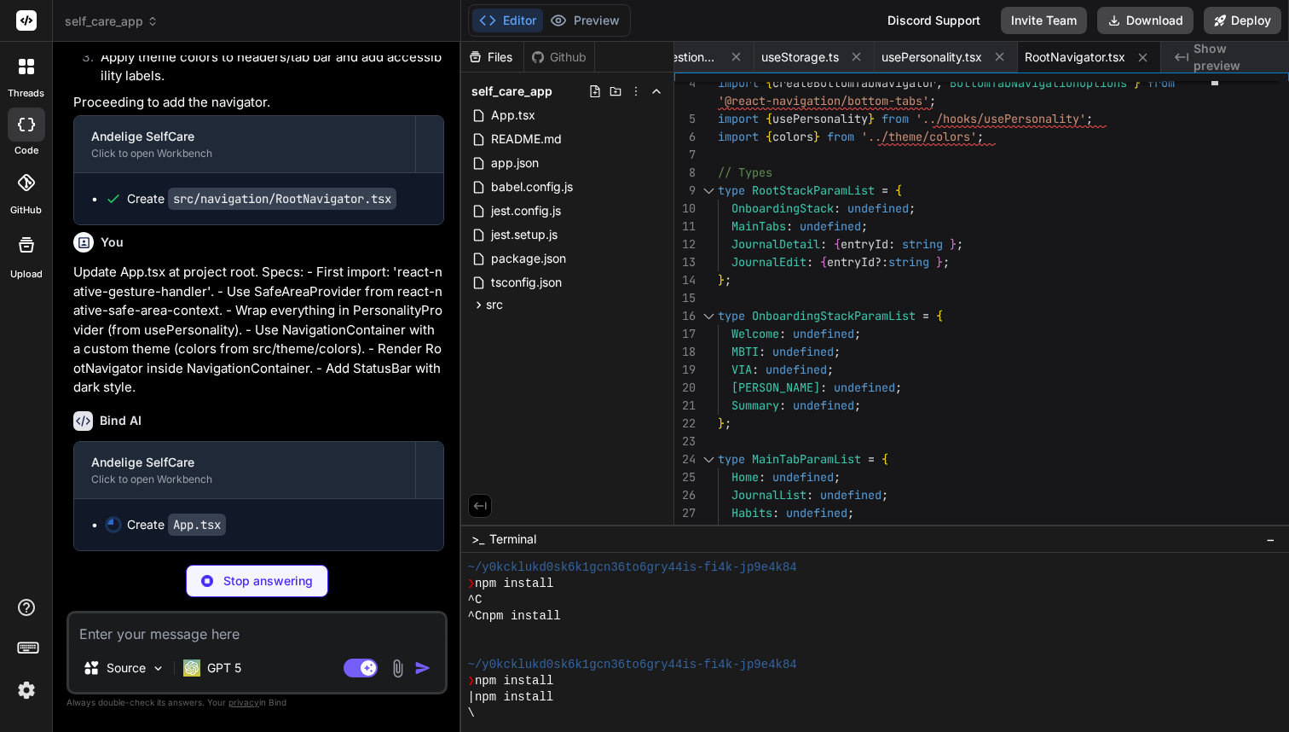
type textarea "x"
type textarea "<StatusBar style="dark" /> <RootNavigator /> </NavigationContainer> </Personali…"
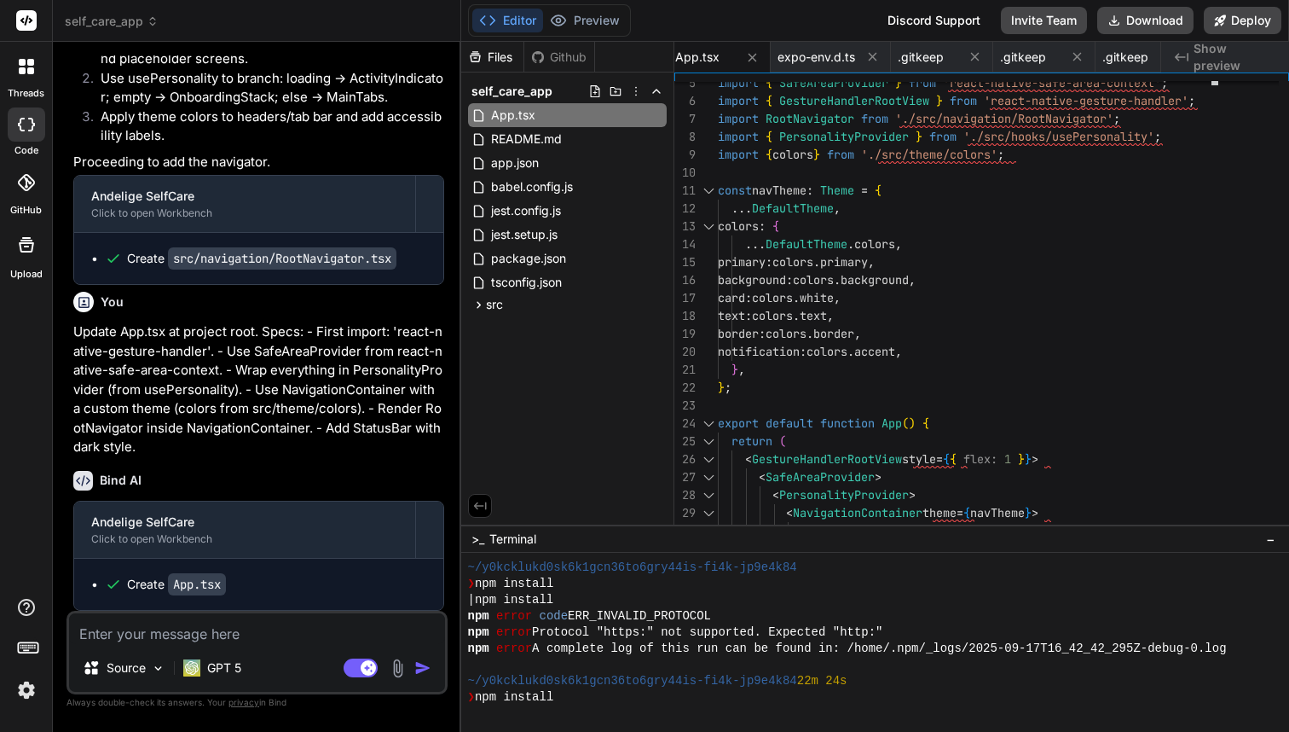
scroll to position [259, 0]
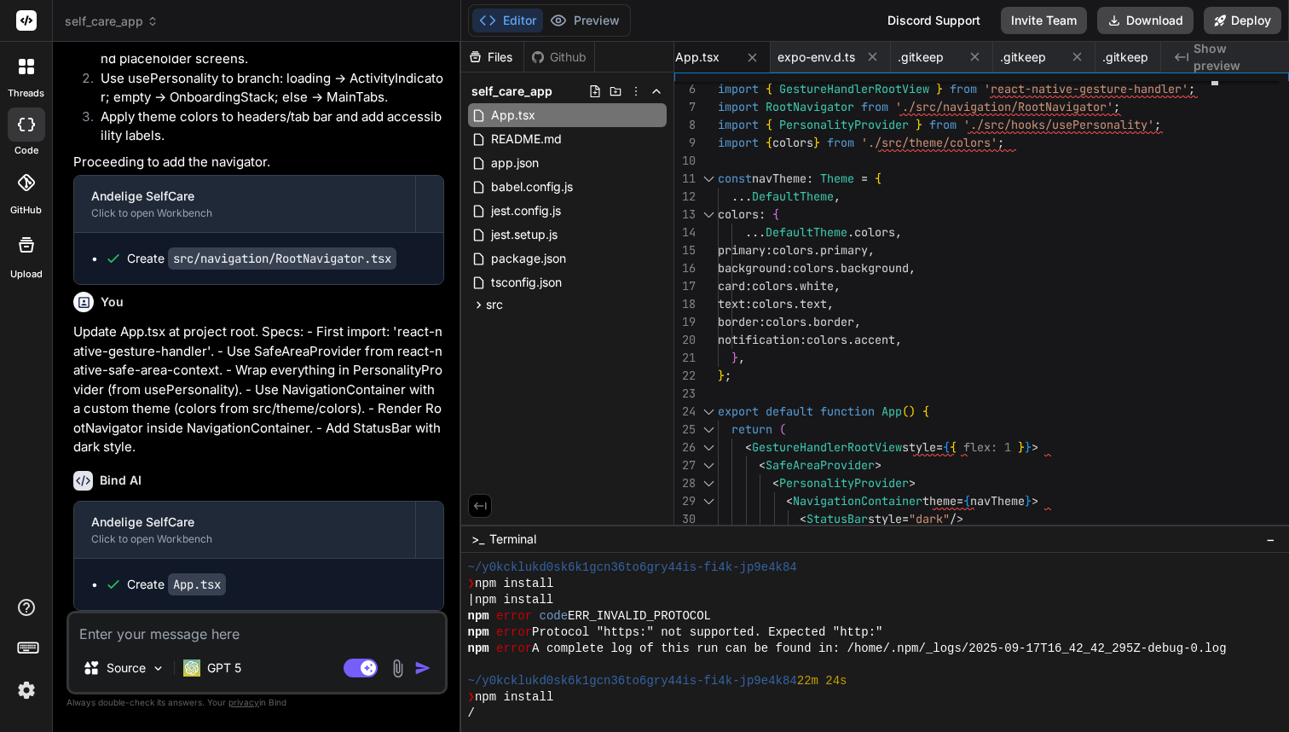
click at [279, 641] on textarea at bounding box center [257, 628] width 376 height 31
paste textarea "Create `src/components/SuggestionCard.tsx`. Requirements: - Props: { suggestion…"
type textarea "x"
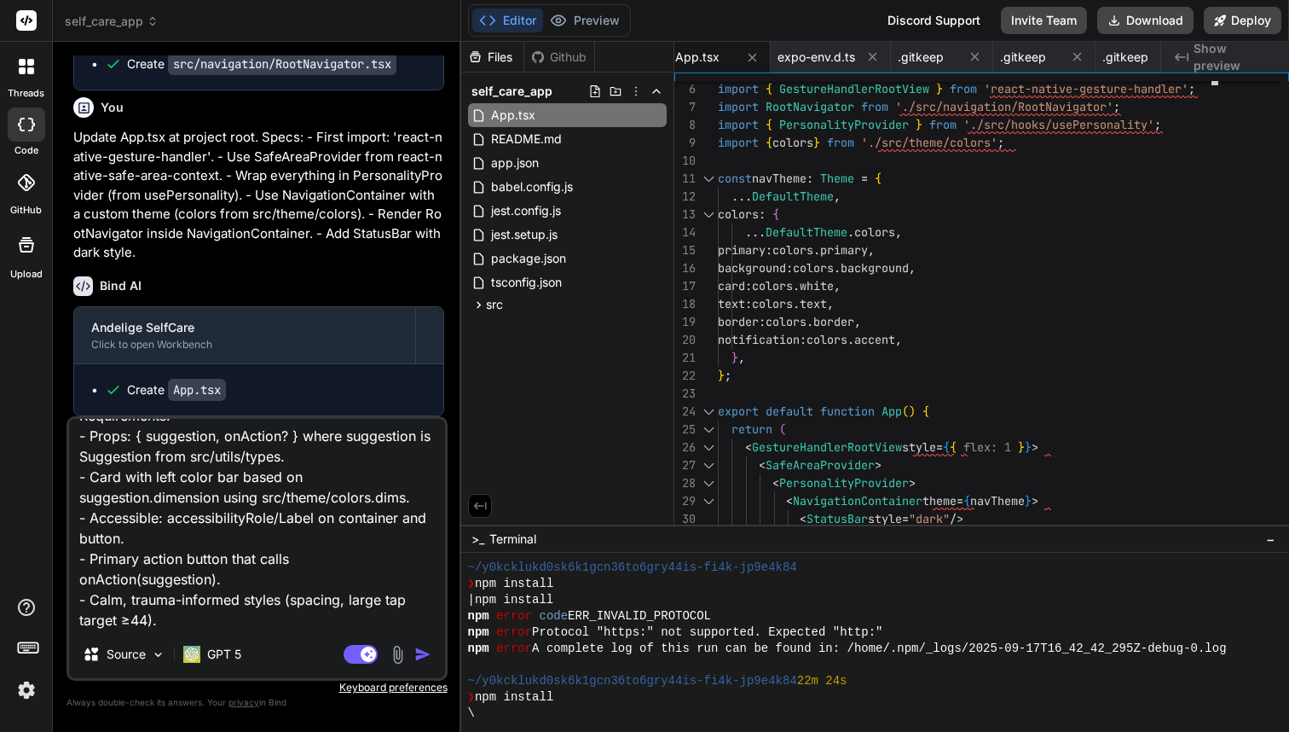
type textarea "Create `src/components/SuggestionCard.tsx`. Requirements: - Props: { suggestion…"
click at [421, 659] on img "button" at bounding box center [422, 654] width 17 height 17
type textarea "x"
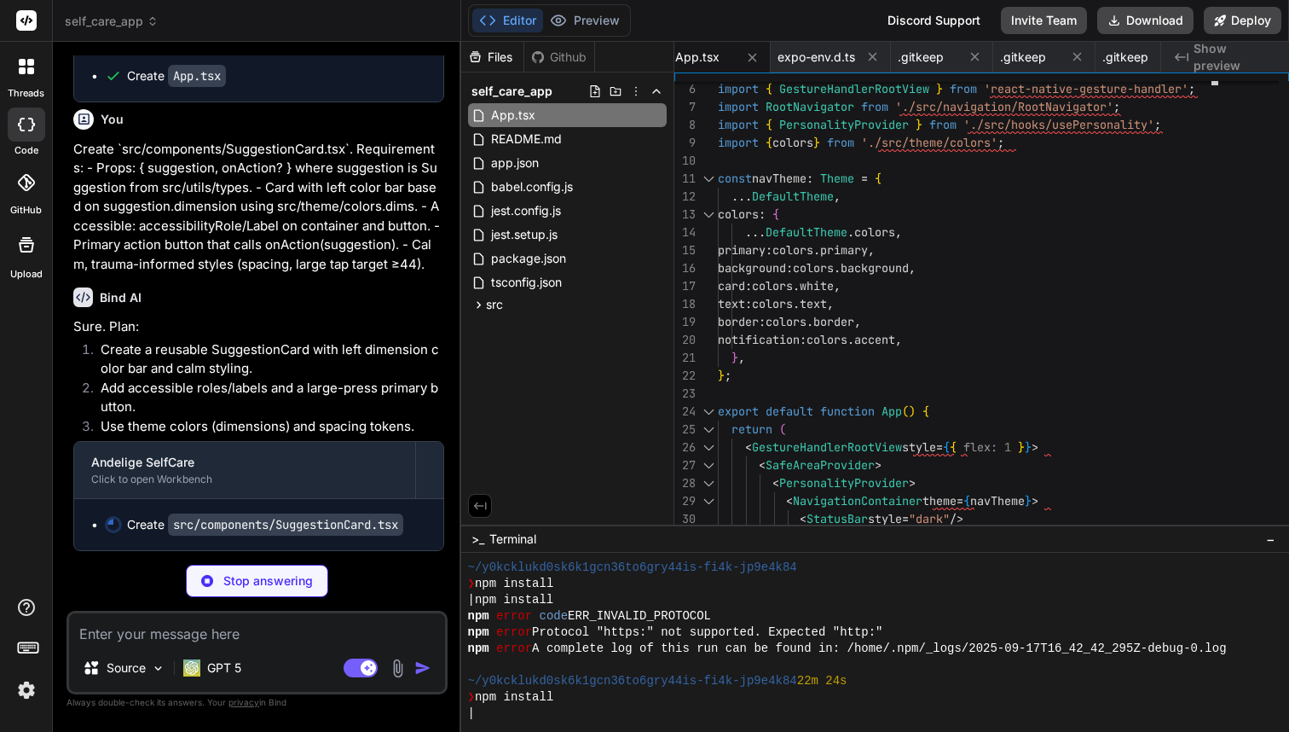
scroll to position [6333, 0]
type textarea "x"
type textarea "color: colors.white, fontSize: 16, fontWeight: '600', }, }); export default mem…"
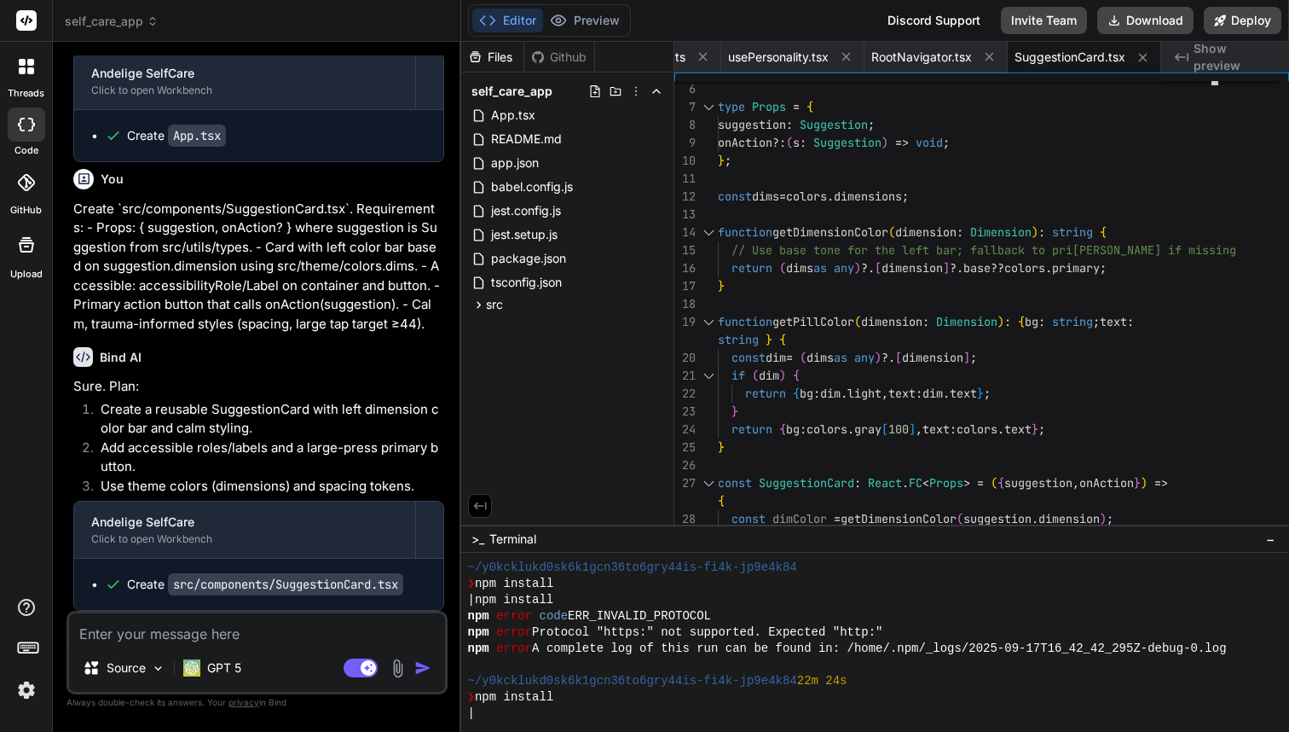
scroll to position [6281, 0]
click at [117, 635] on textarea at bounding box center [257, 628] width 376 height 31
paste textarea "Create `src/screens/HomeScreen.tsx`. Requirements: - Import usePersonality and …"
type textarea "x"
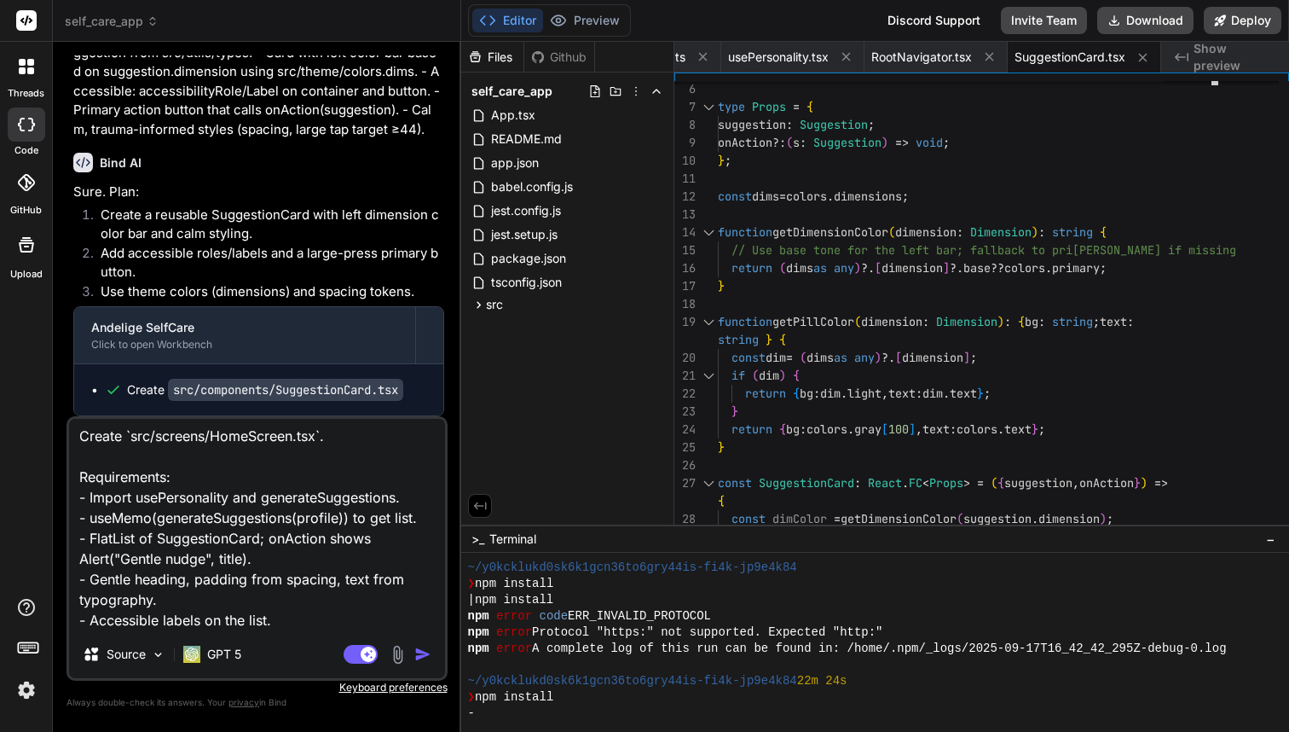
scroll to position [0, 0]
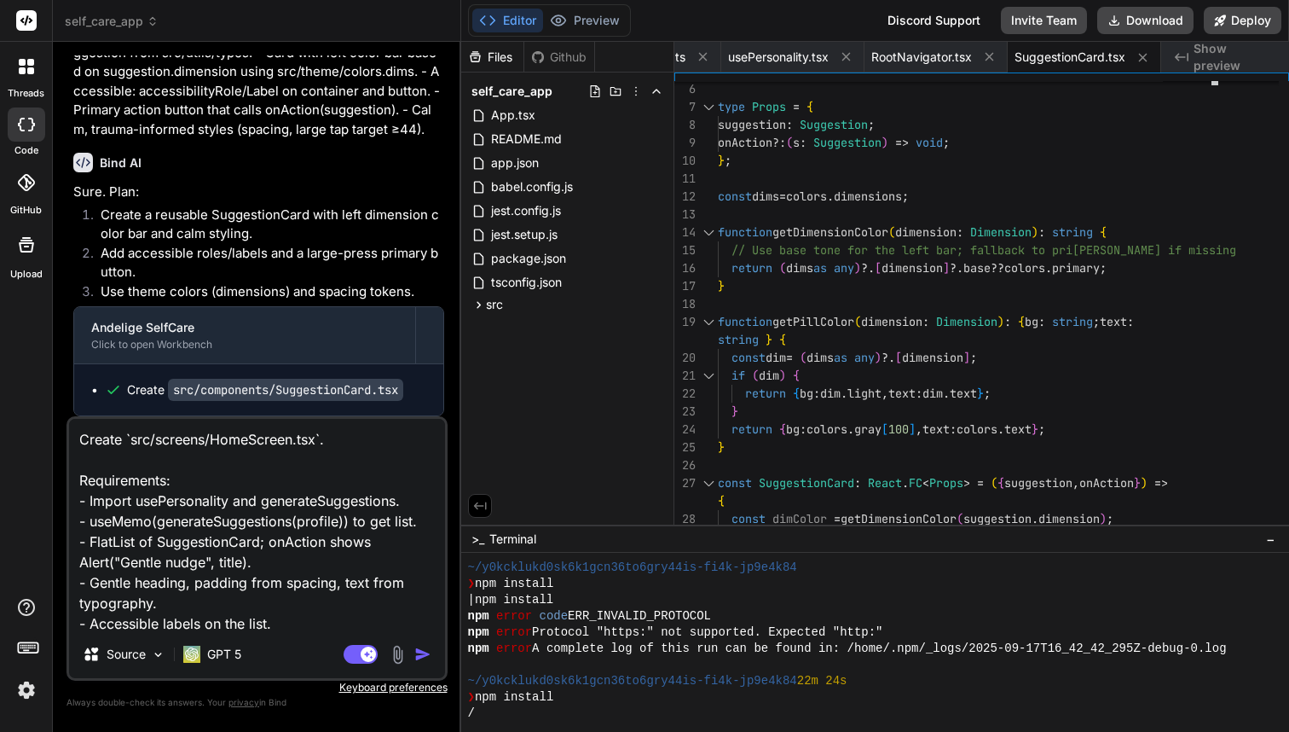
type textarea "Create `src/screens/HomeScreen.tsx`. Requirements: - Import usePersonality and …"
click at [418, 651] on img "button" at bounding box center [422, 654] width 17 height 17
type textarea "x"
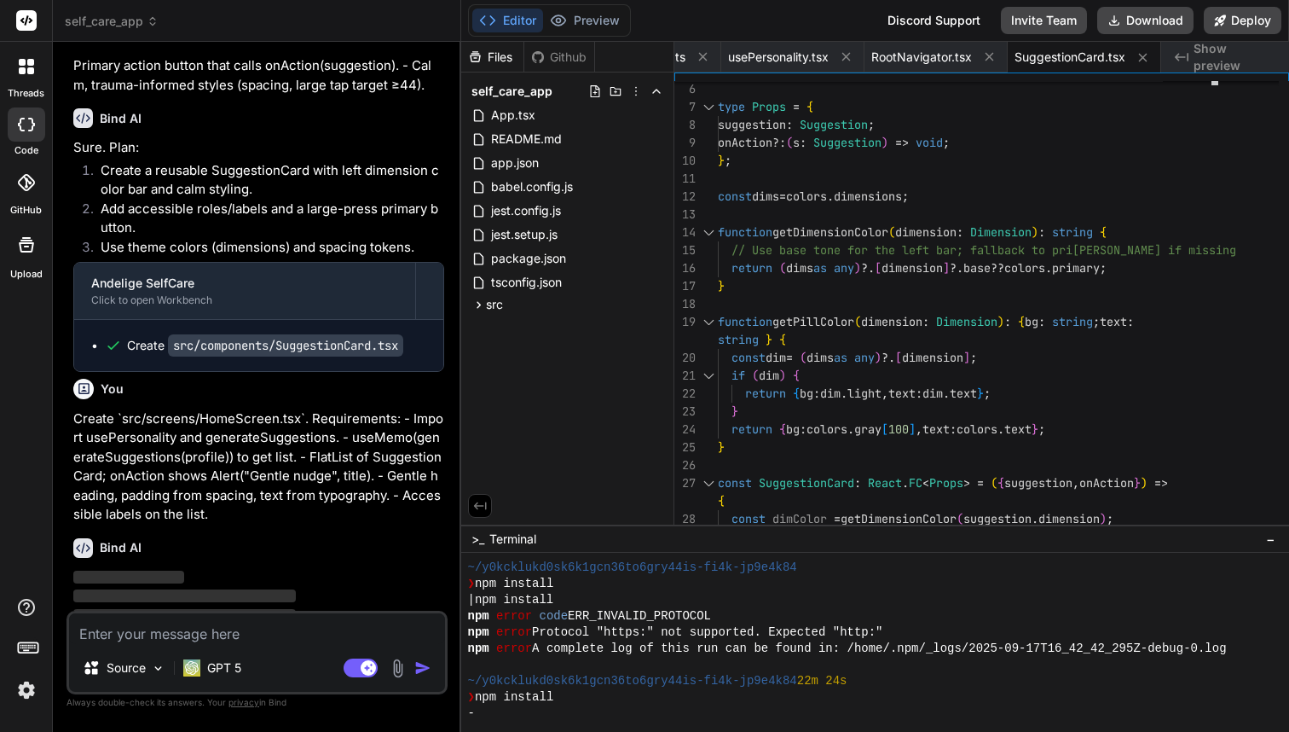
scroll to position [6542, 0]
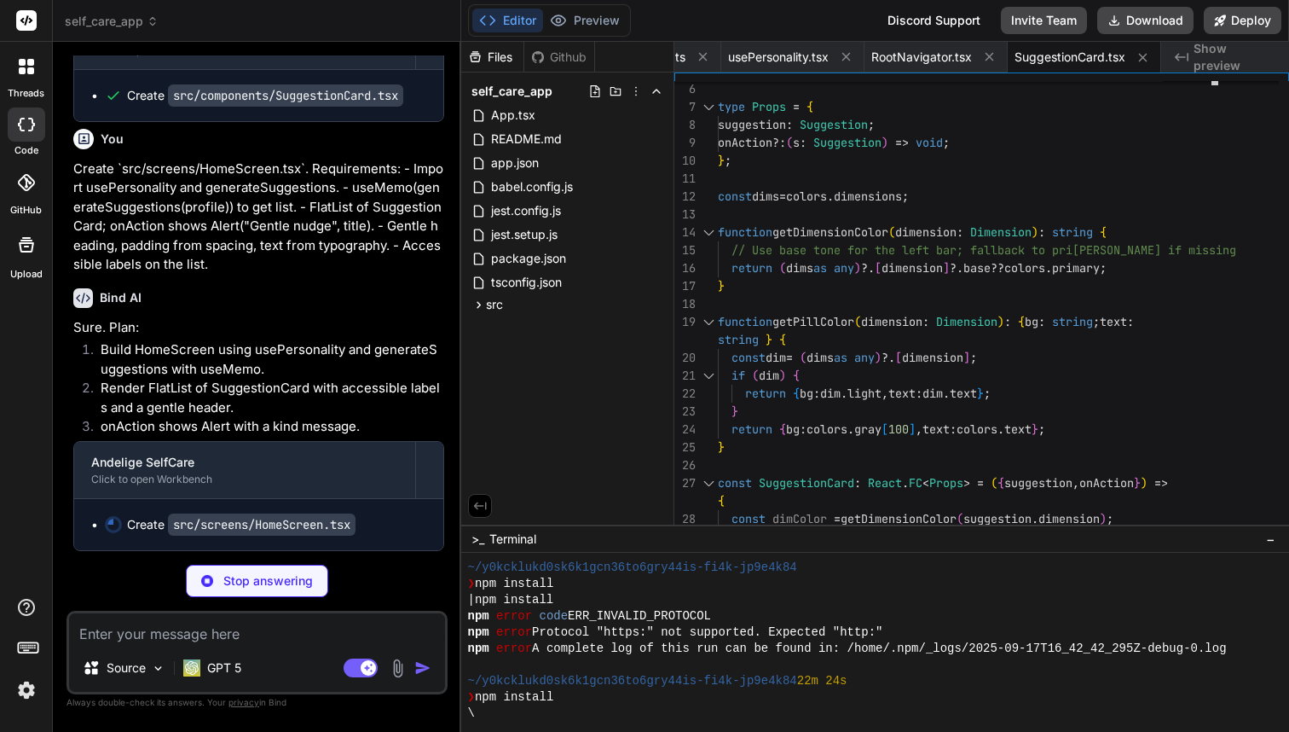
type textarea "x"
type textarea "}, emptyText: { ...typography.styles.body, color: colors.subtext, textAlign: 'c…"
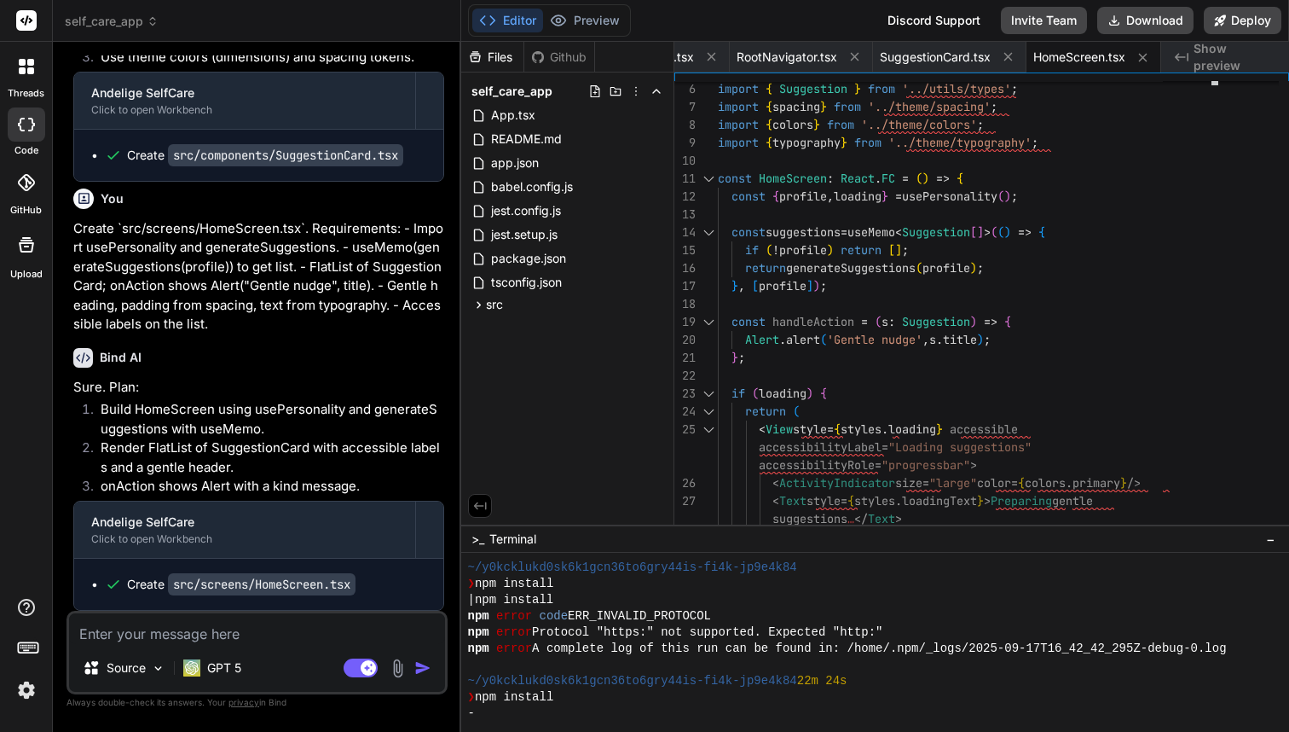
scroll to position [0, 0]
click at [175, 634] on textarea at bounding box center [257, 628] width 376 height 31
paste textarea "Create `src/screens/Journal/JournalListScreen.tsx`. Requirements: - Load entrie…"
type textarea "x"
type textarea "Create `src/screens/Journal/JournalListScreen.tsx`. Requirements: - Load entrie…"
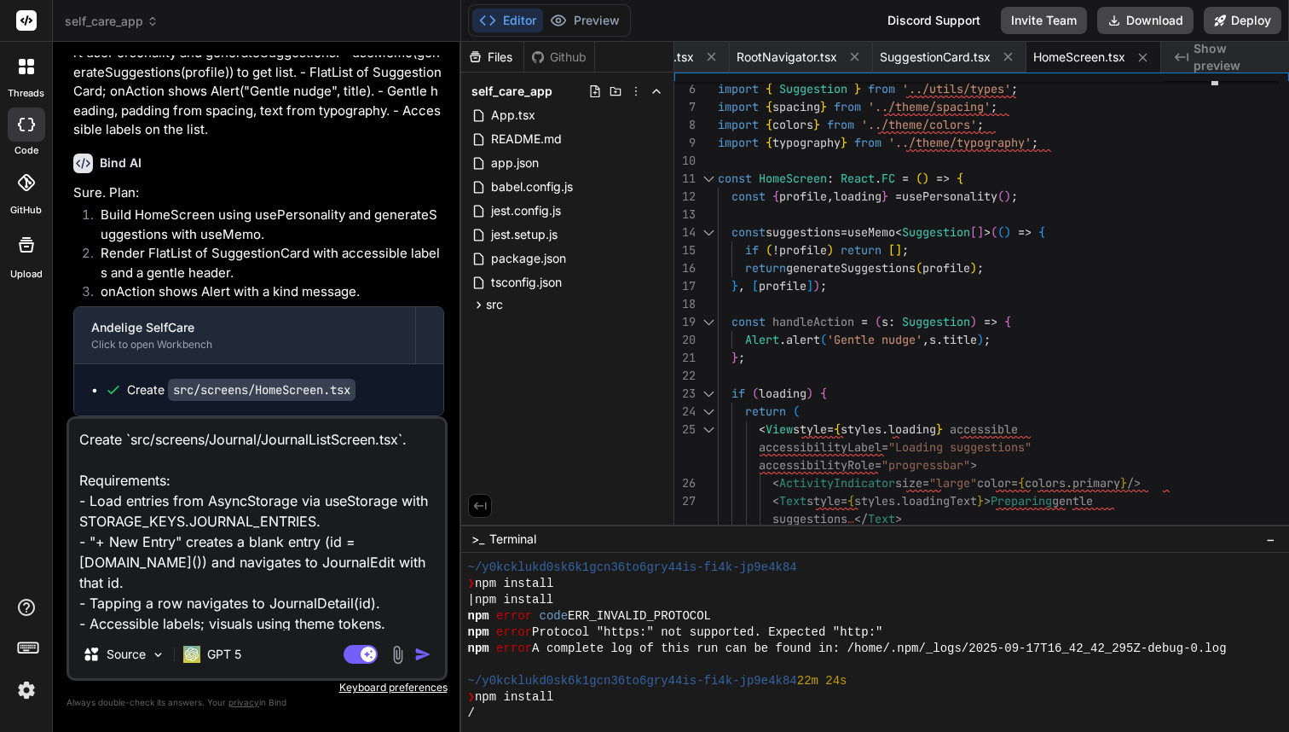
scroll to position [2, 0]
type textarea "x"
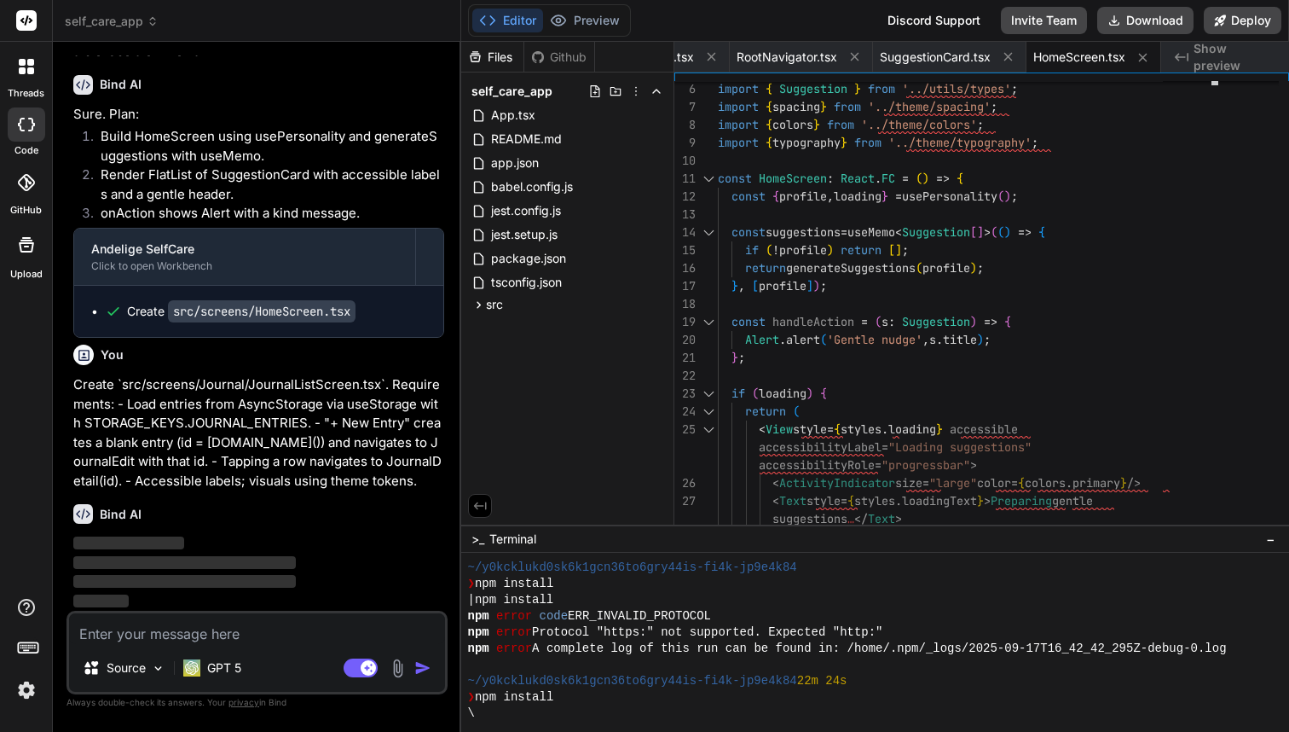
scroll to position [0, 0]
click at [120, 634] on textarea at bounding box center [257, 628] width 376 height 31
paste textarea "Create `src/screens/Journal/JournalDetailScreen.tsx`. Requirements: - Pull id f…"
type textarea "x"
type textarea "Create `src/screens/Journal/JournalDetailScreen.tsx`. Requirements: - Pull id f…"
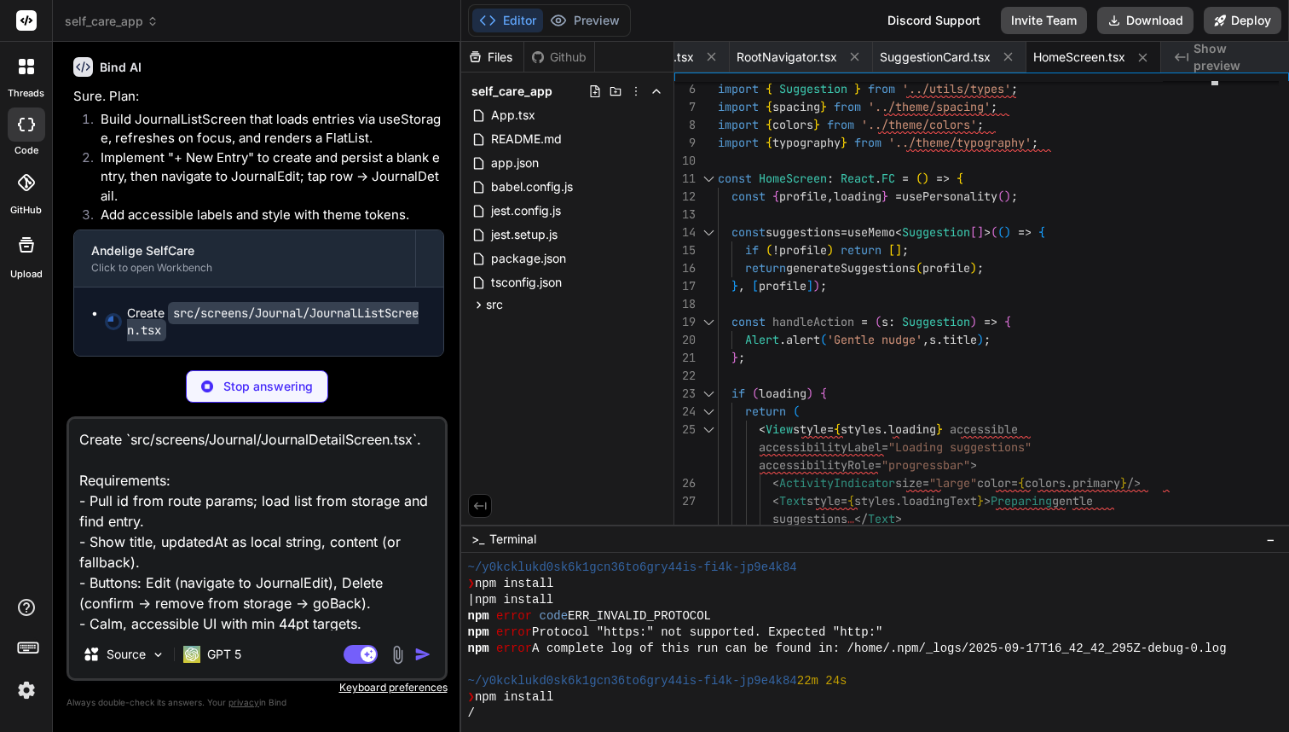
type textarea "x"
type textarea "emptyText: { ...typography.styles.body, color: colors.subtext, textAlign: 'cent…"
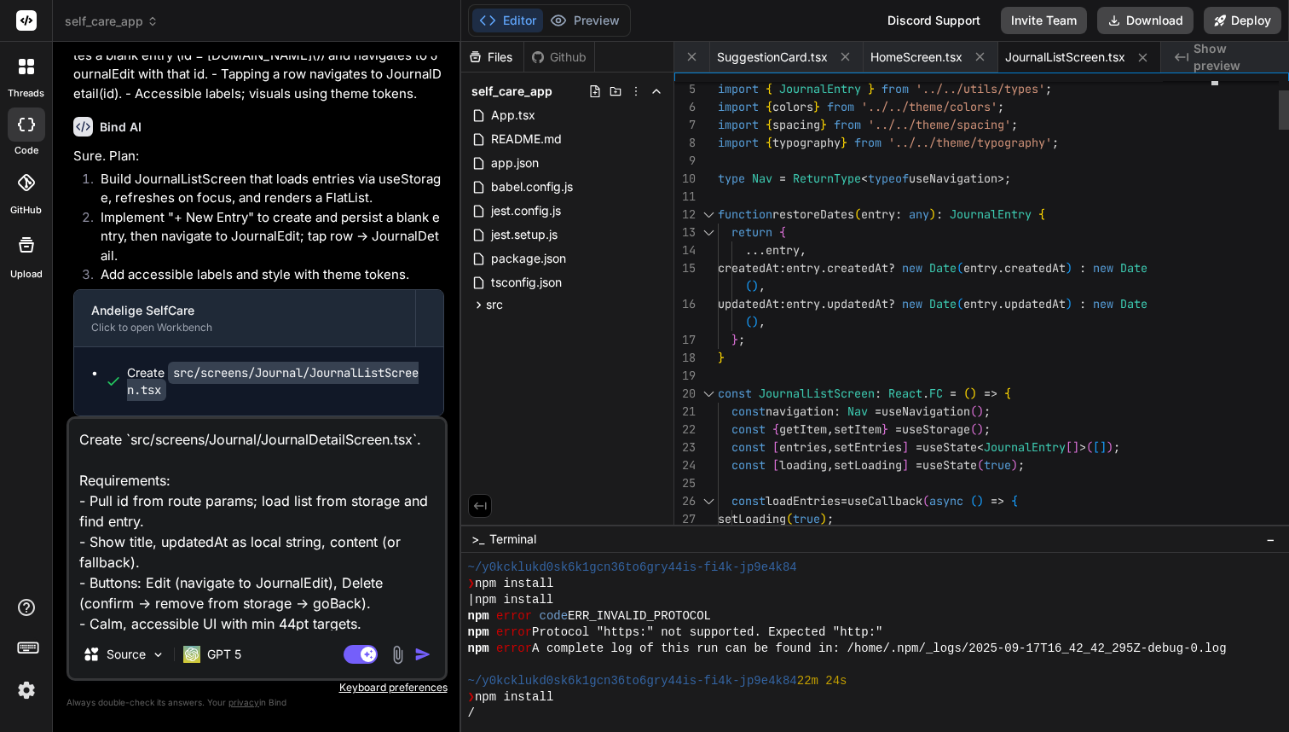
scroll to position [7353, 0]
type textarea "x"
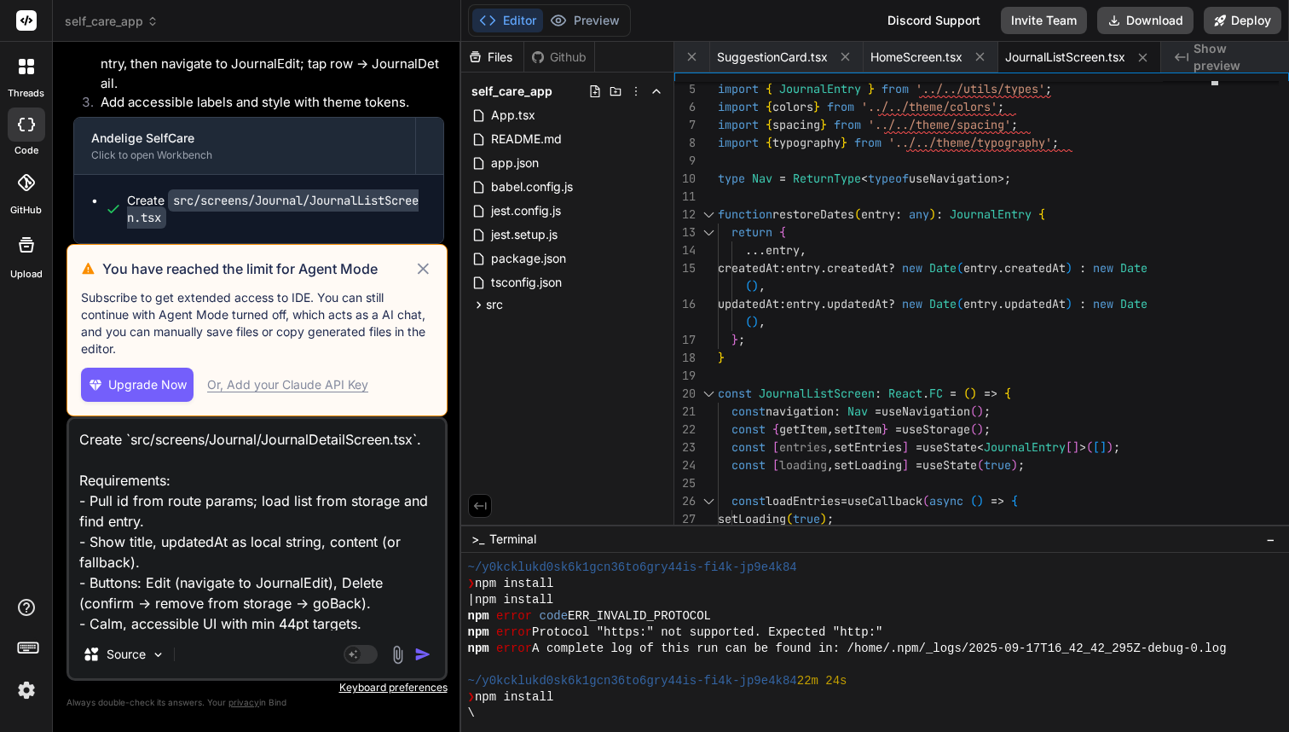
type textarea "Create `src/screens/Journal/JournalDetailScreen.tsx`. Requirements: - Pull id f…"
click at [417, 268] on icon at bounding box center [424, 268] width 20 height 20
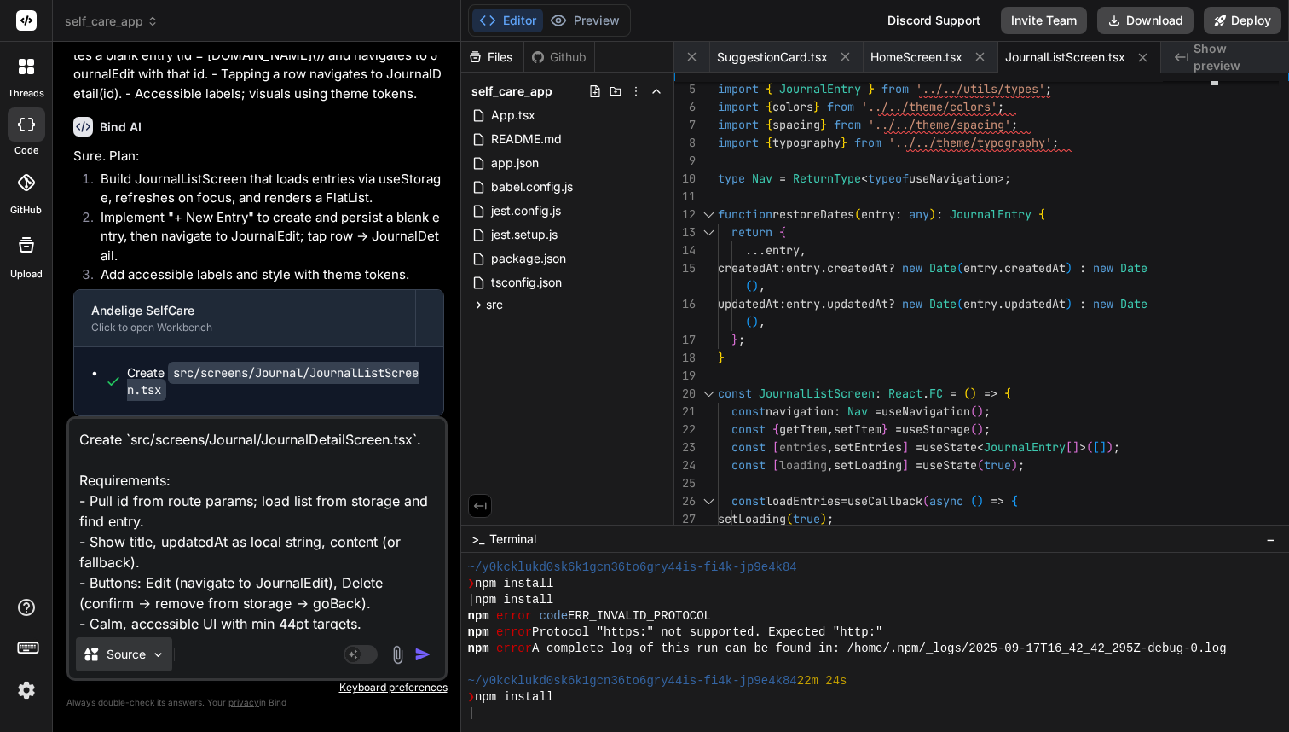
click at [162, 646] on div "Source" at bounding box center [124, 654] width 96 height 34
type textarea "x"
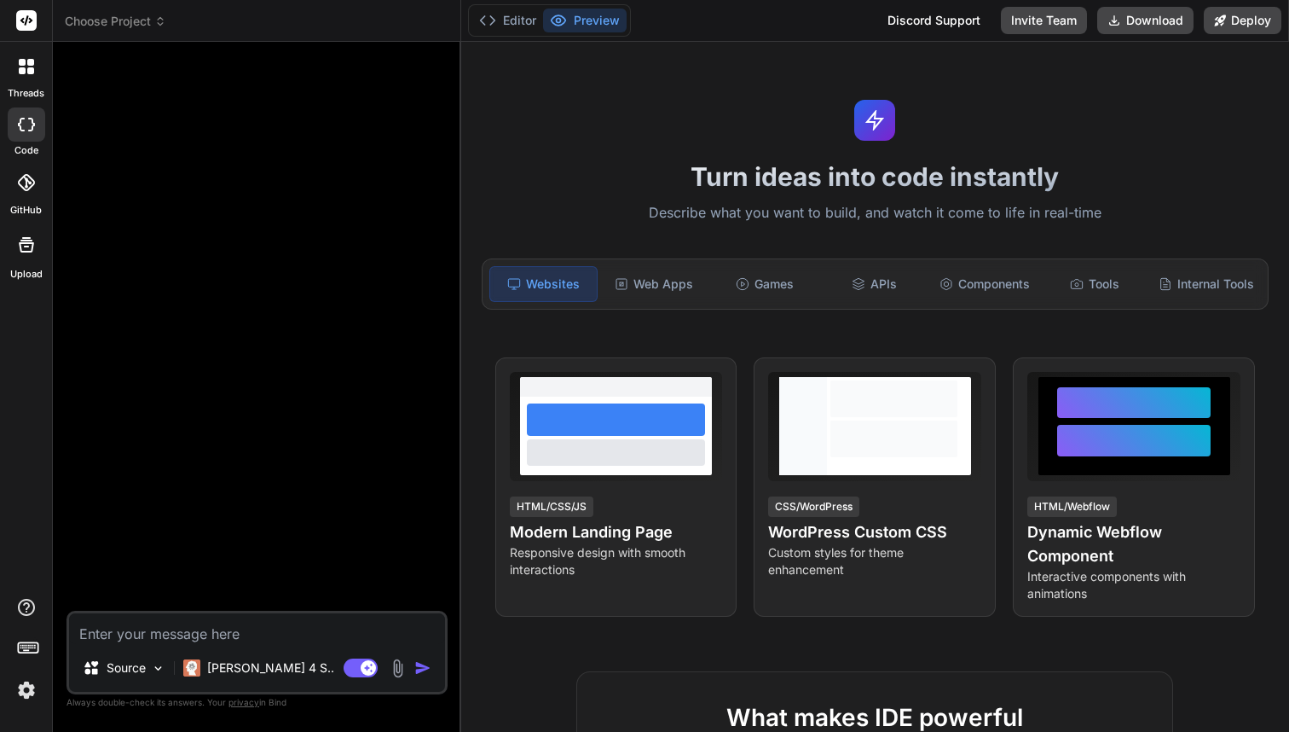
type textarea "x"
click at [159, 28] on span "Choose Project" at bounding box center [115, 21] width 101 height 17
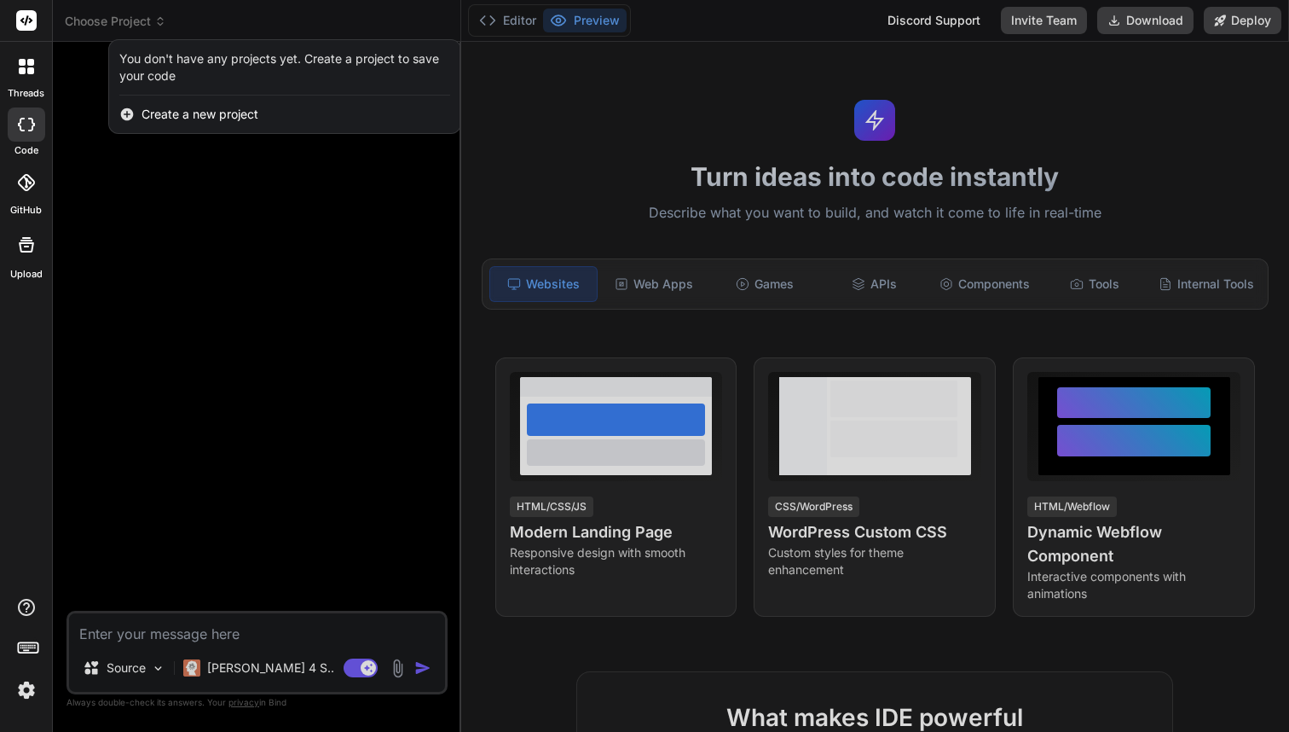
click at [159, 28] on div at bounding box center [644, 366] width 1289 height 732
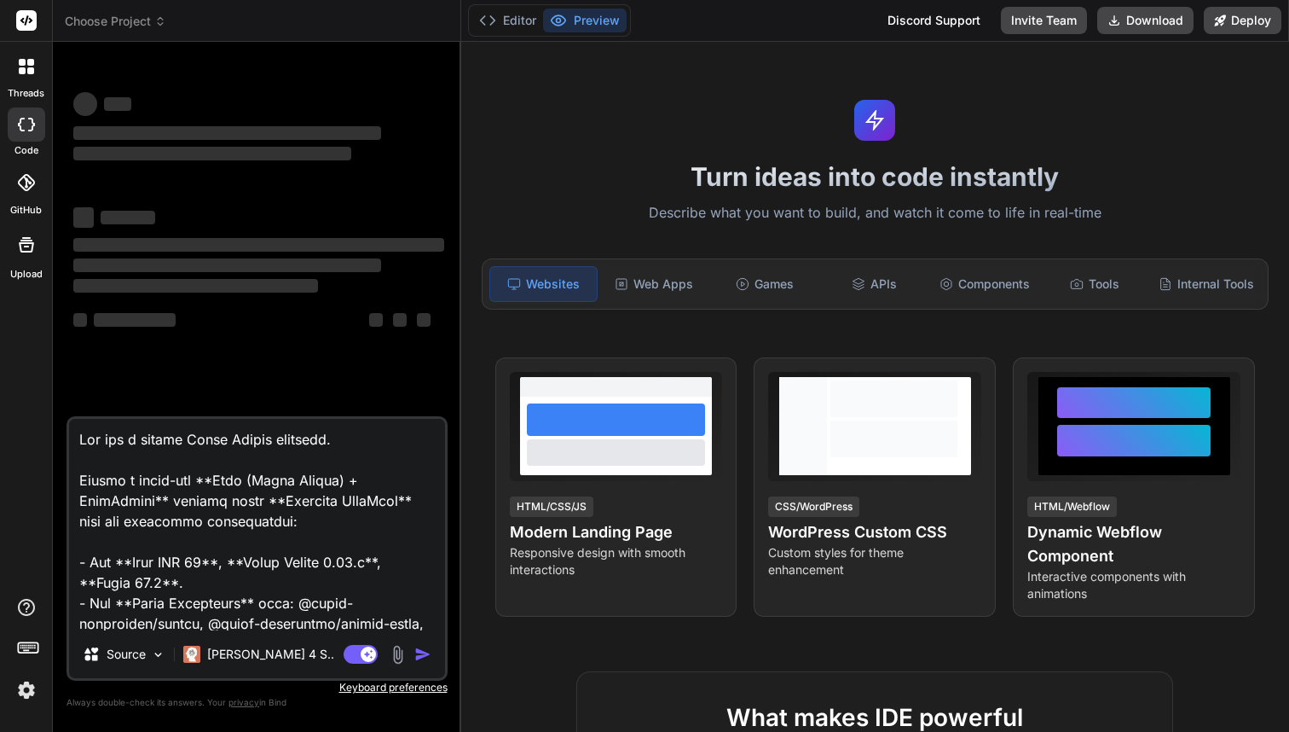
type textarea "x"
